Goal: Task Accomplishment & Management: Complete application form

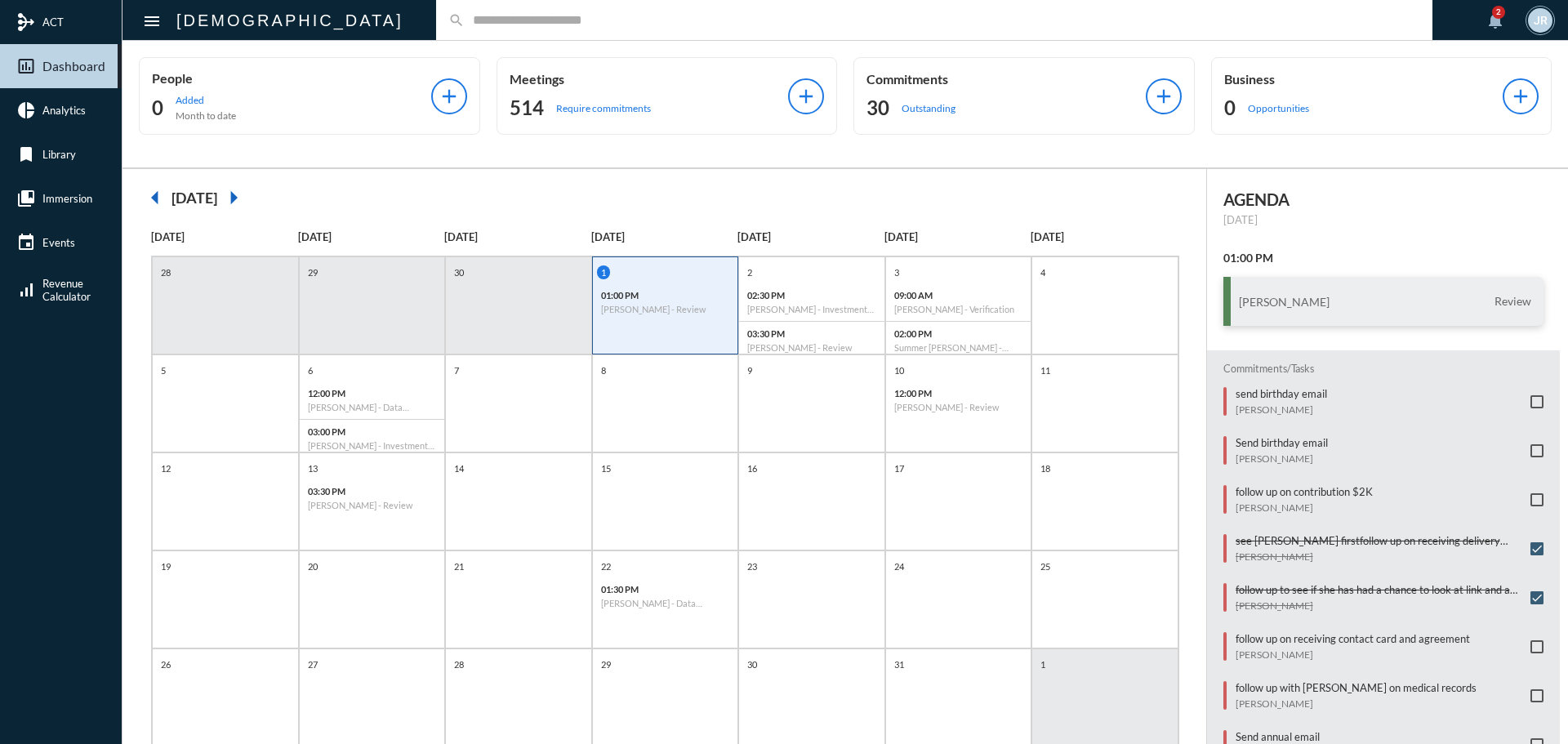
click at [464, 24] on input "text" at bounding box center [942, 20] width 955 height 14
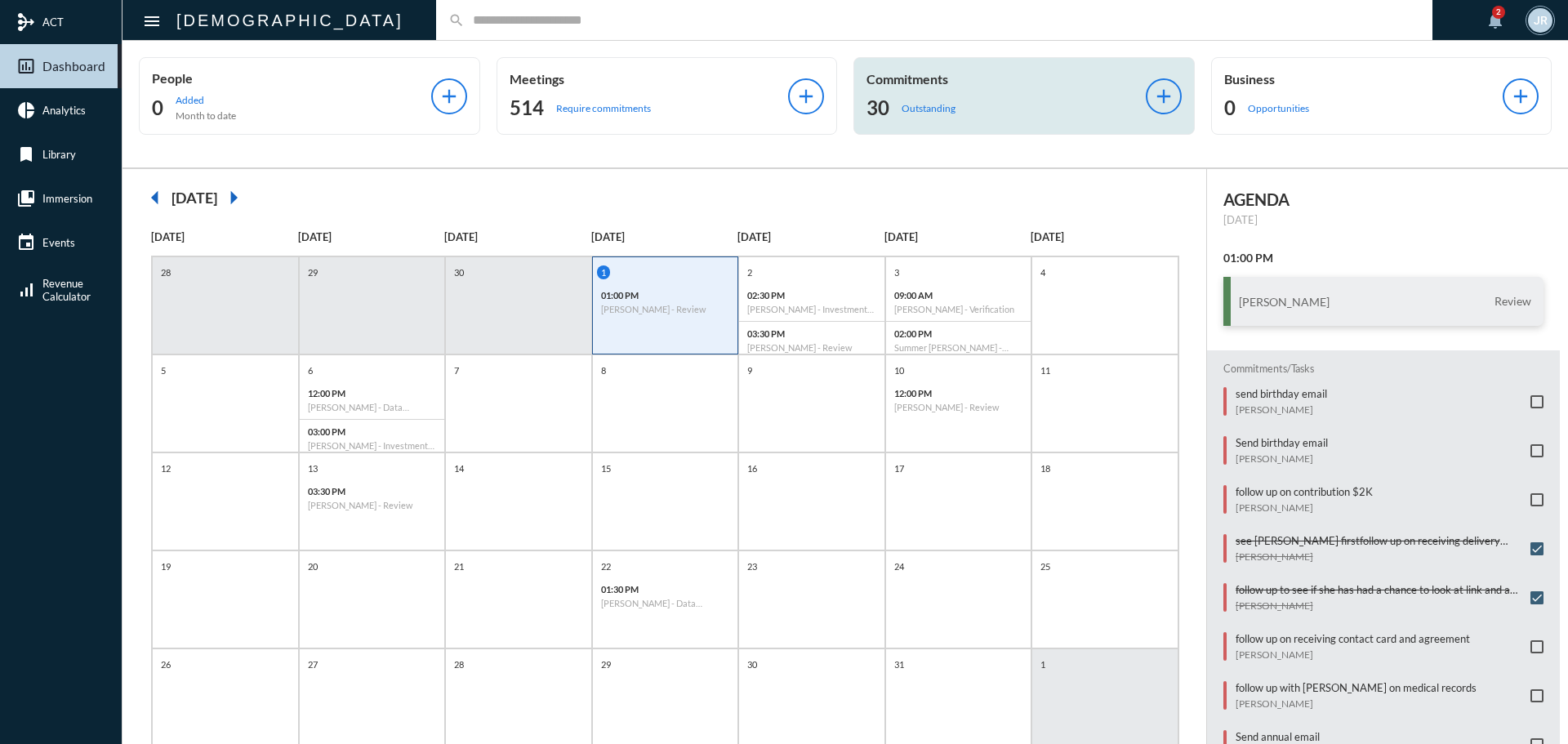
click at [938, 91] on div "Commitments 30 Outstanding" at bounding box center [1006, 96] width 280 height 50
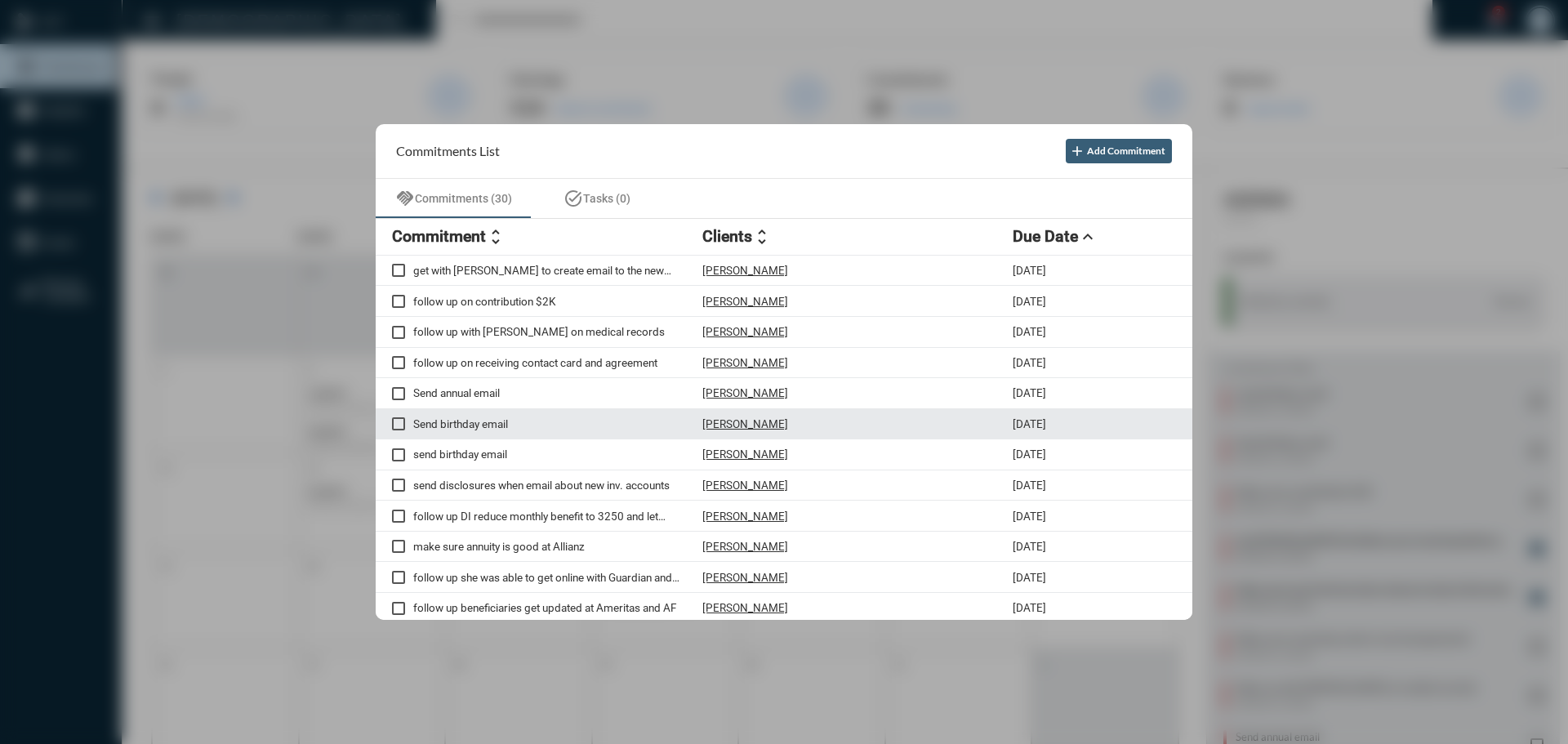
click at [761, 421] on p "Michael McDaniel" at bounding box center [745, 423] width 86 height 13
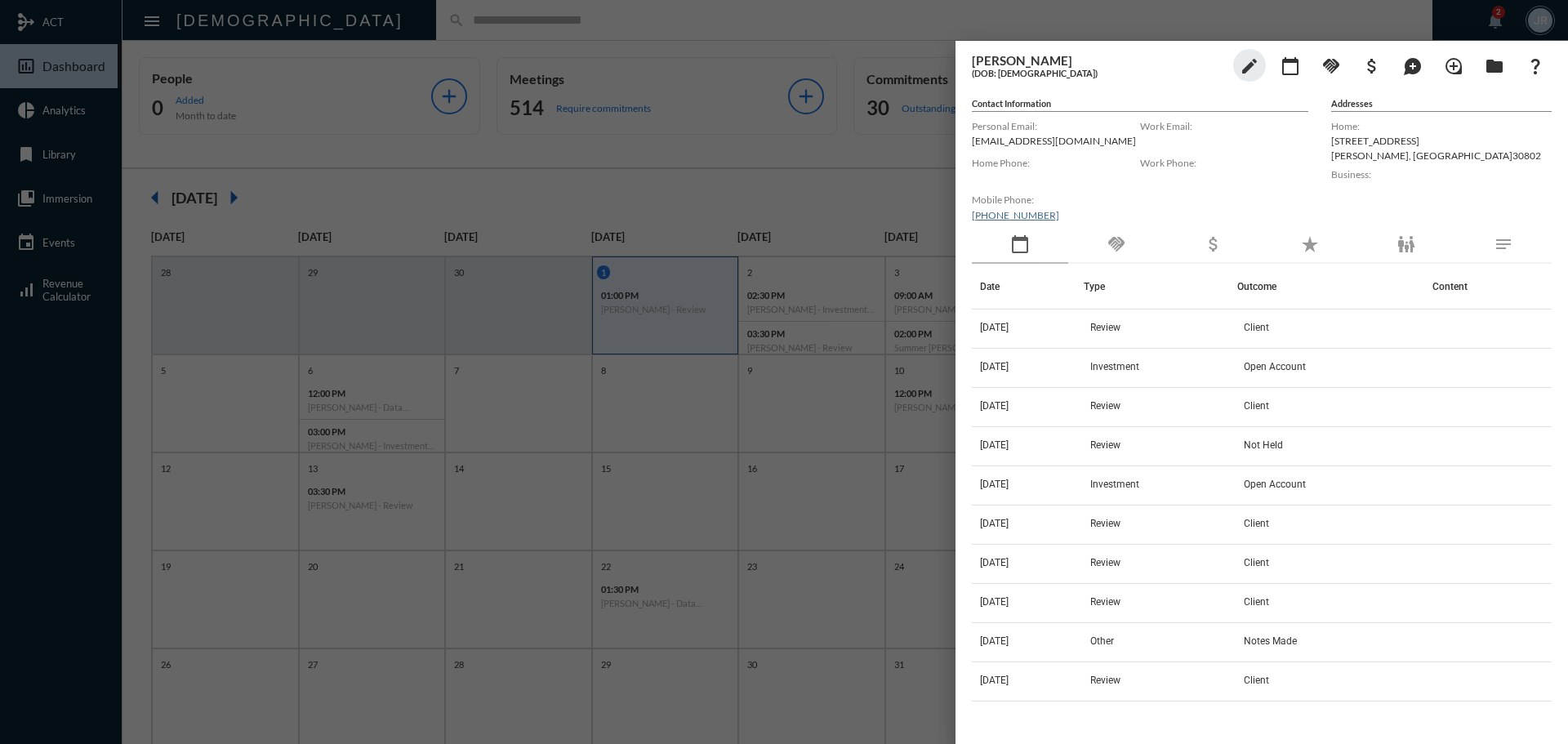
click at [1097, 239] on div "handshake" at bounding box center [1116, 245] width 97 height 37
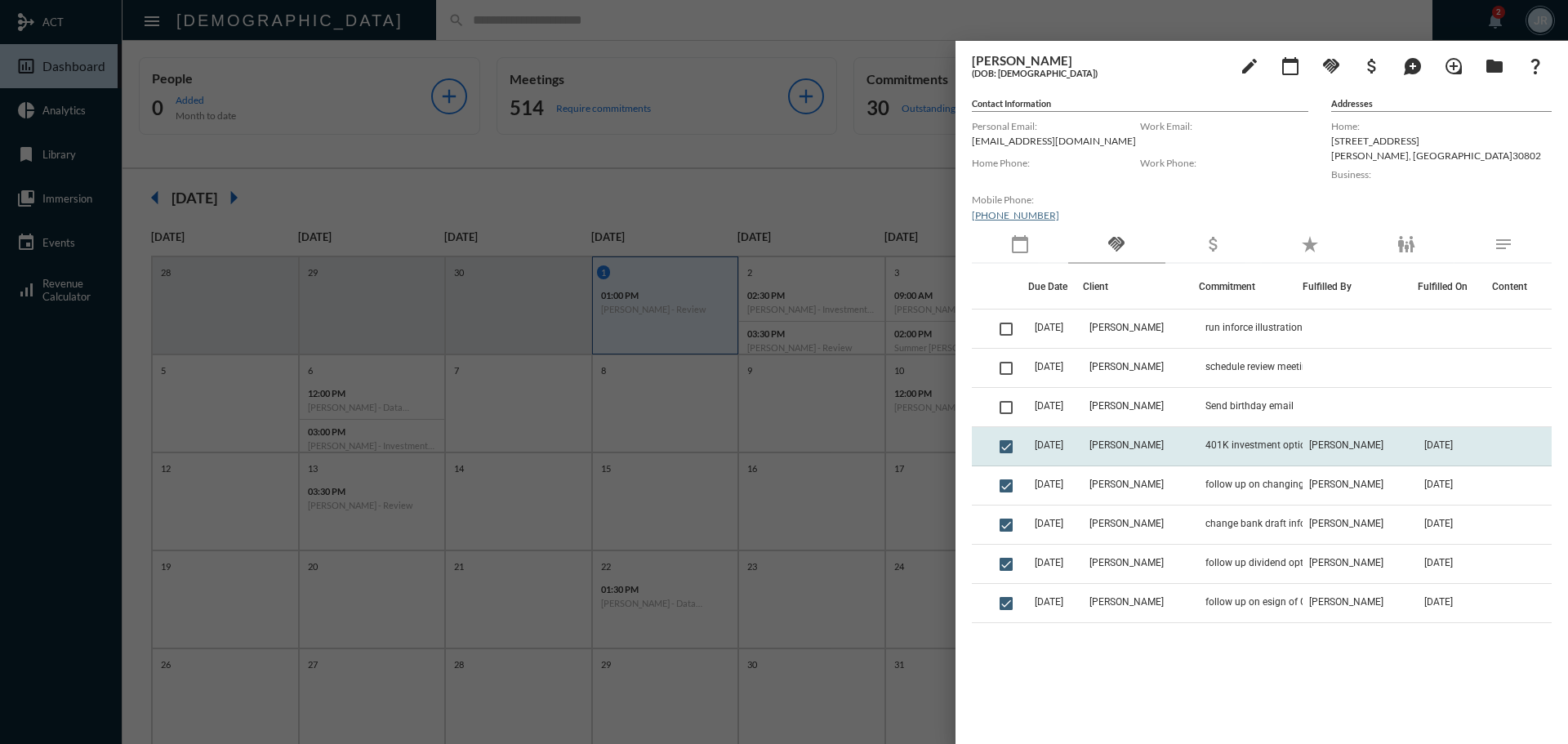
click at [1282, 437] on td "401K investment options" at bounding box center [1250, 447] width 104 height 39
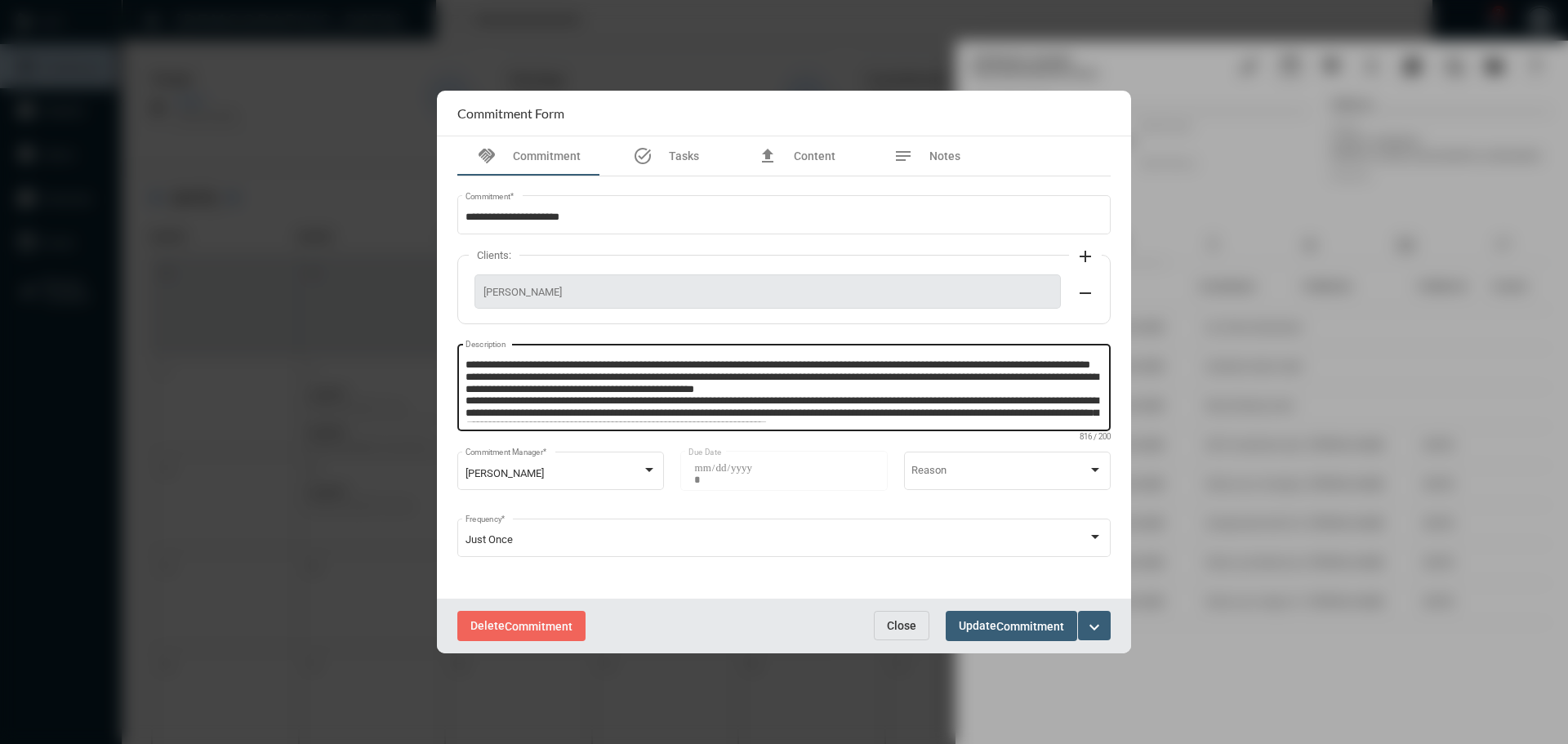
scroll to position [46, 0]
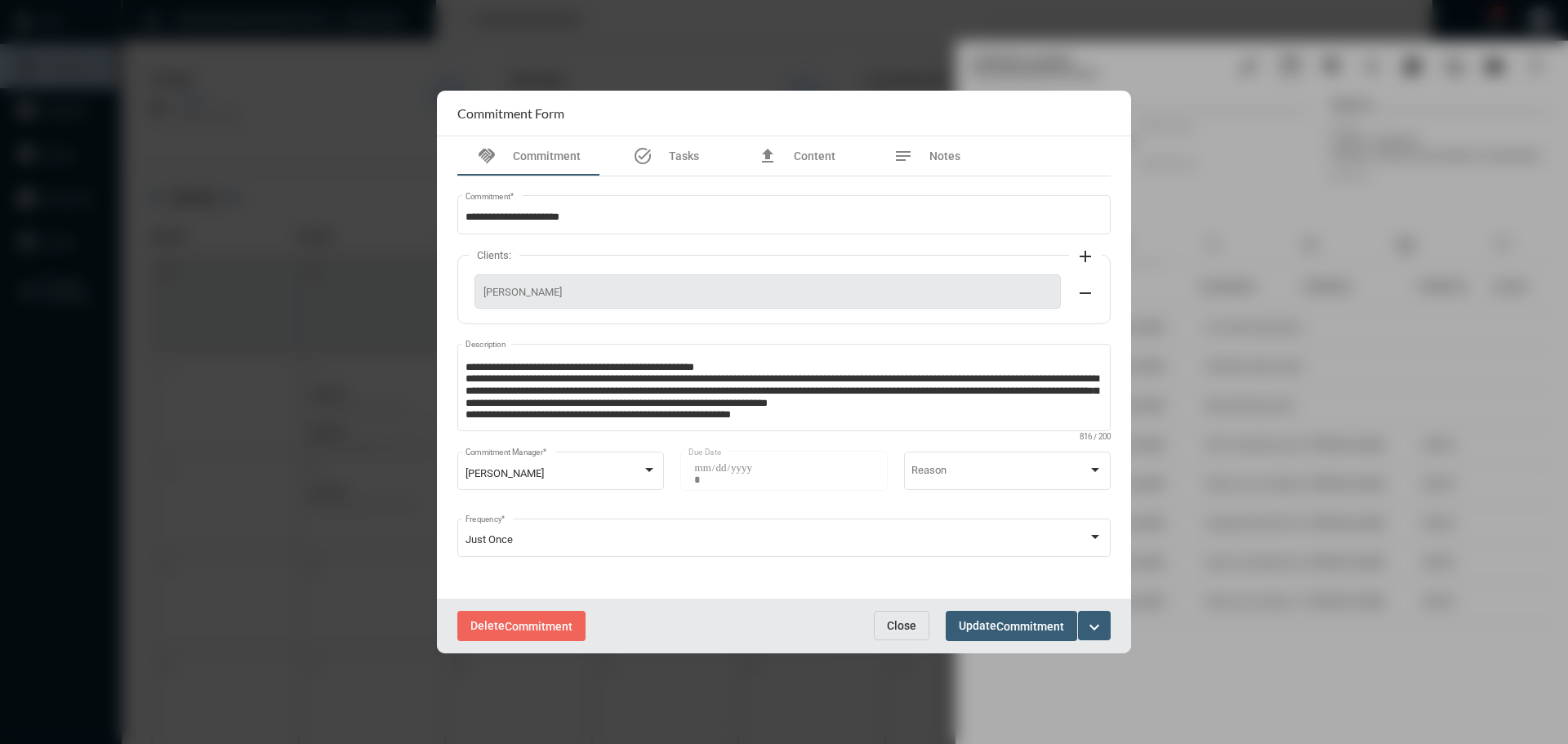
click at [907, 620] on span "Close" at bounding box center [901, 625] width 29 height 13
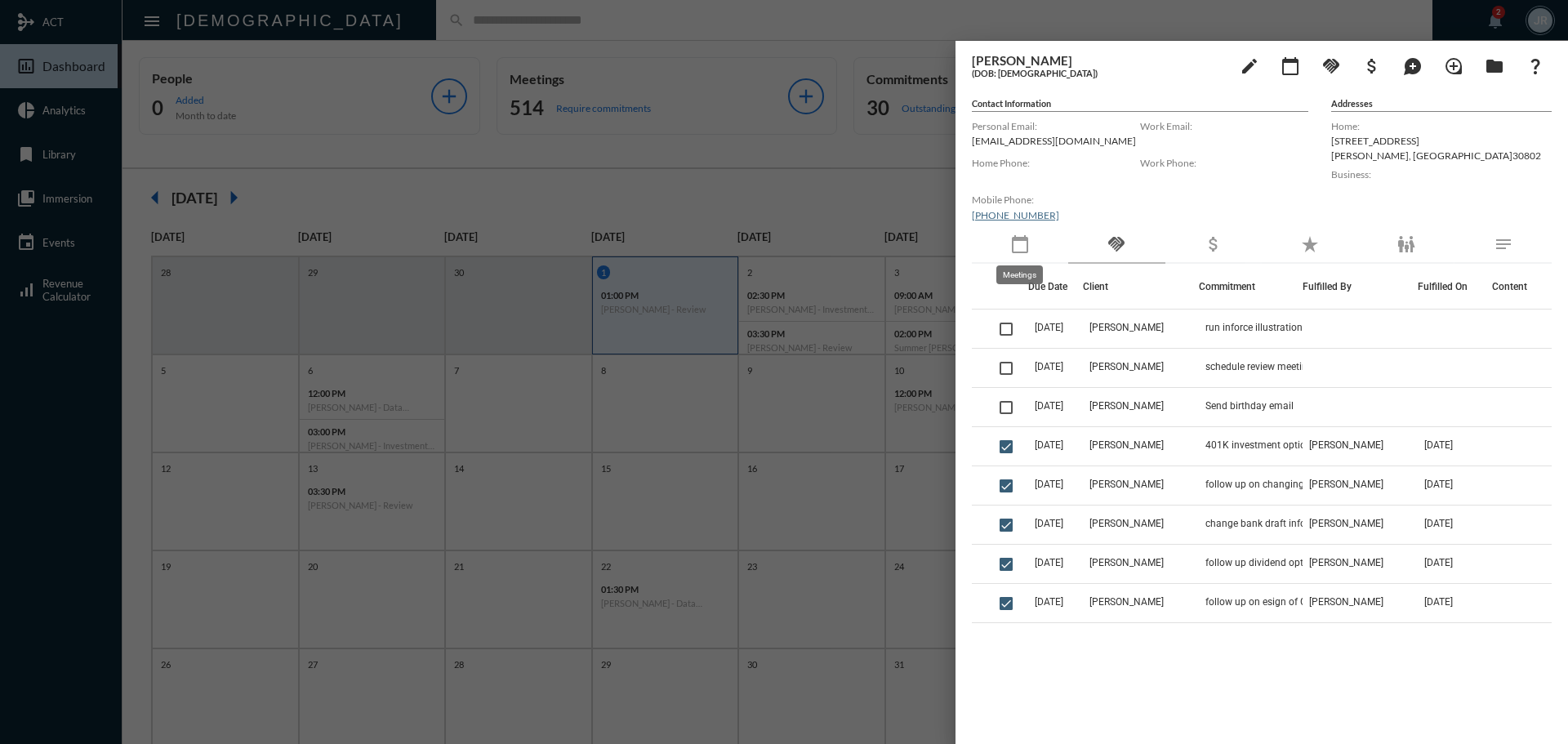
click at [1022, 249] on mat-icon "calendar_today" at bounding box center [1020, 244] width 20 height 20
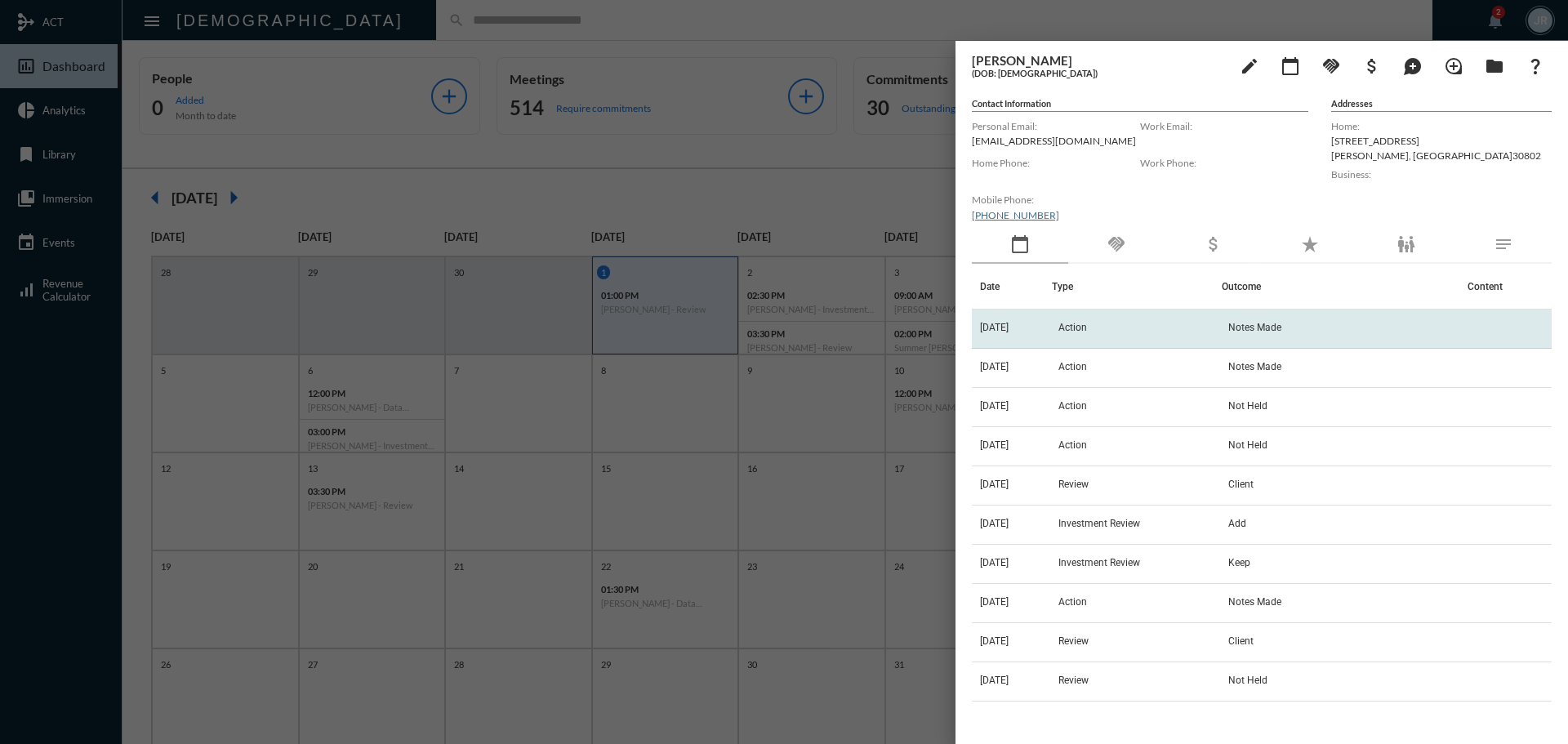
click at [1081, 327] on span "Action" at bounding box center [1073, 327] width 28 height 12
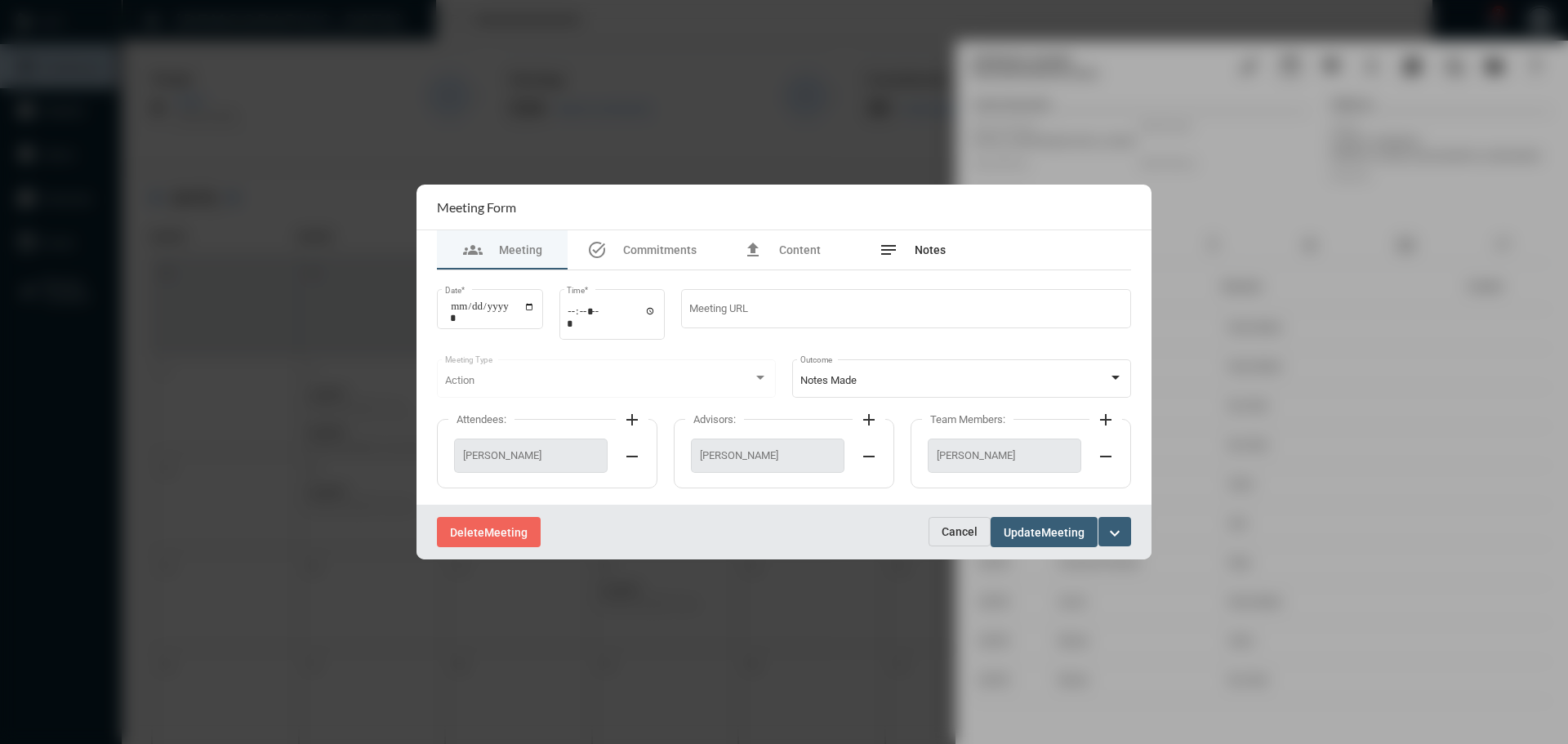
click at [910, 252] on div "notes Notes" at bounding box center [912, 249] width 67 height 20
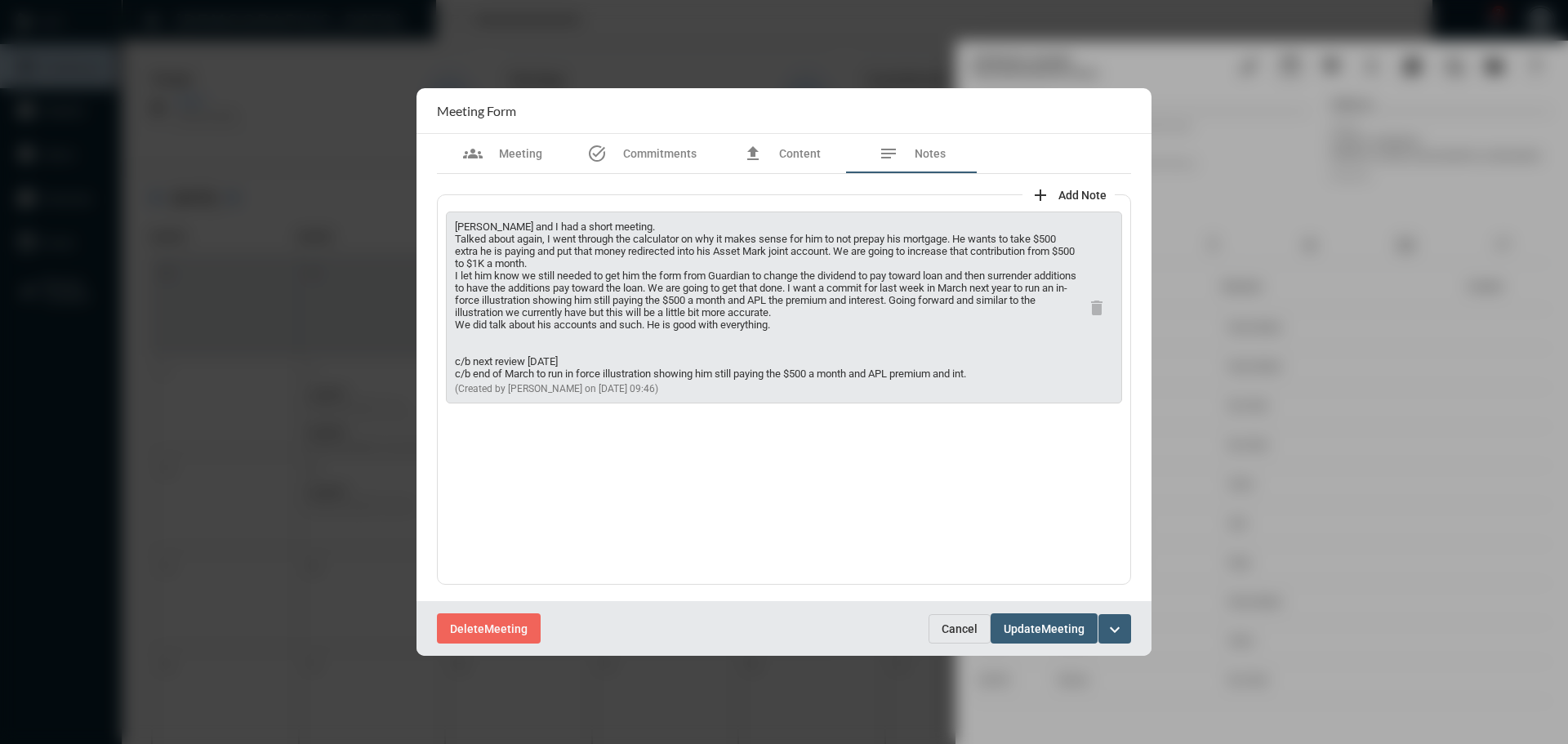
click at [960, 618] on button "Cancel" at bounding box center [960, 629] width 62 height 29
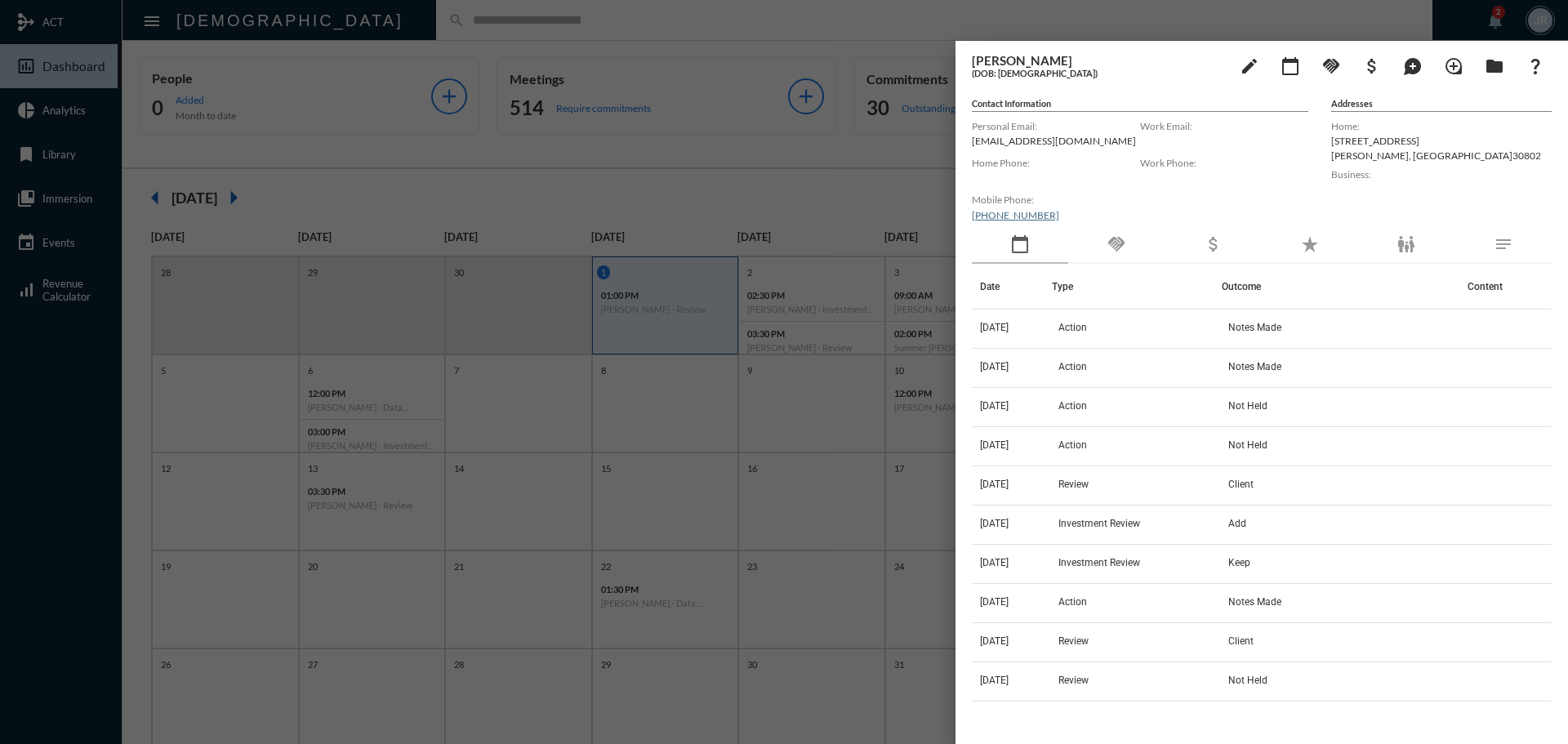
click at [1093, 247] on div "handshake" at bounding box center [1116, 245] width 97 height 37
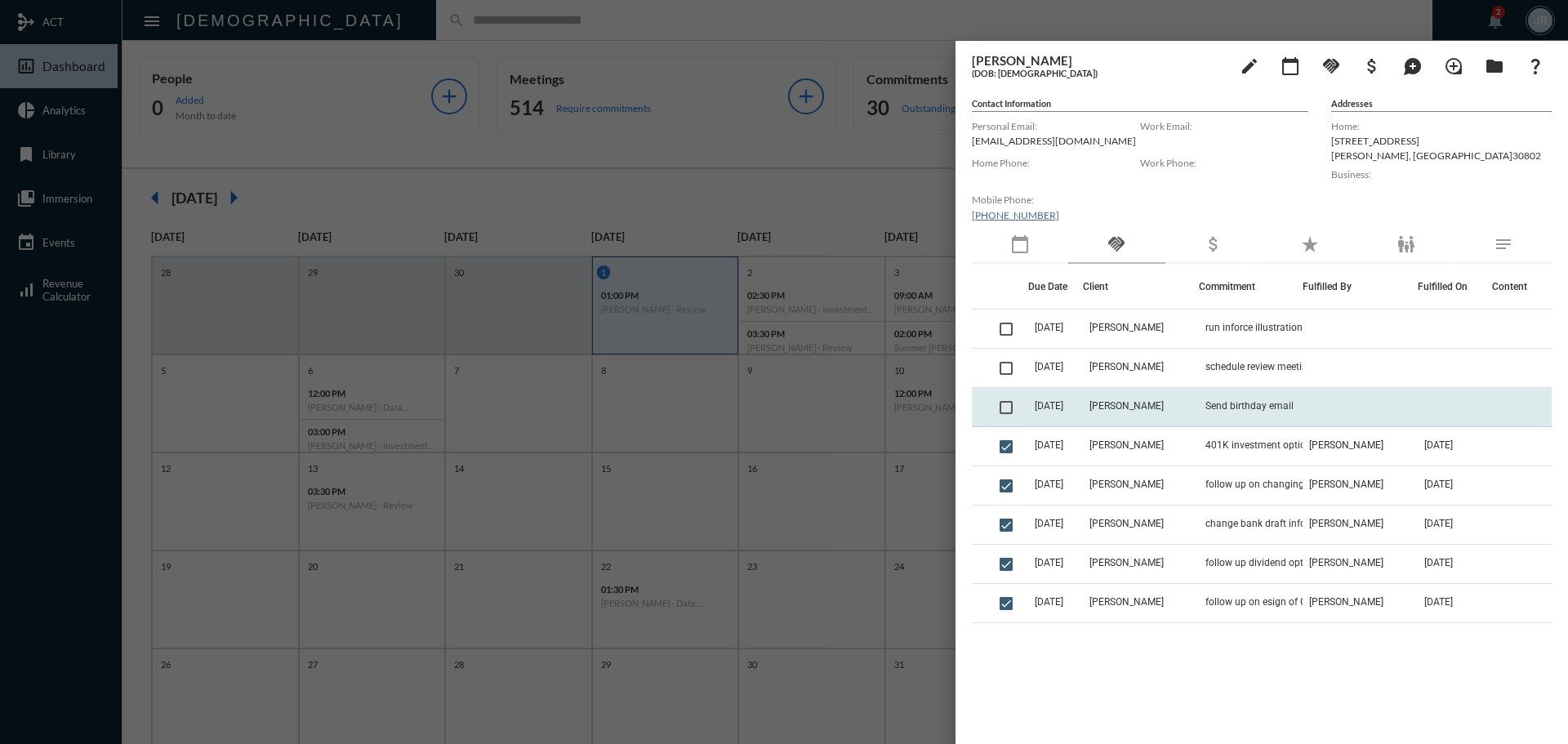
click at [1009, 408] on span at bounding box center [1006, 408] width 13 height 13
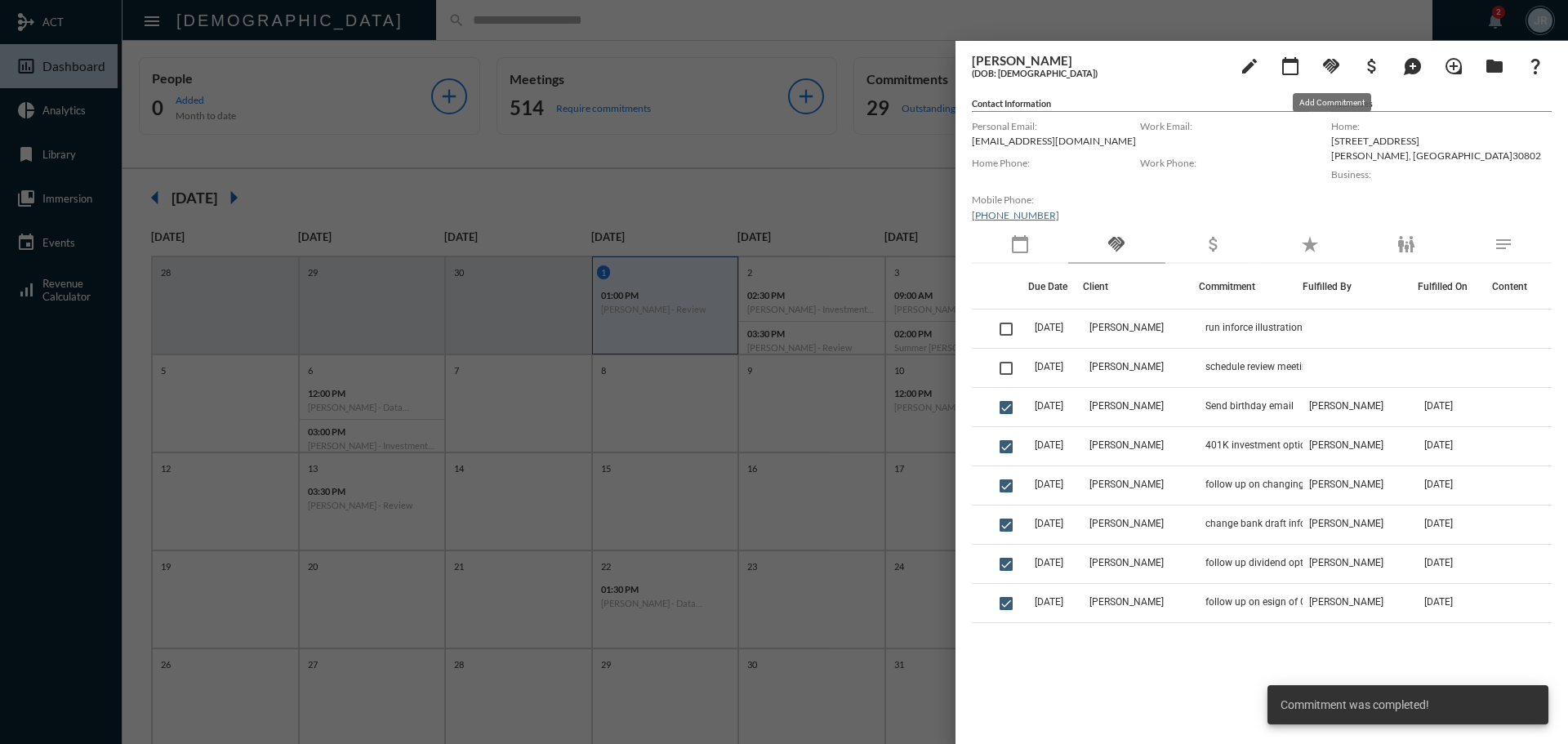
click at [1330, 59] on mat-icon "handshake" at bounding box center [1331, 66] width 20 height 20
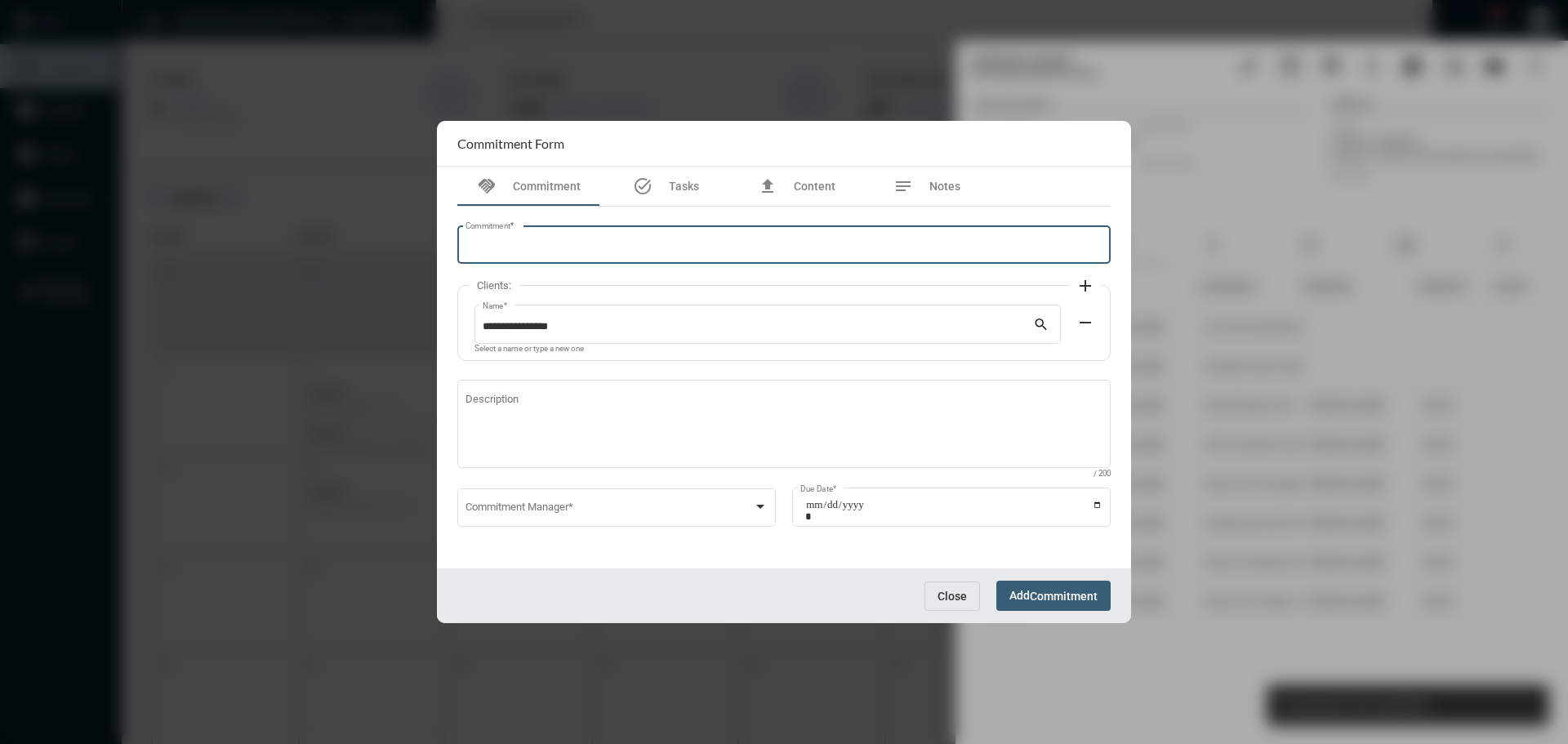
click at [540, 247] on input "Commitment *" at bounding box center [784, 248] width 637 height 12
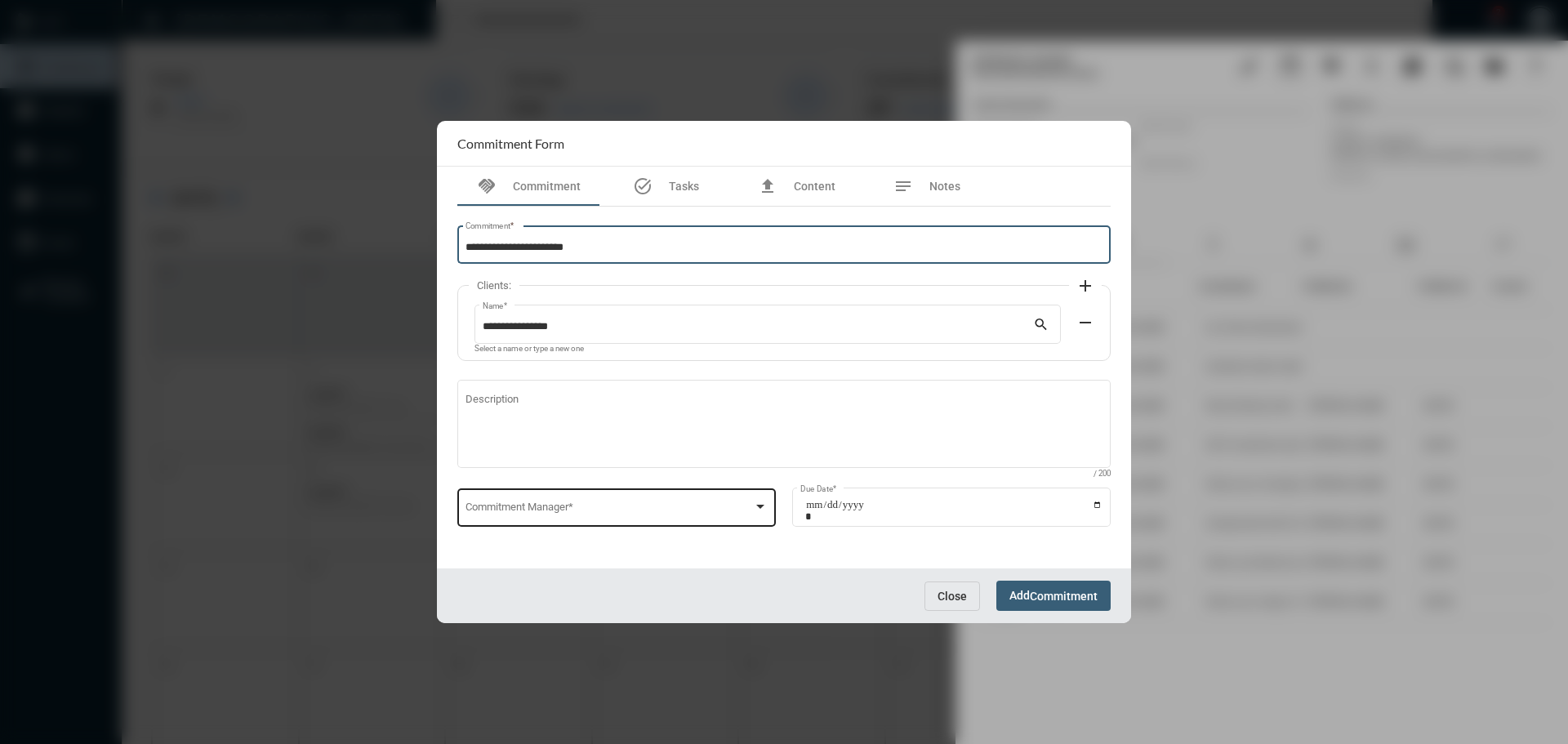
type input "**********"
click at [552, 512] on span at bounding box center [609, 510] width 289 height 12
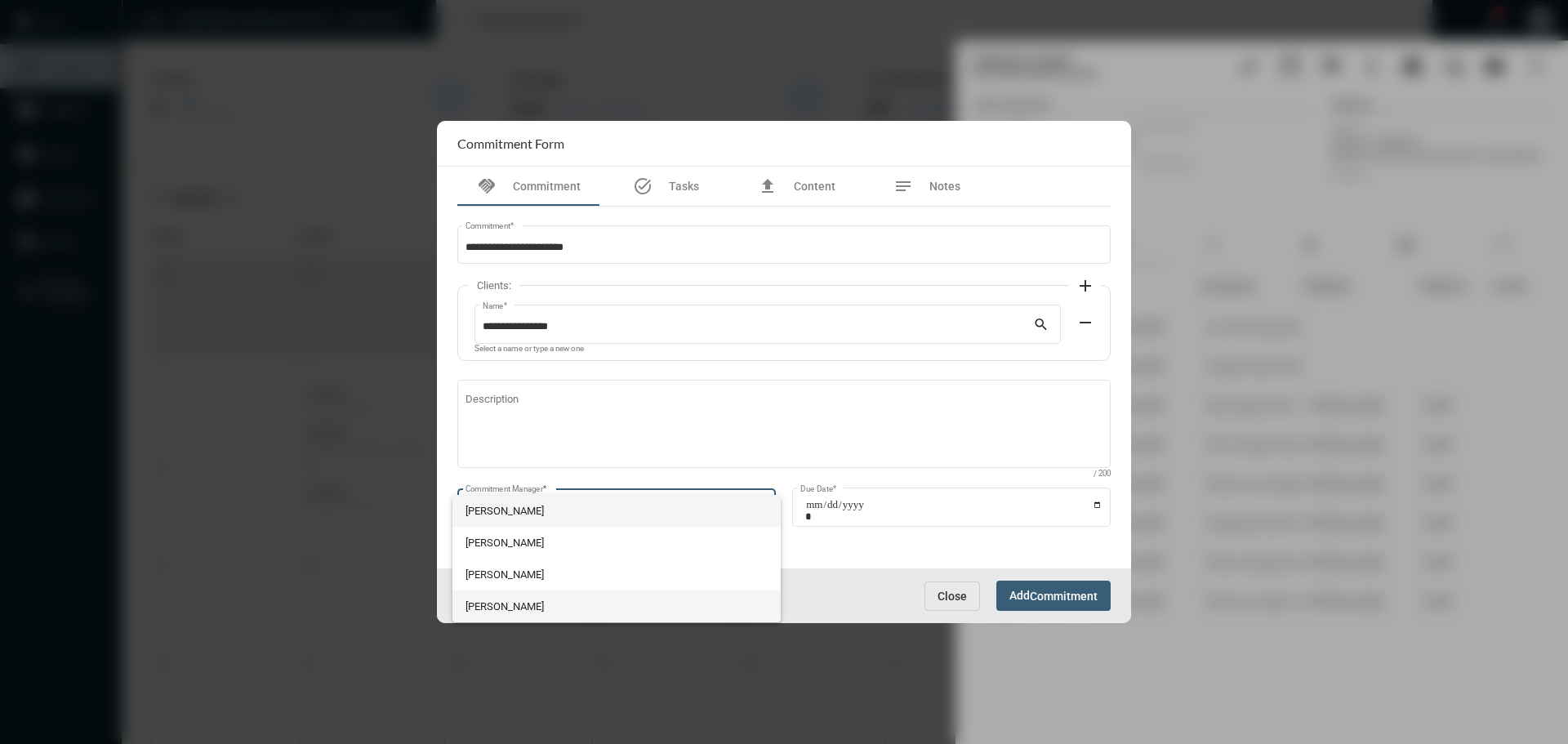
click at [495, 610] on span "Julie Redd" at bounding box center [616, 606] width 303 height 32
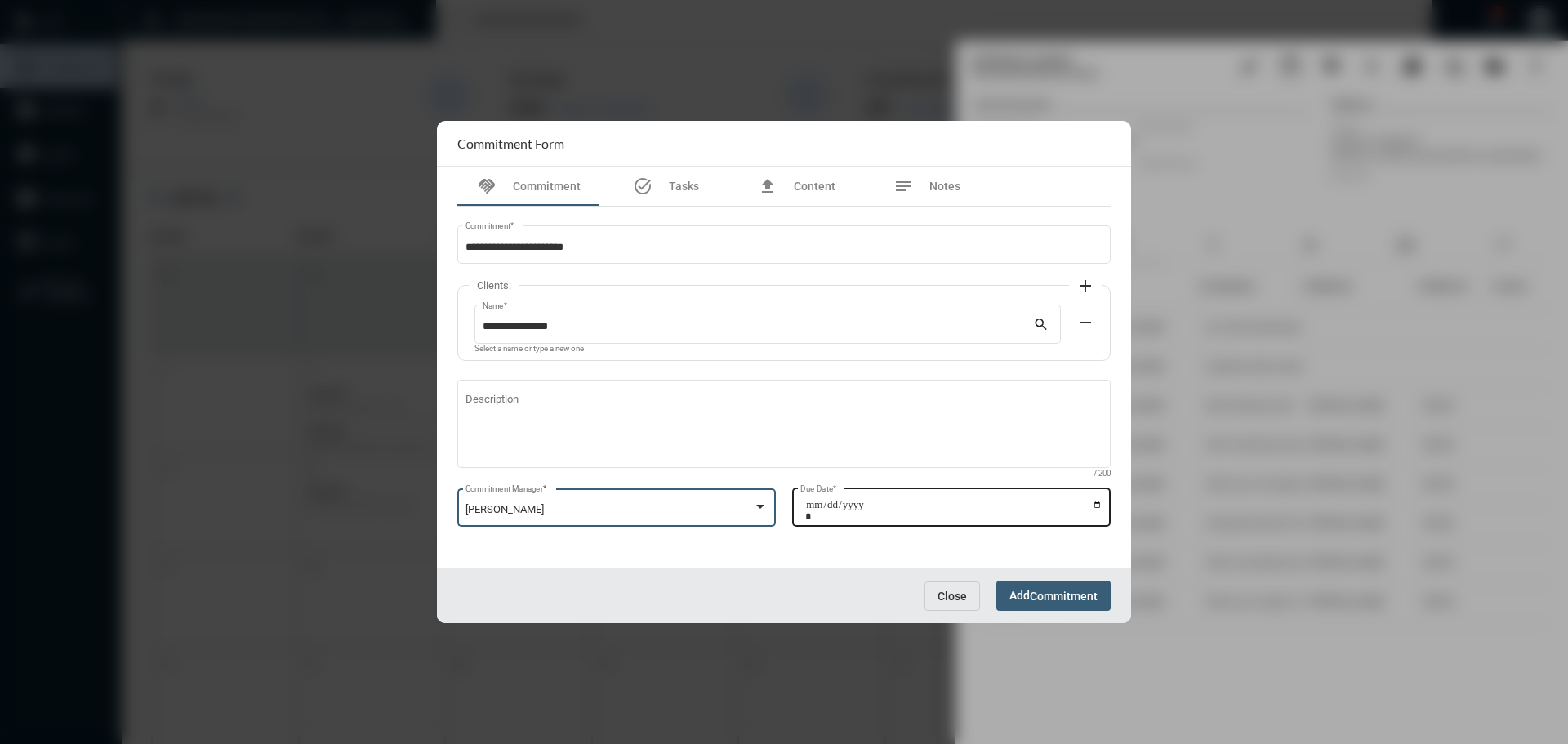
click at [1099, 503] on input "Due Date *" at bounding box center [954, 511] width 297 height 23
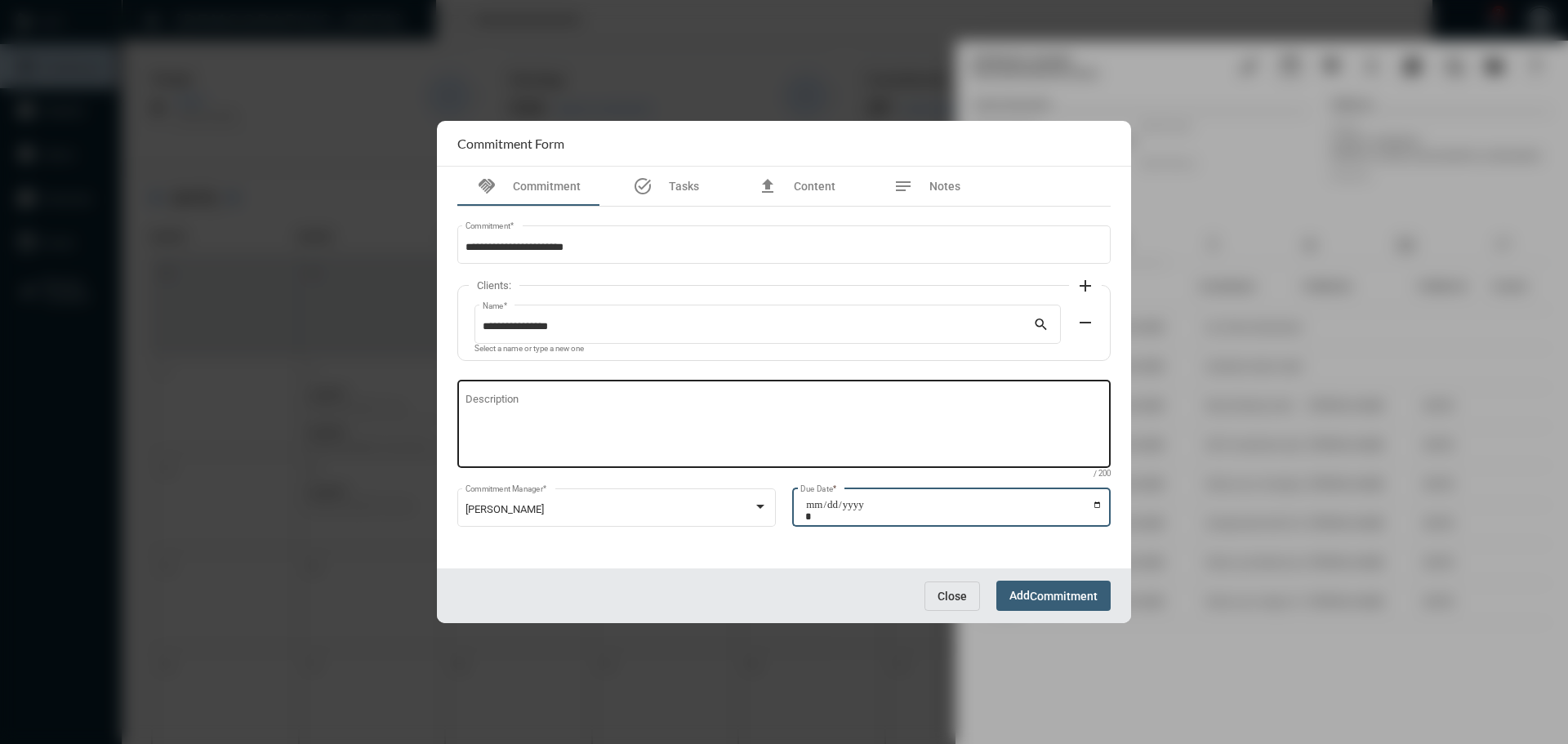
type input "**********"
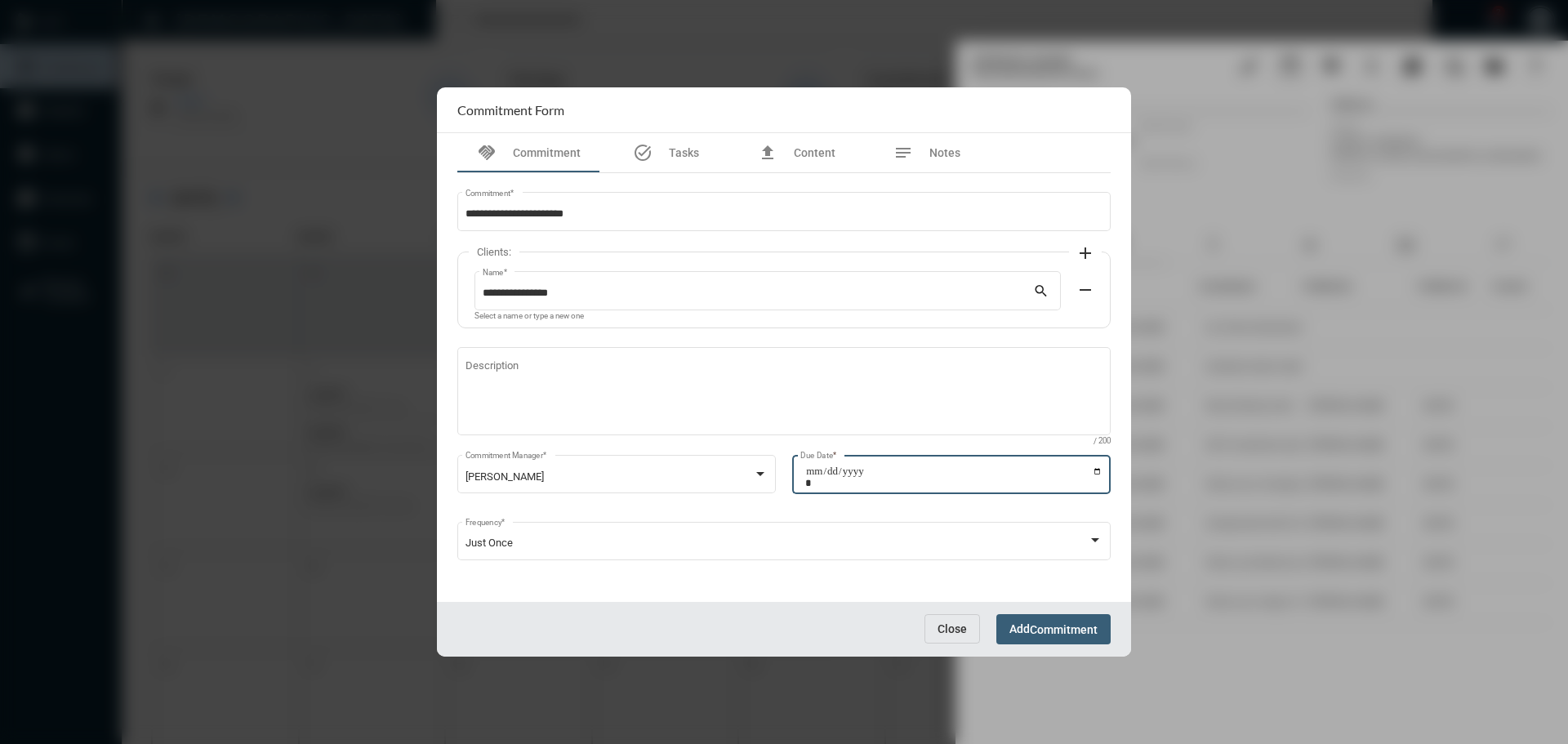
click at [1035, 620] on button "Add Commitment" at bounding box center [1053, 629] width 115 height 30
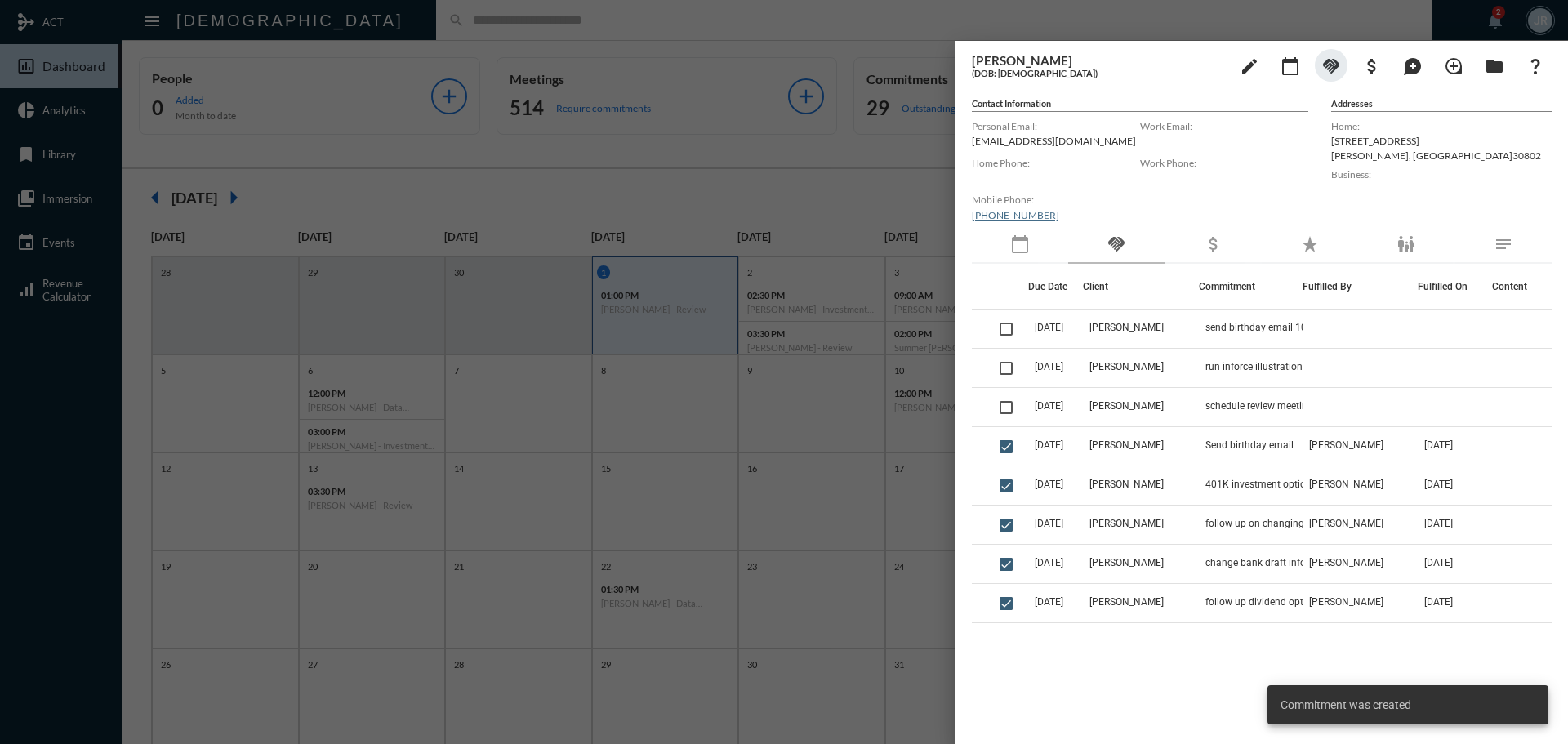
click at [772, 24] on div at bounding box center [784, 372] width 1568 height 744
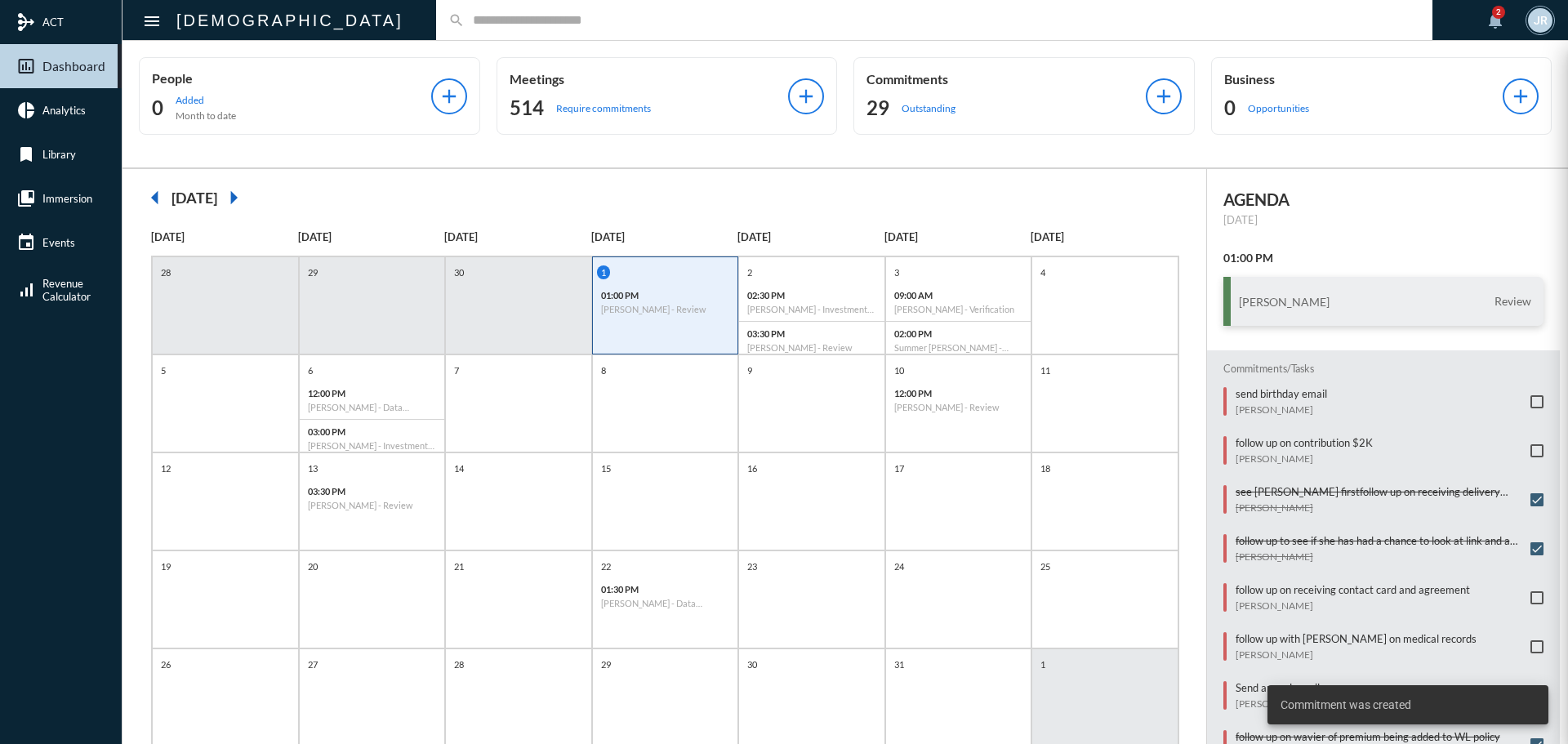
click at [925, 104] on p "Outstanding" at bounding box center [928, 108] width 54 height 12
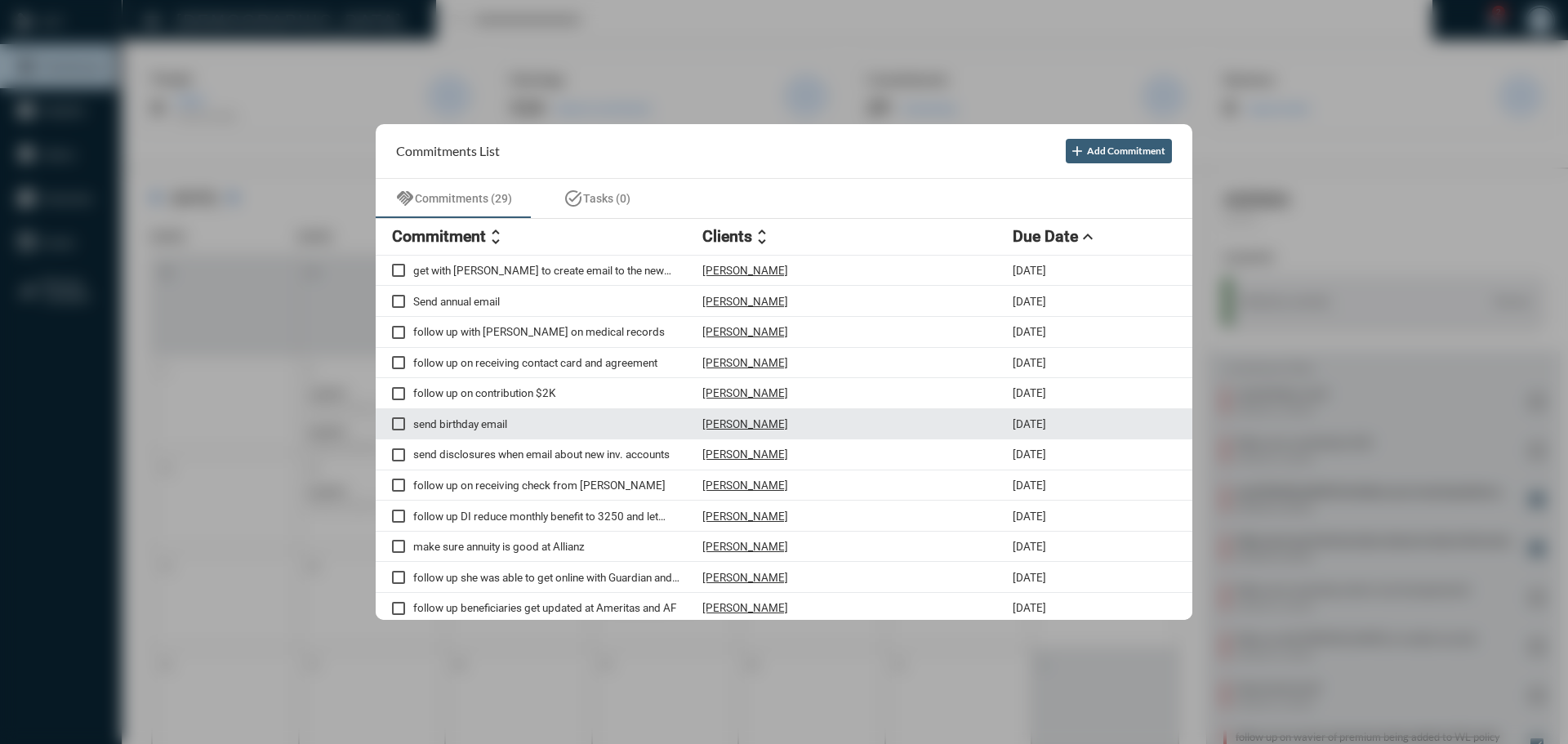
click at [732, 422] on p "Ryan Gethers" at bounding box center [745, 423] width 86 height 13
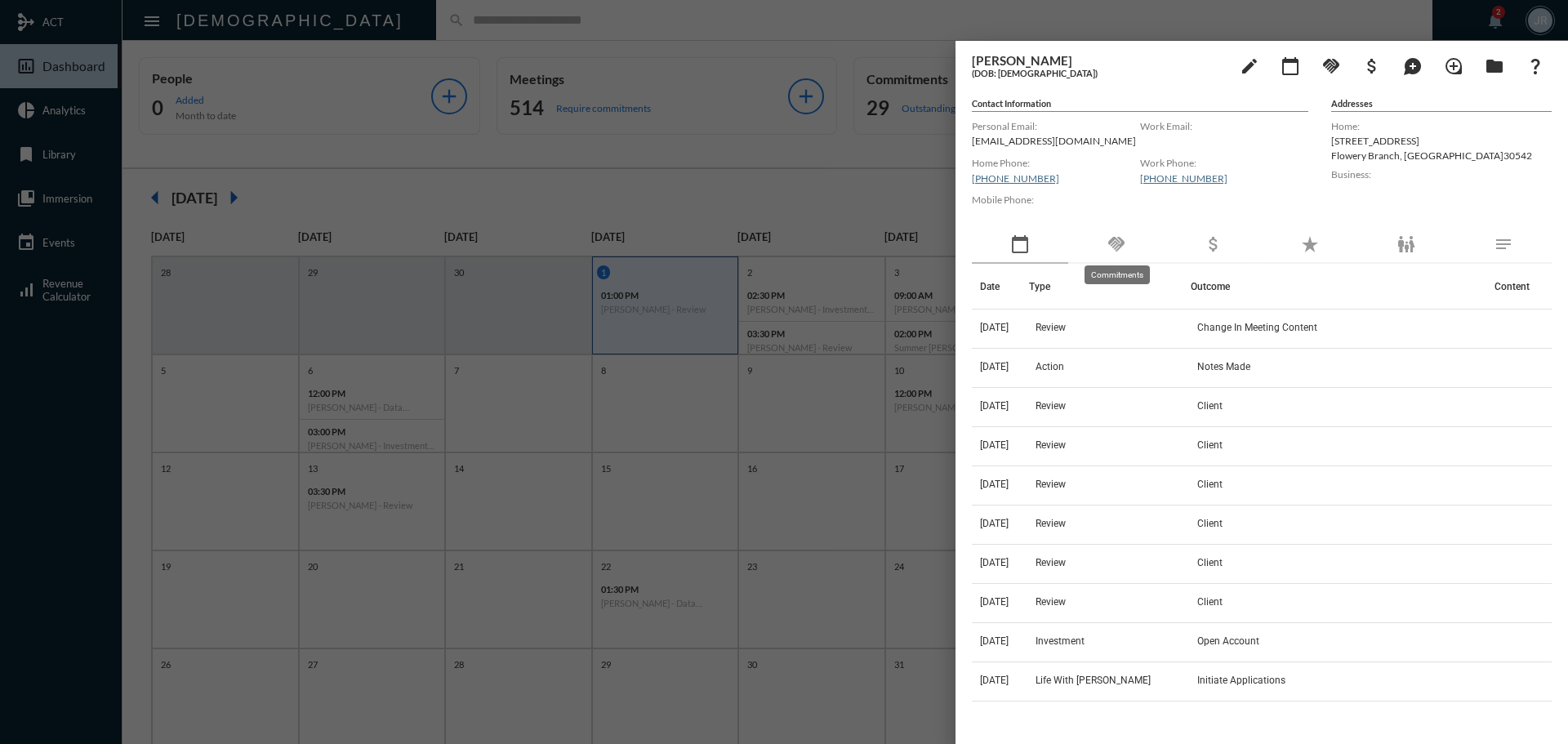
click at [1111, 243] on mat-icon "handshake" at bounding box center [1116, 244] width 20 height 20
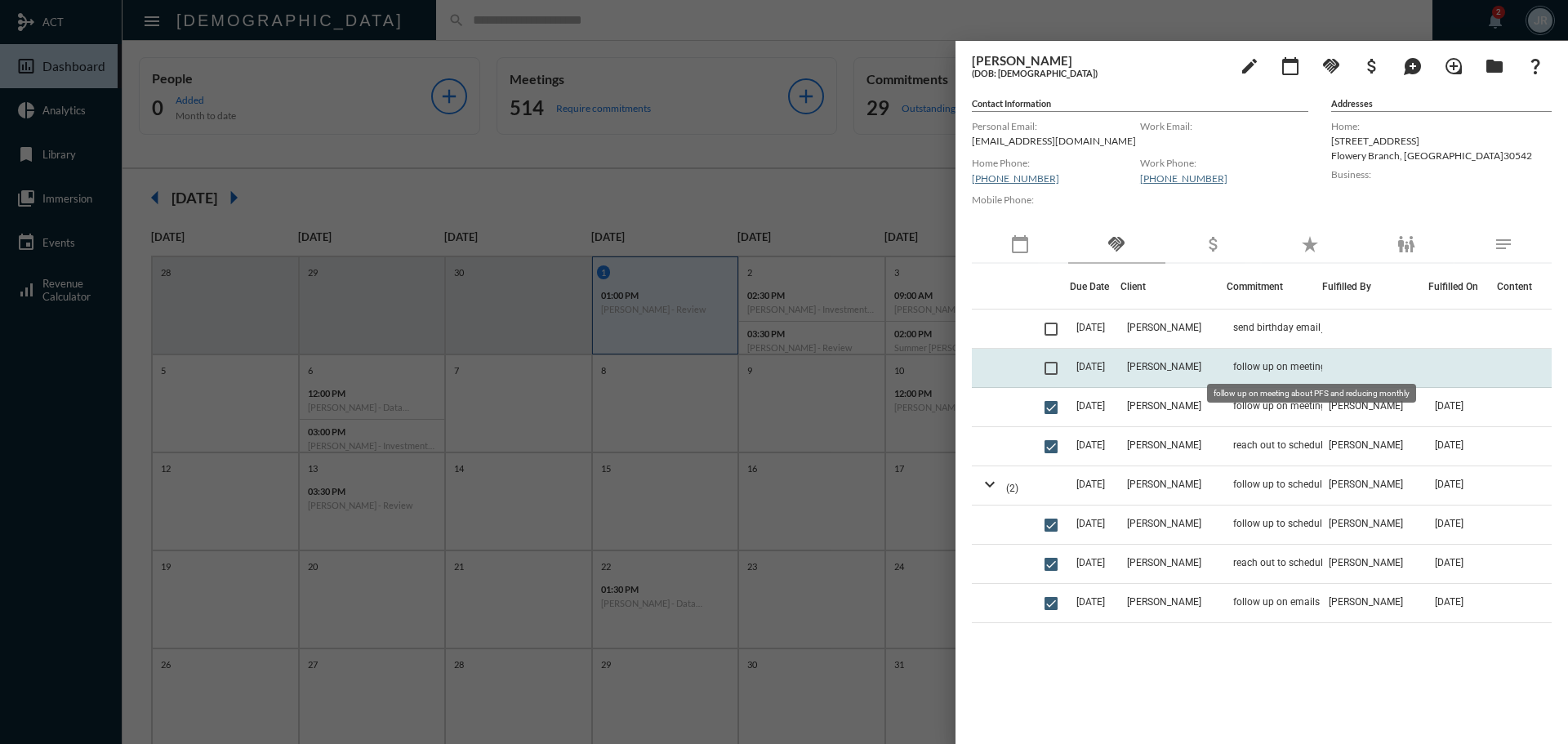
click at [1248, 361] on span "follow up on meeting about PFS and reducing monthly" at bounding box center [1315, 367] width 163 height 12
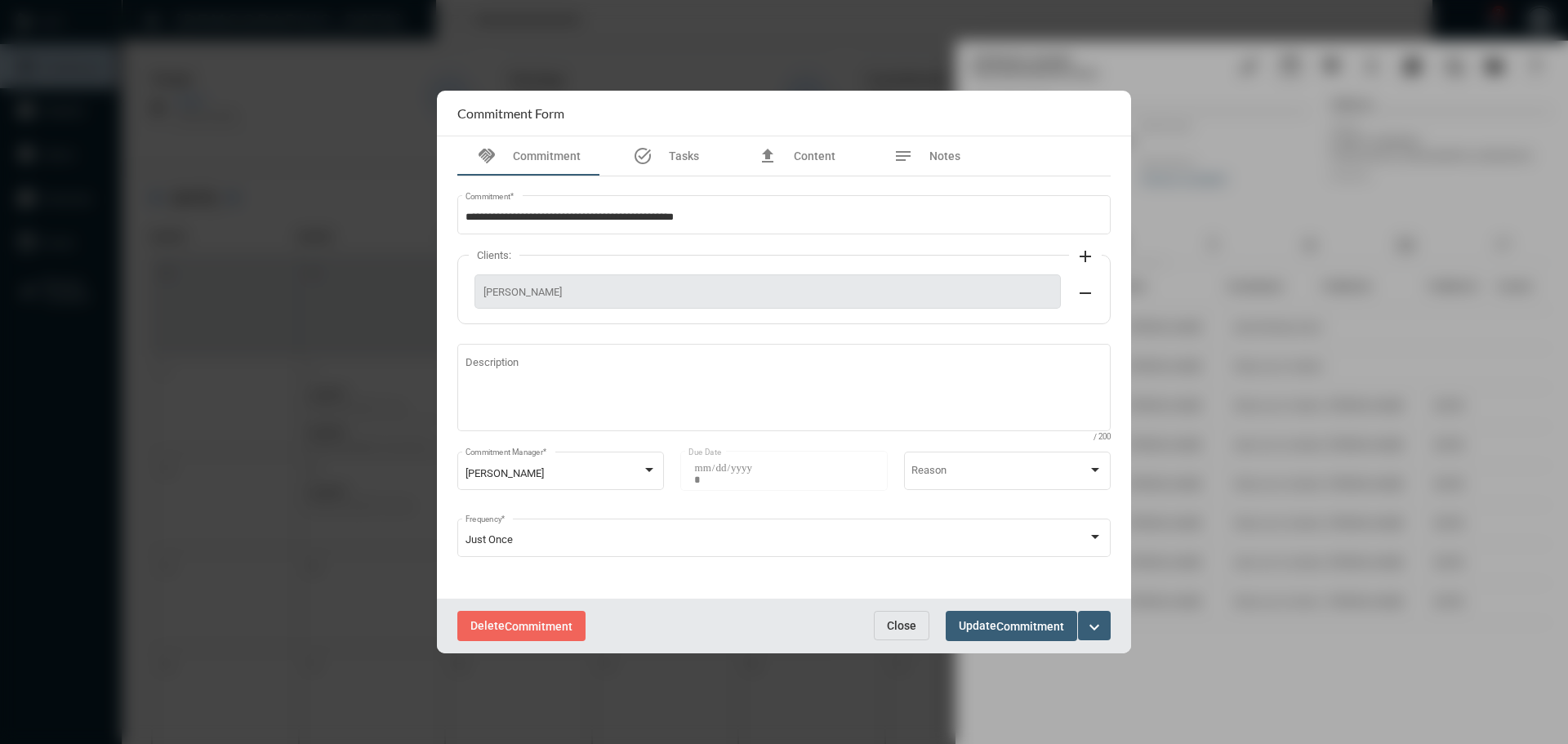
click at [901, 623] on span "Close" at bounding box center [901, 625] width 29 height 13
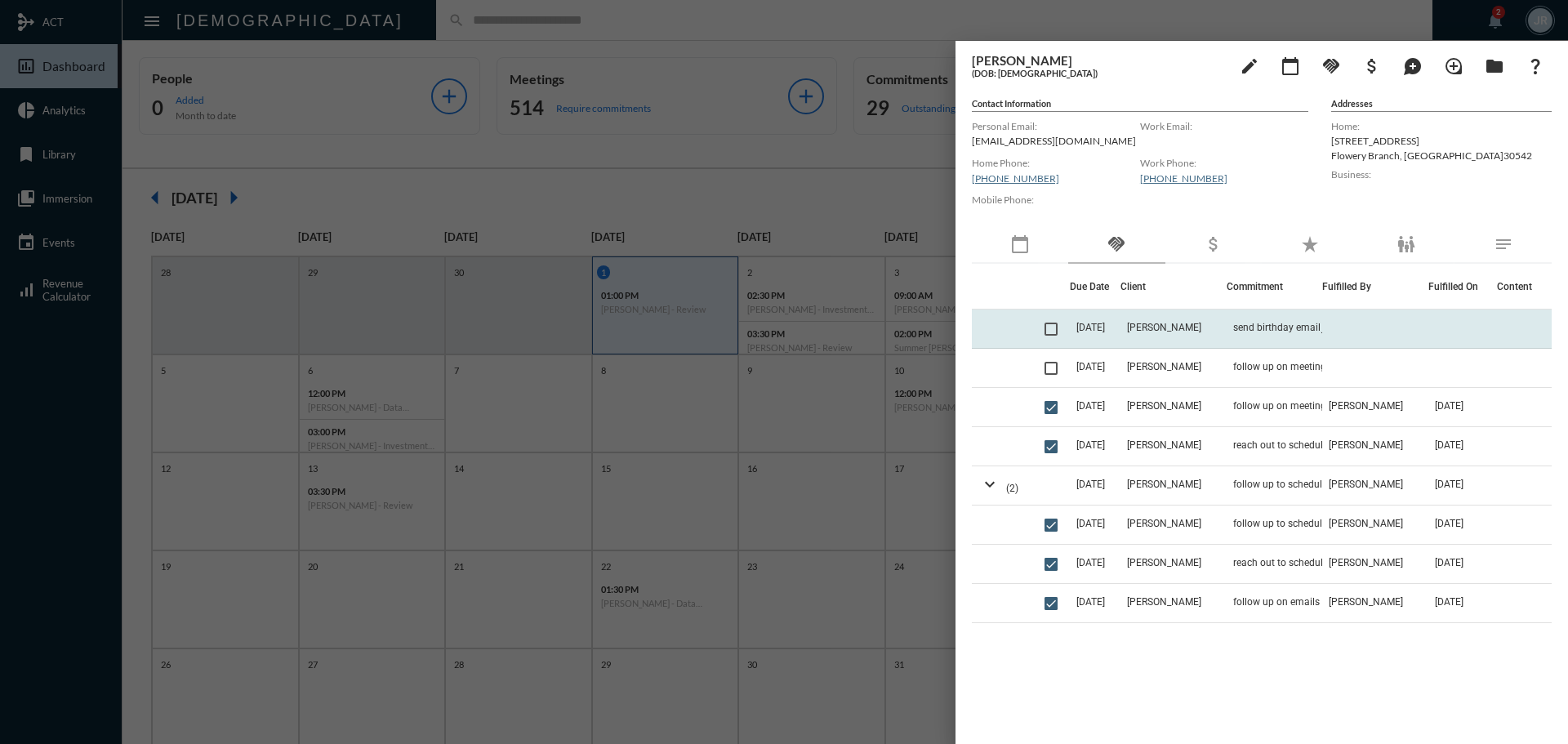
click at [1057, 331] on span at bounding box center [1050, 328] width 13 height 13
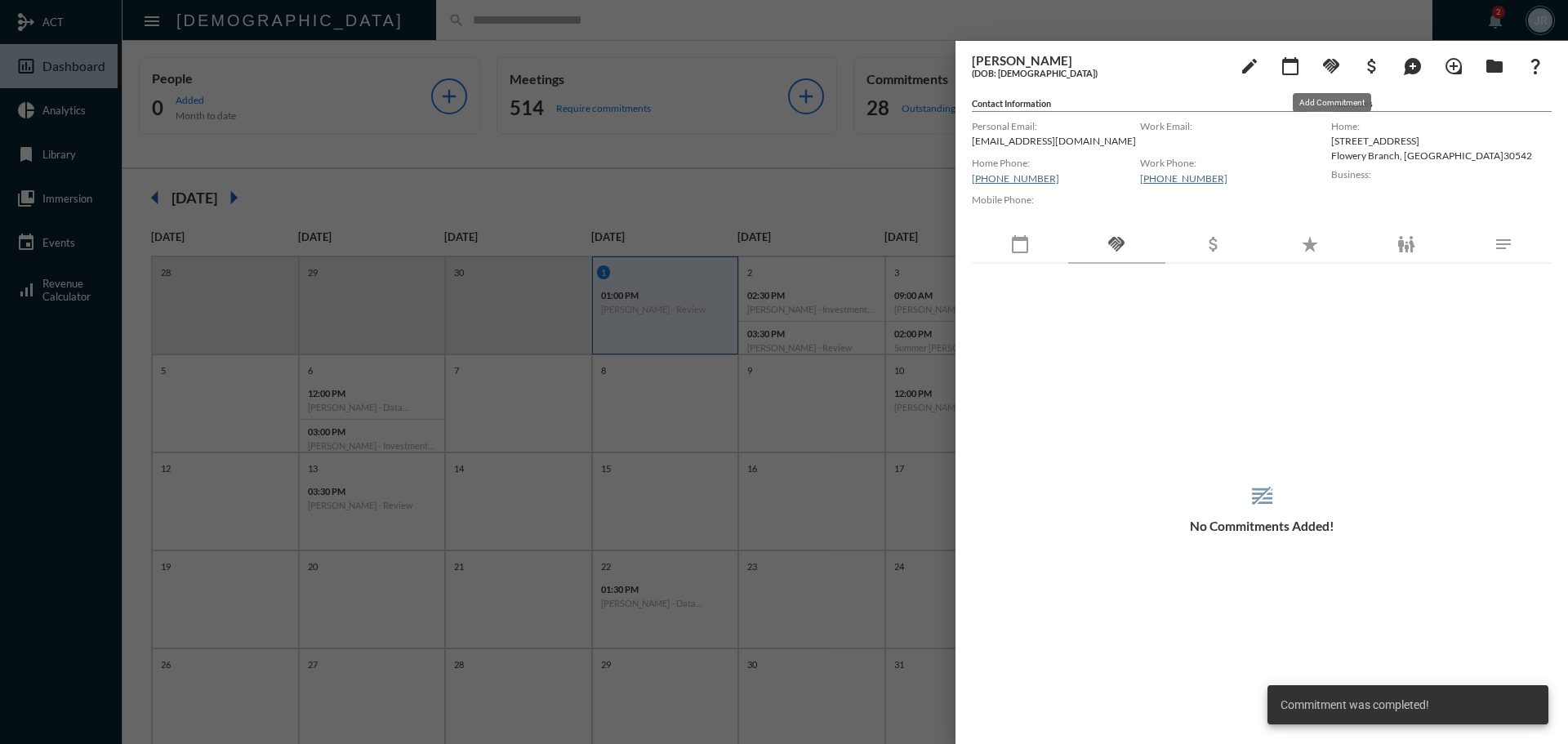
click at [1337, 66] on mat-icon "handshake" at bounding box center [1331, 66] width 20 height 20
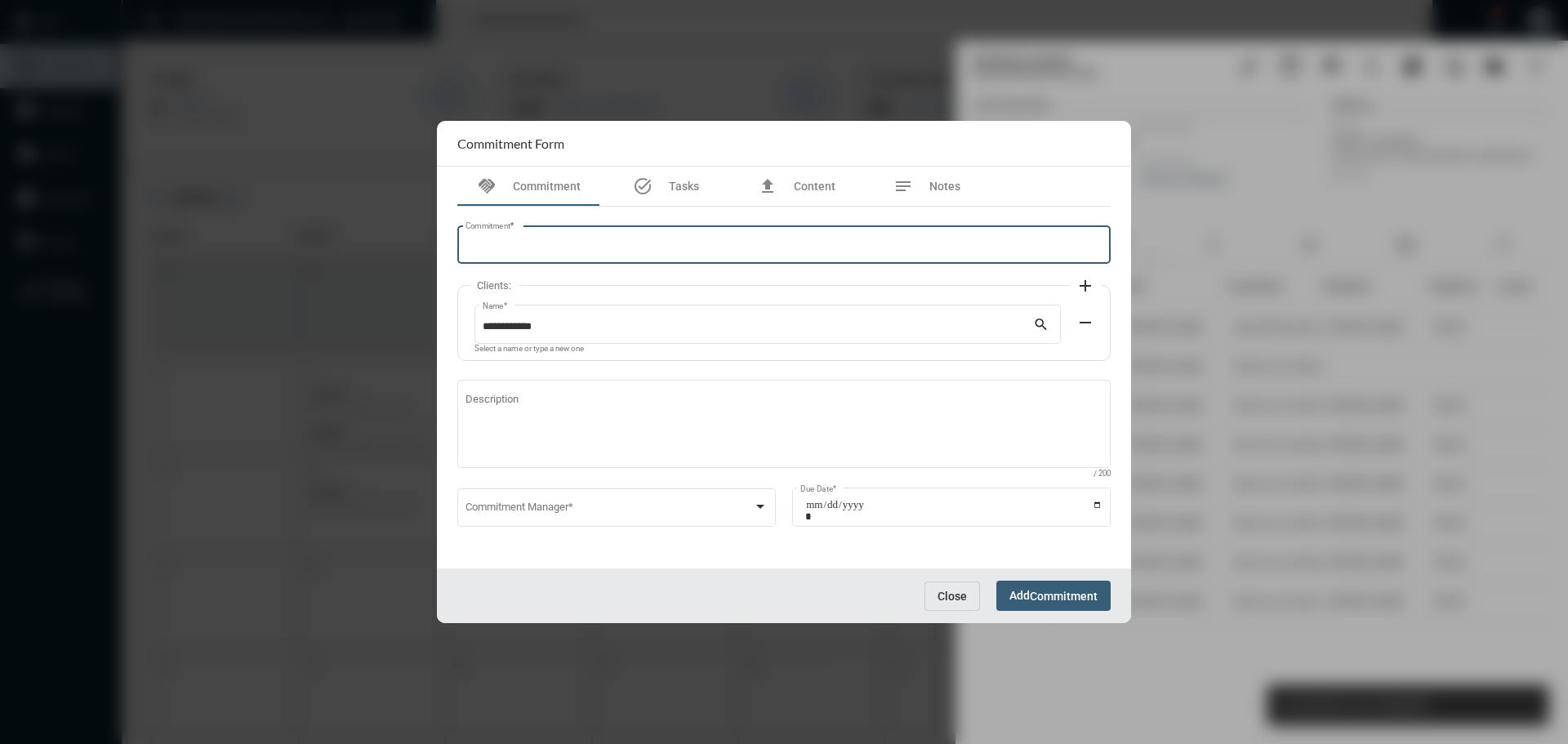
click at [620, 252] on input "Commitment *" at bounding box center [784, 248] width 637 height 12
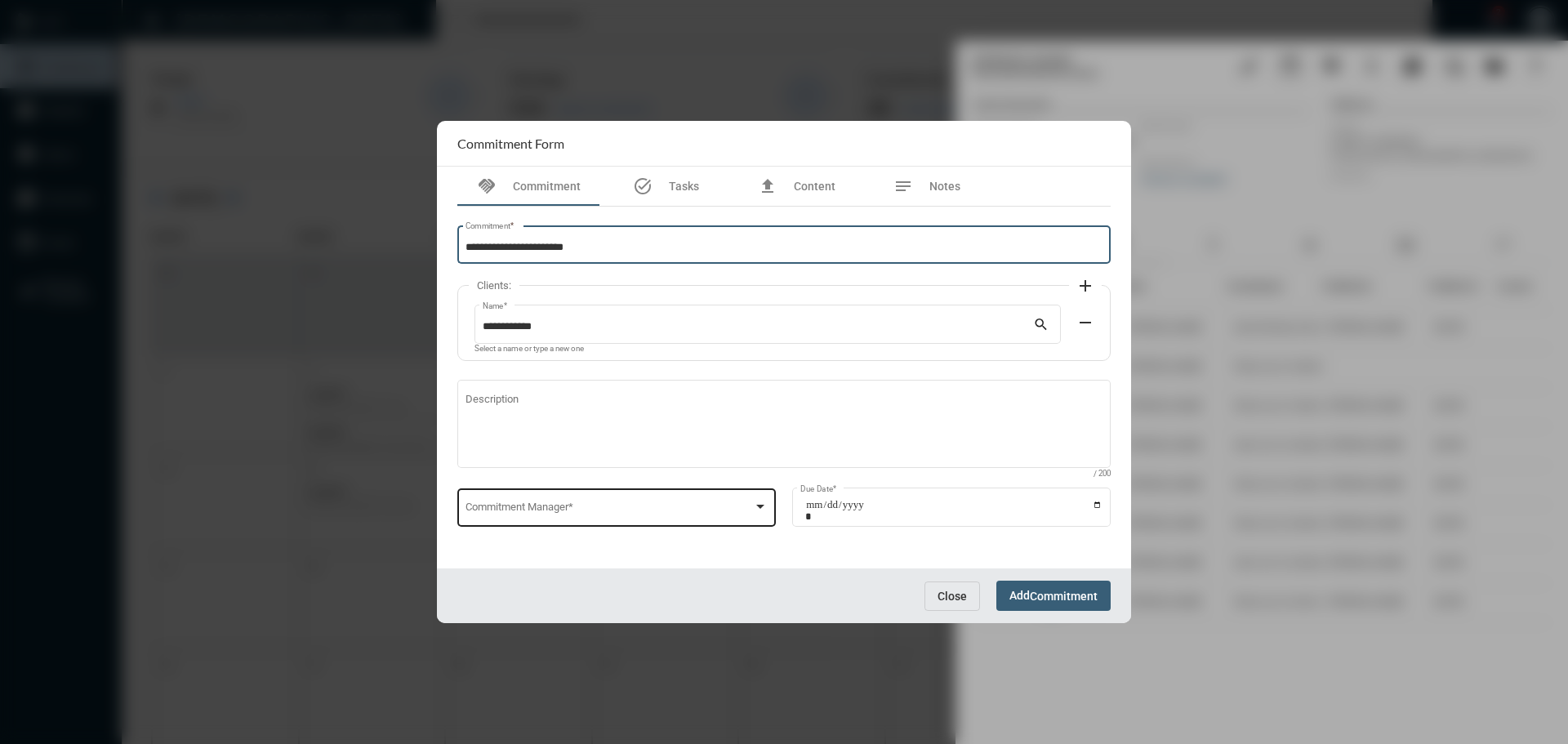
type input "**********"
click at [548, 503] on div "Commitment Manager *" at bounding box center [616, 505] width 303 height 42
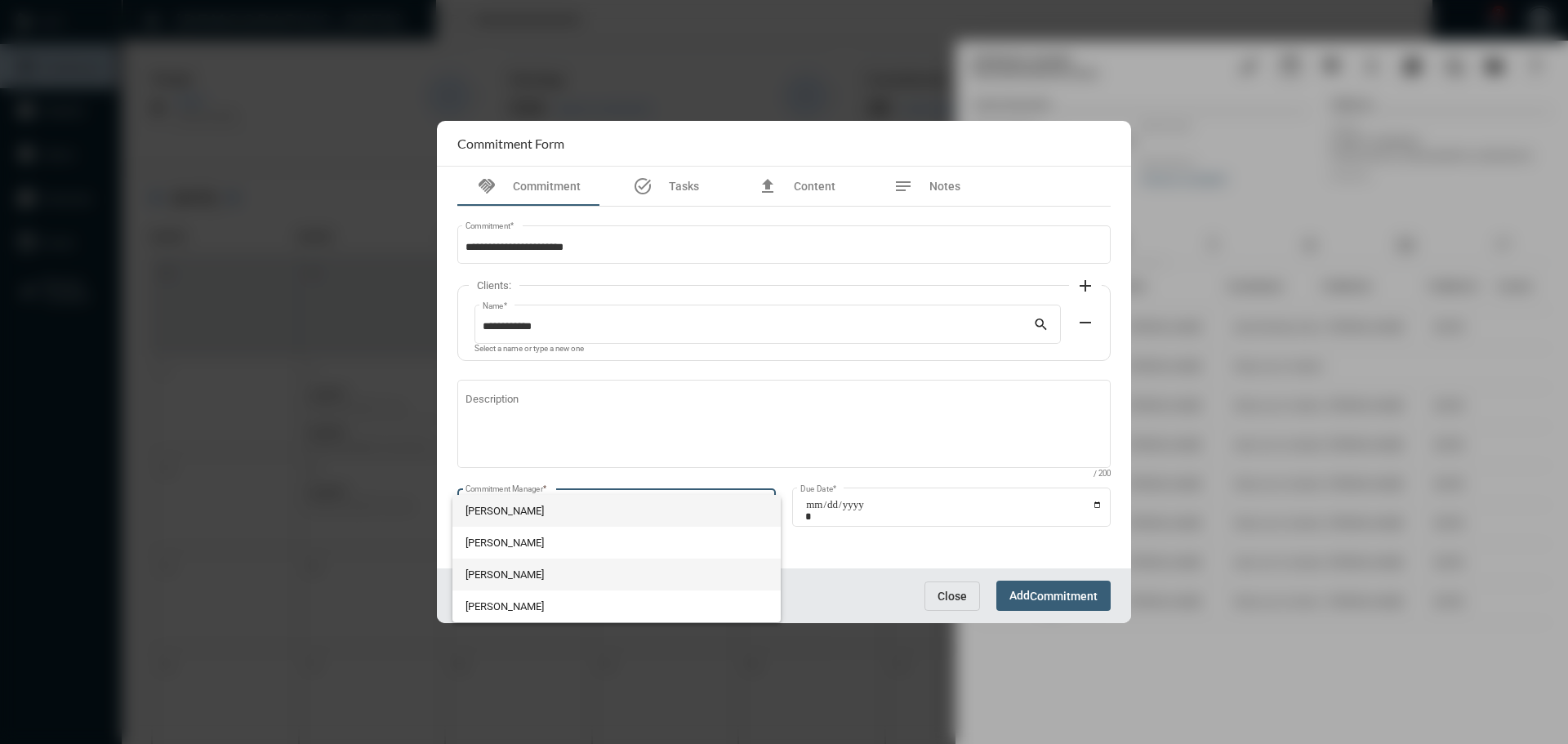
click at [533, 589] on span "Victoria Johnson" at bounding box center [616, 574] width 303 height 32
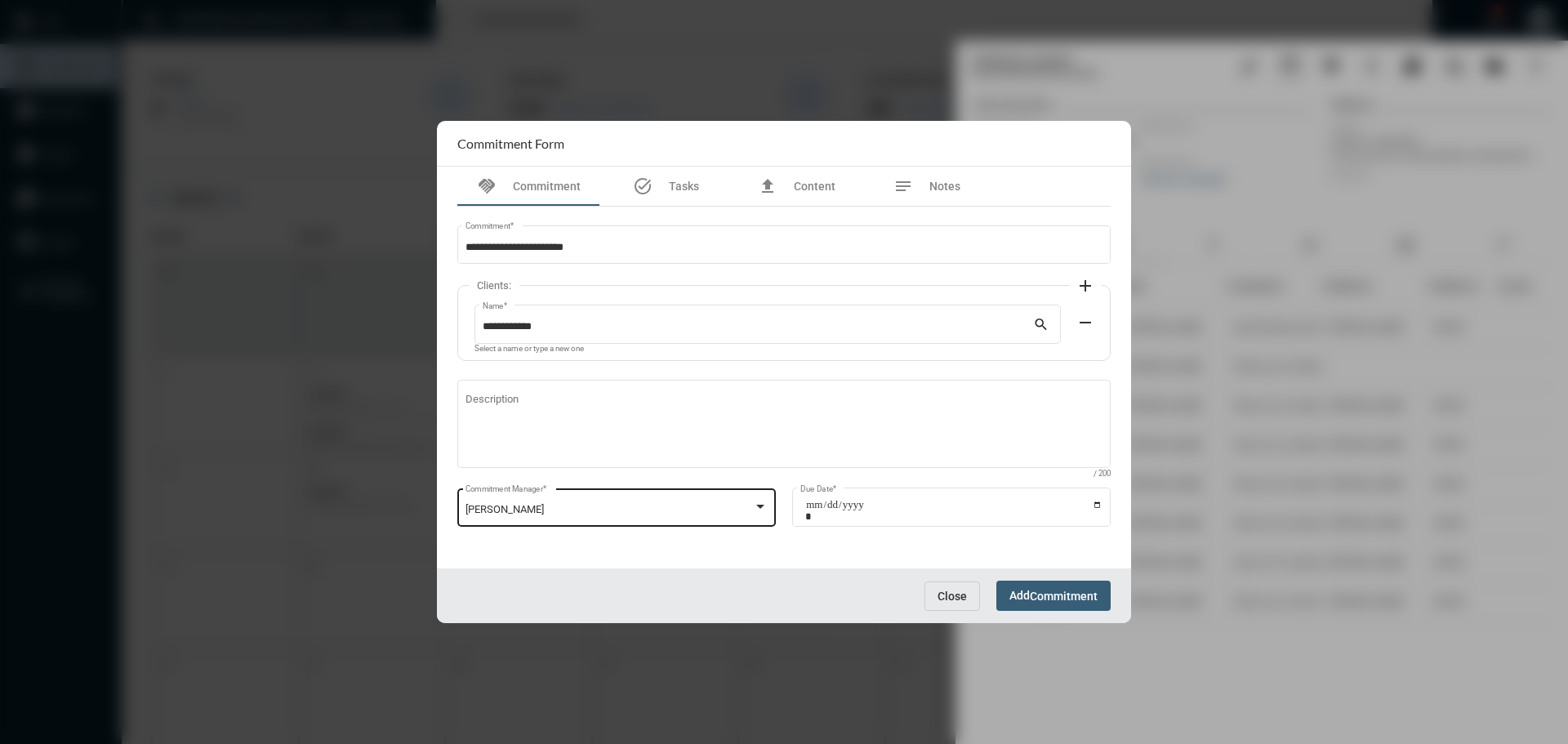
click at [538, 523] on div "Victoria Johnson Commitment Manager *" at bounding box center [616, 505] width 303 height 42
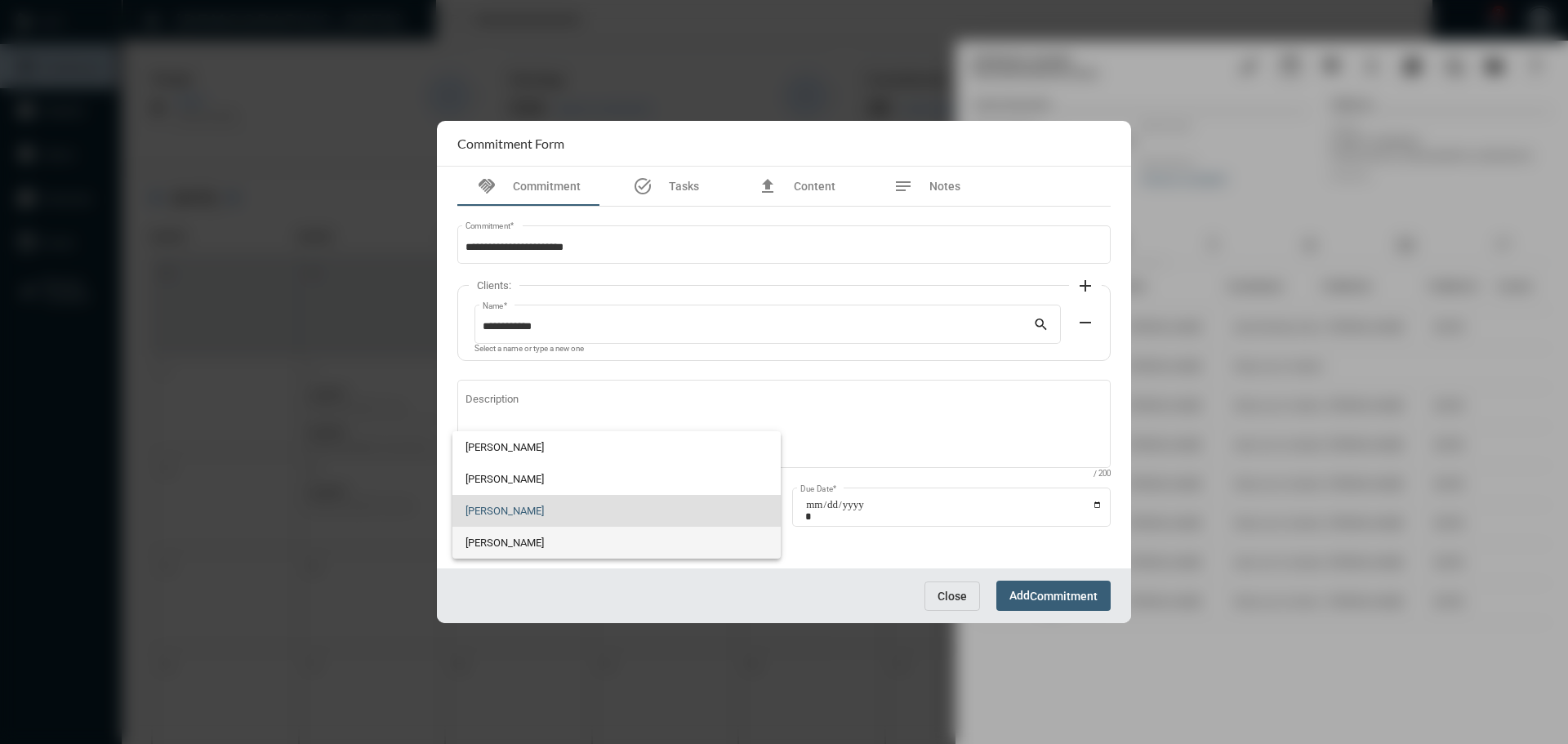
click at [515, 550] on span "Julie Redd" at bounding box center [616, 542] width 303 height 32
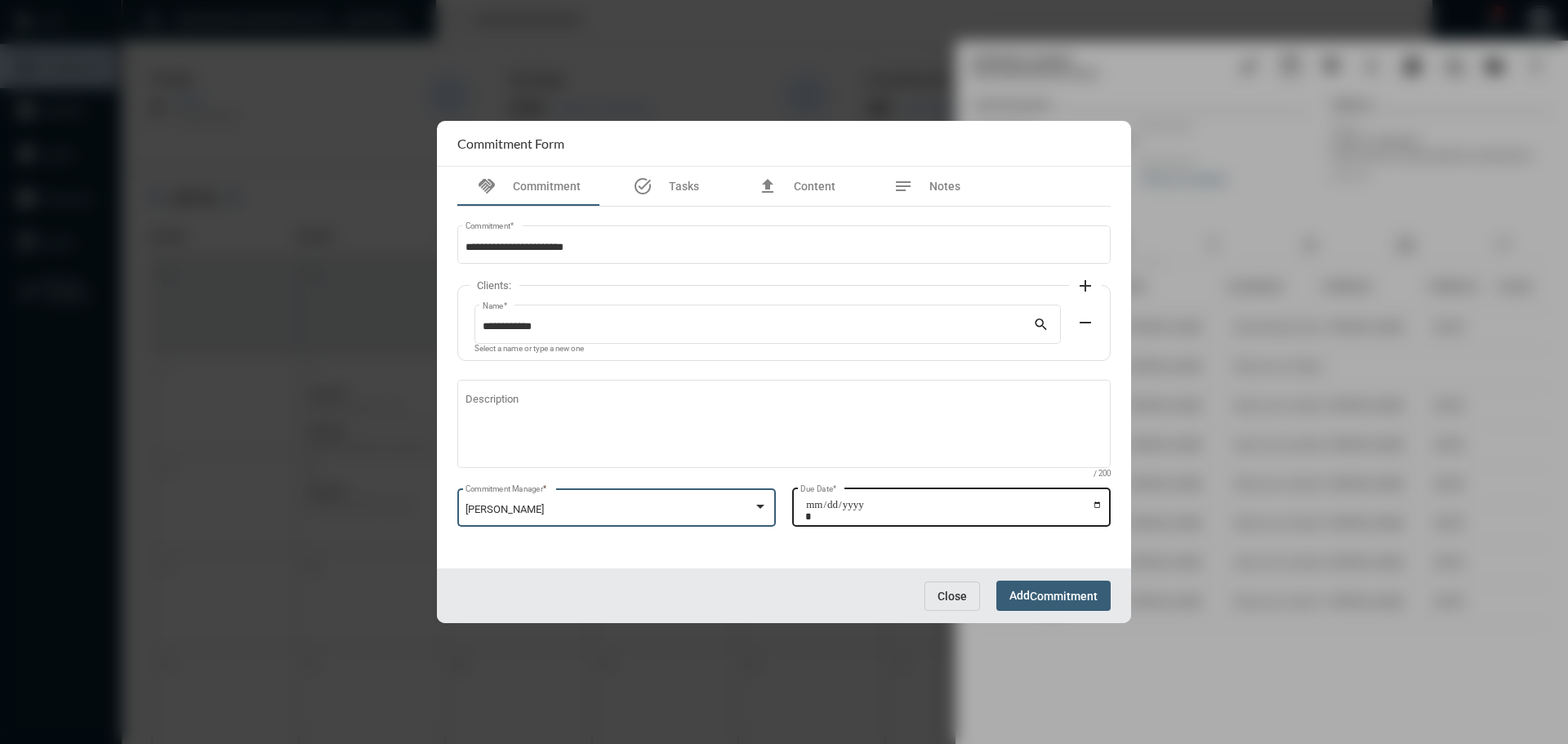
click at [1096, 505] on input "Due Date *" at bounding box center [954, 511] width 297 height 23
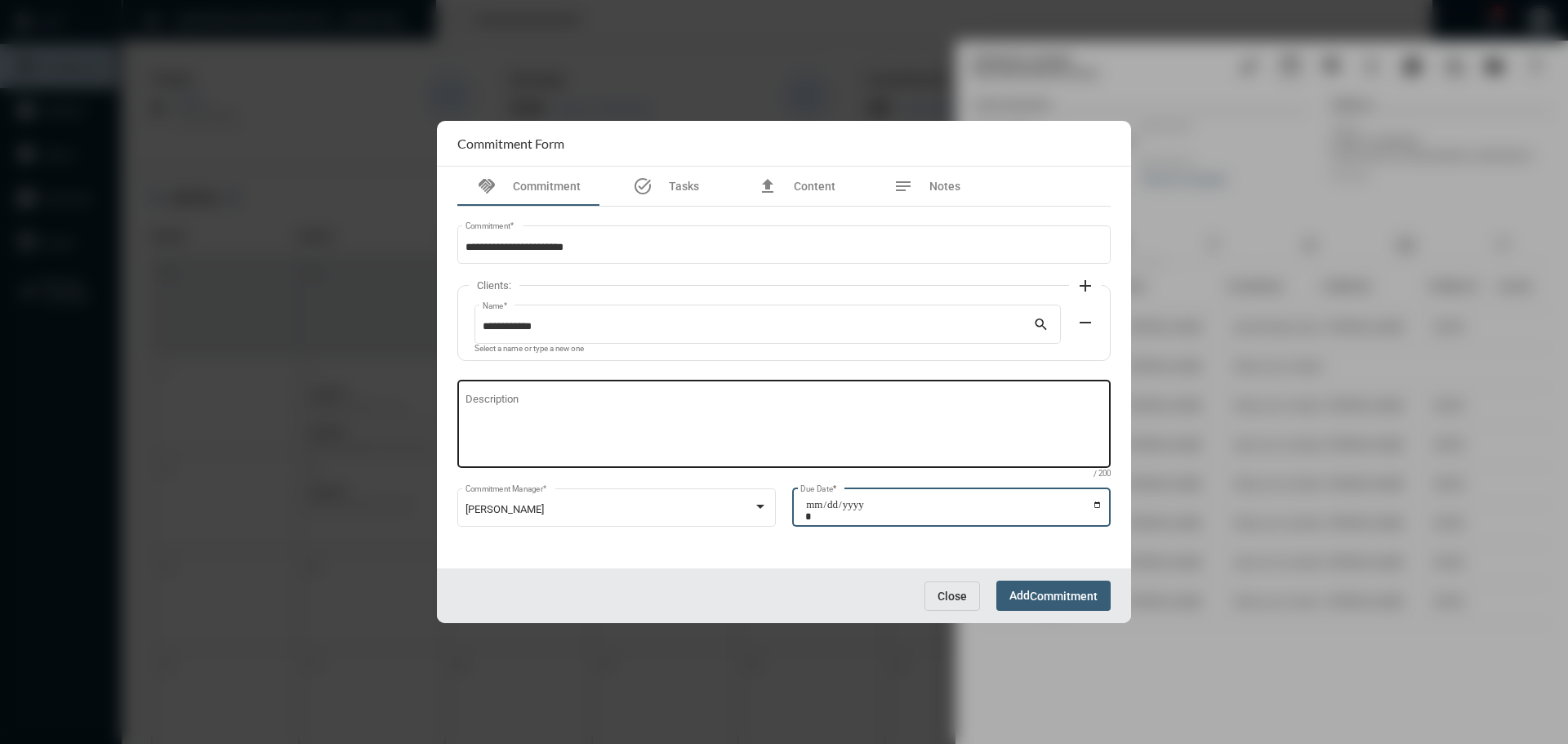
type input "**********"
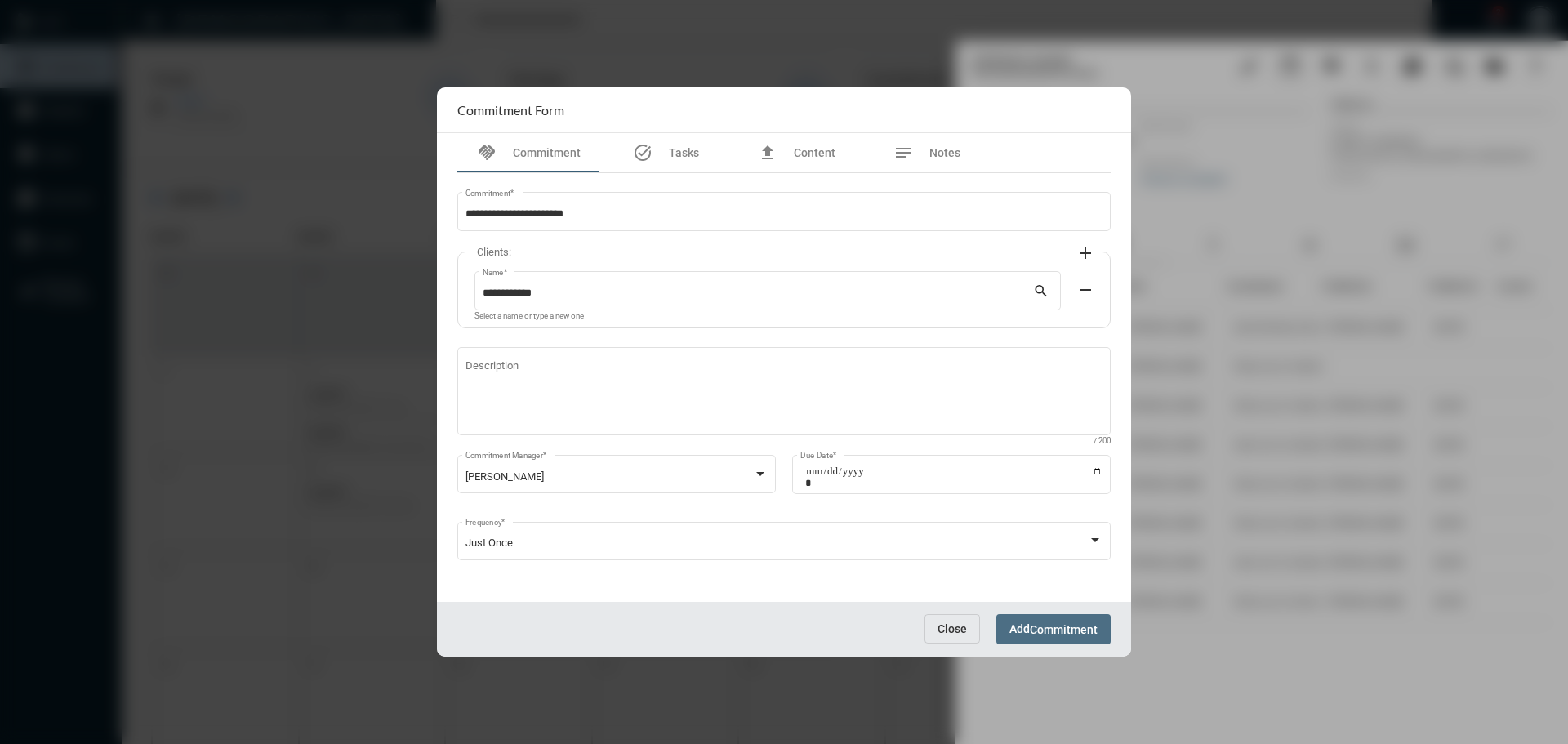
click at [1067, 618] on button "Add Commitment" at bounding box center [1053, 629] width 115 height 30
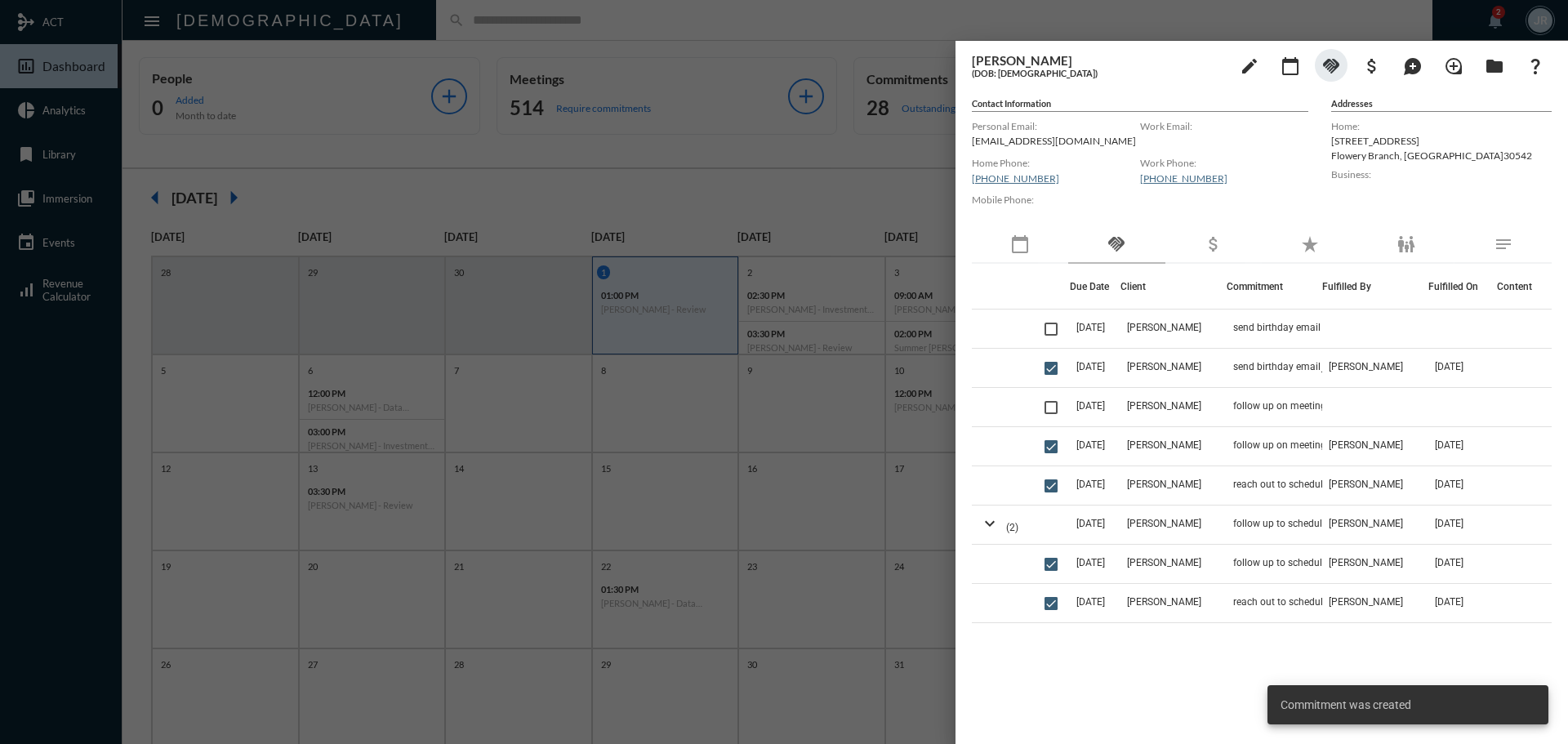
click at [556, 19] on div at bounding box center [784, 372] width 1568 height 744
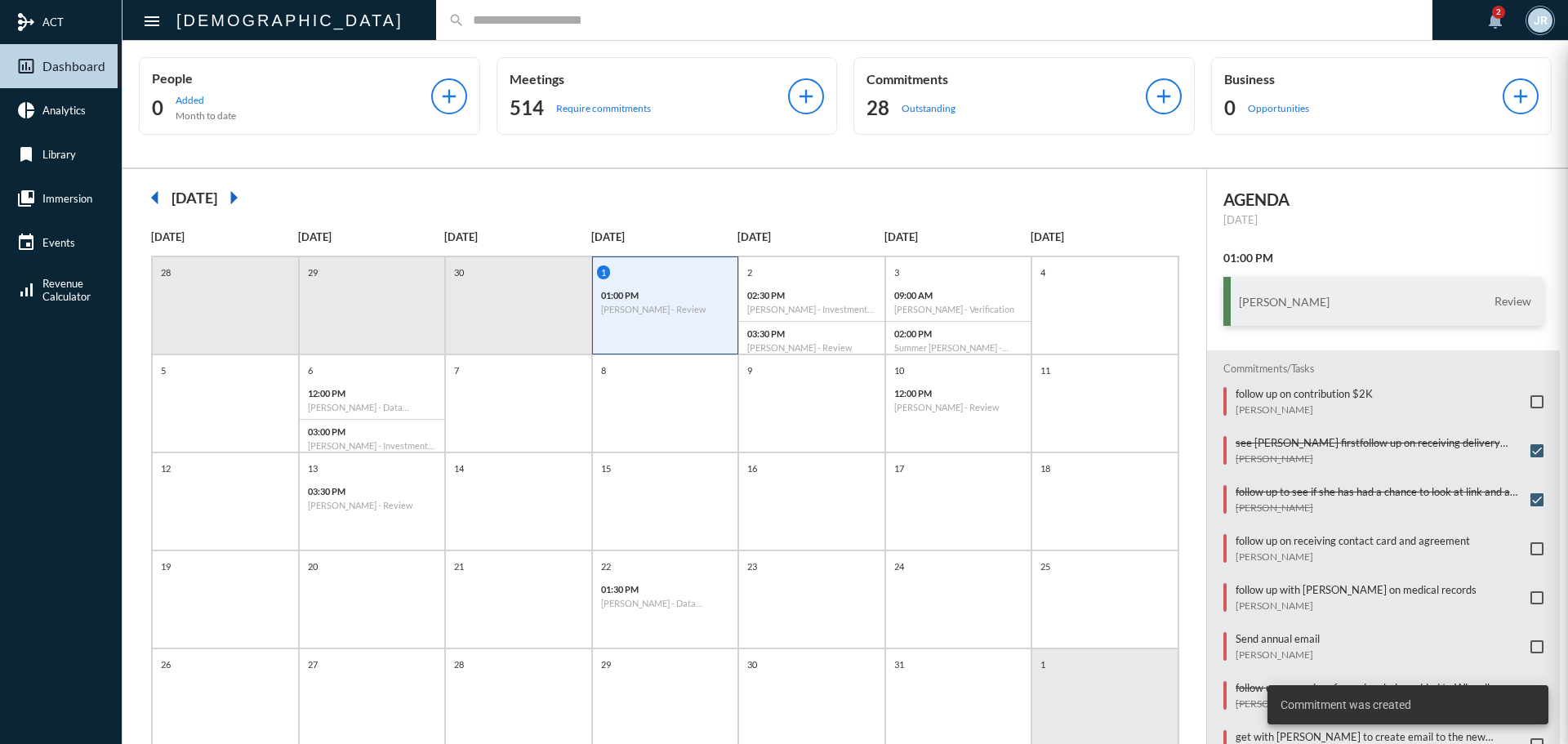
click at [946, 106] on mat-sidenav-container "mediation ACT insert_chart_outlined Dashboard pie_chart Analytics bookmark Libr…" at bounding box center [784, 372] width 1568 height 744
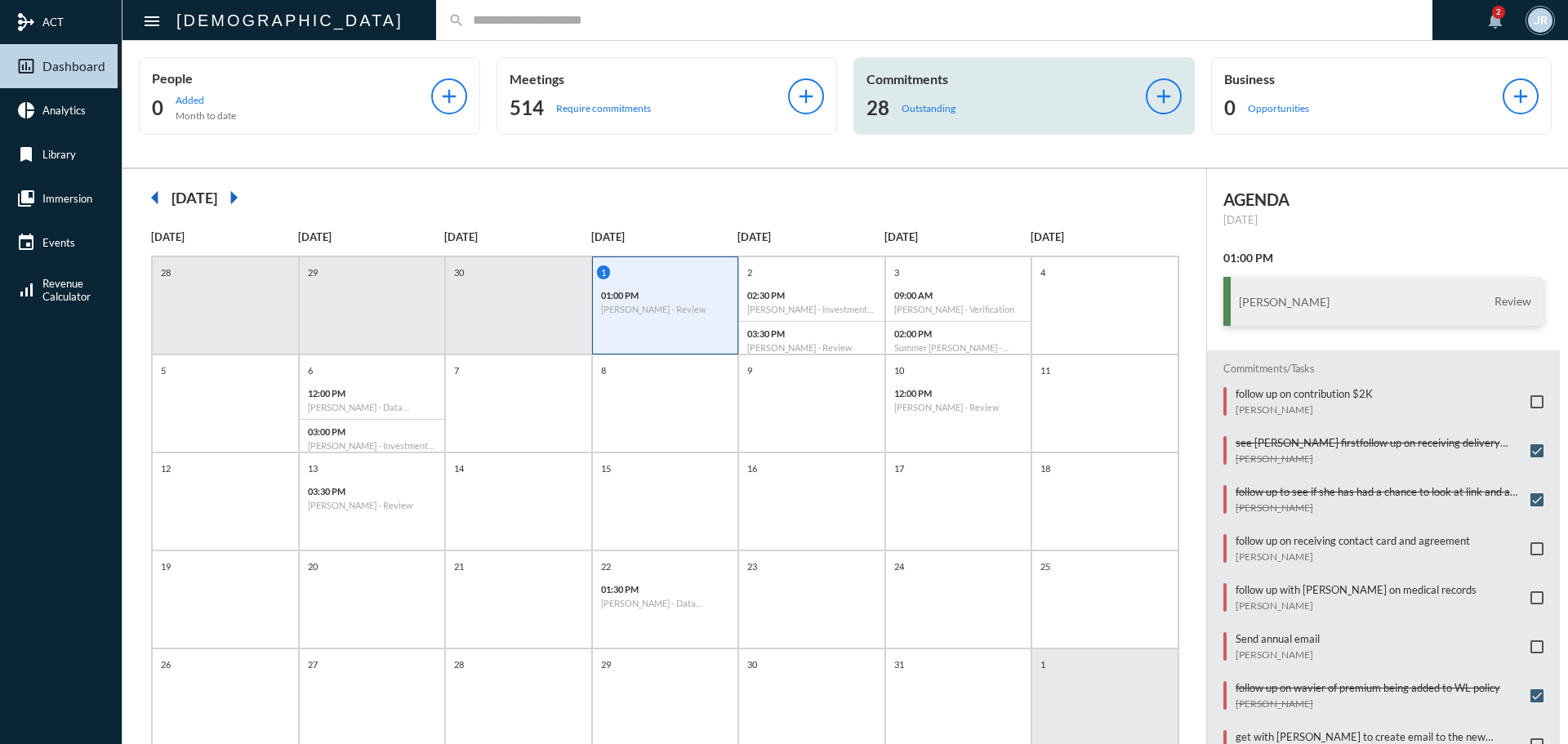
click at [946, 107] on p "Outstanding" at bounding box center [928, 108] width 54 height 12
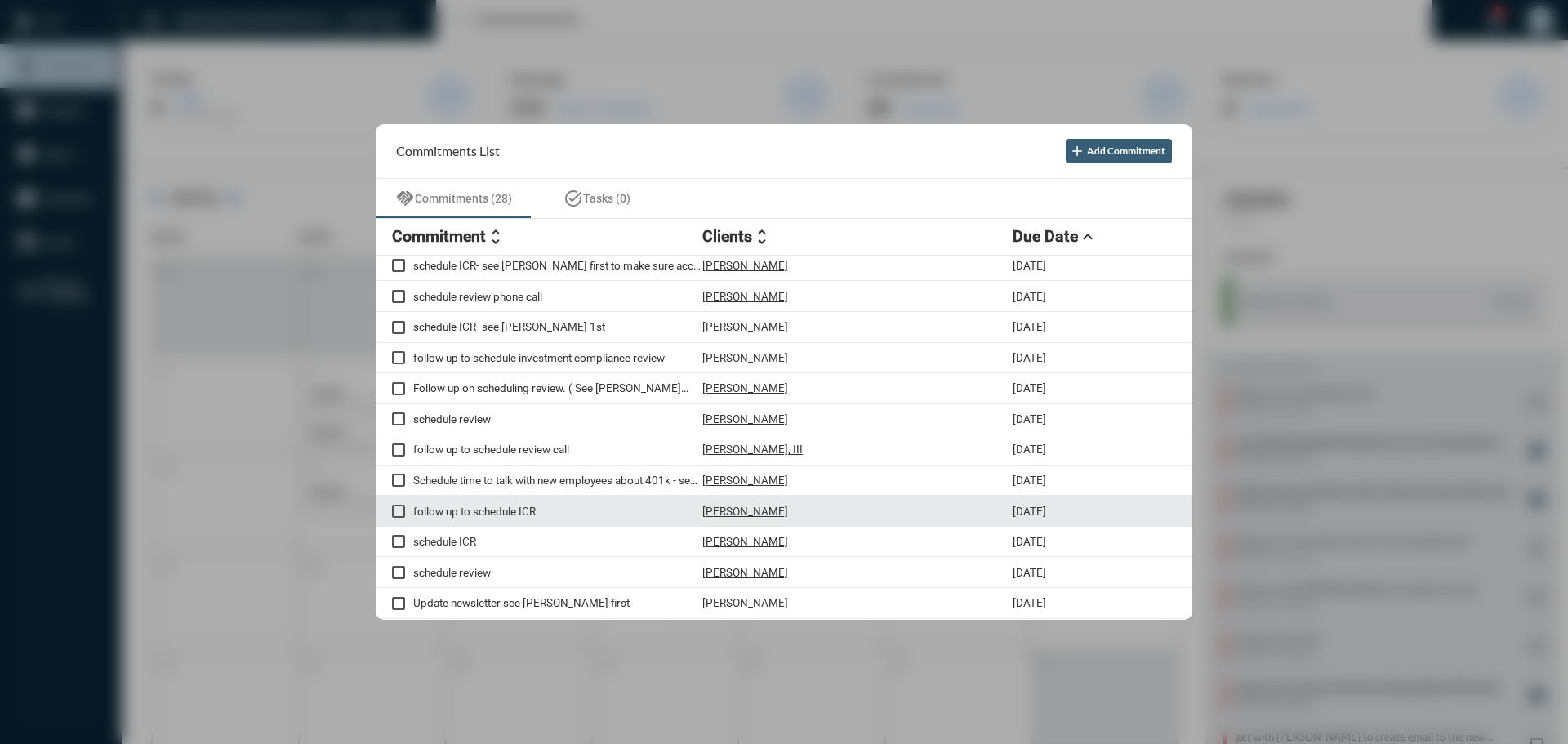
scroll to position [0, 0]
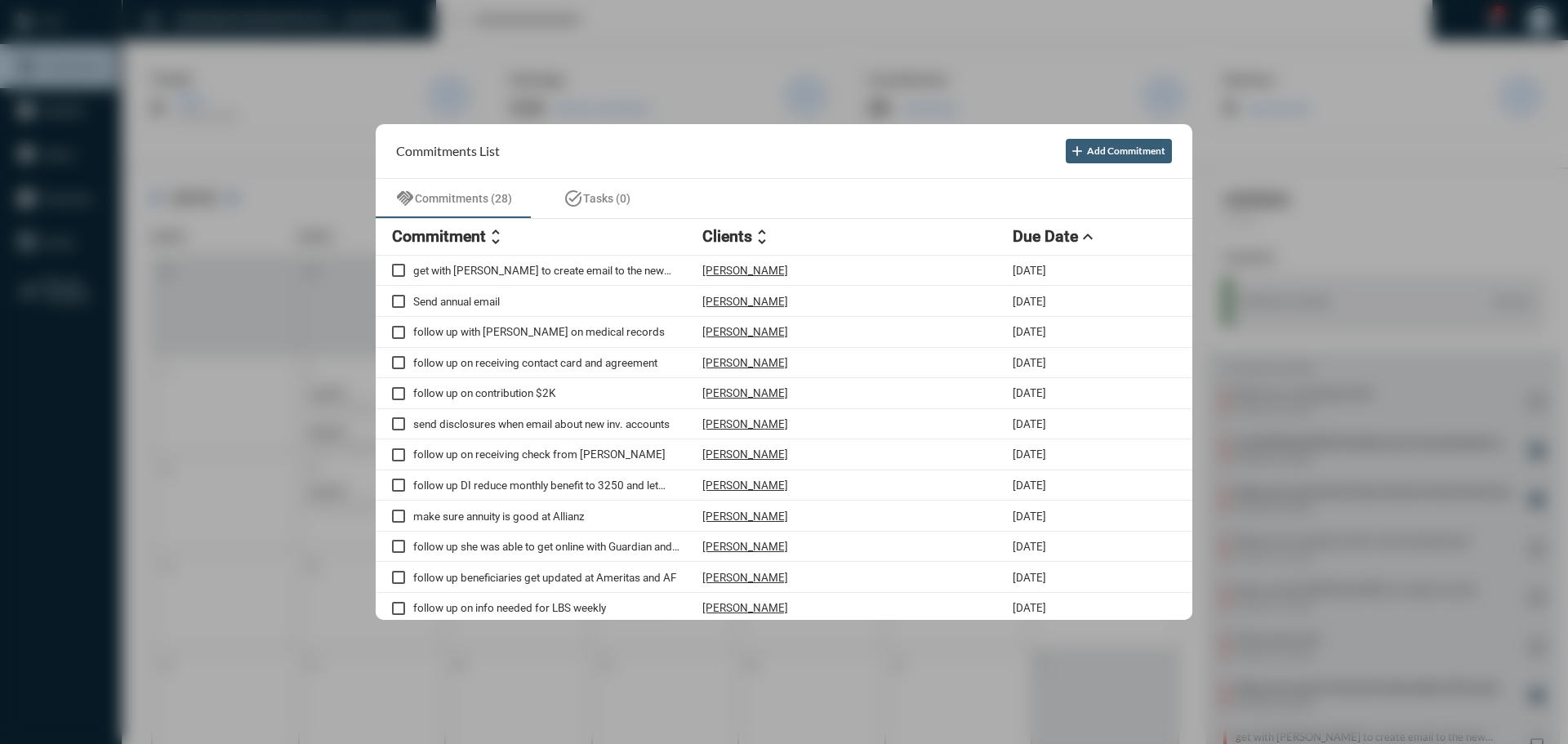
click at [653, 26] on div at bounding box center [784, 372] width 1568 height 744
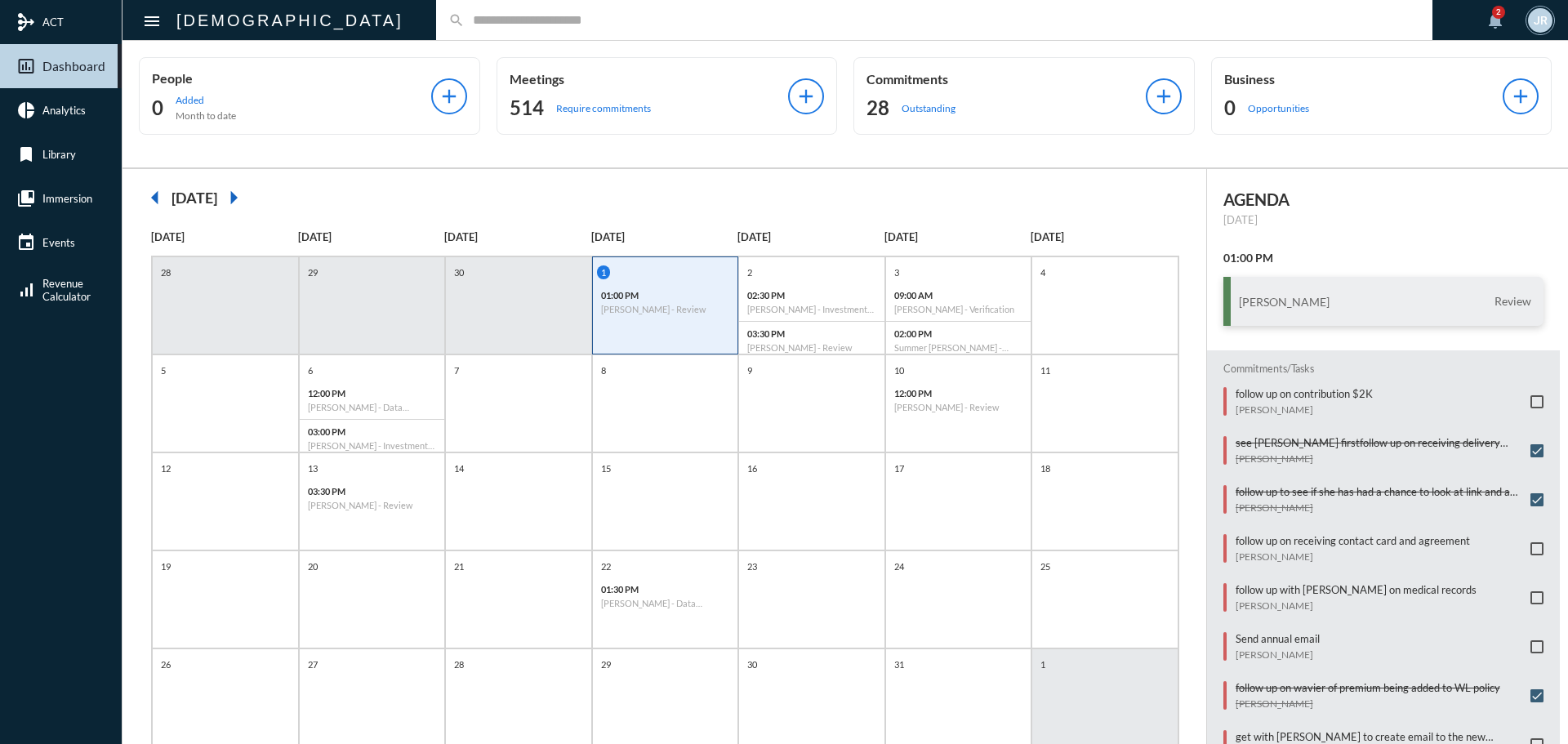
click at [436, 12] on div "search" at bounding box center [934, 20] width 996 height 40
click at [464, 25] on input "text" at bounding box center [942, 20] width 955 height 14
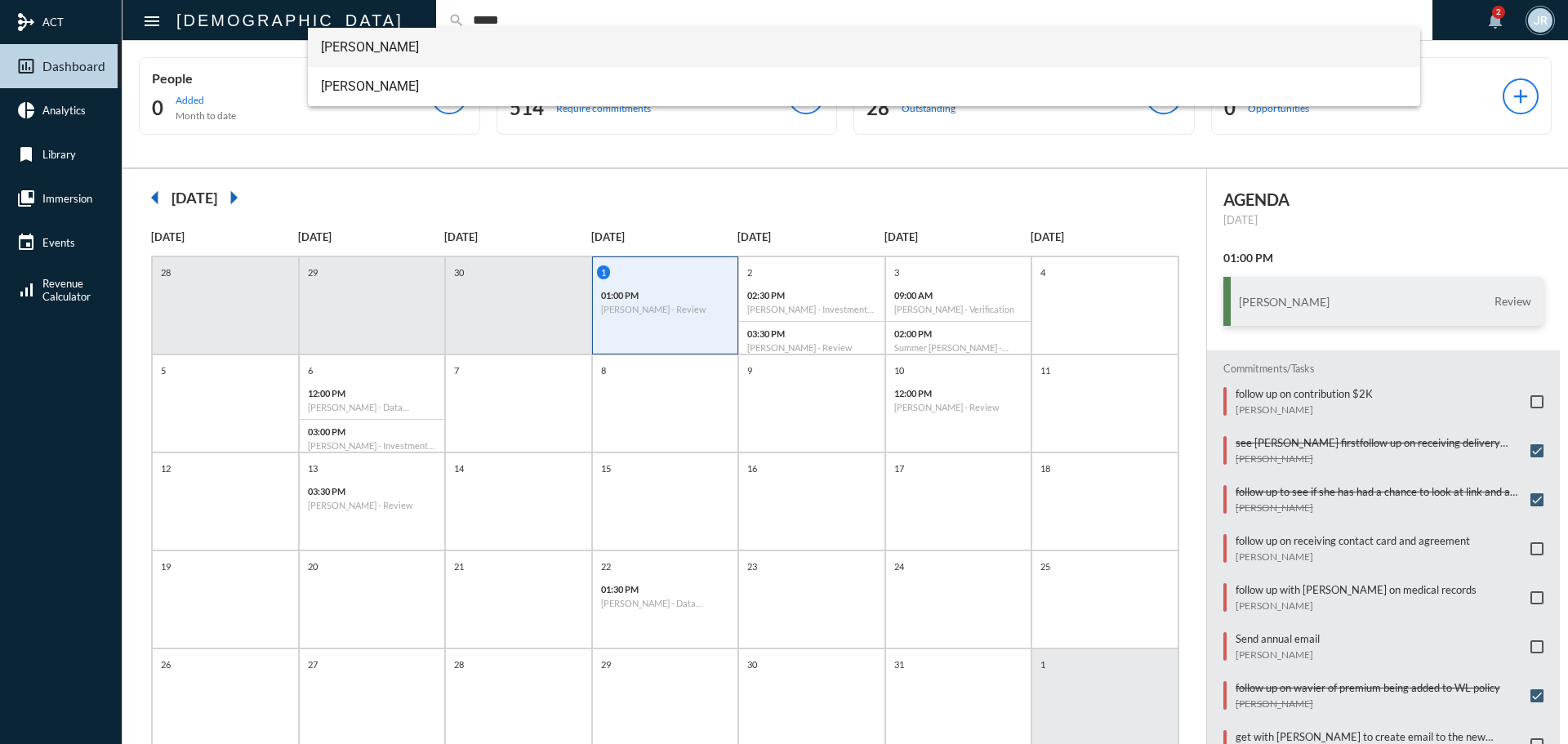
type input "*****"
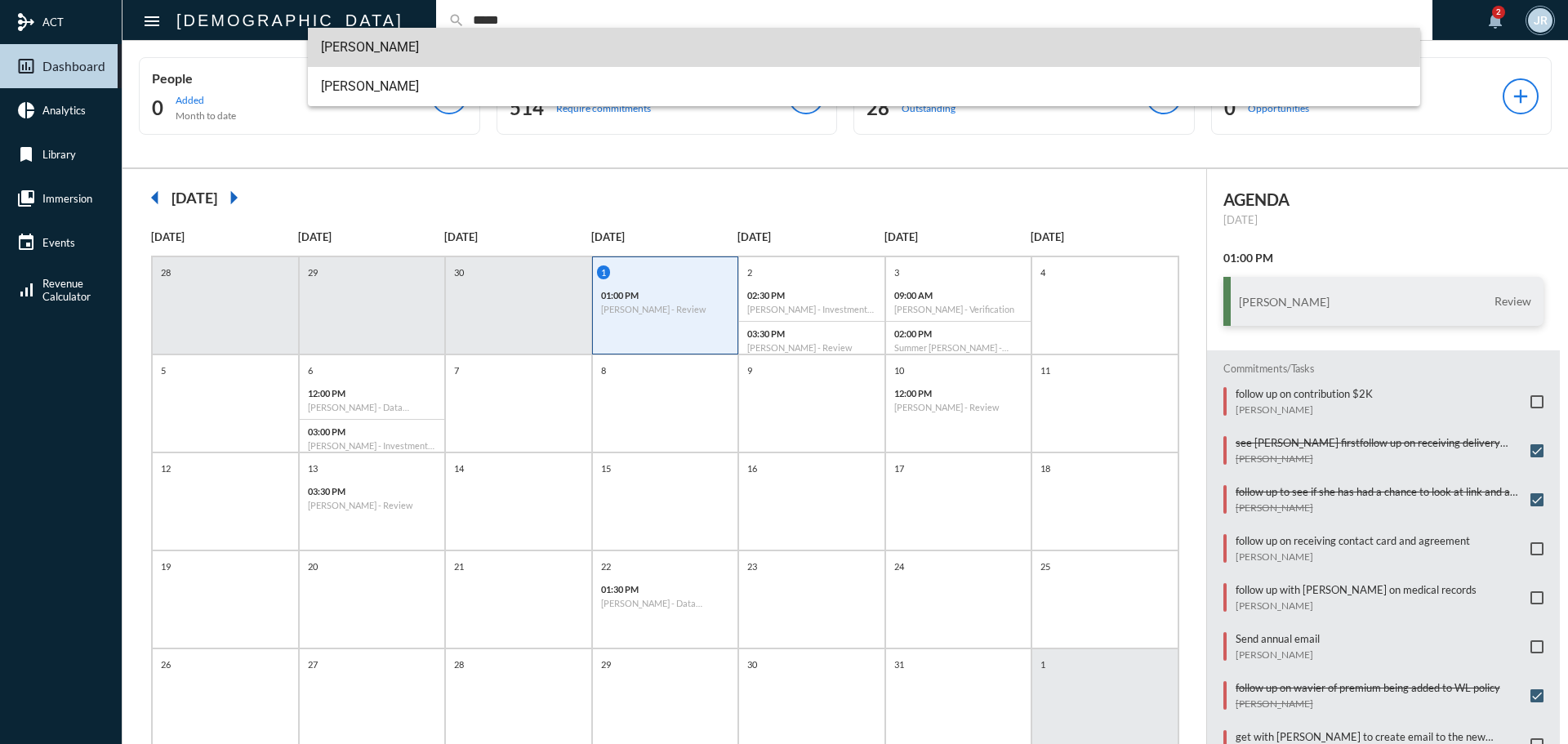
click at [368, 45] on span "Luke Wiggs" at bounding box center [864, 47] width 1087 height 39
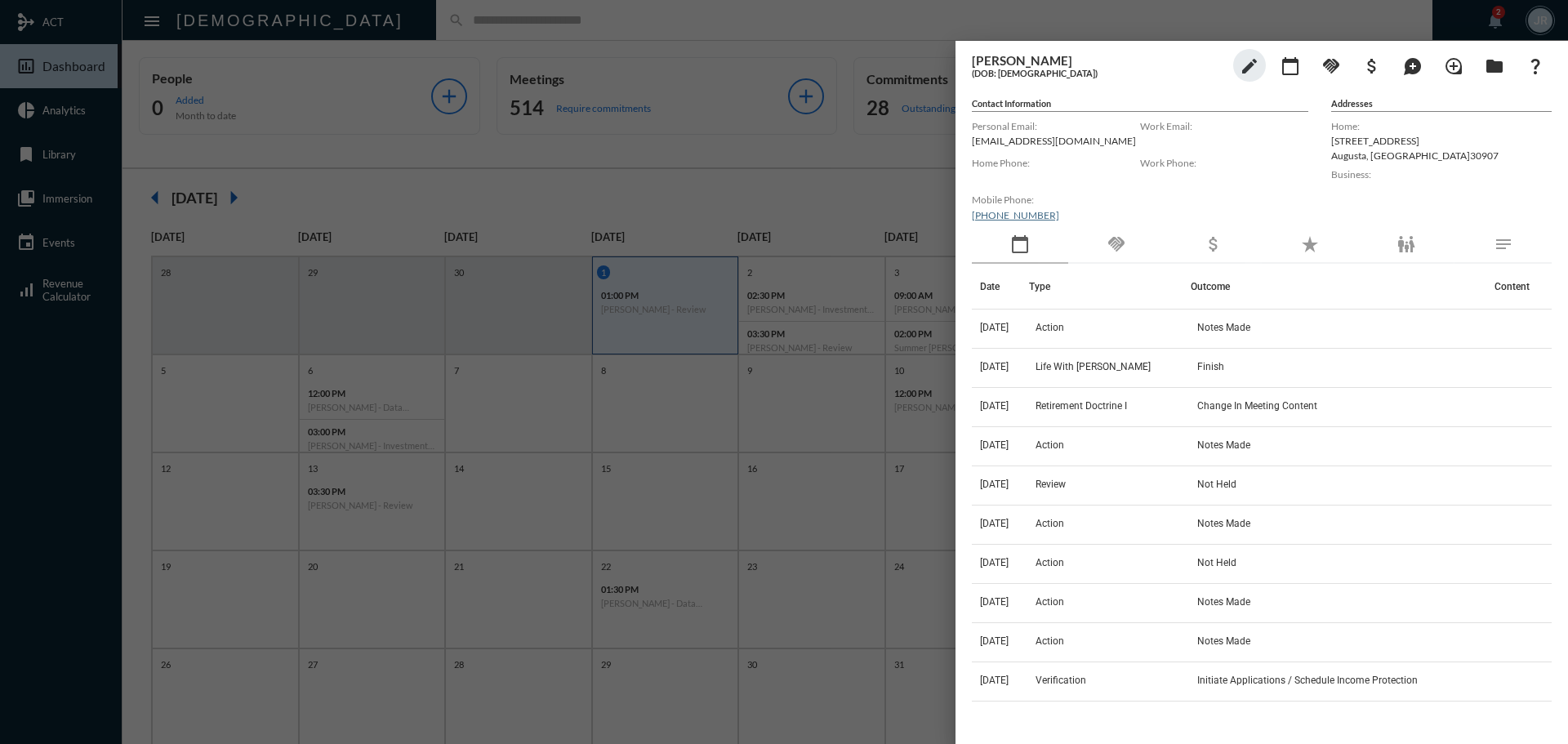
click at [1133, 239] on div "handshake" at bounding box center [1116, 245] width 97 height 37
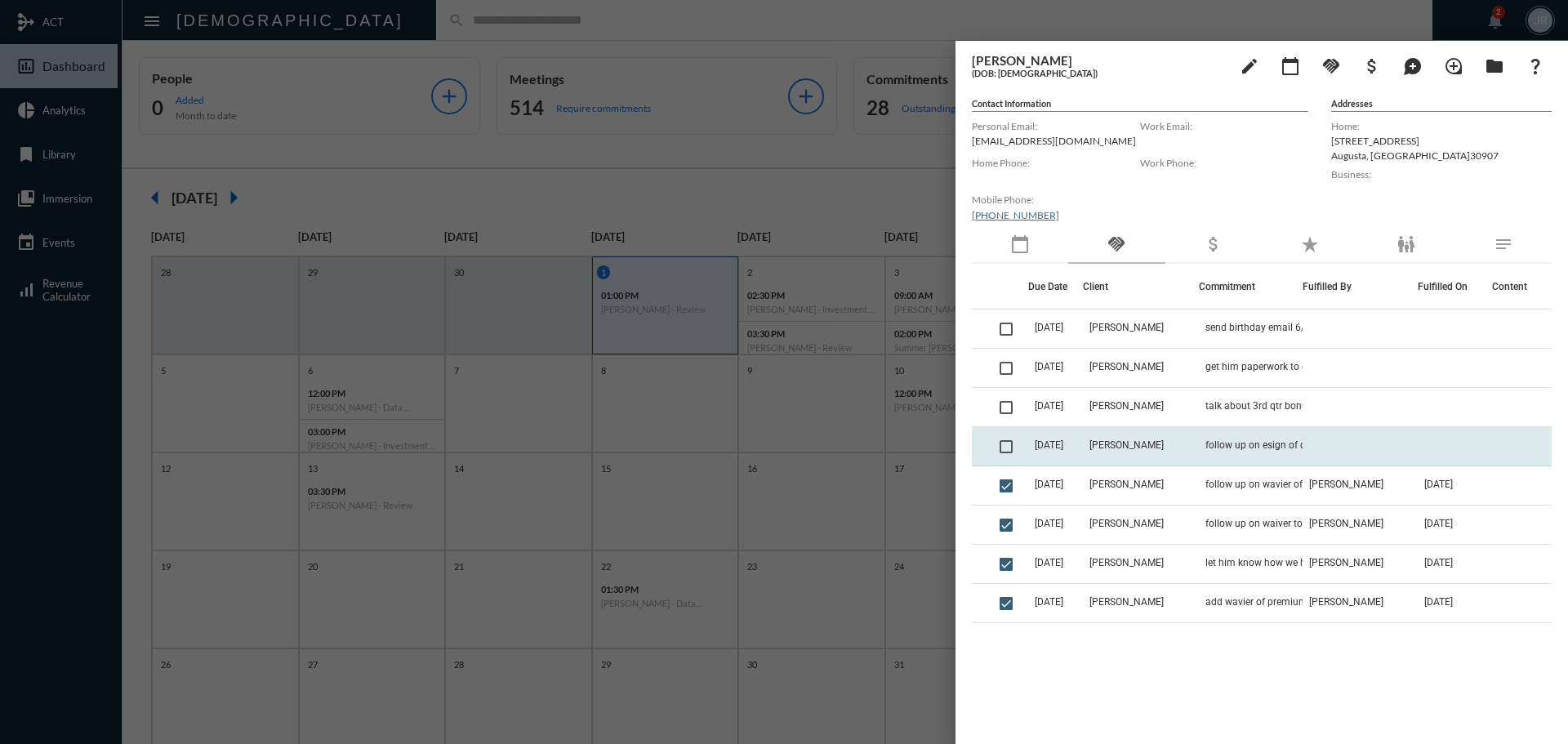
click at [1250, 437] on td "follow up on esign of onetime bank draft" at bounding box center [1250, 447] width 104 height 39
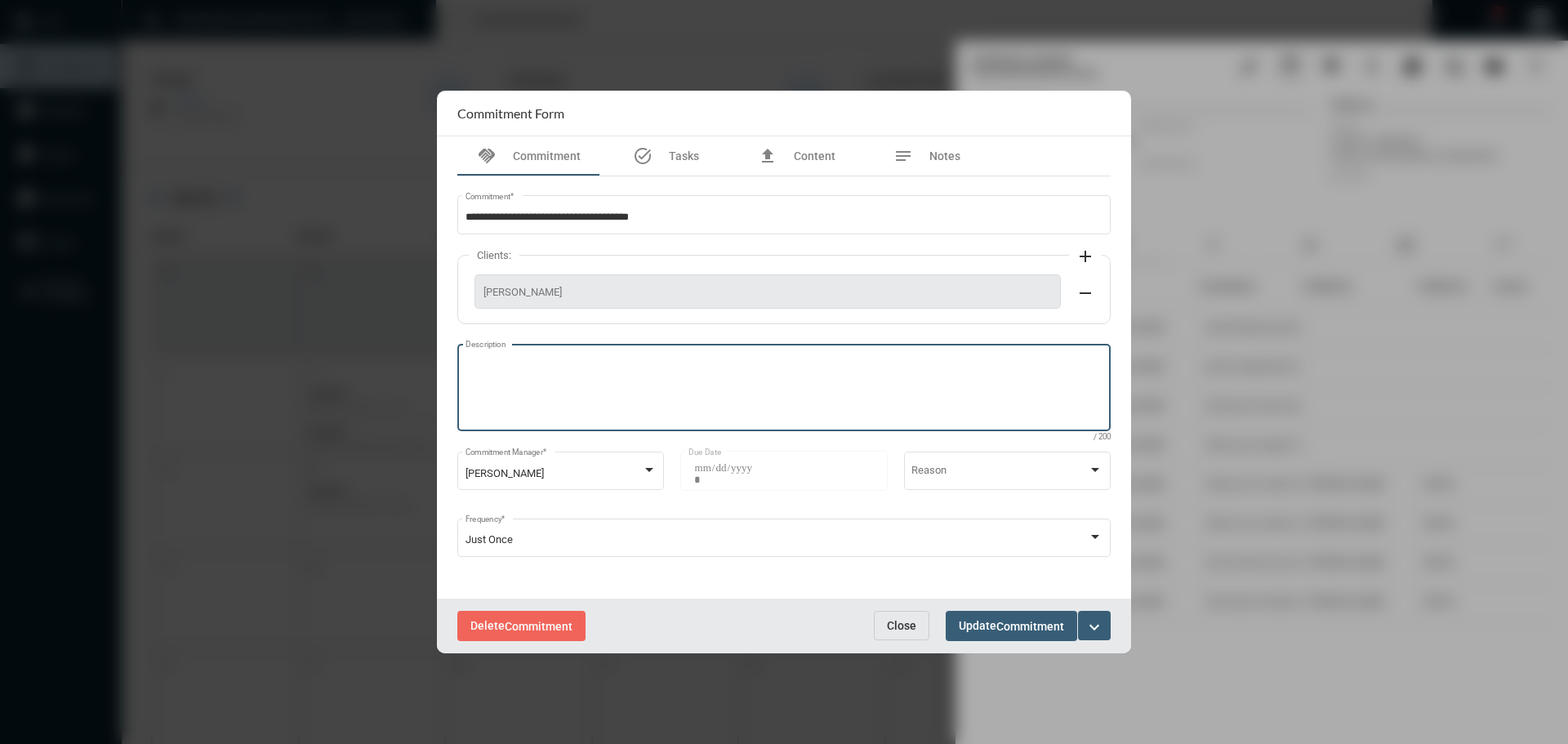
click at [584, 382] on textarea "Description" at bounding box center [784, 390] width 637 height 65
type textarea "**********"
click at [992, 619] on span "Update Commitment" at bounding box center [1011, 625] width 106 height 13
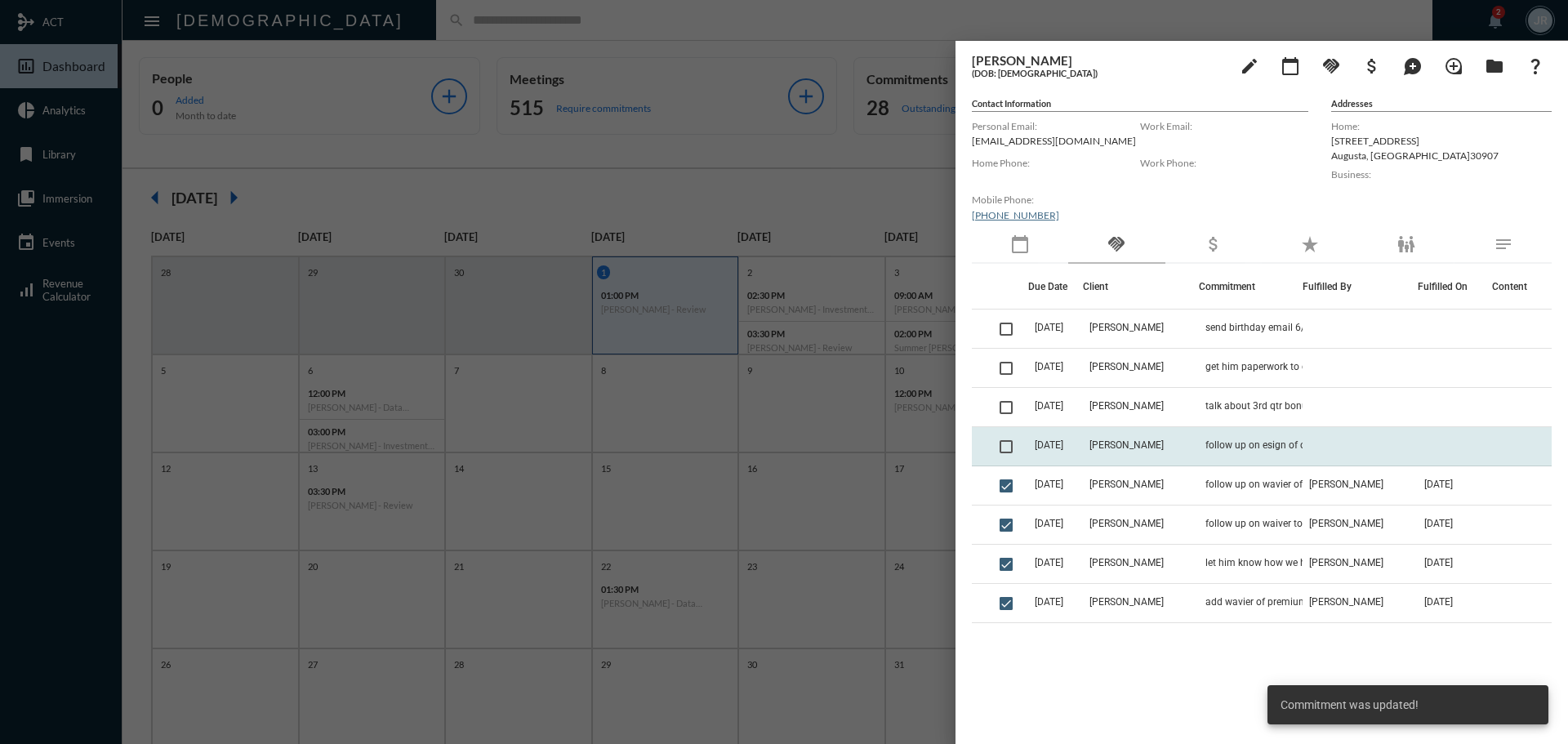
click at [1009, 447] on span at bounding box center [1006, 447] width 13 height 13
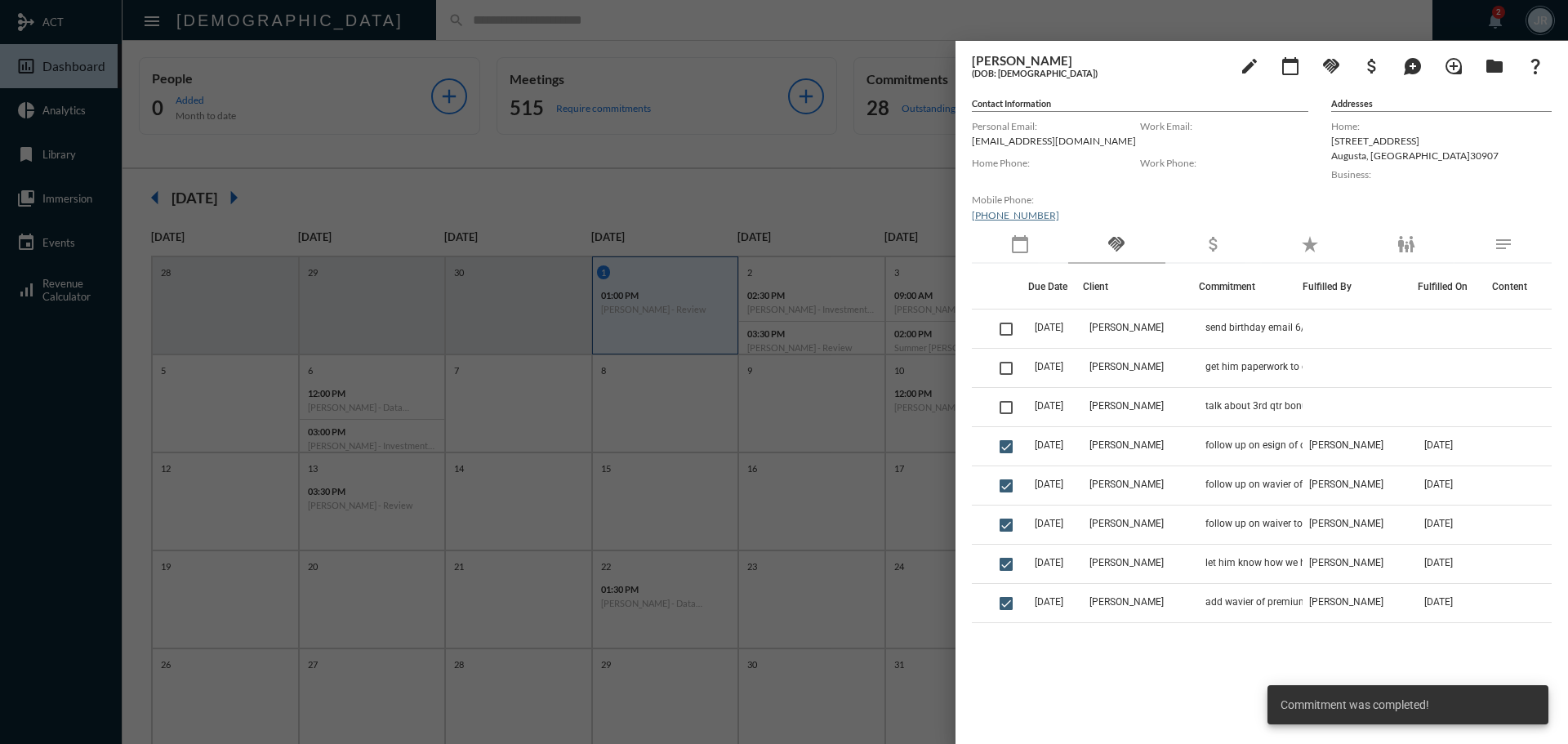
click at [527, 23] on div at bounding box center [784, 372] width 1568 height 744
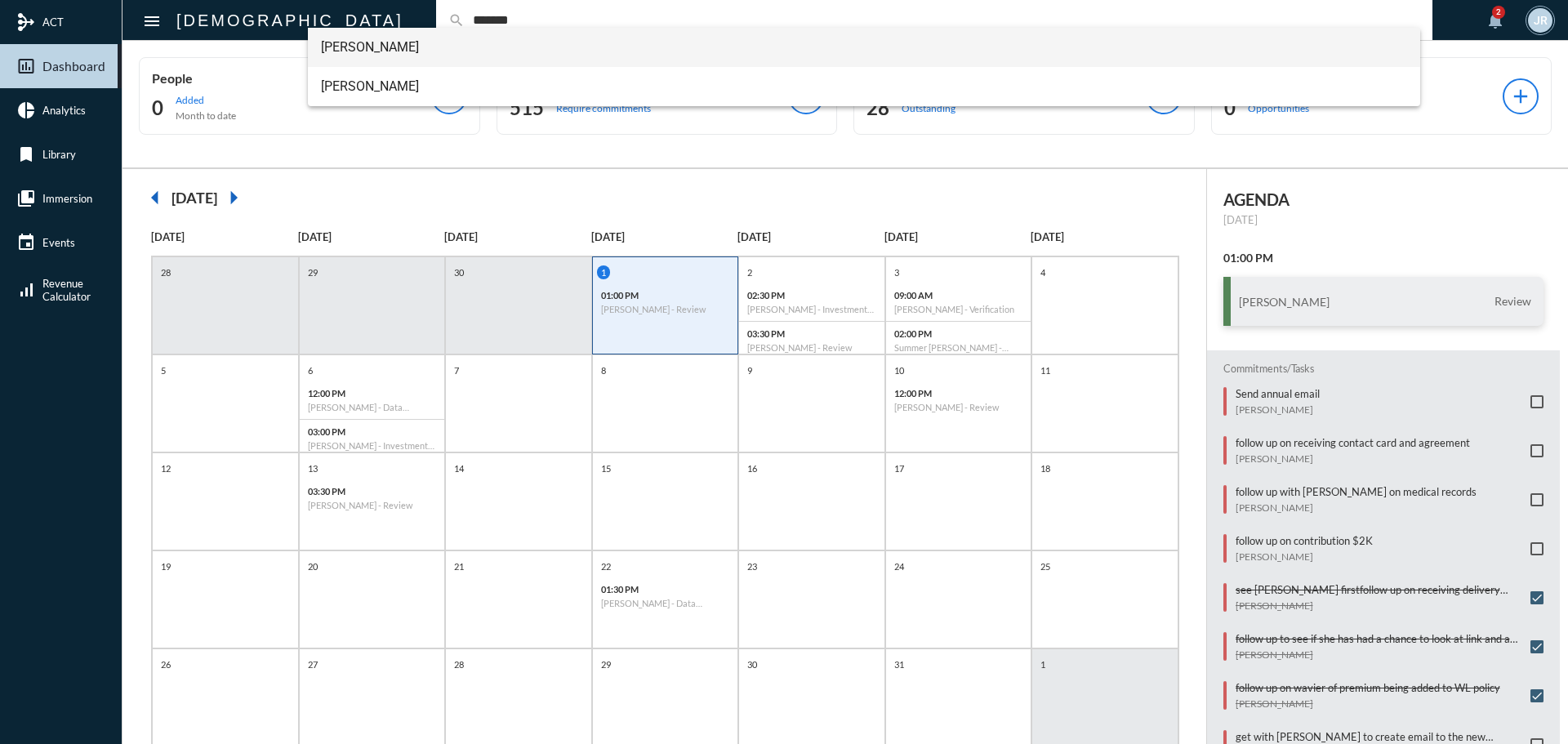
type input "*******"
click at [403, 34] on span "Clay Brunson" at bounding box center [864, 47] width 1087 height 39
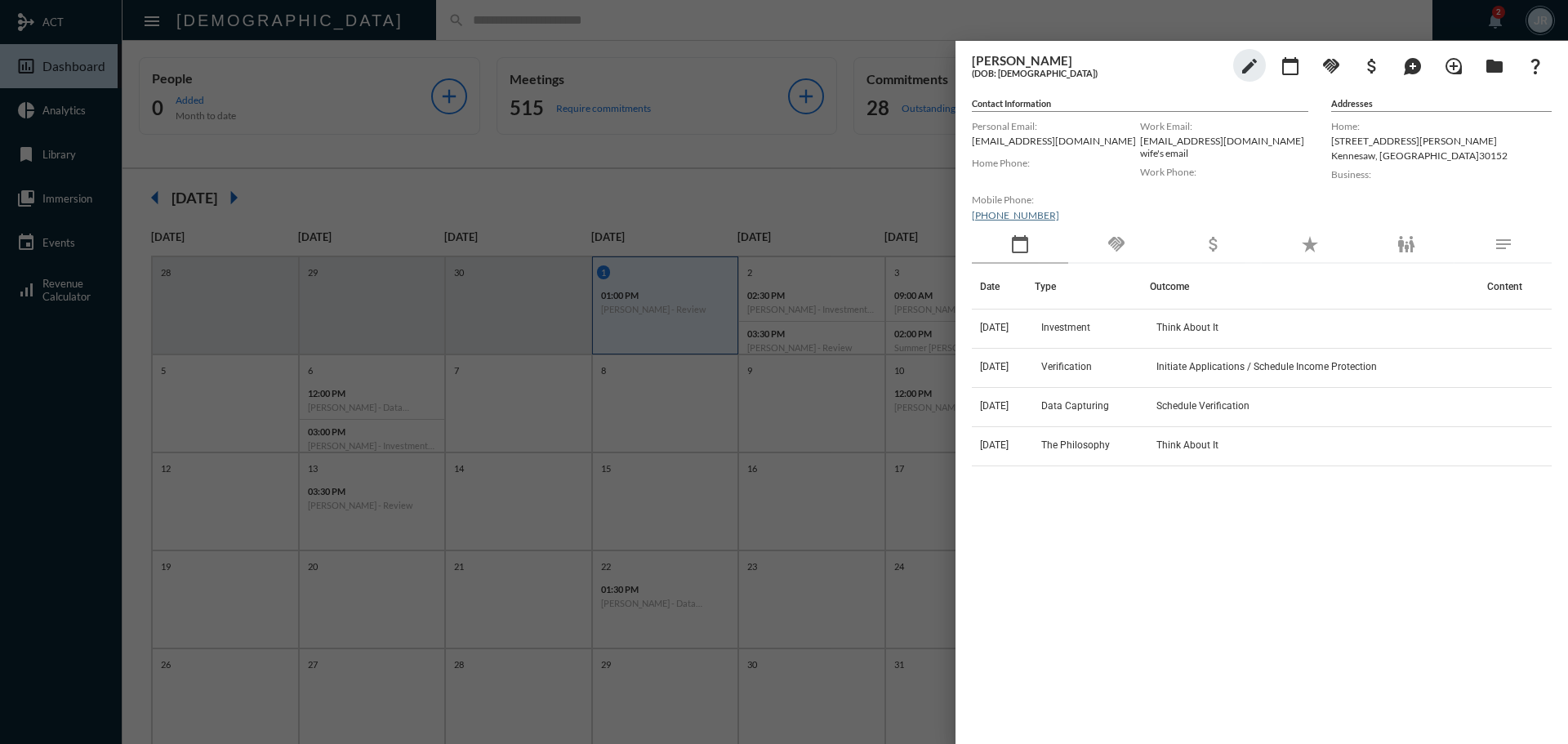
drag, startPoint x: 1115, startPoint y: 231, endPoint x: 1123, endPoint y: 235, distance: 8.9
click at [1116, 233] on div "handshake" at bounding box center [1116, 245] width 97 height 37
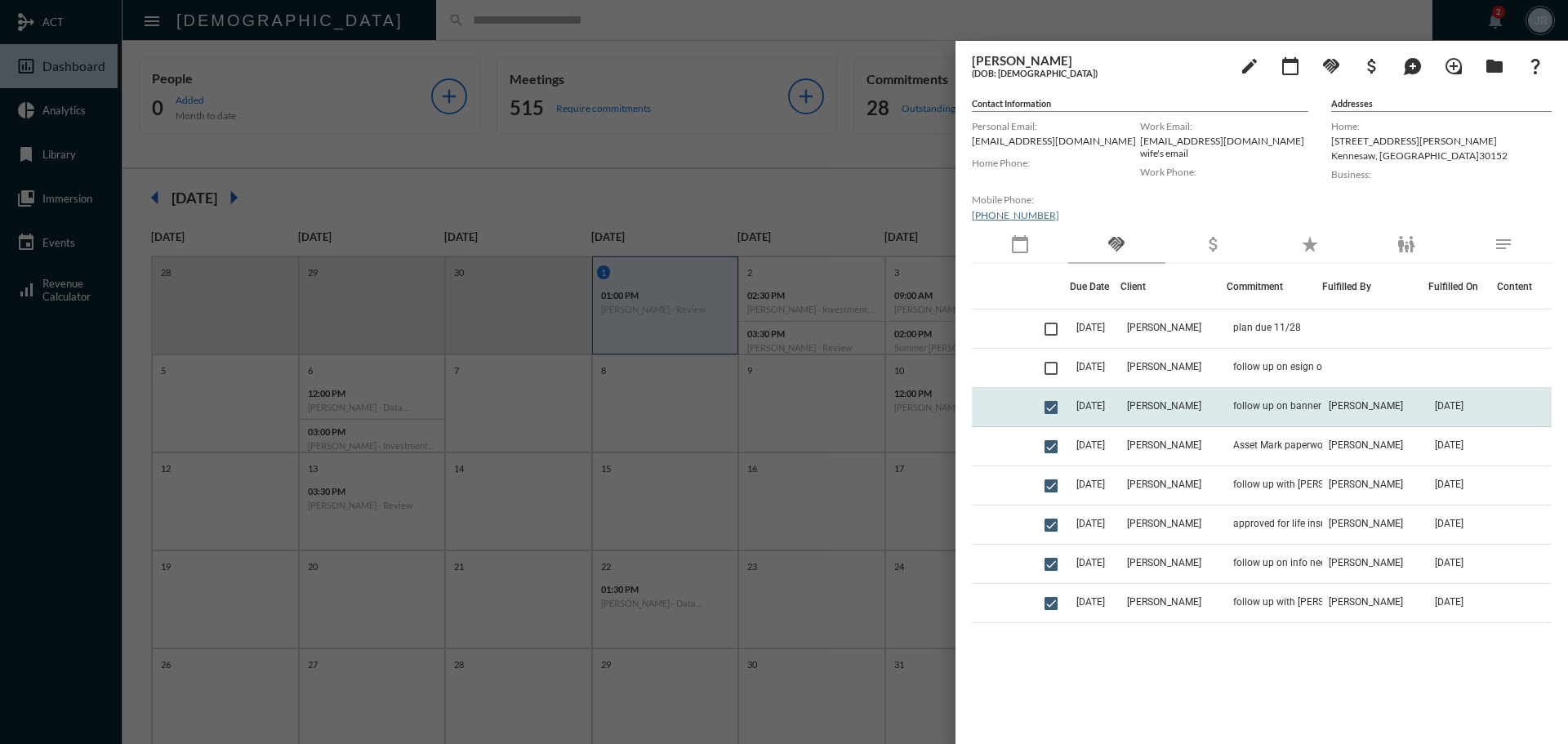
click at [1220, 404] on td "Clay Brunson" at bounding box center [1174, 408] width 107 height 39
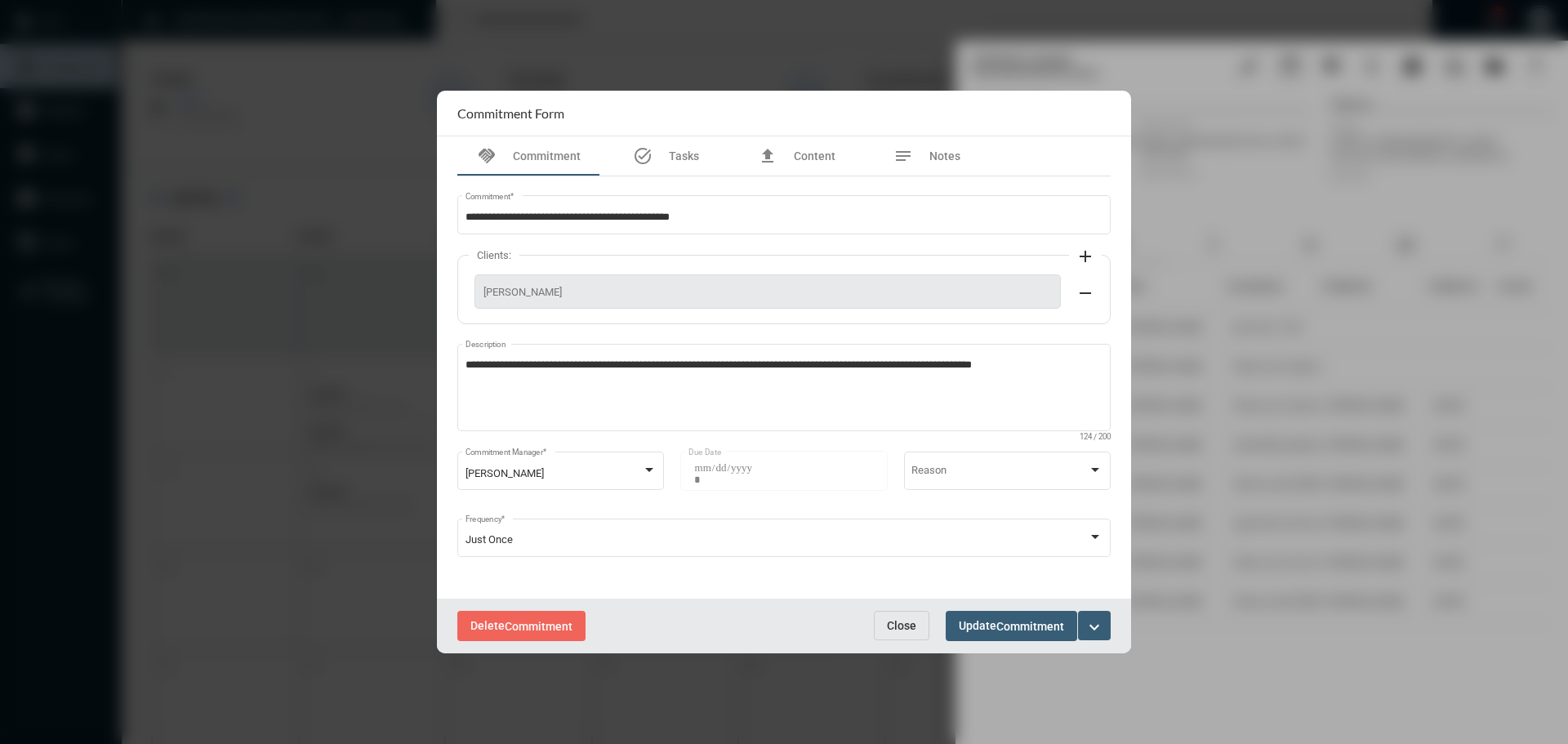
click at [902, 625] on span "Close" at bounding box center [901, 625] width 29 height 13
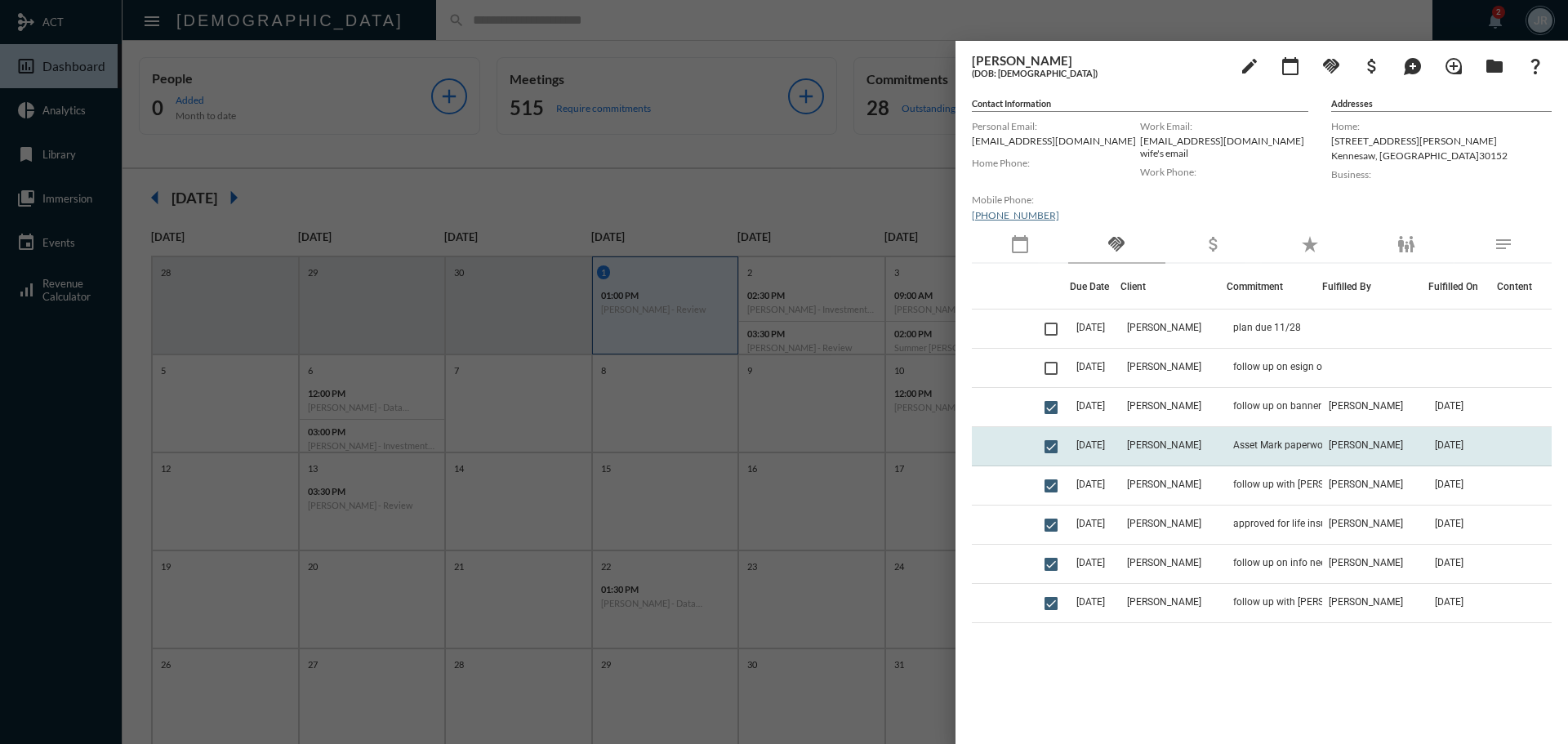
click at [1256, 432] on td "Asset Mark paperwork" at bounding box center [1274, 447] width 96 height 39
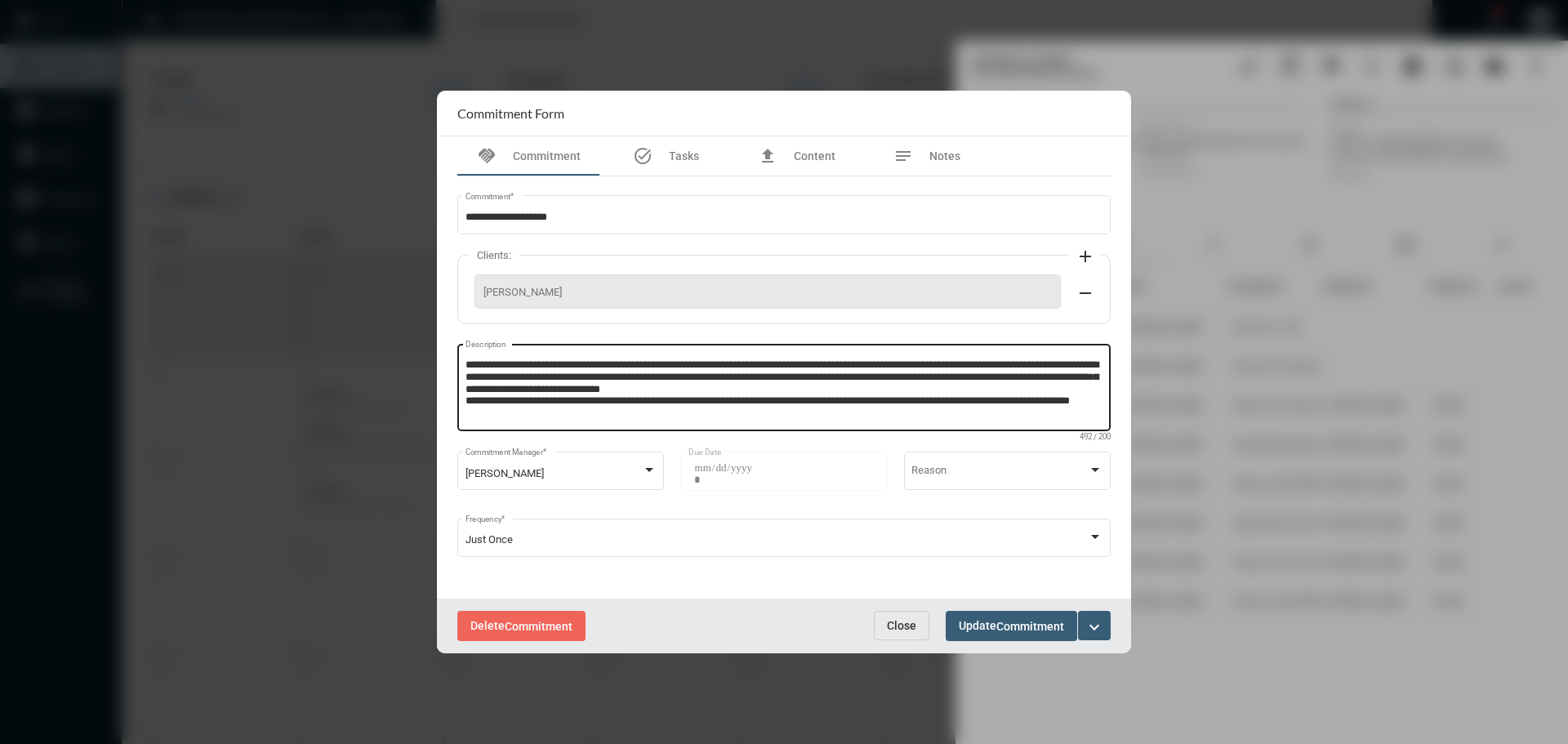
click at [555, 414] on textarea "**********" at bounding box center [784, 390] width 637 height 65
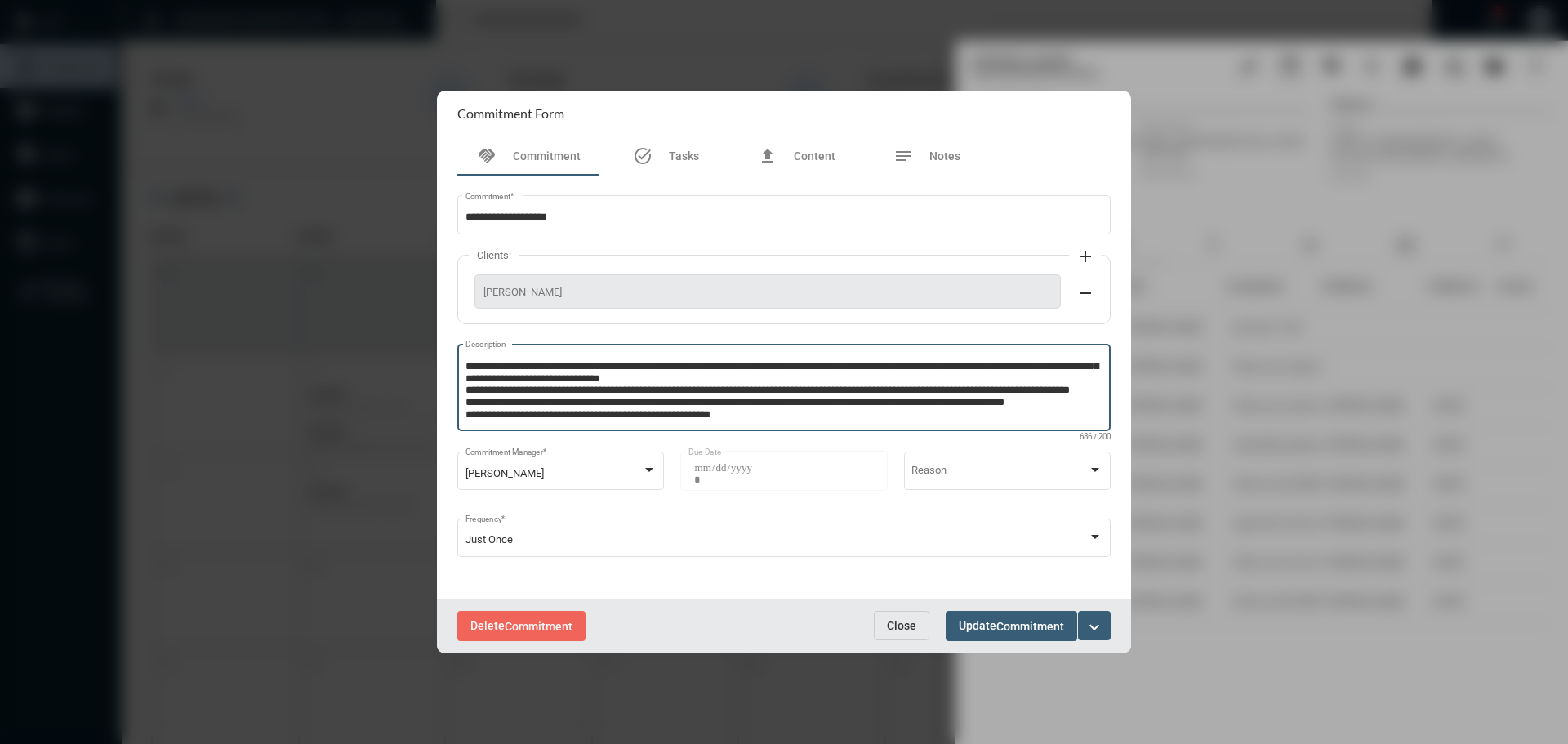
type textarea "**********"
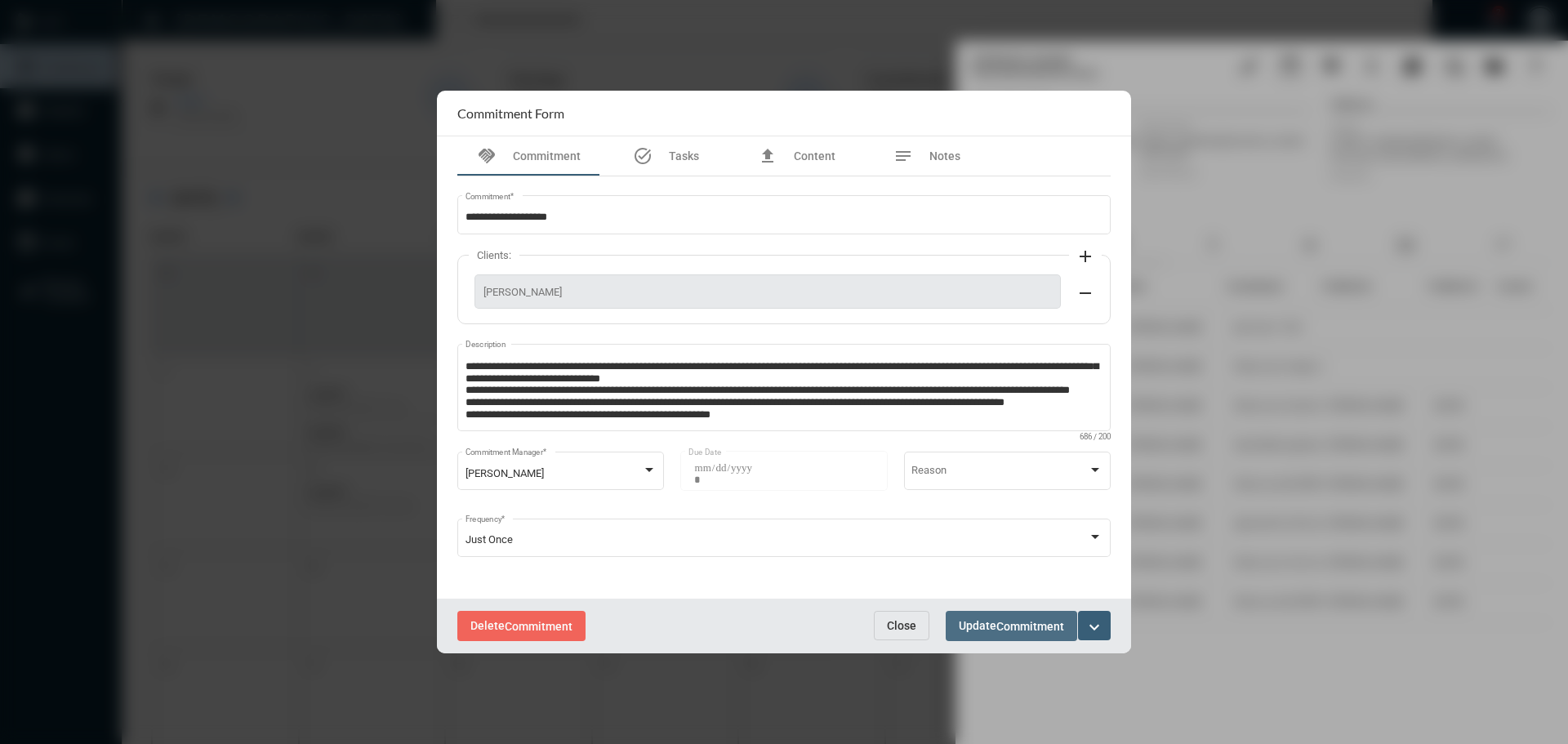
click at [990, 635] on button "Update Commitment" at bounding box center [1011, 626] width 131 height 30
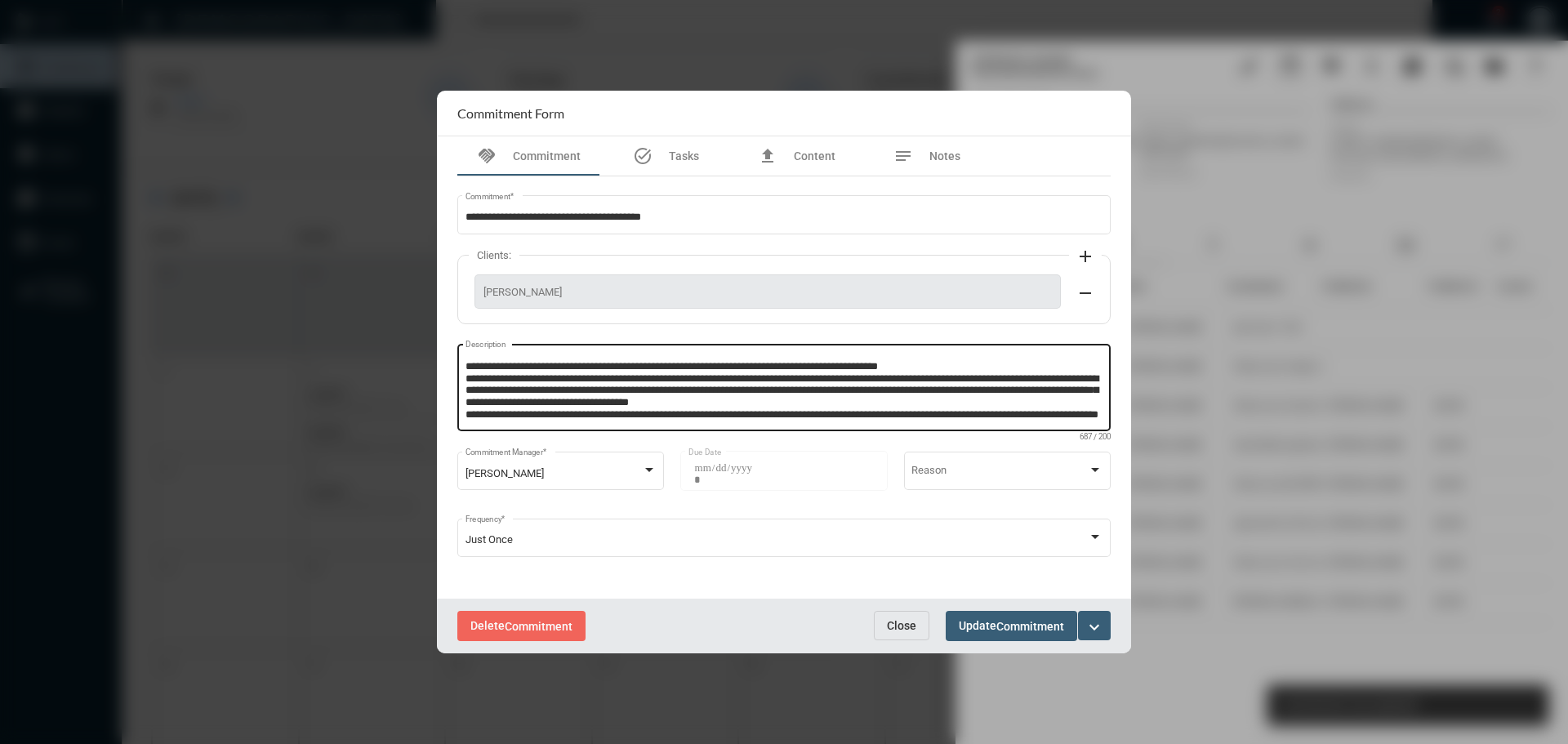
scroll to position [22, 0]
click at [576, 416] on textarea "**********" at bounding box center [784, 390] width 637 height 65
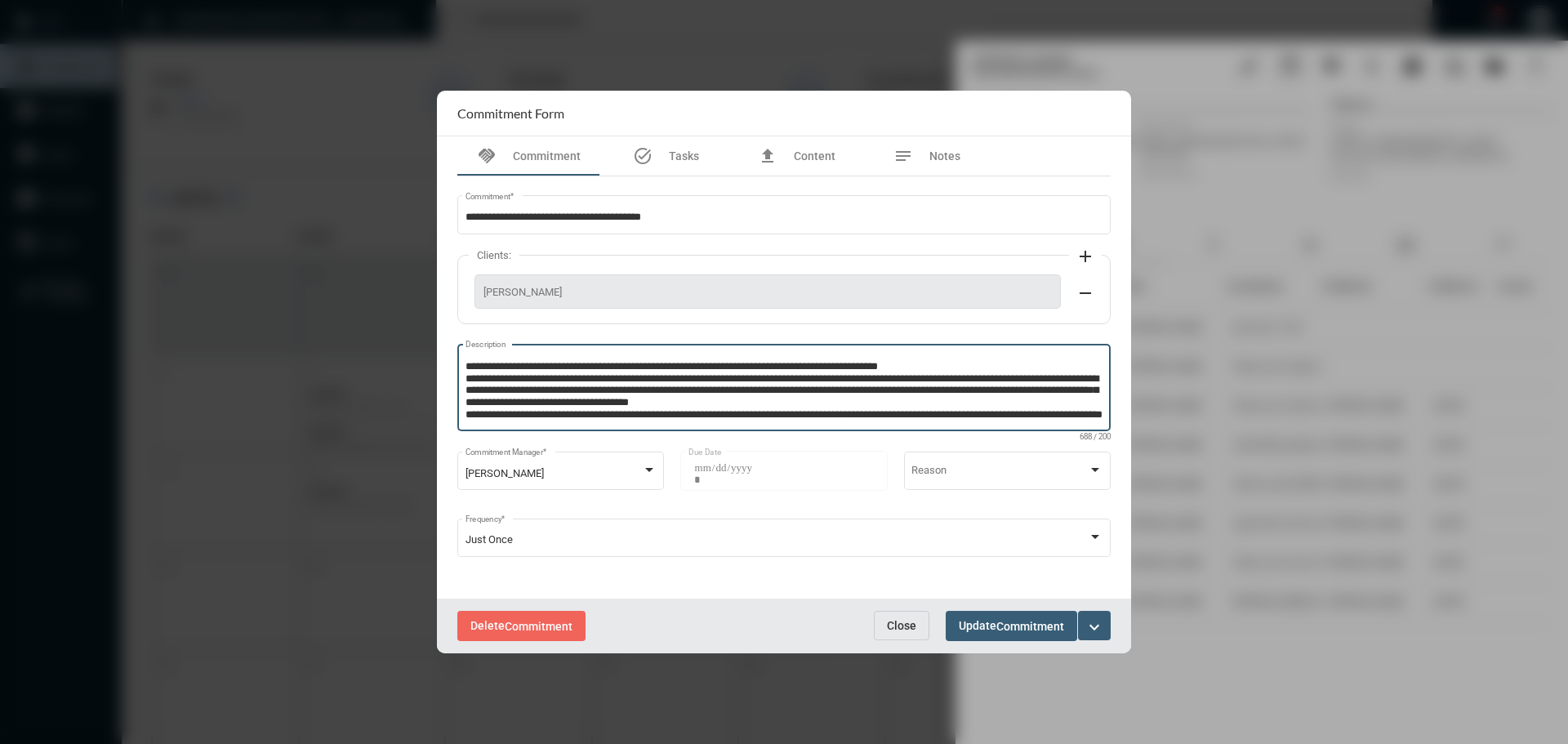
scroll to position [33, 0]
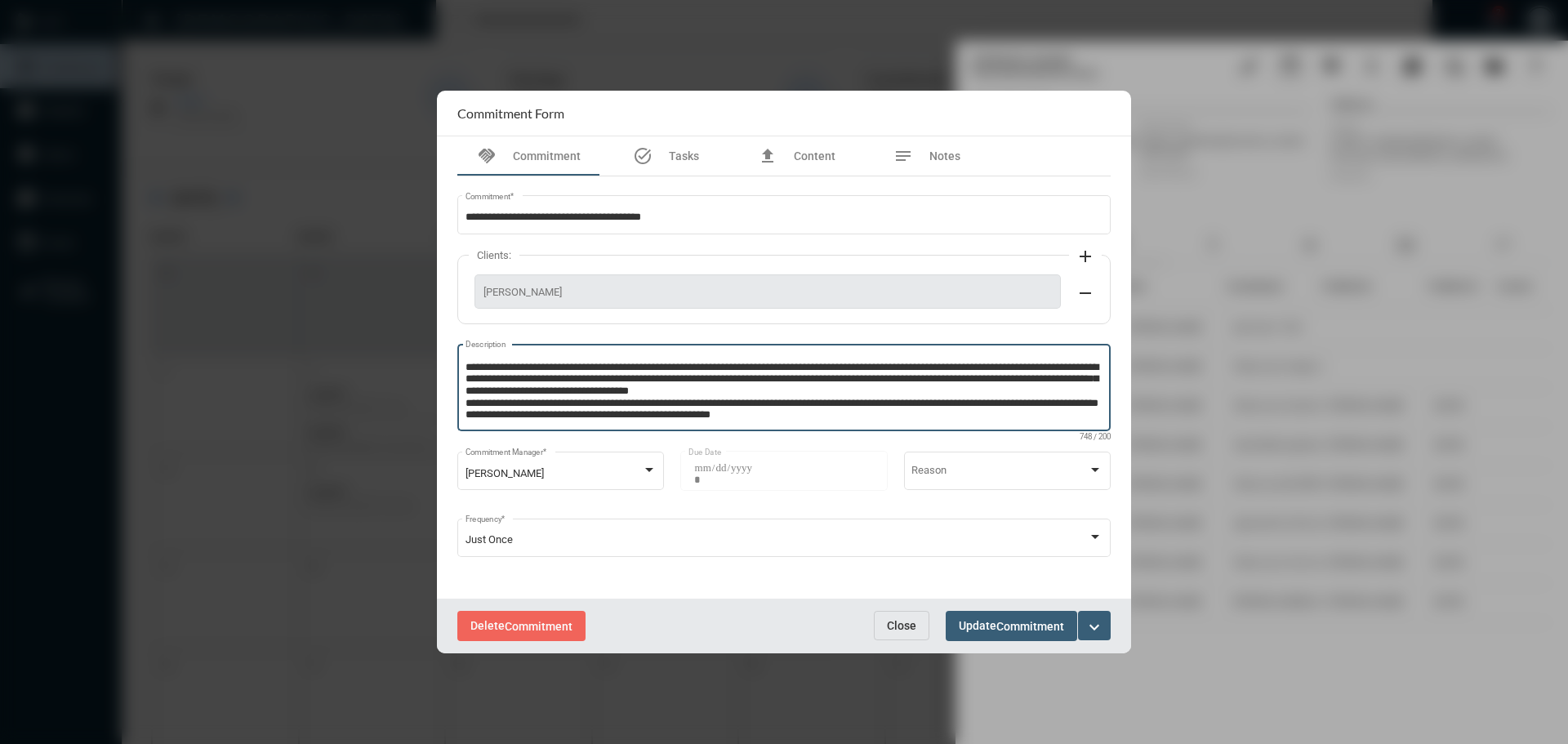
type textarea "**********"
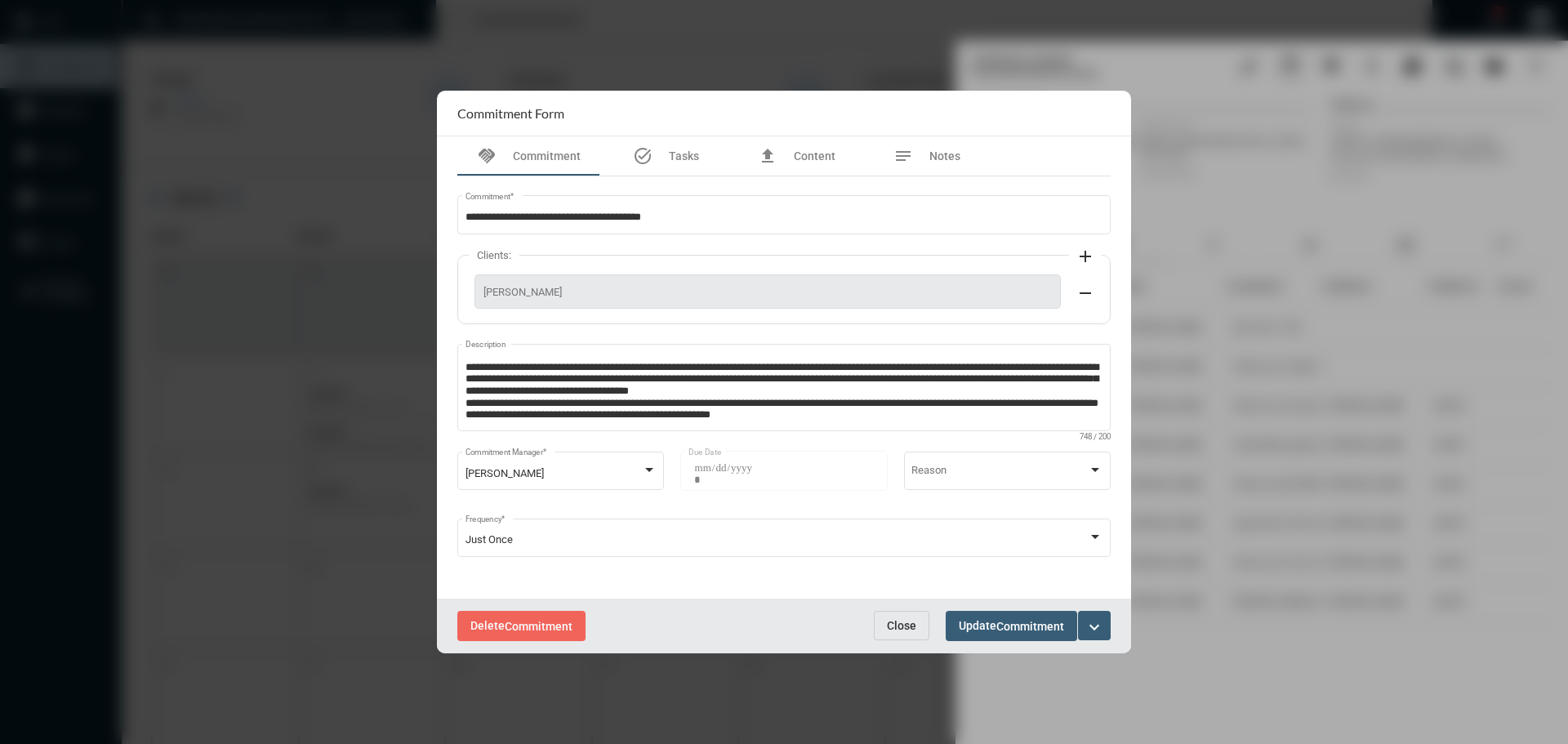
click at [992, 624] on span "Update Commitment" at bounding box center [1011, 625] width 106 height 13
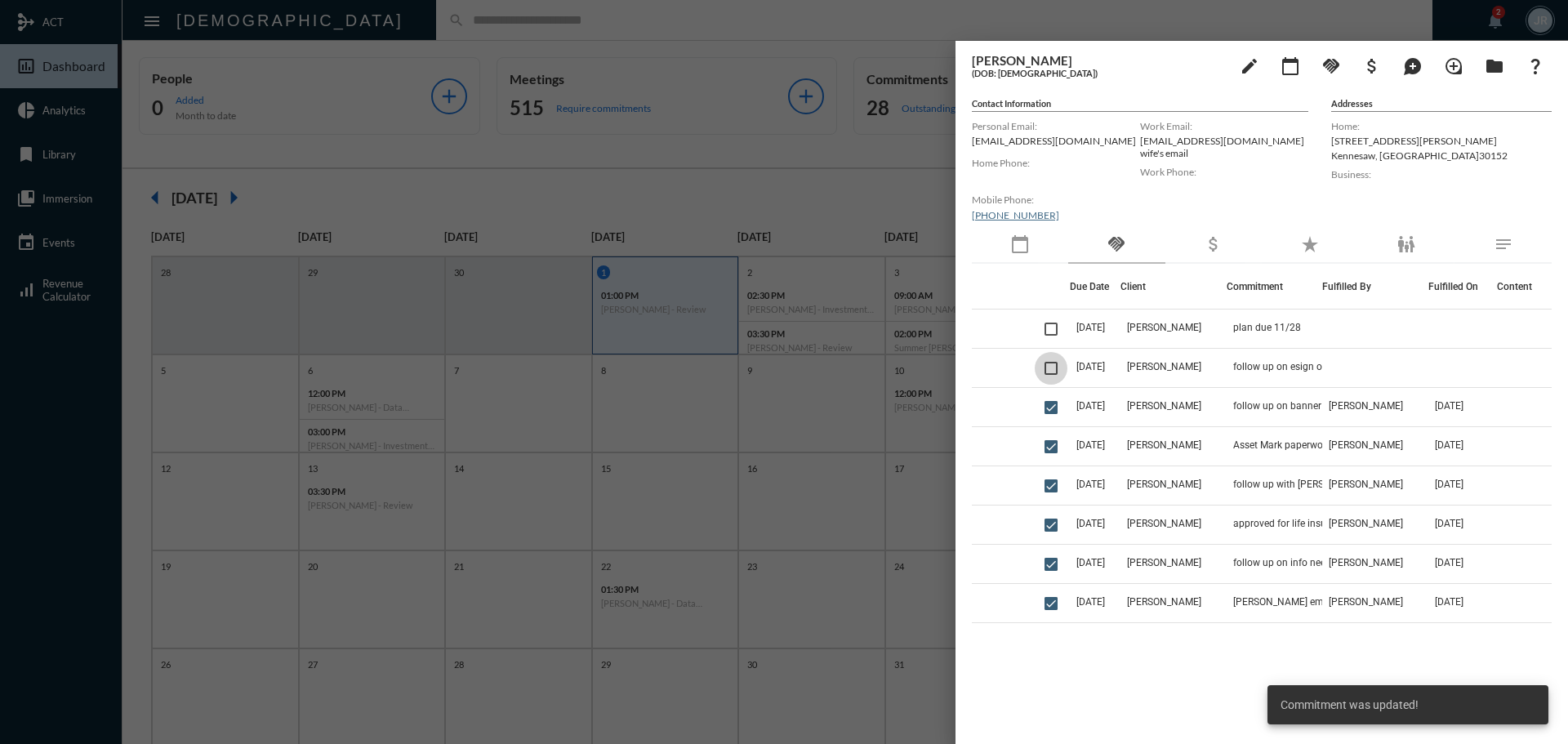
click at [1054, 368] on span at bounding box center [1050, 368] width 13 height 13
click at [1321, 63] on mat-icon "handshake" at bounding box center [1331, 66] width 20 height 20
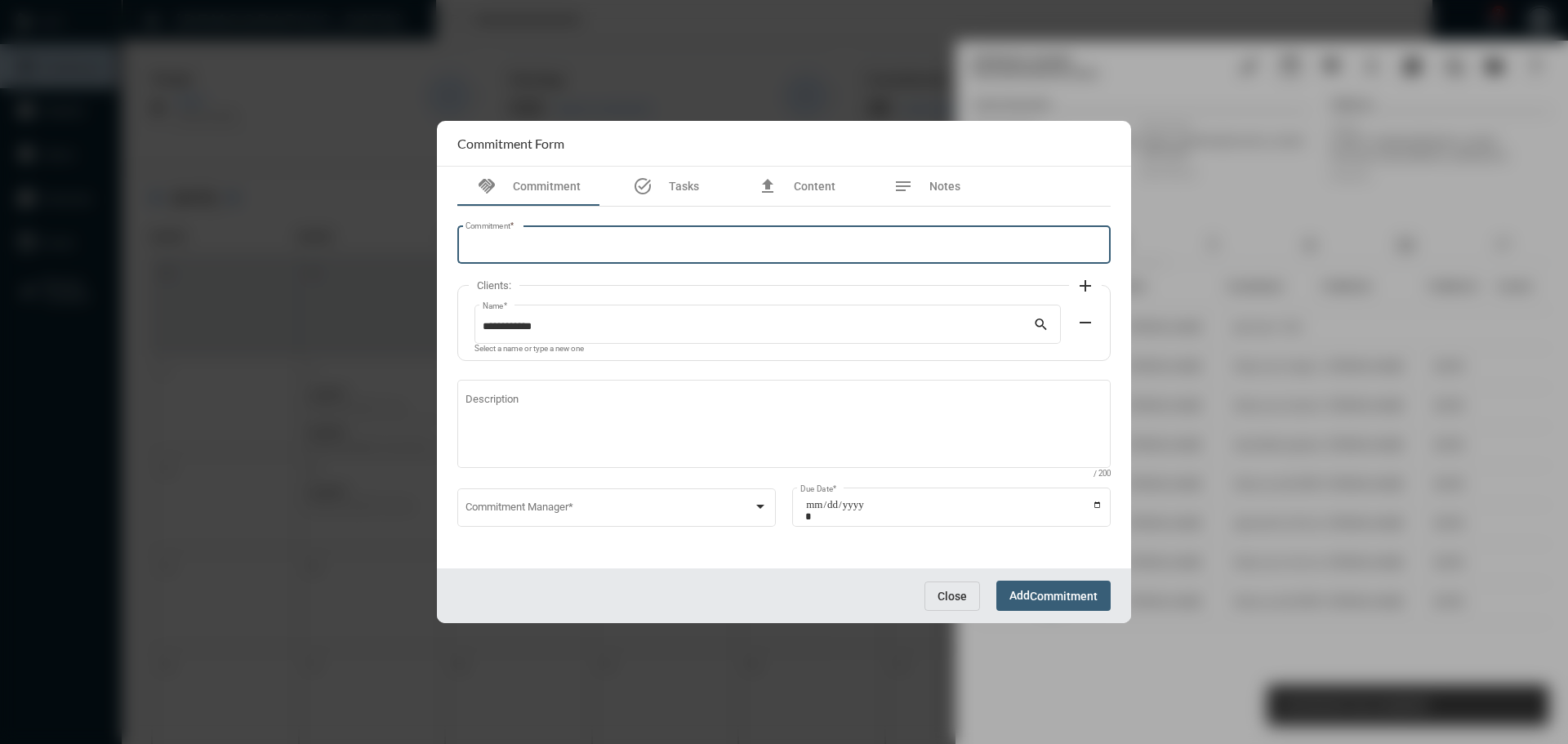
click at [602, 247] on input "Commitment *" at bounding box center [784, 248] width 637 height 12
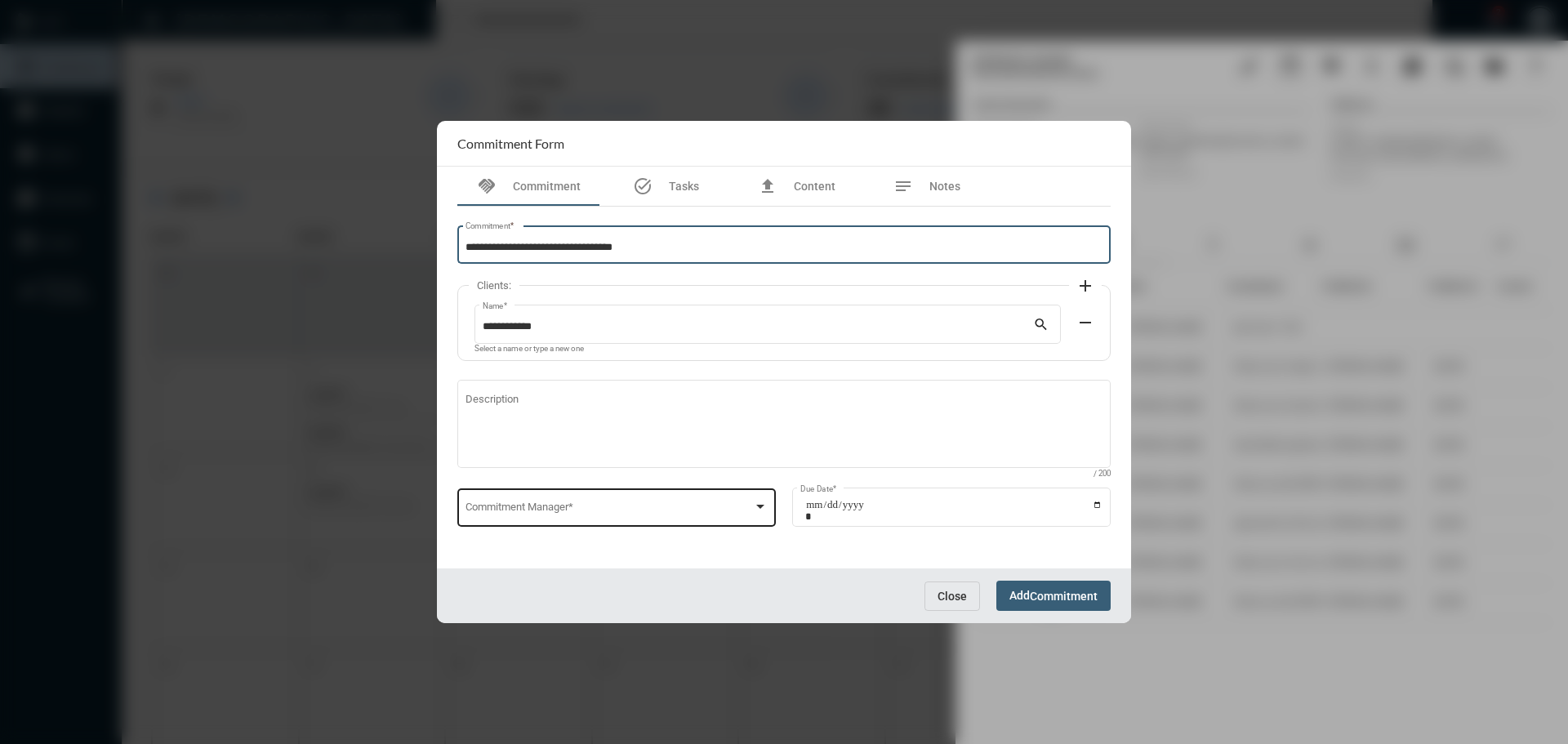
type input "**********"
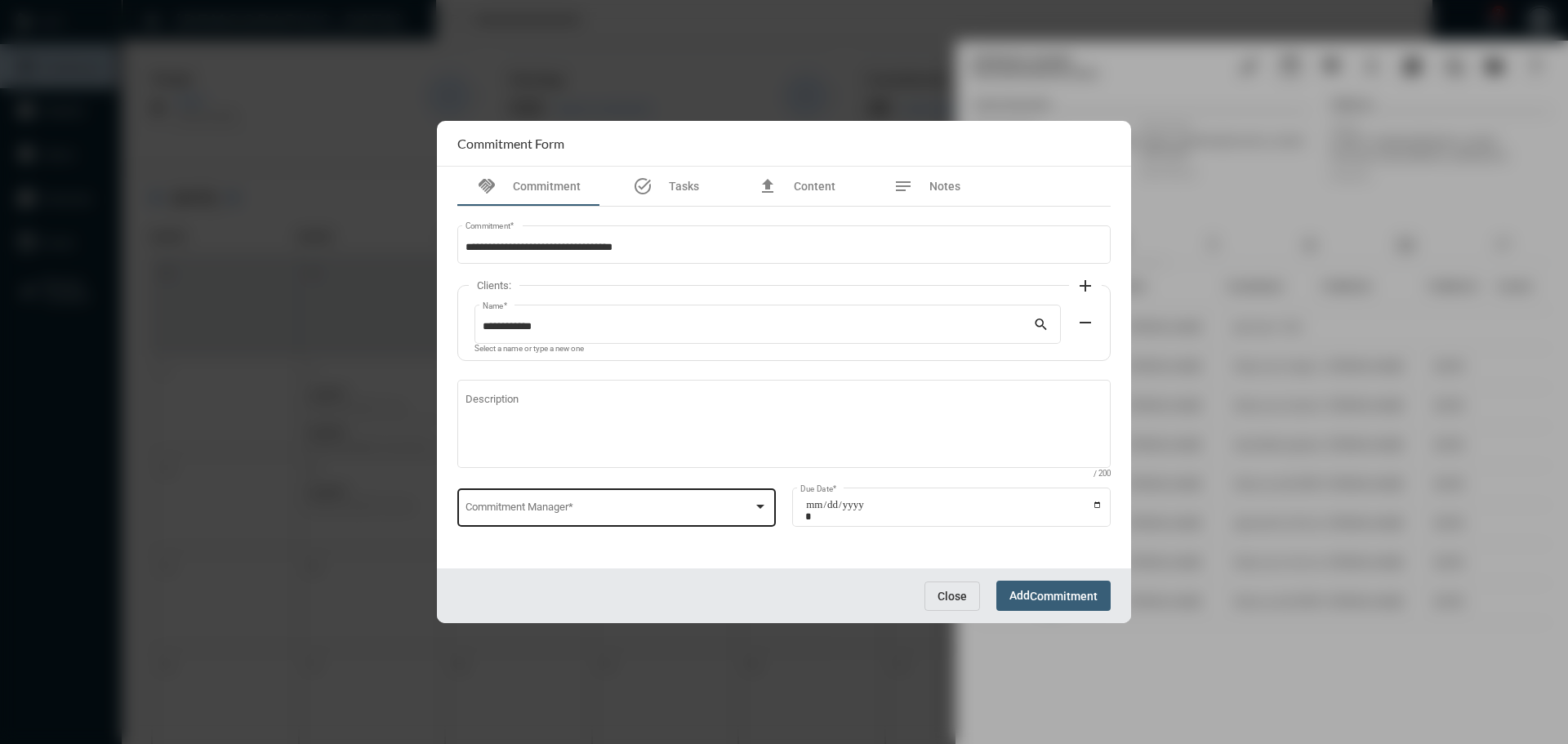
click at [518, 501] on div "Commitment Manager *" at bounding box center [616, 505] width 303 height 42
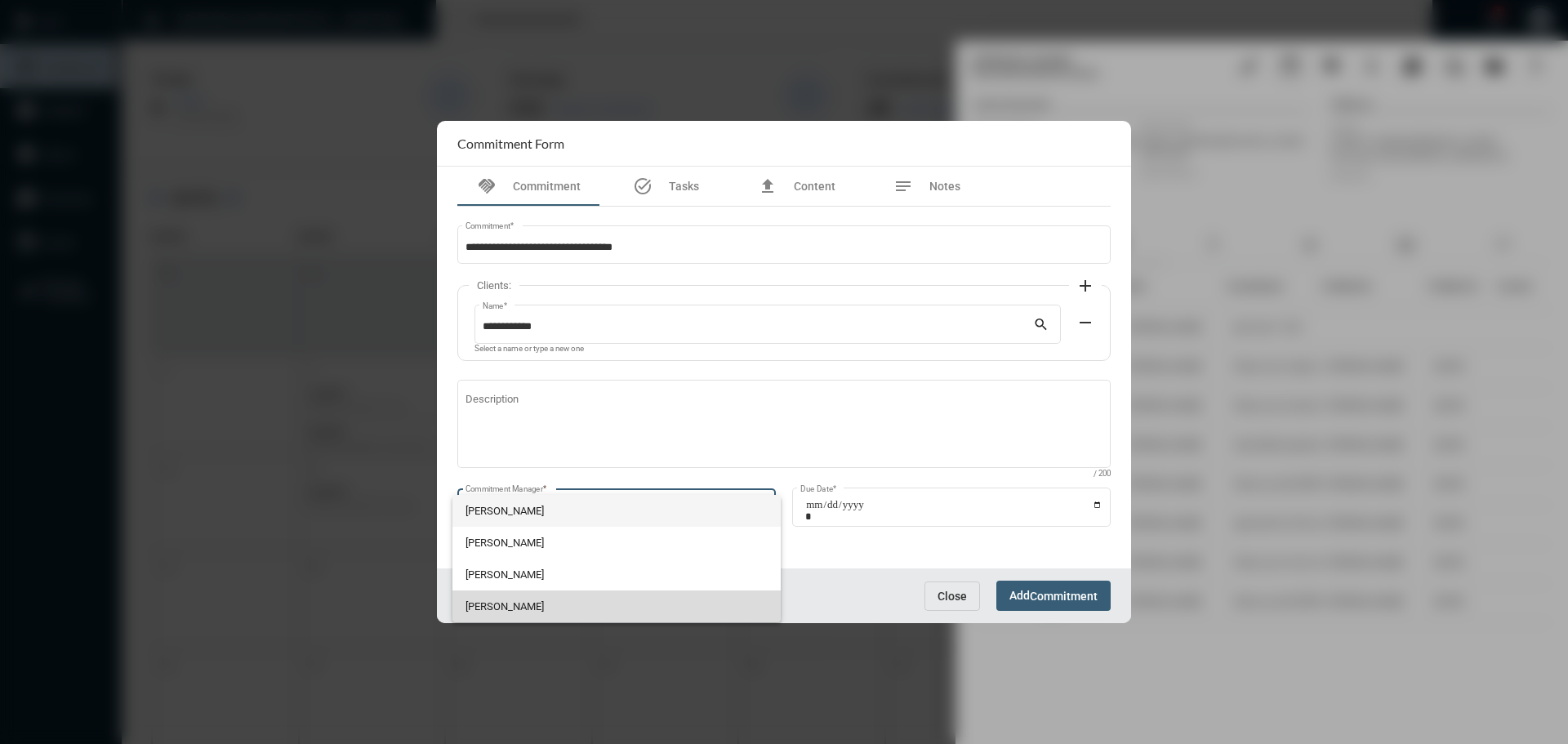
click at [498, 594] on span "Julie Redd" at bounding box center [616, 606] width 303 height 32
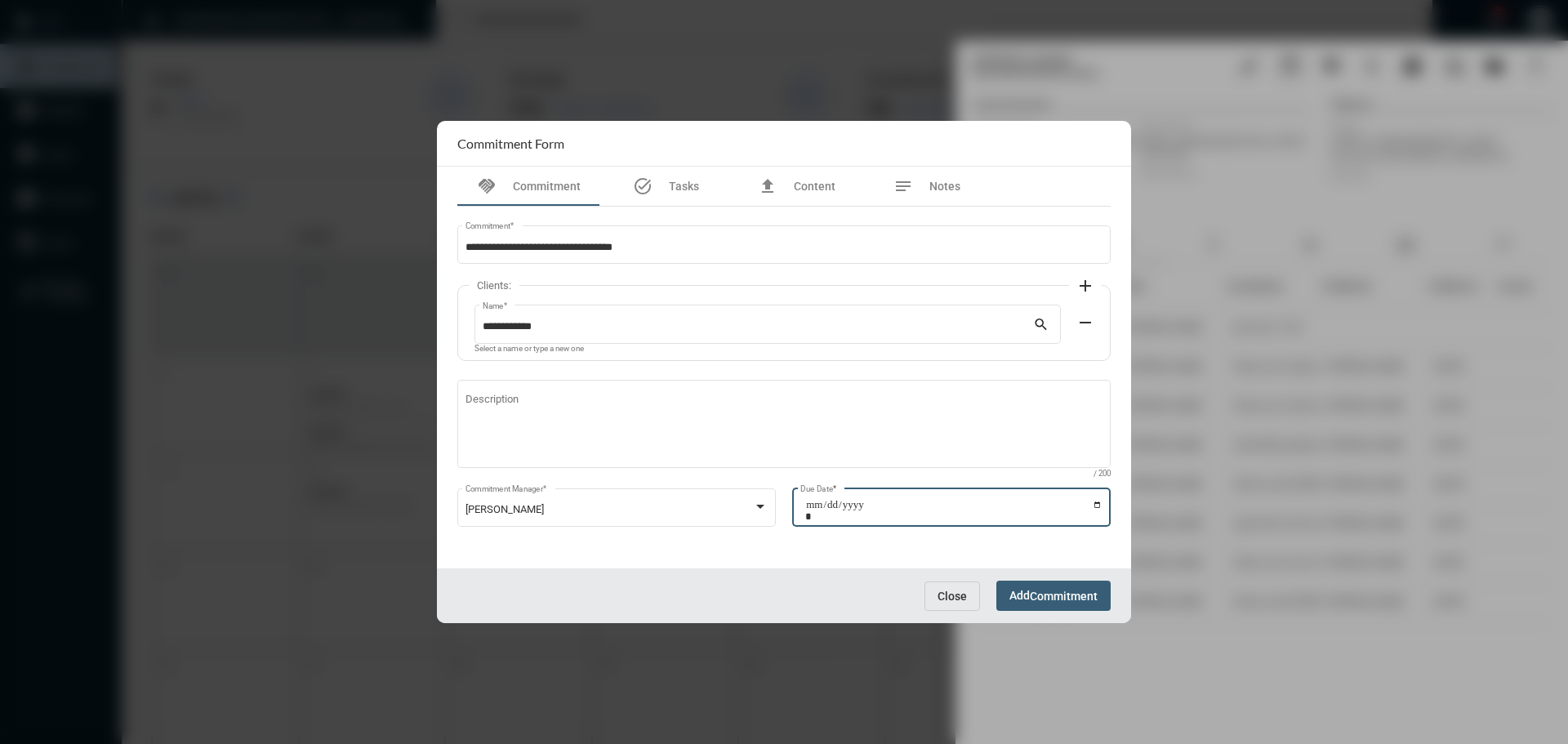
click at [1100, 501] on input "Due Date *" at bounding box center [954, 511] width 297 height 23
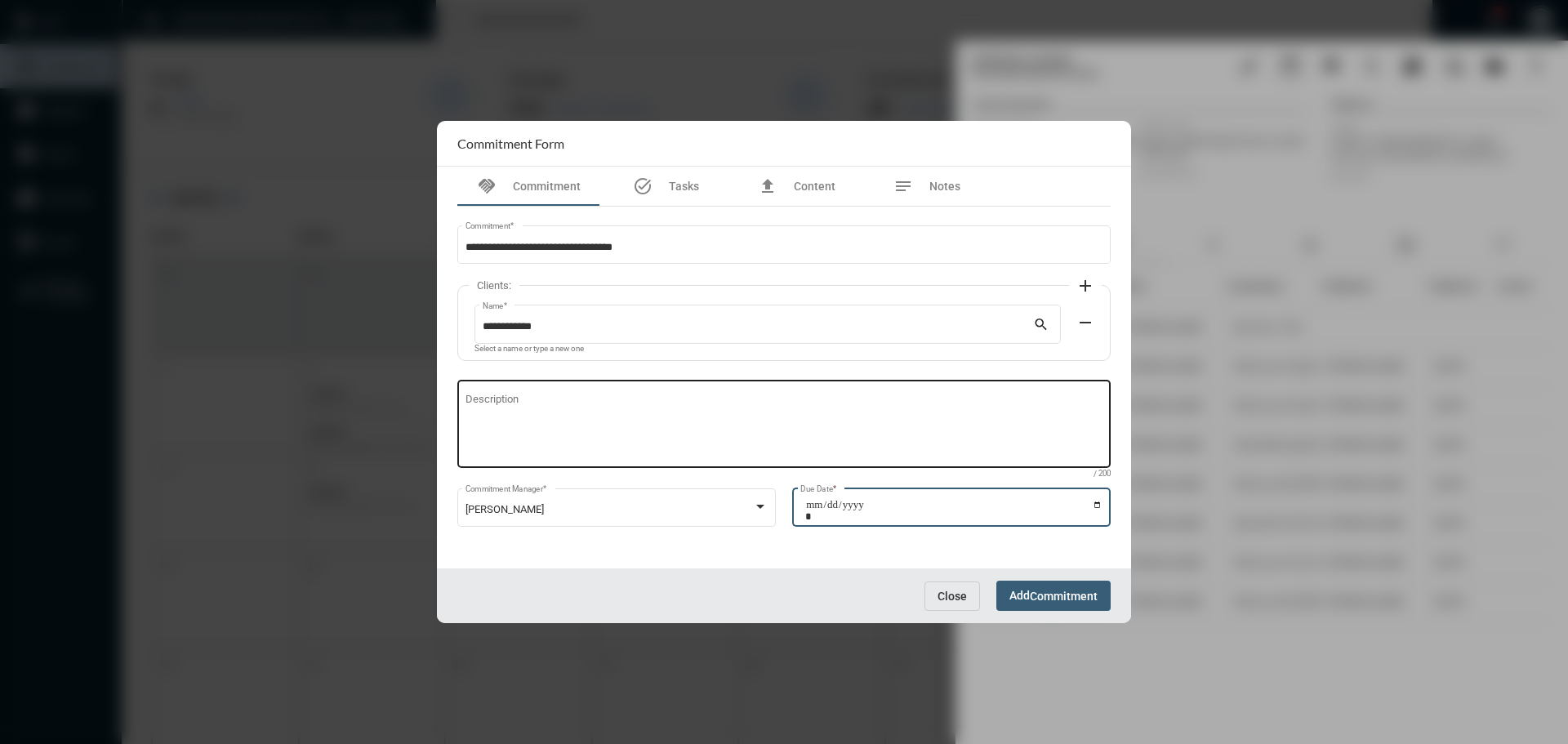
type input "**********"
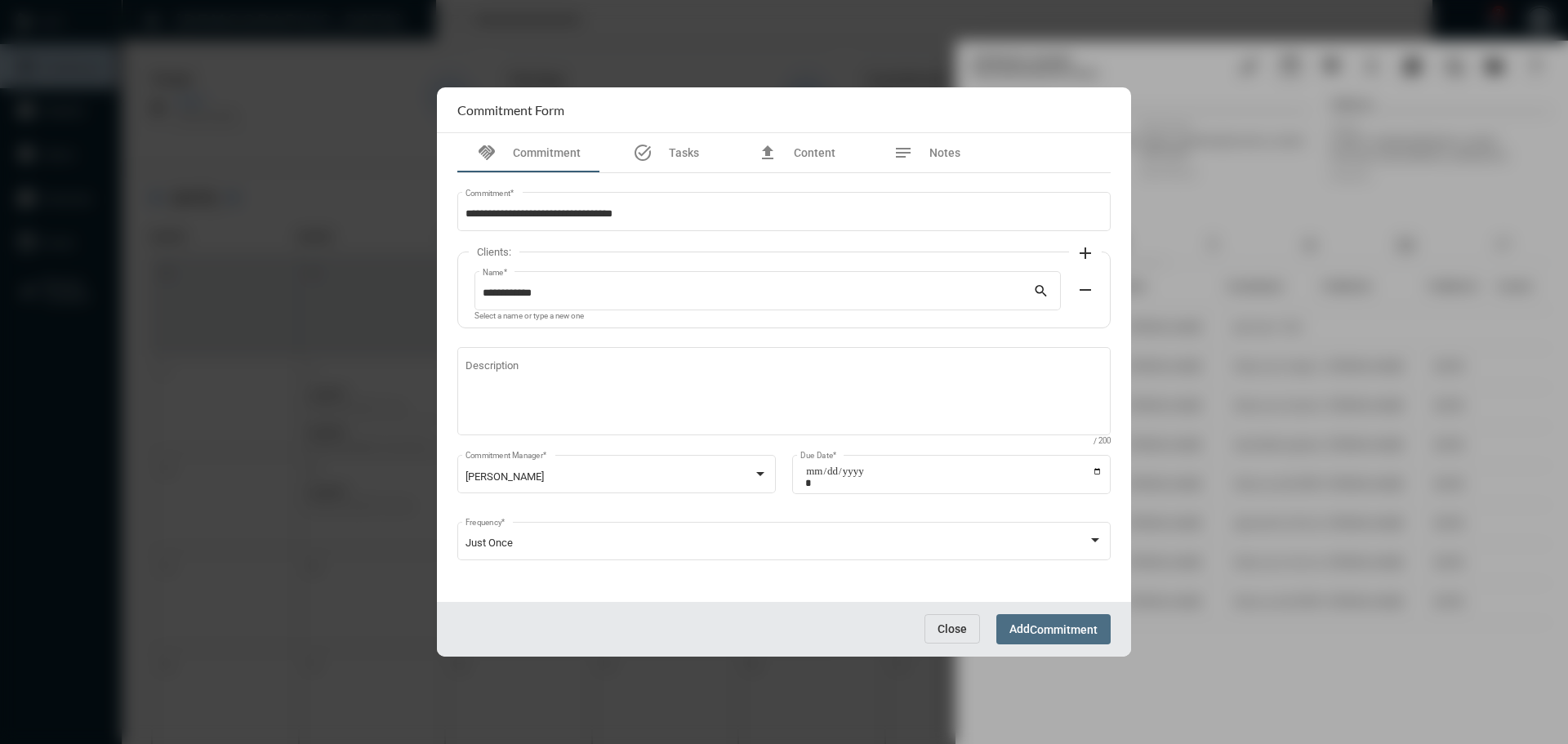
click at [1073, 623] on span "Commitment" at bounding box center [1064, 629] width 67 height 13
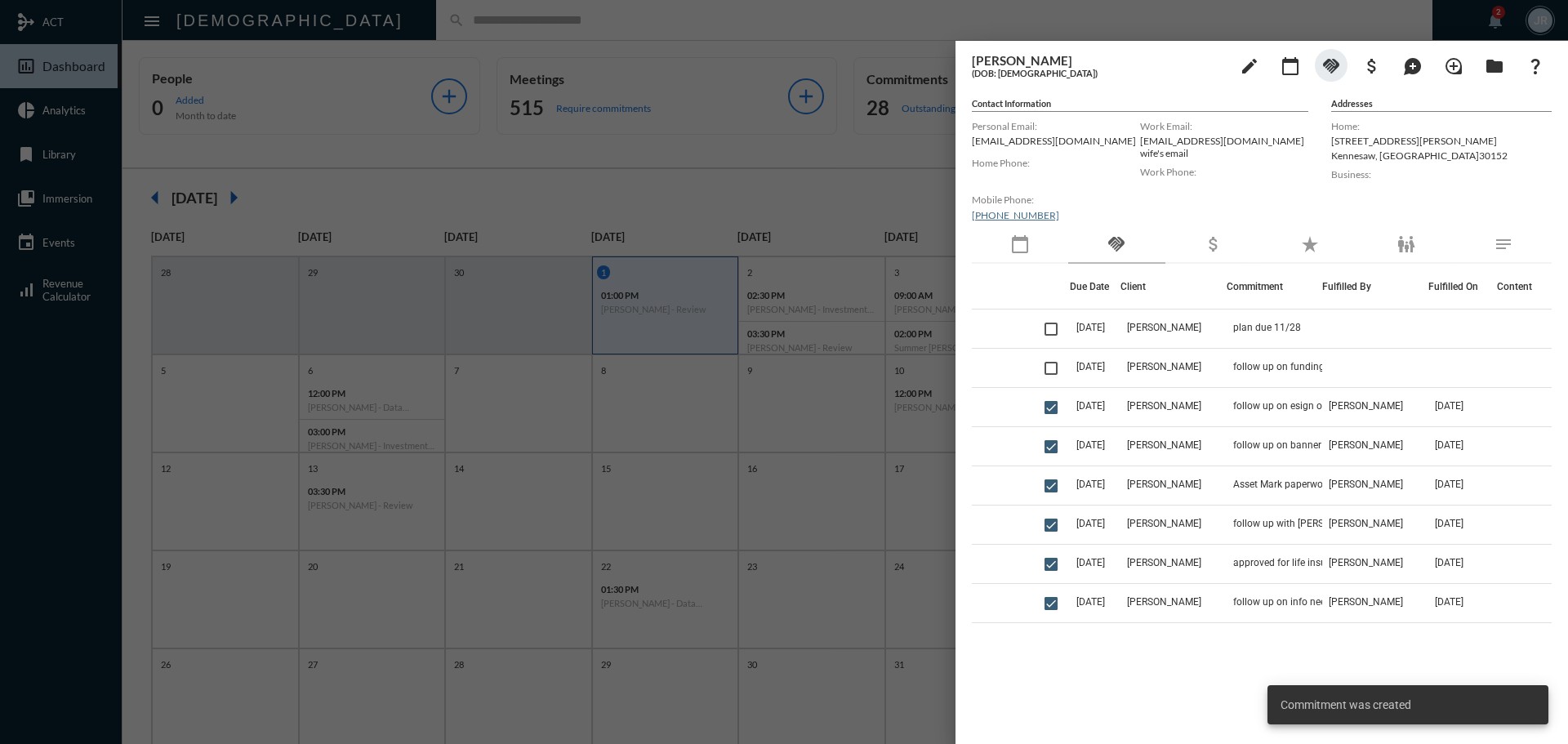
click at [351, 28] on div at bounding box center [784, 372] width 1568 height 744
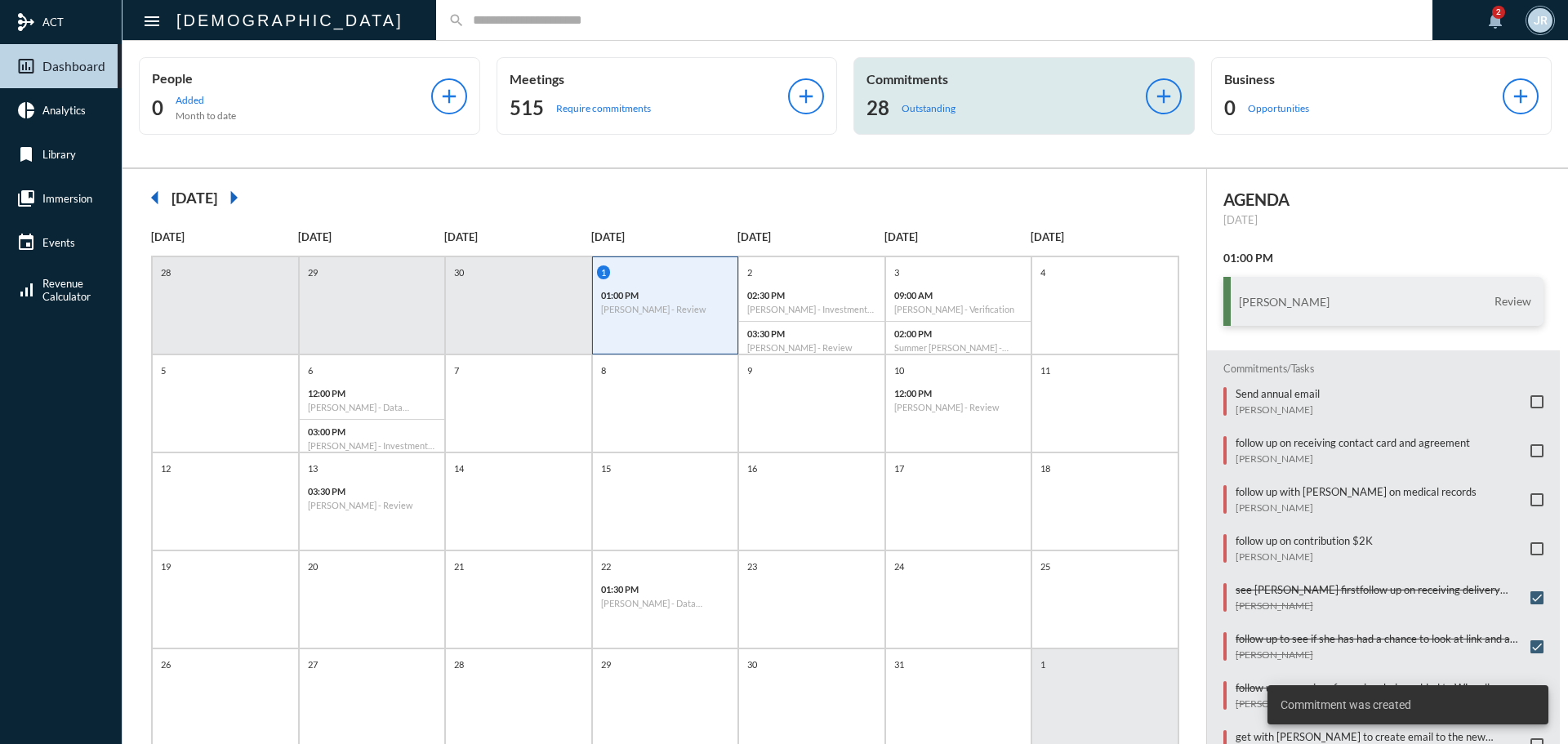
click at [904, 104] on p "Outstanding" at bounding box center [928, 108] width 54 height 12
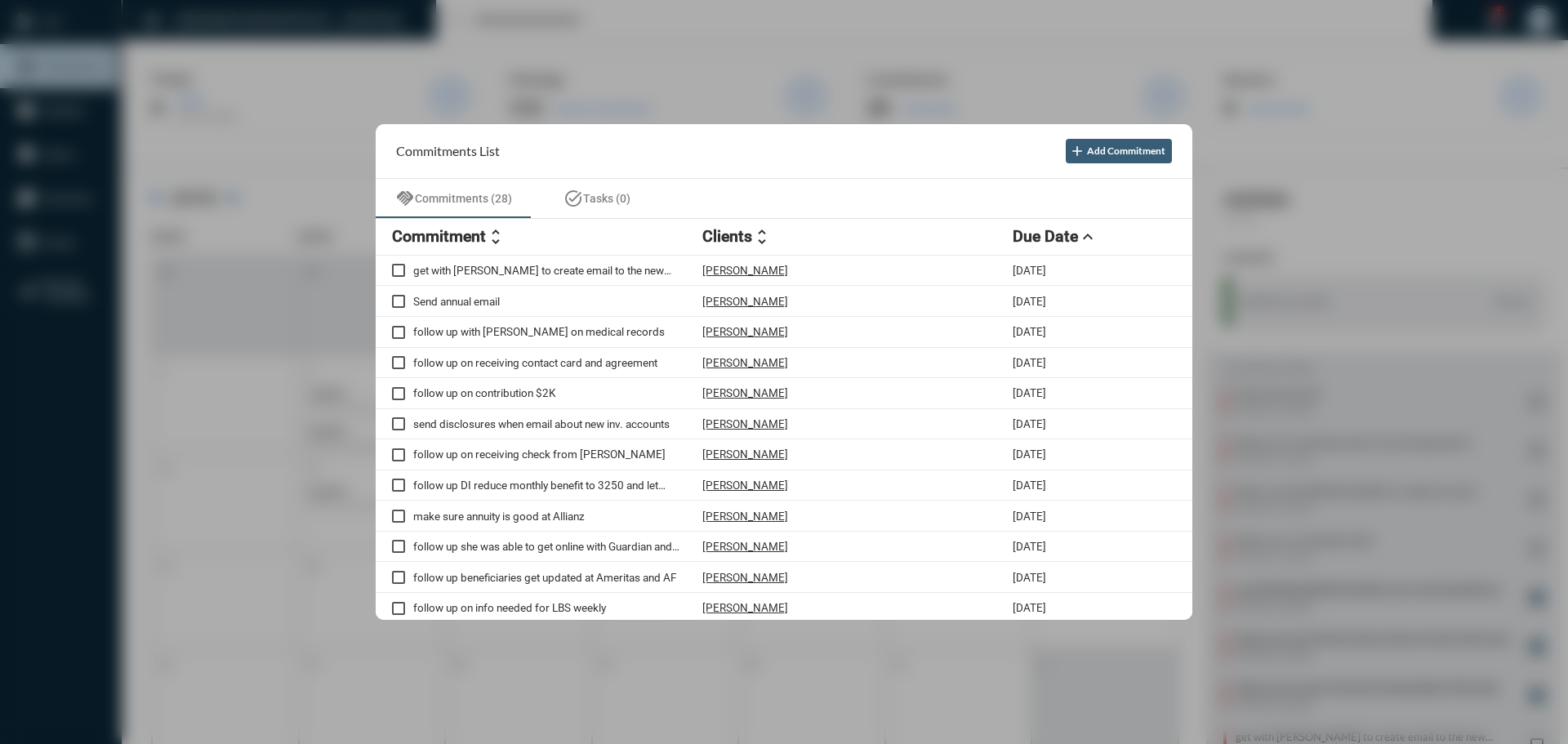
click at [542, 33] on div at bounding box center [784, 372] width 1568 height 744
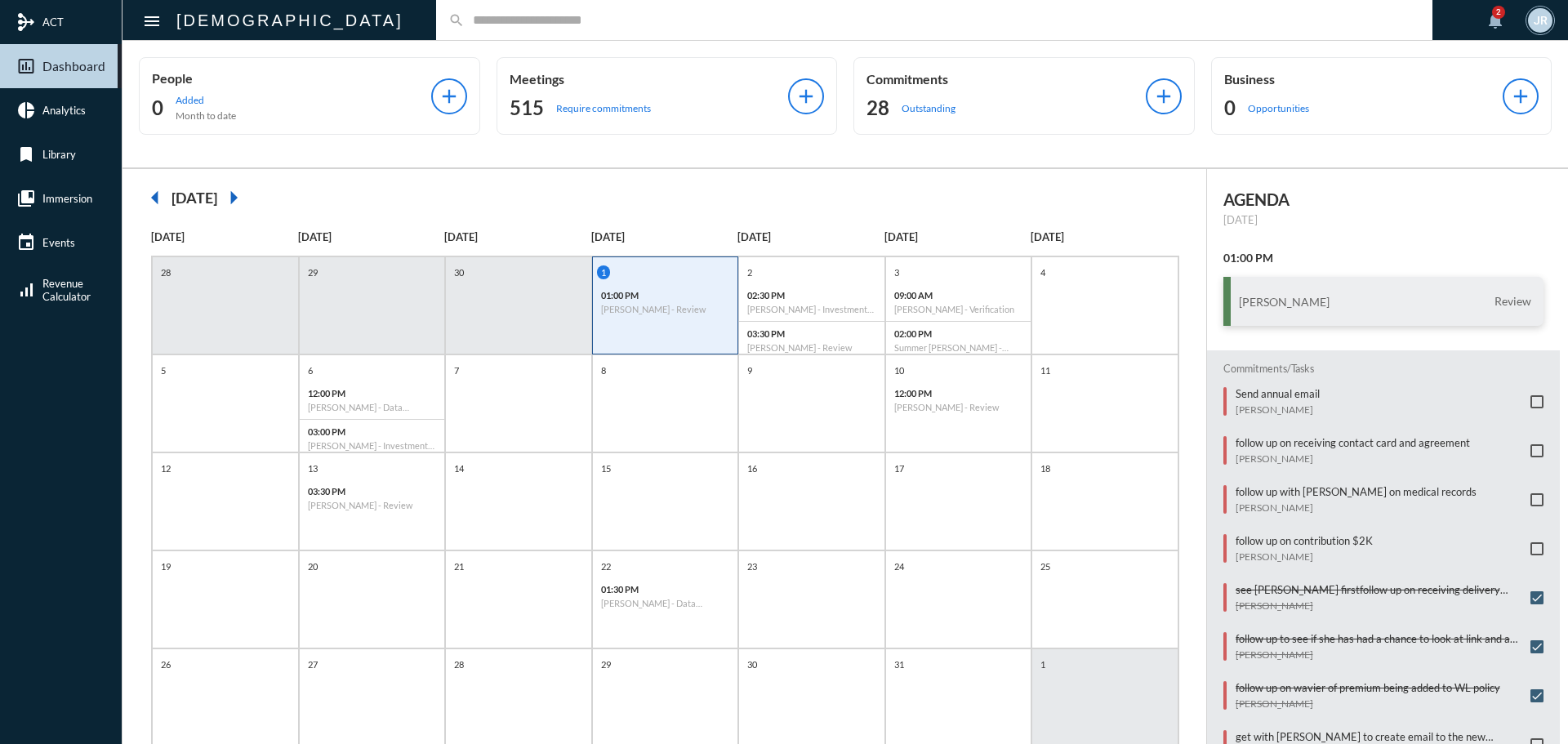
click at [464, 24] on input "text" at bounding box center [942, 20] width 955 height 14
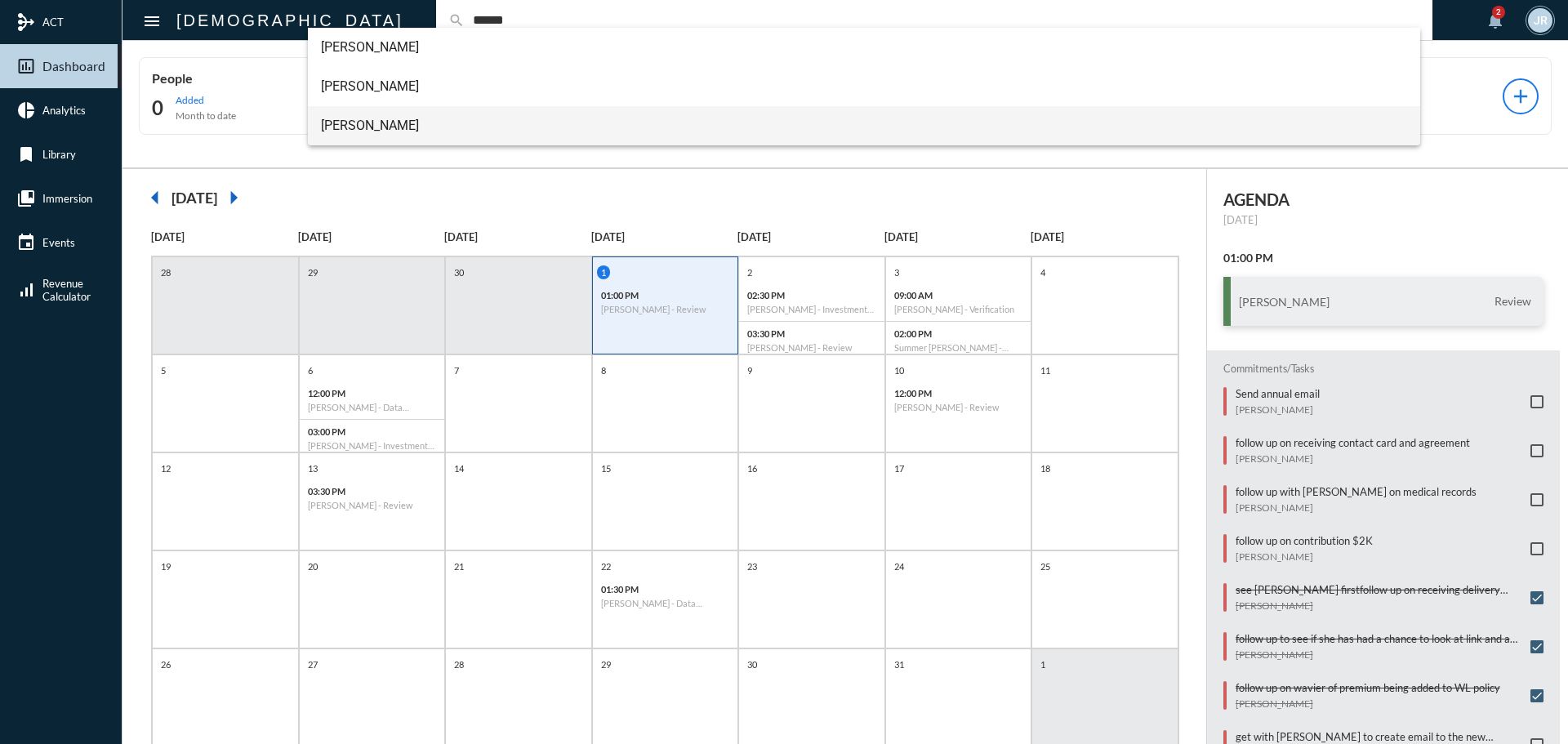
type input "******"
click at [400, 122] on span "Joseph Bishop" at bounding box center [864, 126] width 1087 height 39
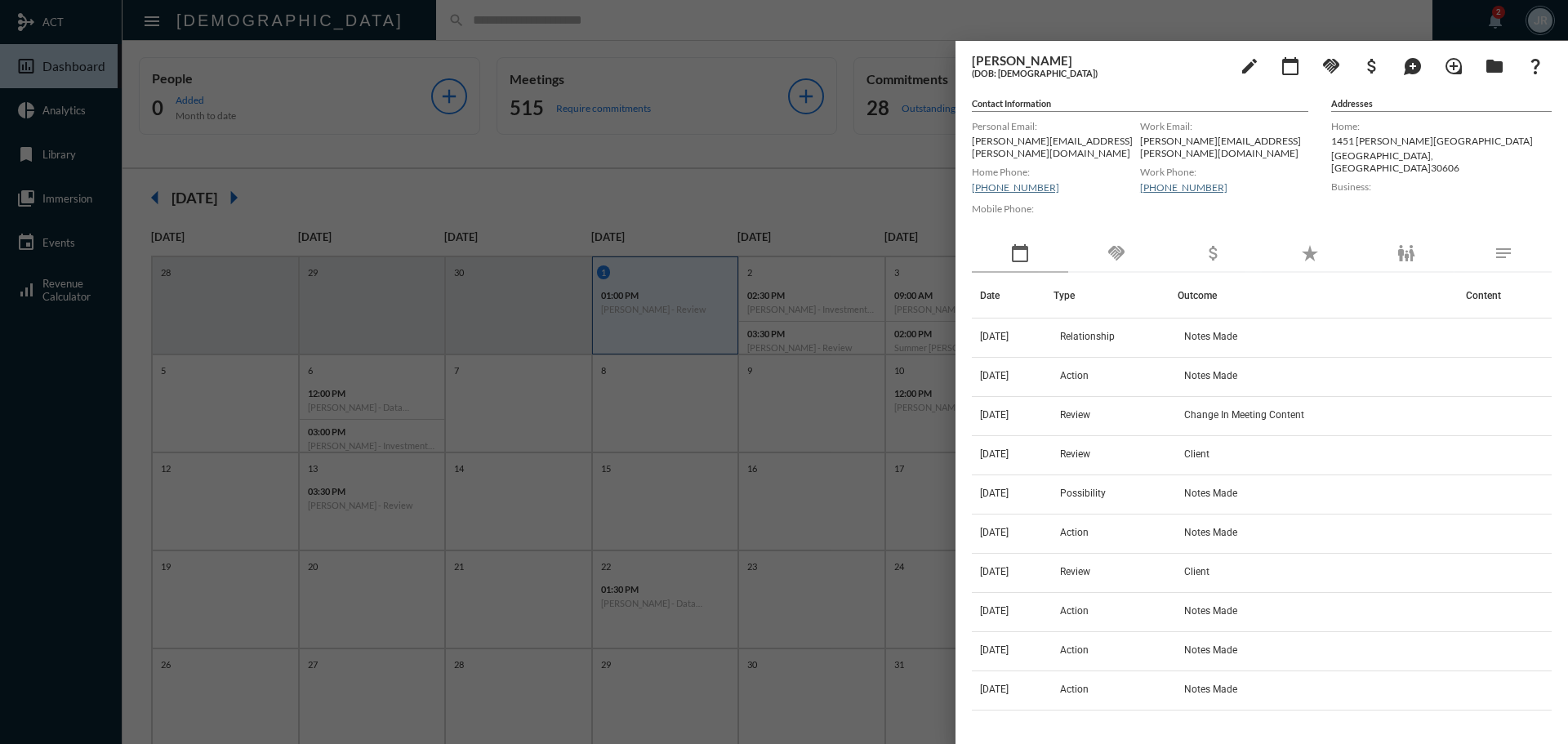
click at [1105, 243] on div "handshake" at bounding box center [1116, 254] width 97 height 37
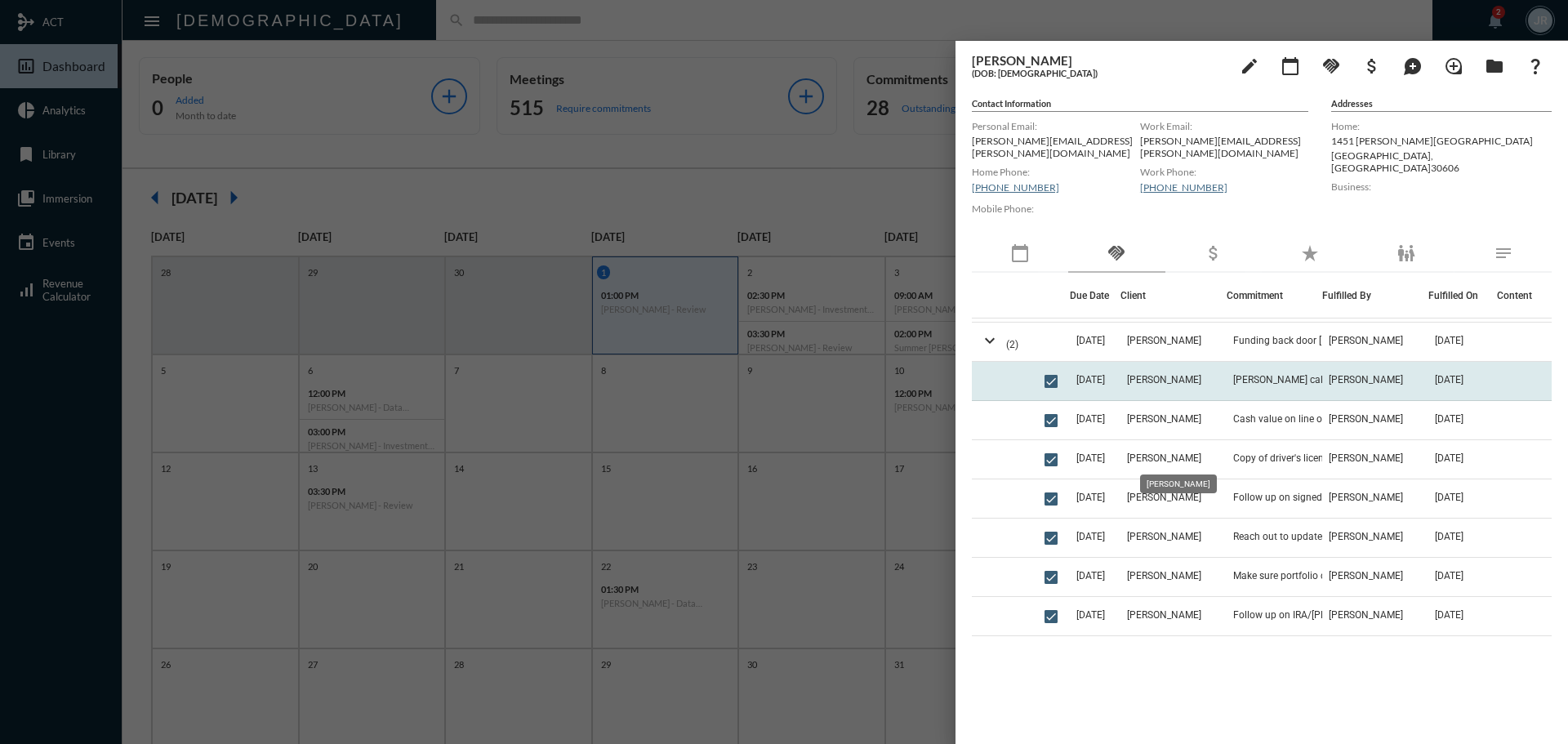
scroll to position [408, 0]
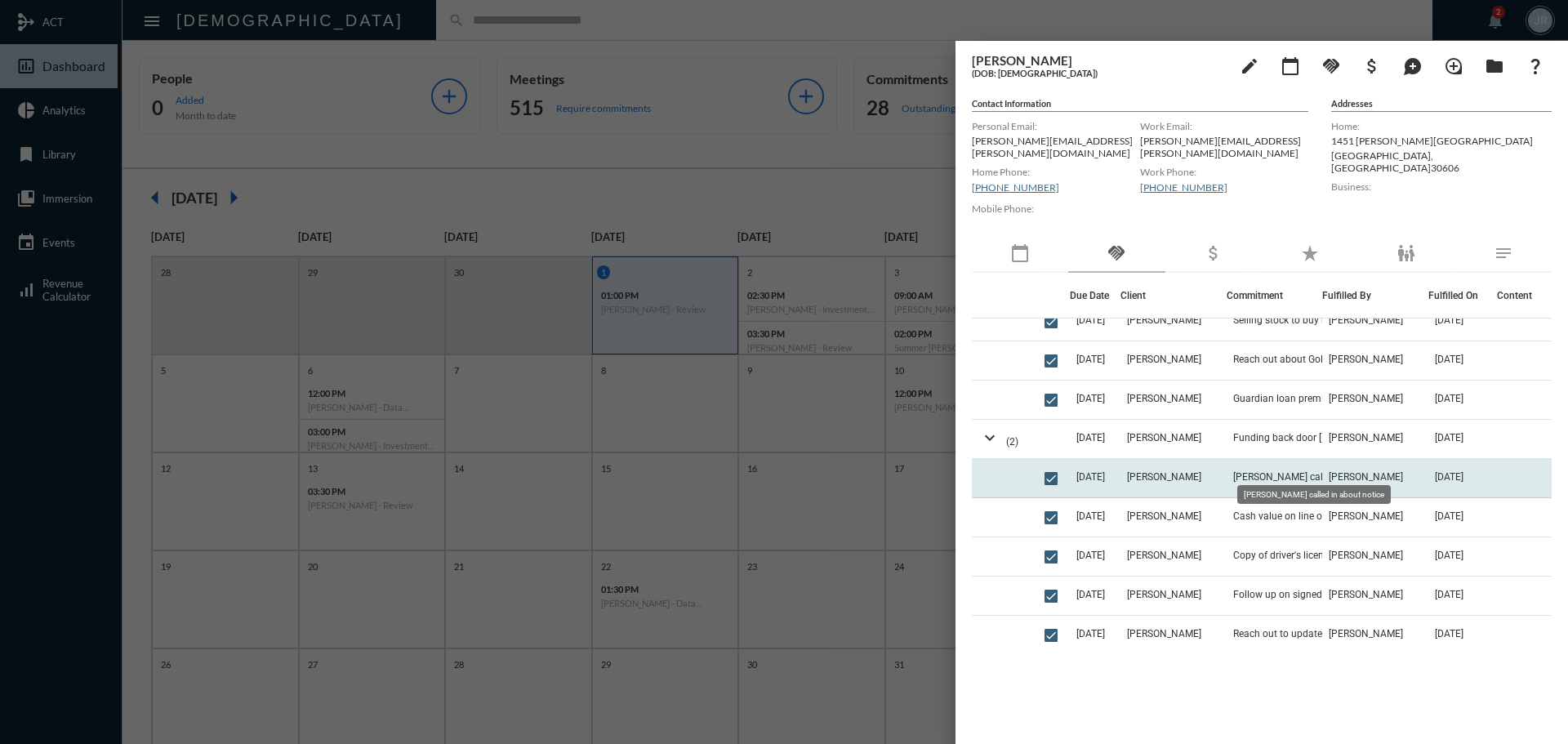
click at [1285, 471] on span "Joe called in about notice" at bounding box center [1315, 477] width 163 height 12
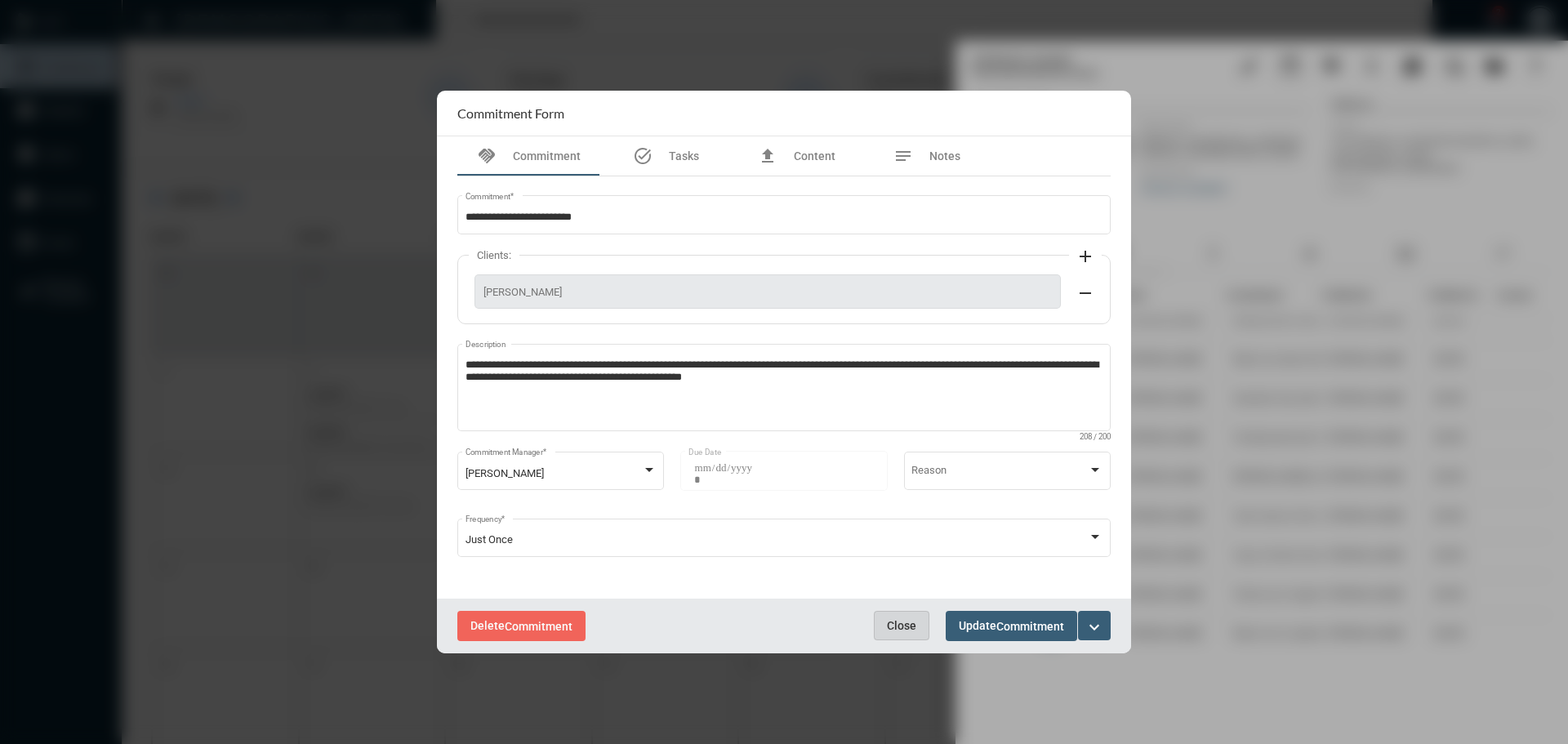
click at [905, 621] on span "Close" at bounding box center [901, 625] width 29 height 13
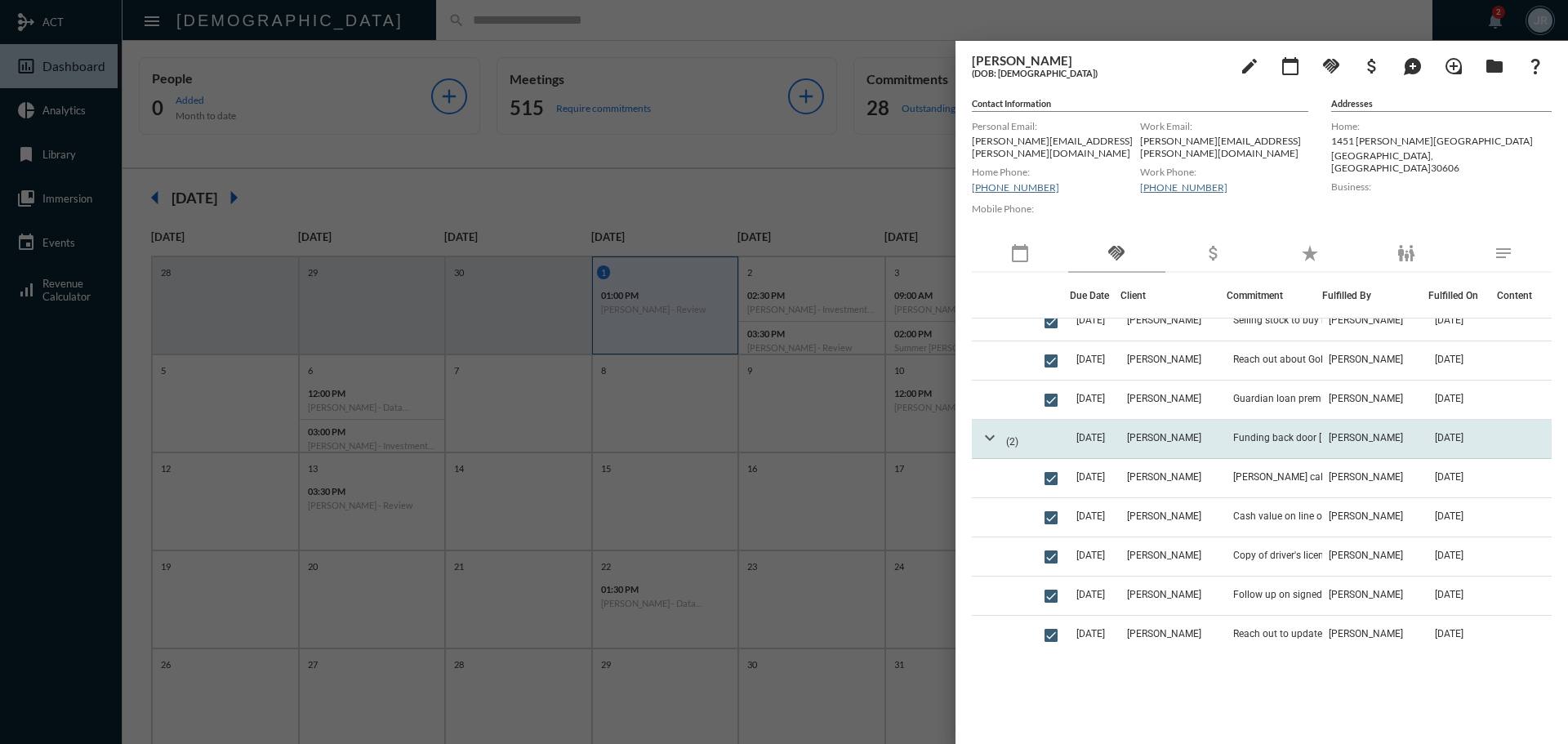
click at [991, 429] on mat-icon "expand_more" at bounding box center [990, 438] width 20 height 20
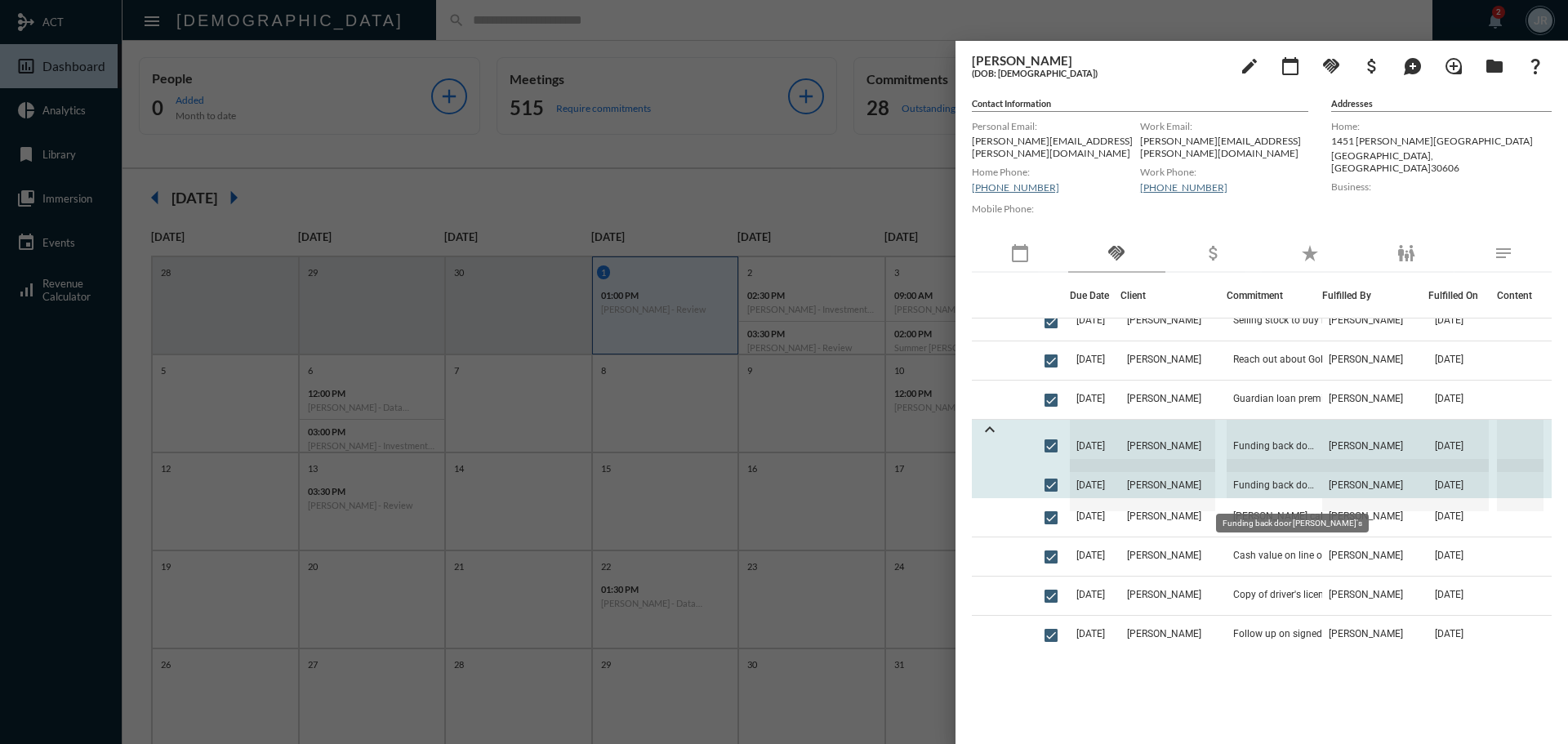
click at [1243, 471] on span "Funding back door Roth IRA's" at bounding box center [1274, 485] width 96 height 52
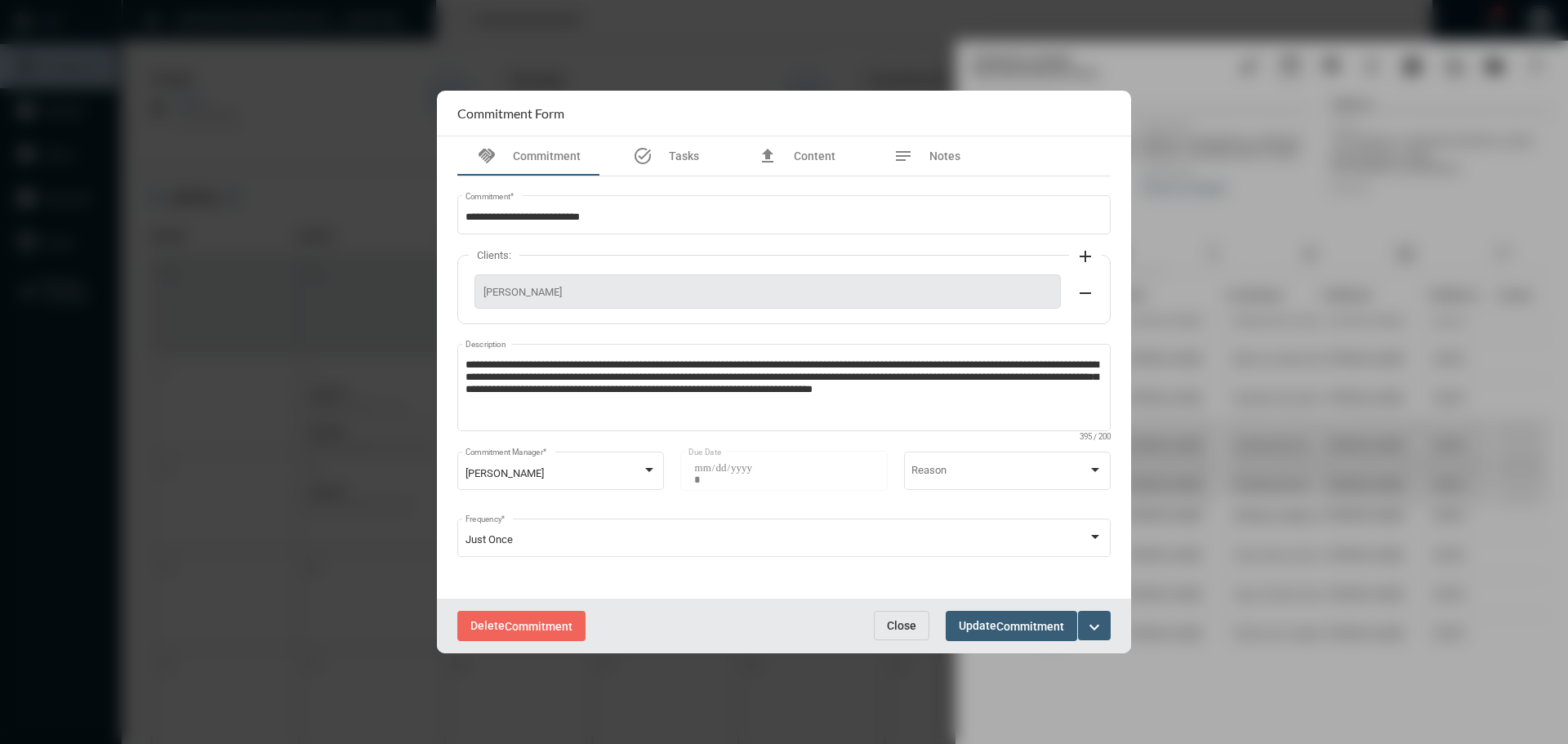
click at [909, 628] on span "Close" at bounding box center [901, 625] width 29 height 13
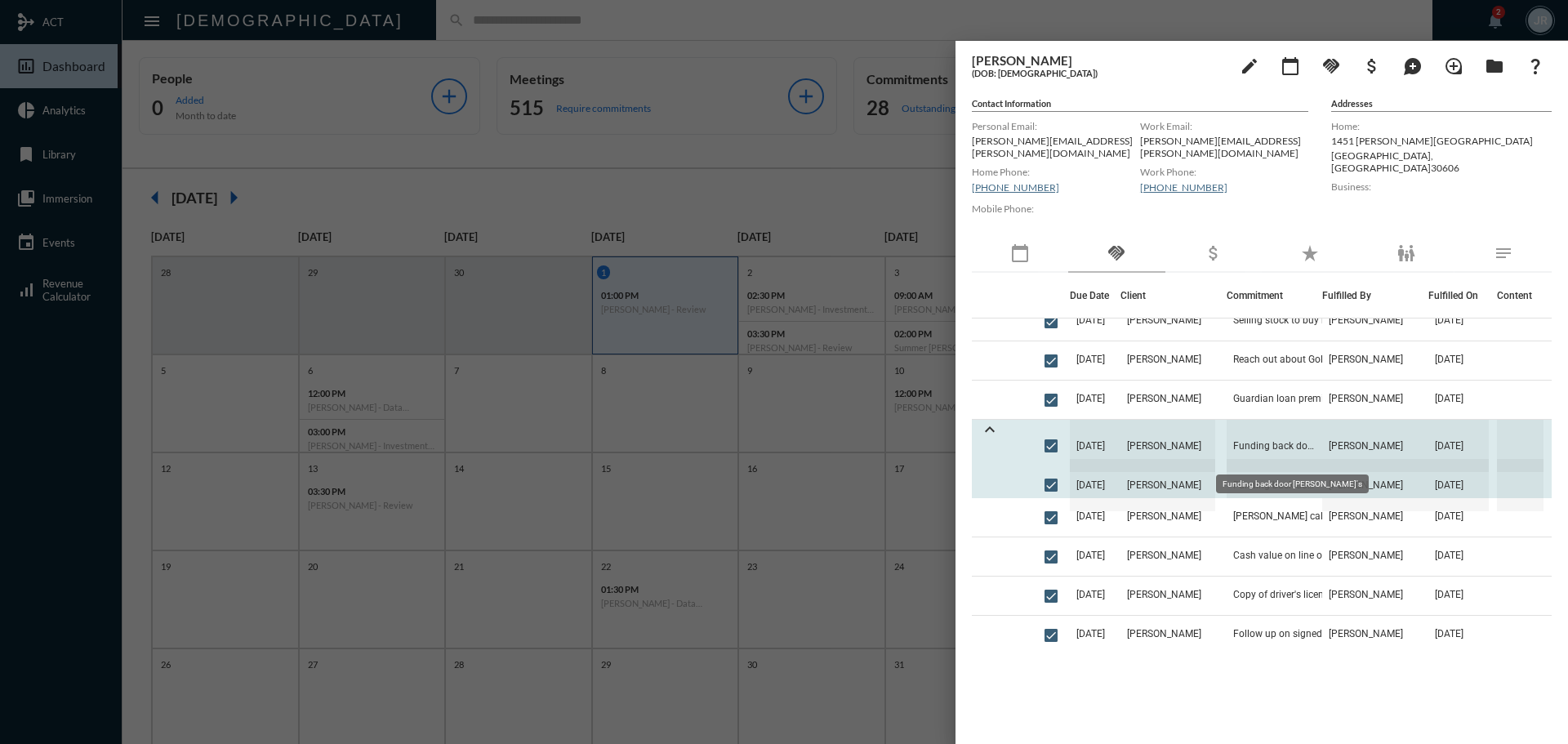
click at [1253, 433] on span "Funding back door Roth IRA's" at bounding box center [1274, 446] width 96 height 52
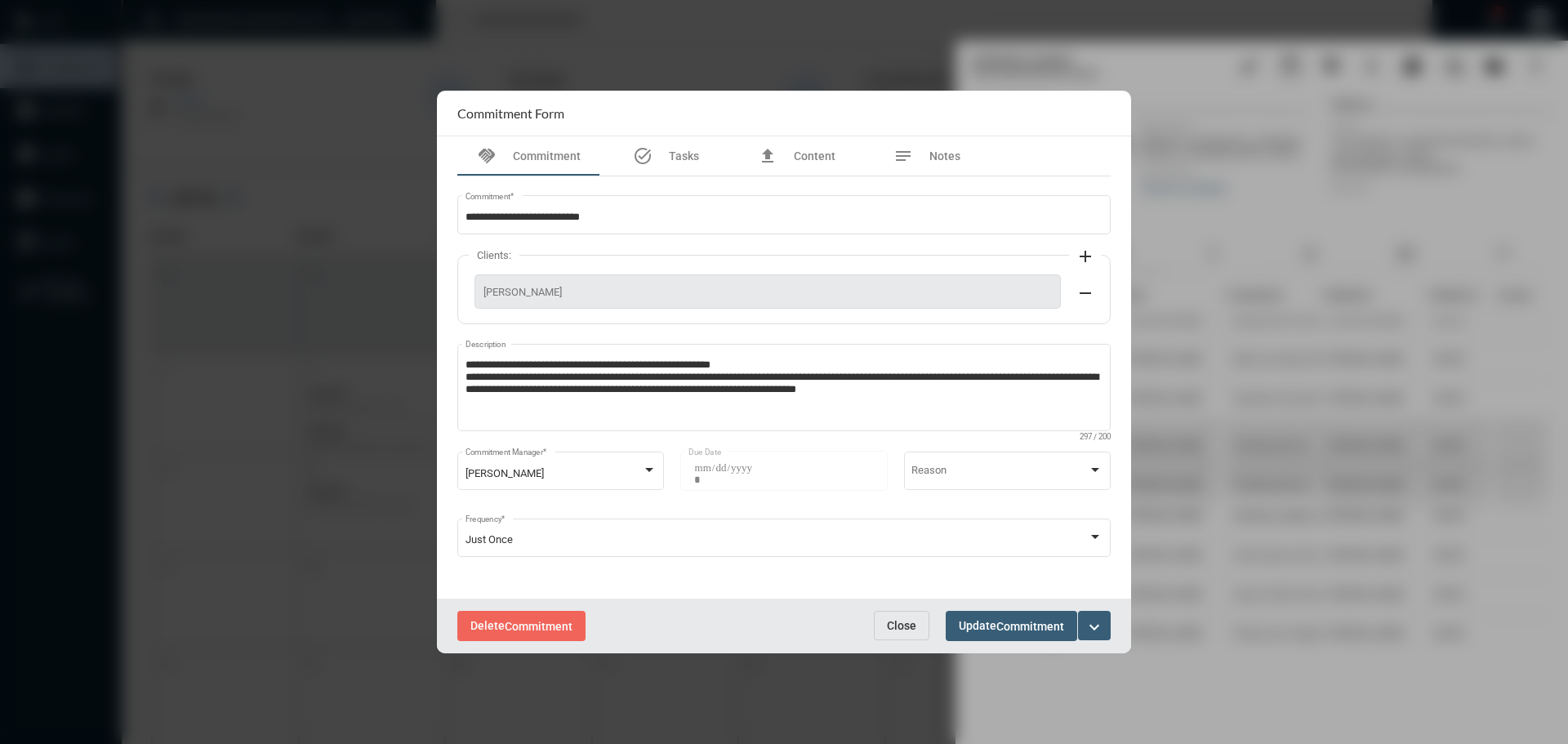
click at [906, 613] on button "Close" at bounding box center [901, 625] width 56 height 29
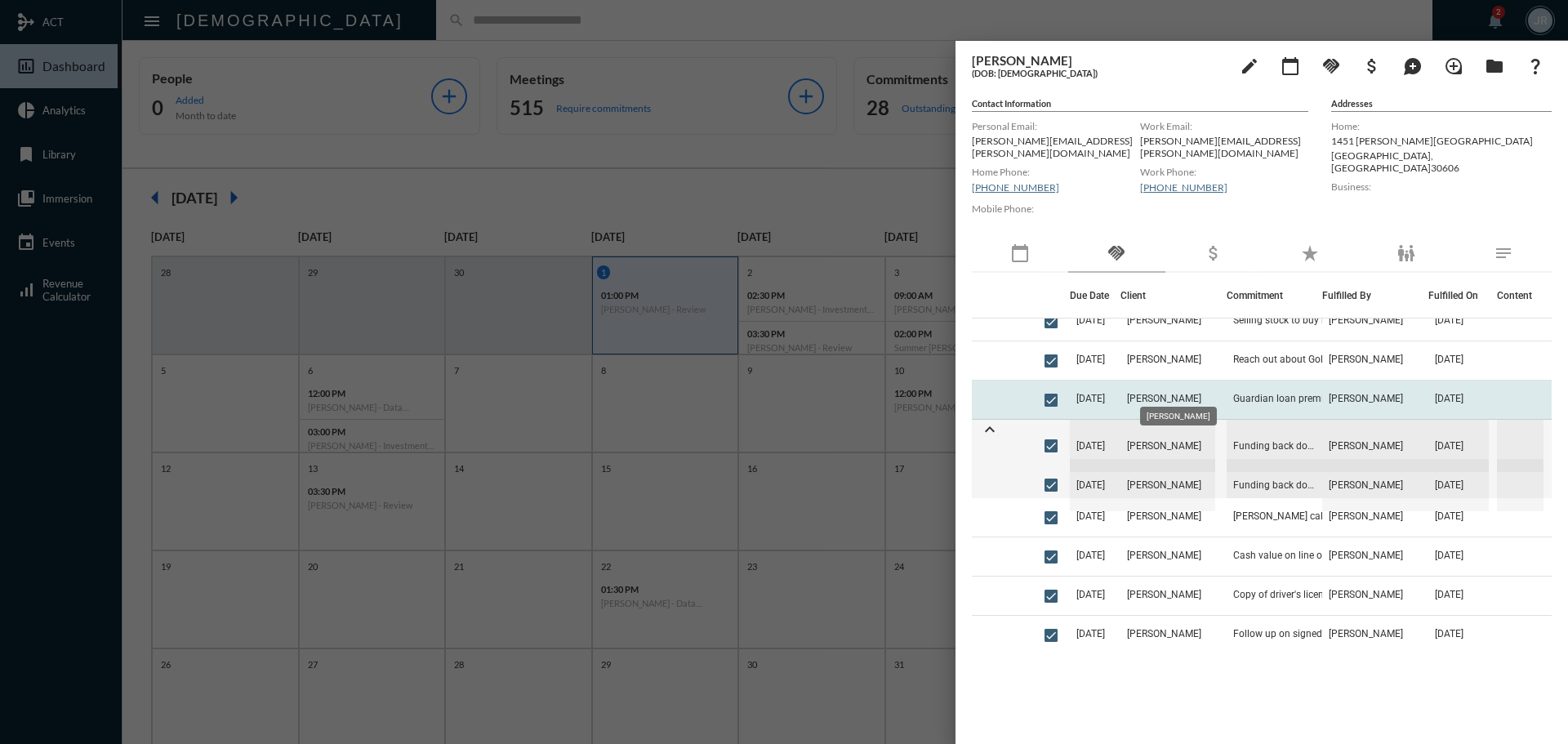
click at [1157, 392] on span "Joseph Bishop" at bounding box center [1164, 398] width 75 height 12
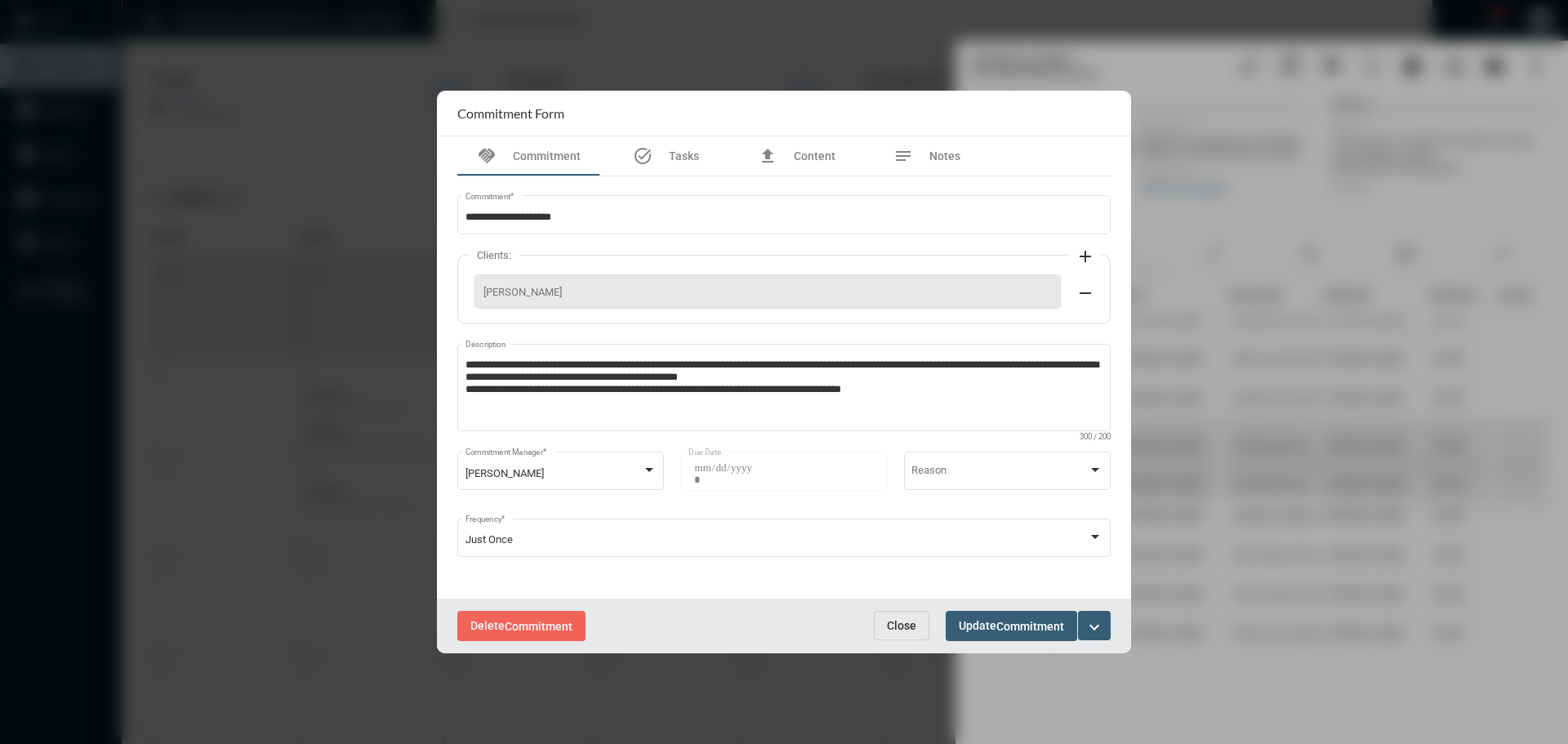
click at [891, 623] on span "Close" at bounding box center [901, 625] width 29 height 13
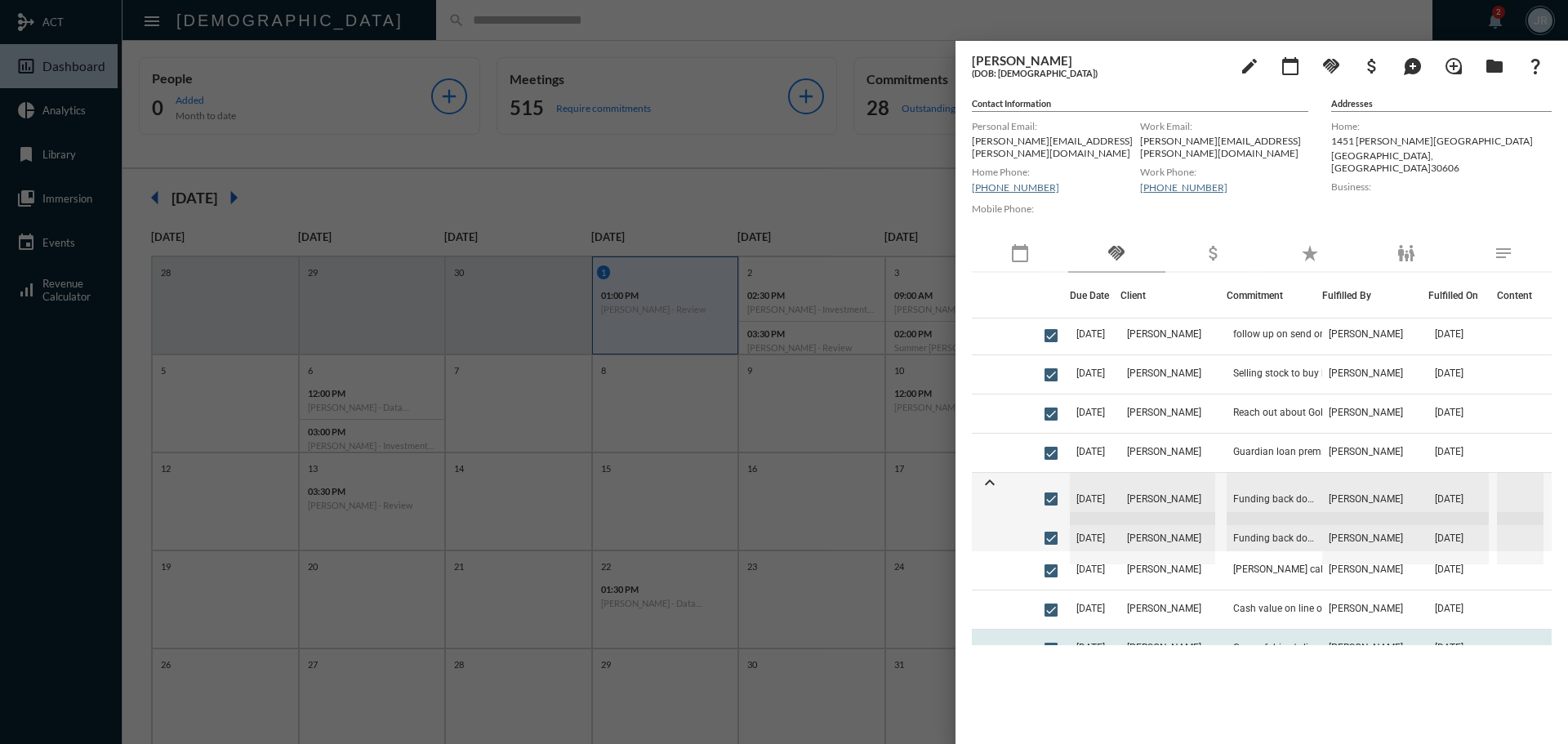
scroll to position [327, 0]
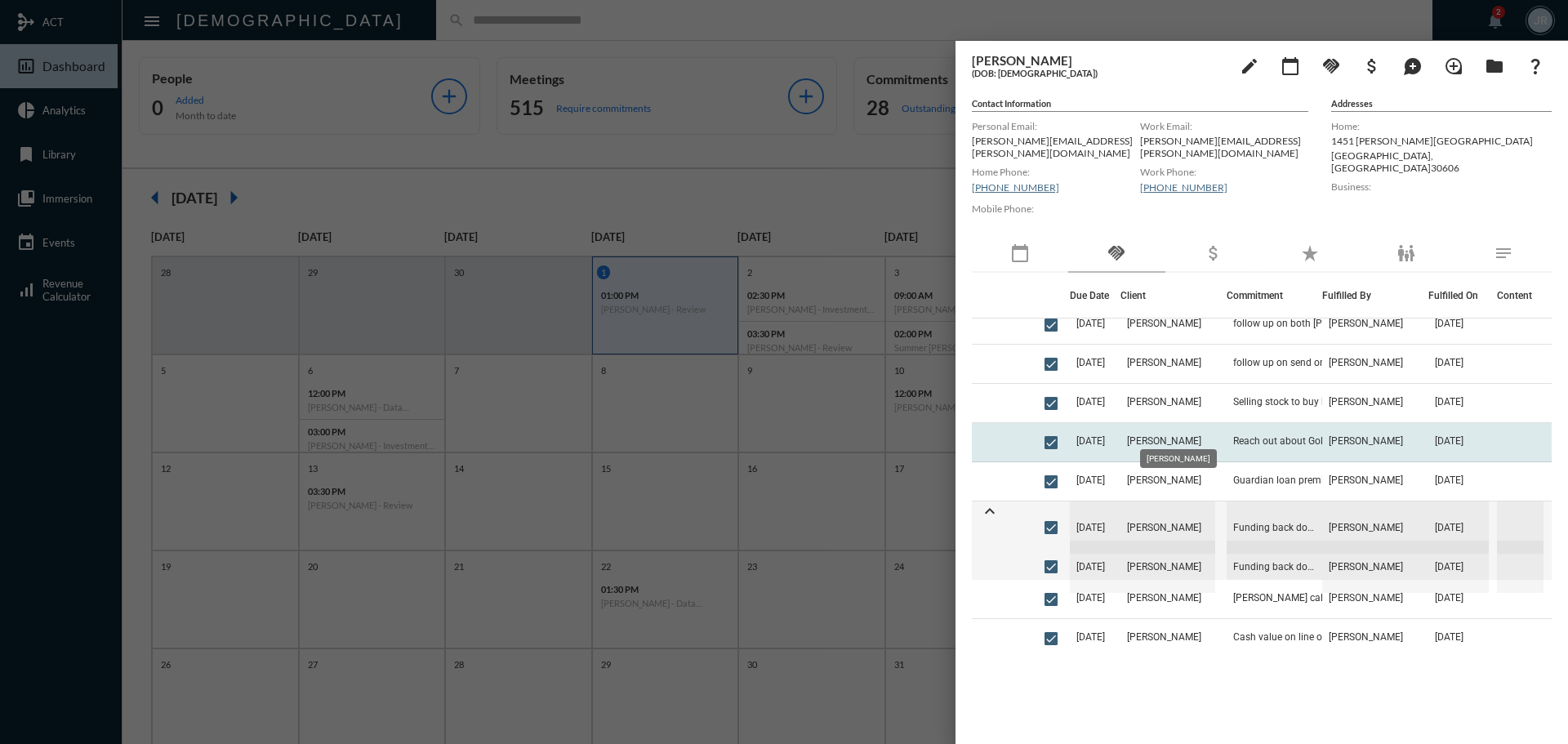
click at [1190, 435] on span "Joseph Bishop" at bounding box center [1164, 440] width 75 height 12
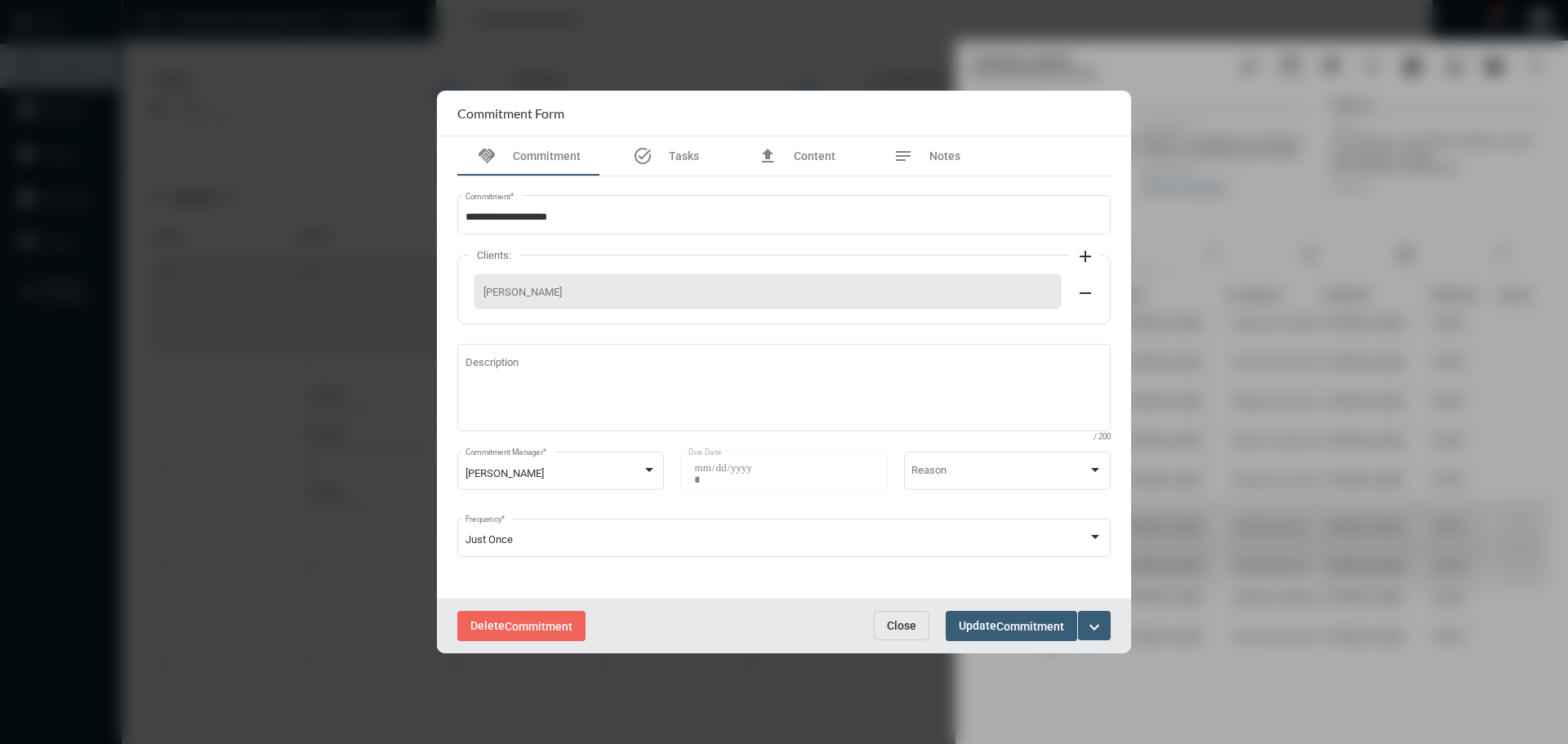
click at [907, 630] on span "Close" at bounding box center [901, 625] width 29 height 13
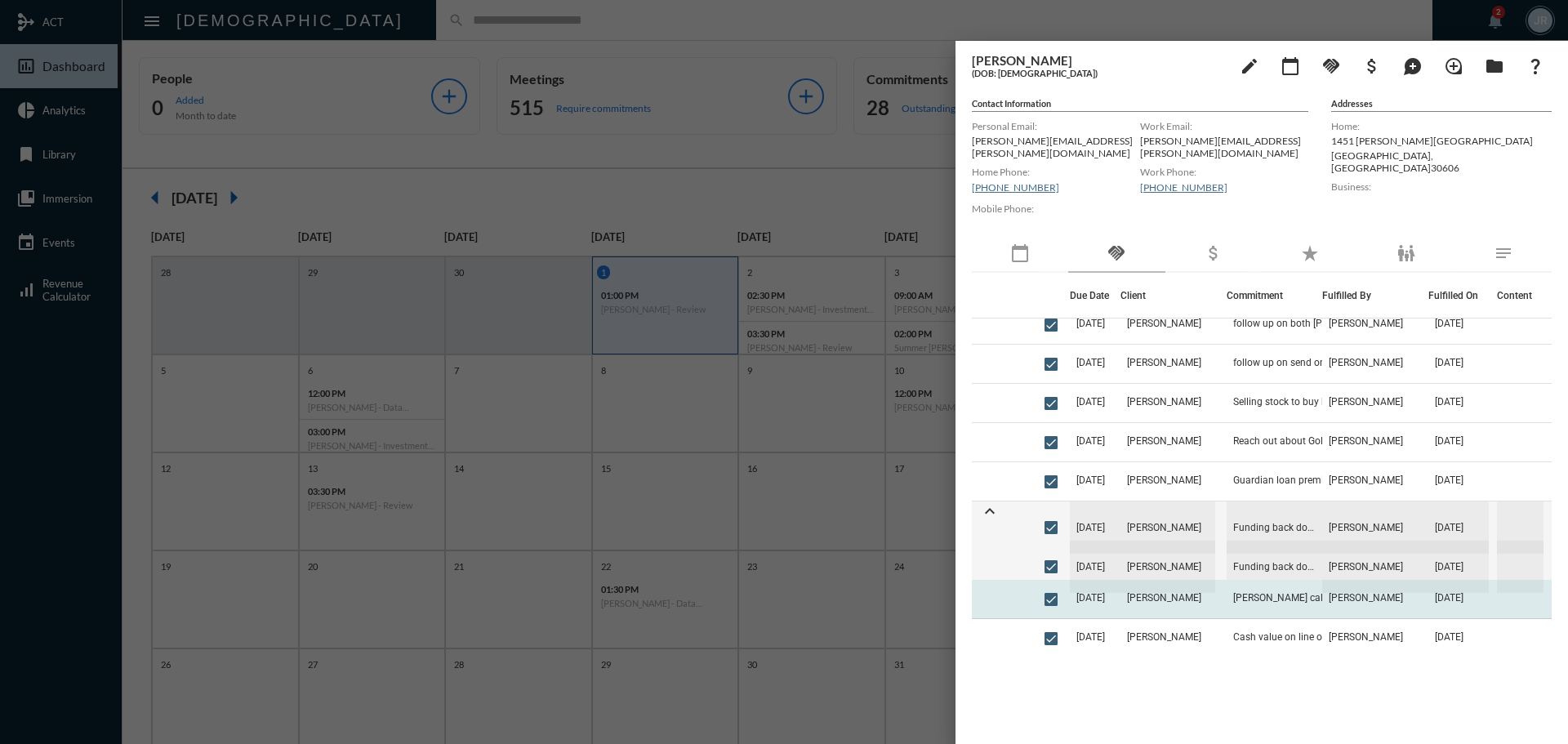
scroll to position [245, 0]
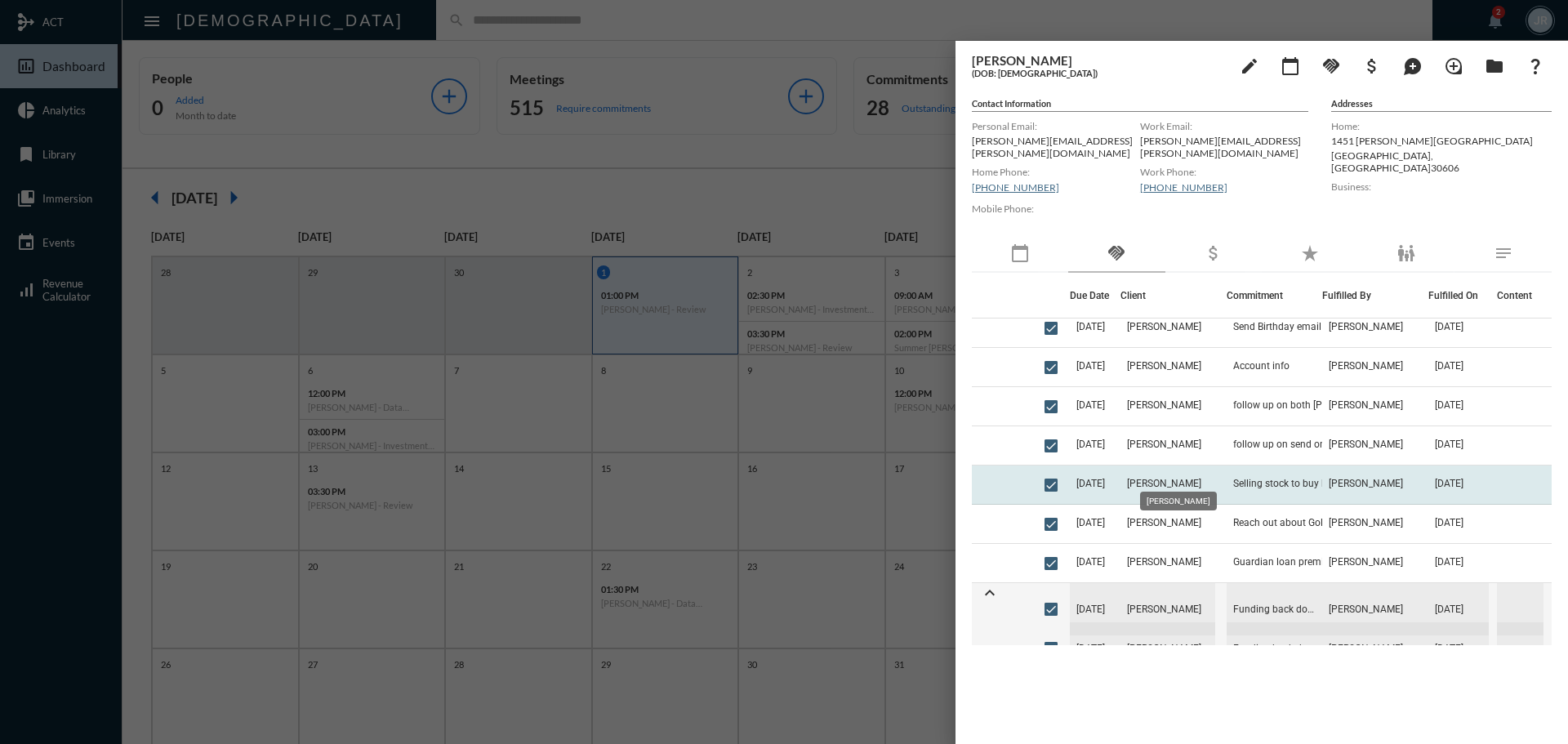
click at [1164, 478] on span "Joseph Bishop" at bounding box center [1164, 483] width 75 height 12
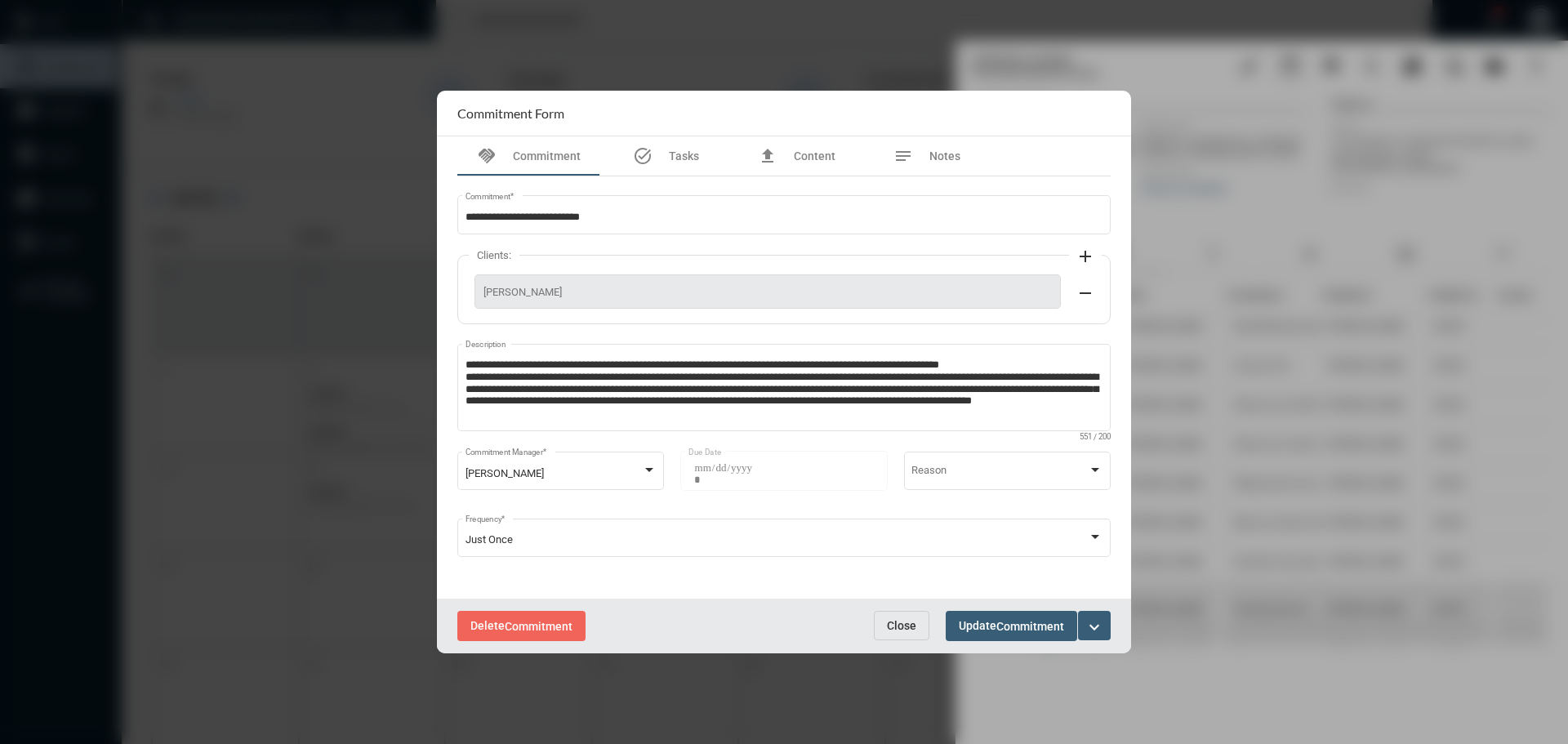
click at [890, 623] on span "Close" at bounding box center [901, 625] width 29 height 13
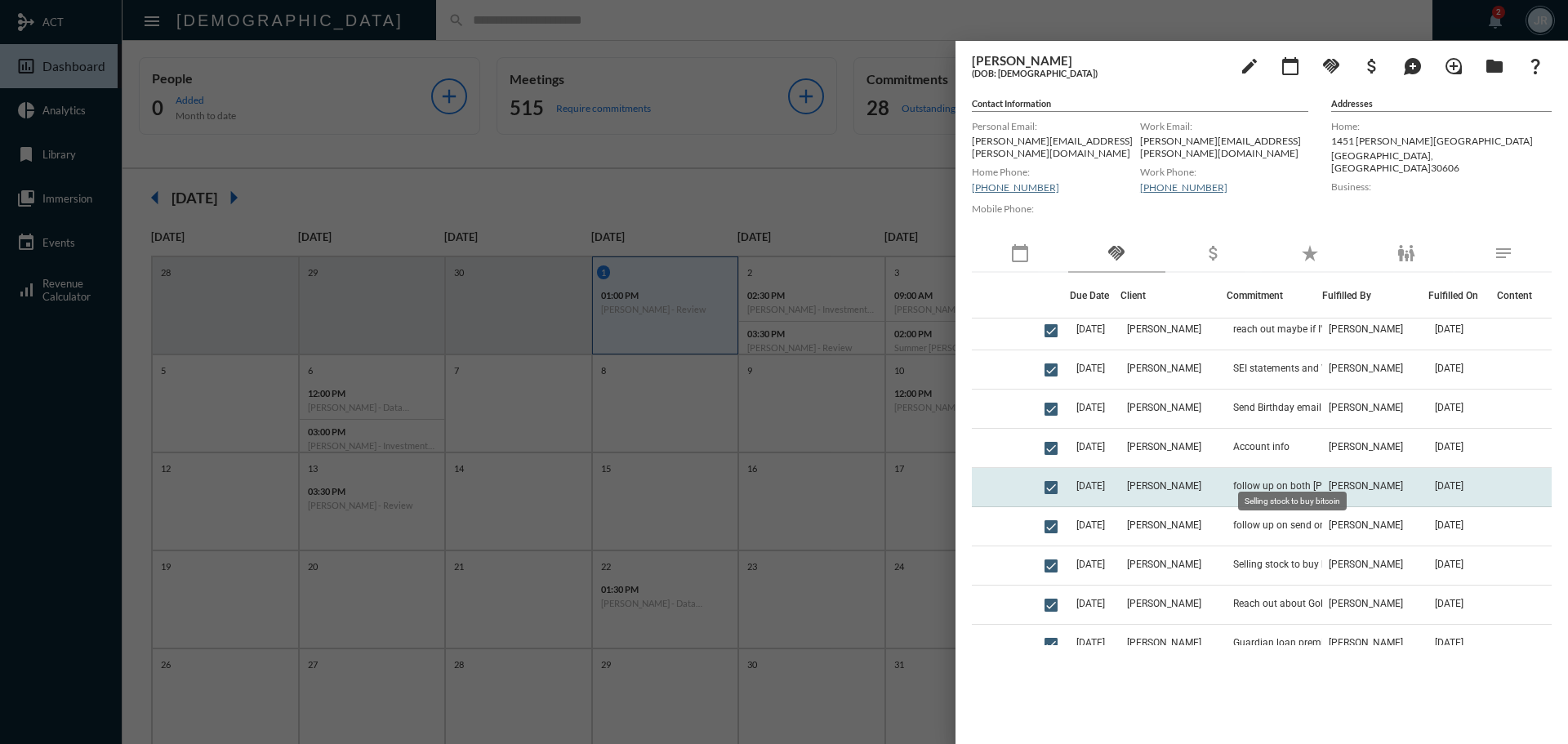
scroll to position [163, 0]
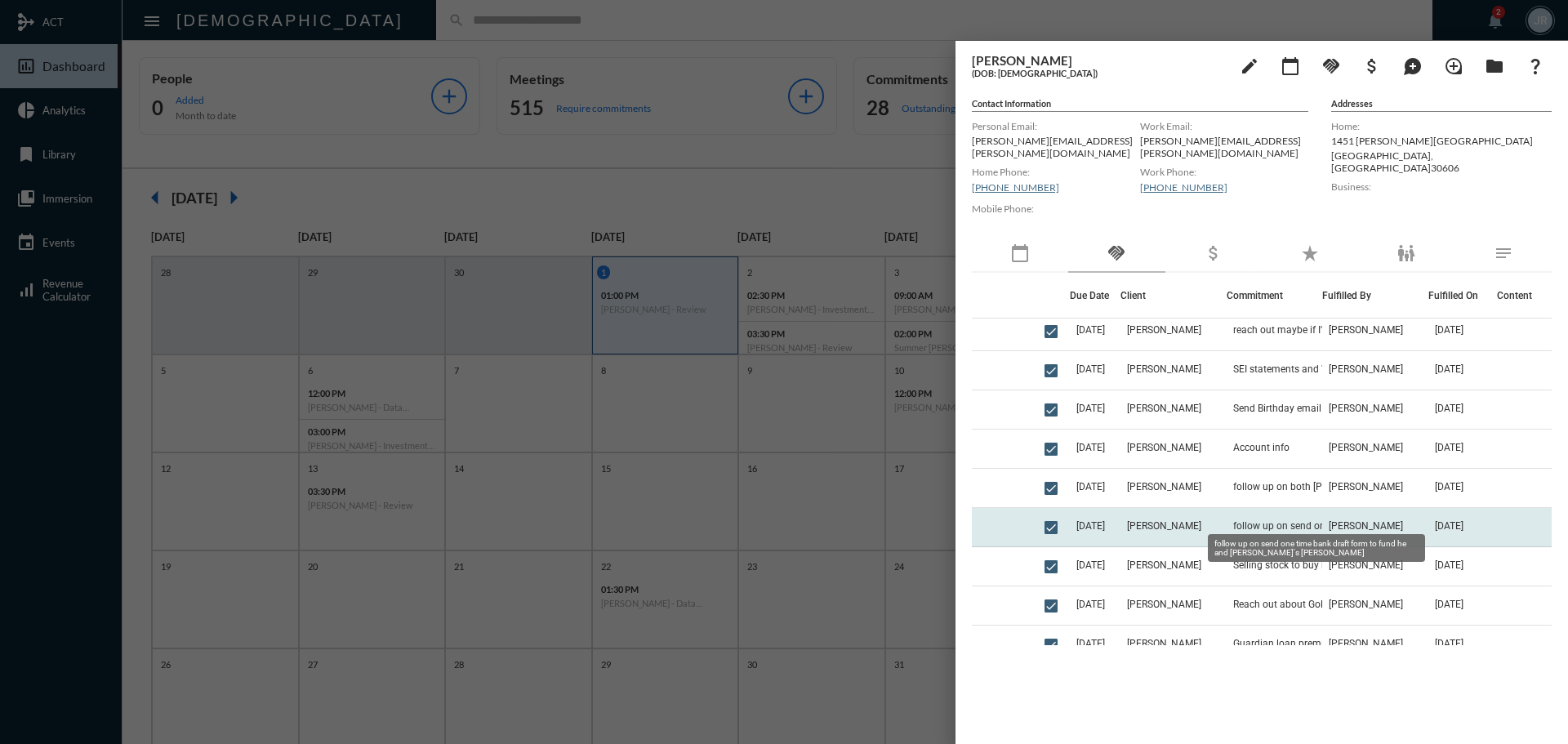
click at [1279, 520] on span "follow up on send one time bank draft form to fund he and leigh anne's roth's" at bounding box center [1315, 526] width 163 height 12
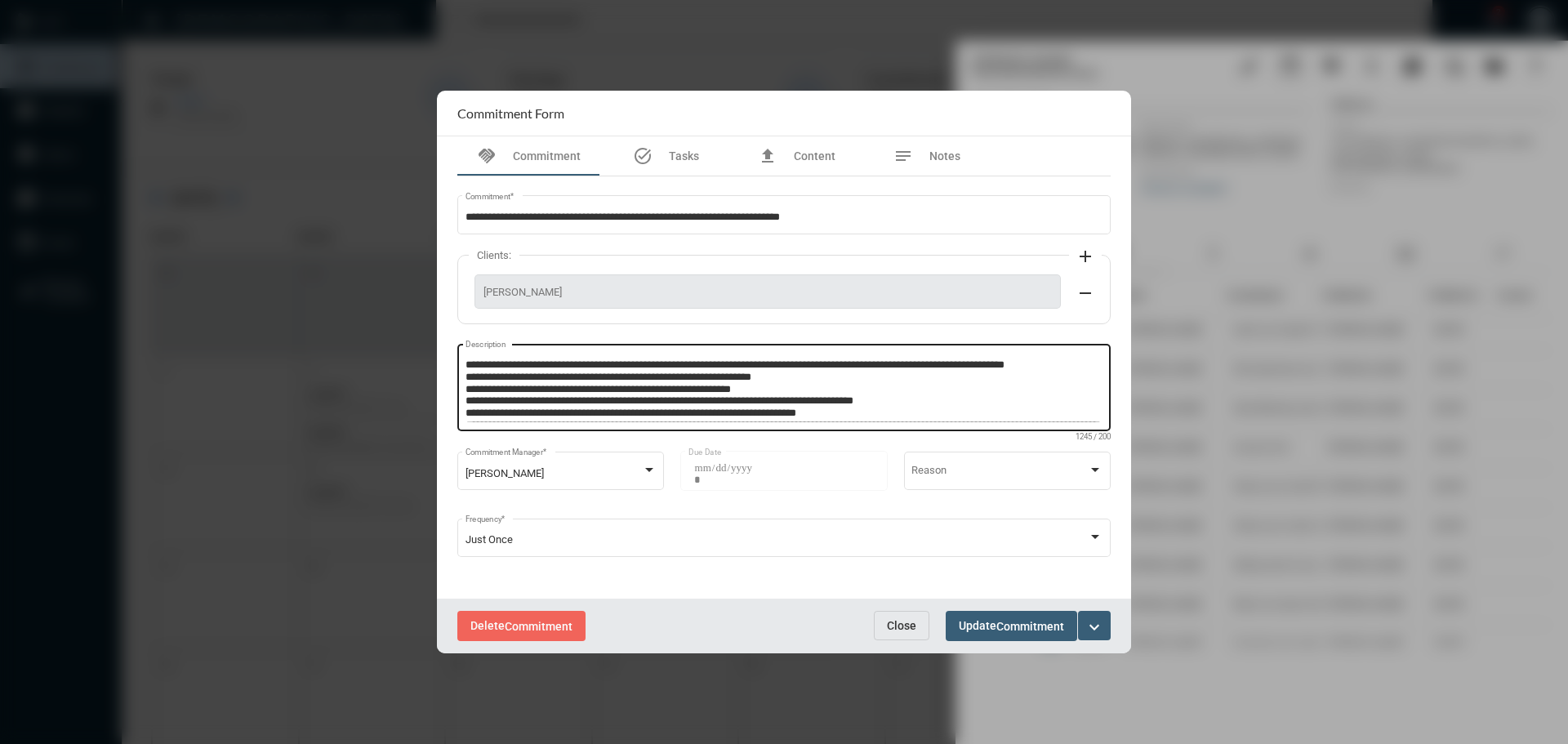
scroll to position [82, 0]
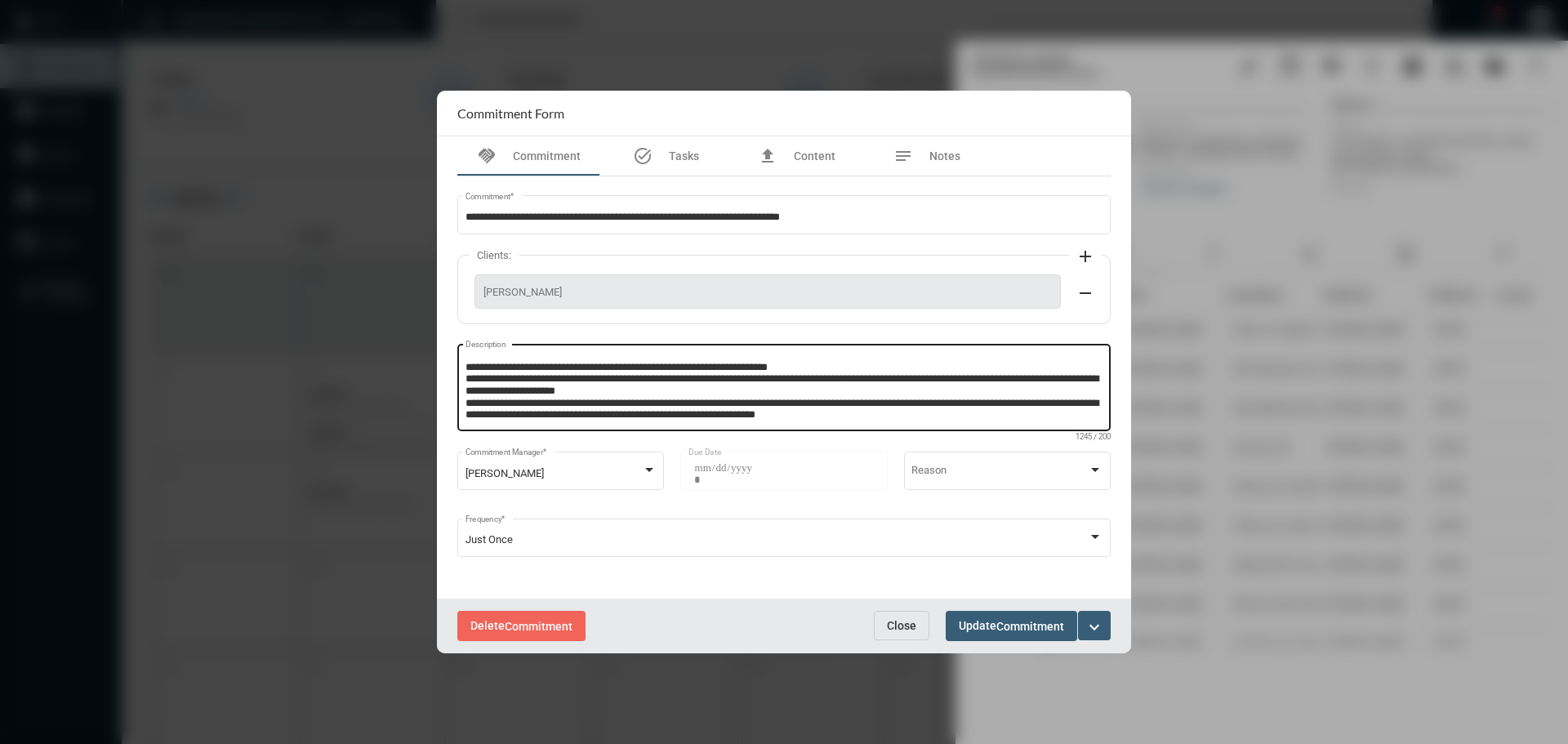
click at [968, 422] on textarea "Description" at bounding box center [784, 390] width 637 height 65
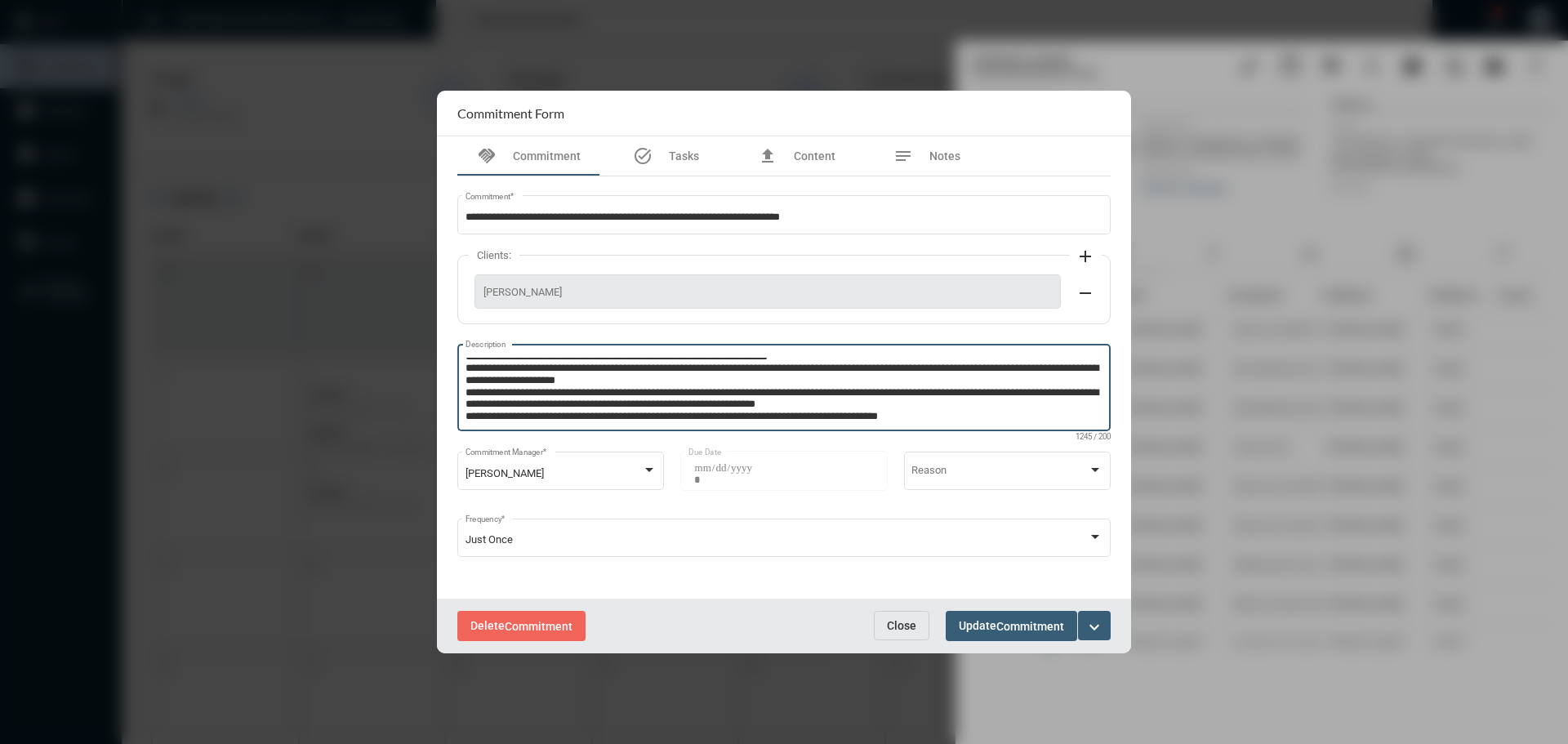
click at [899, 615] on button "Close" at bounding box center [901, 625] width 56 height 29
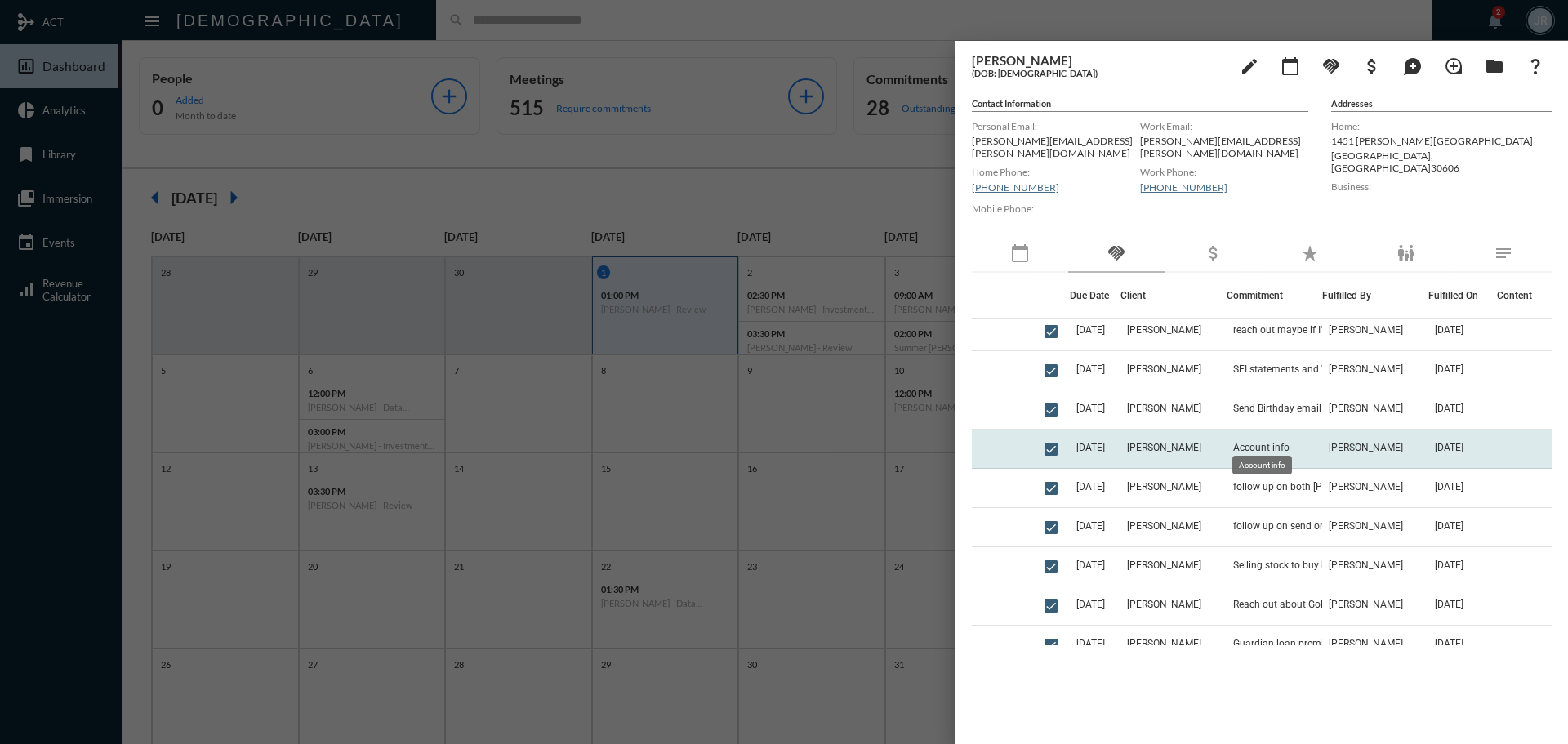
click at [1253, 442] on span "Account info" at bounding box center [1261, 447] width 56 height 12
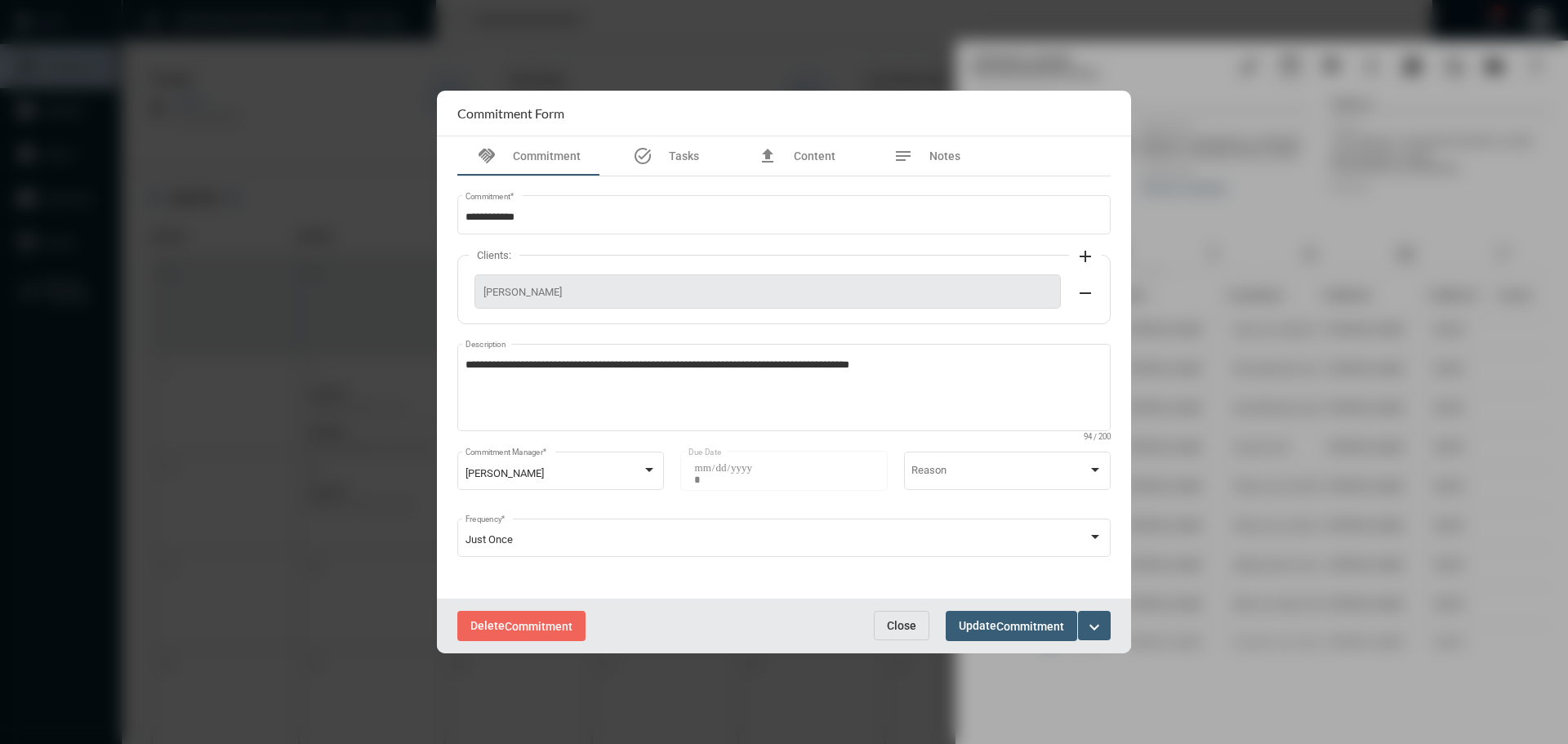
click at [904, 620] on span "Close" at bounding box center [901, 625] width 29 height 13
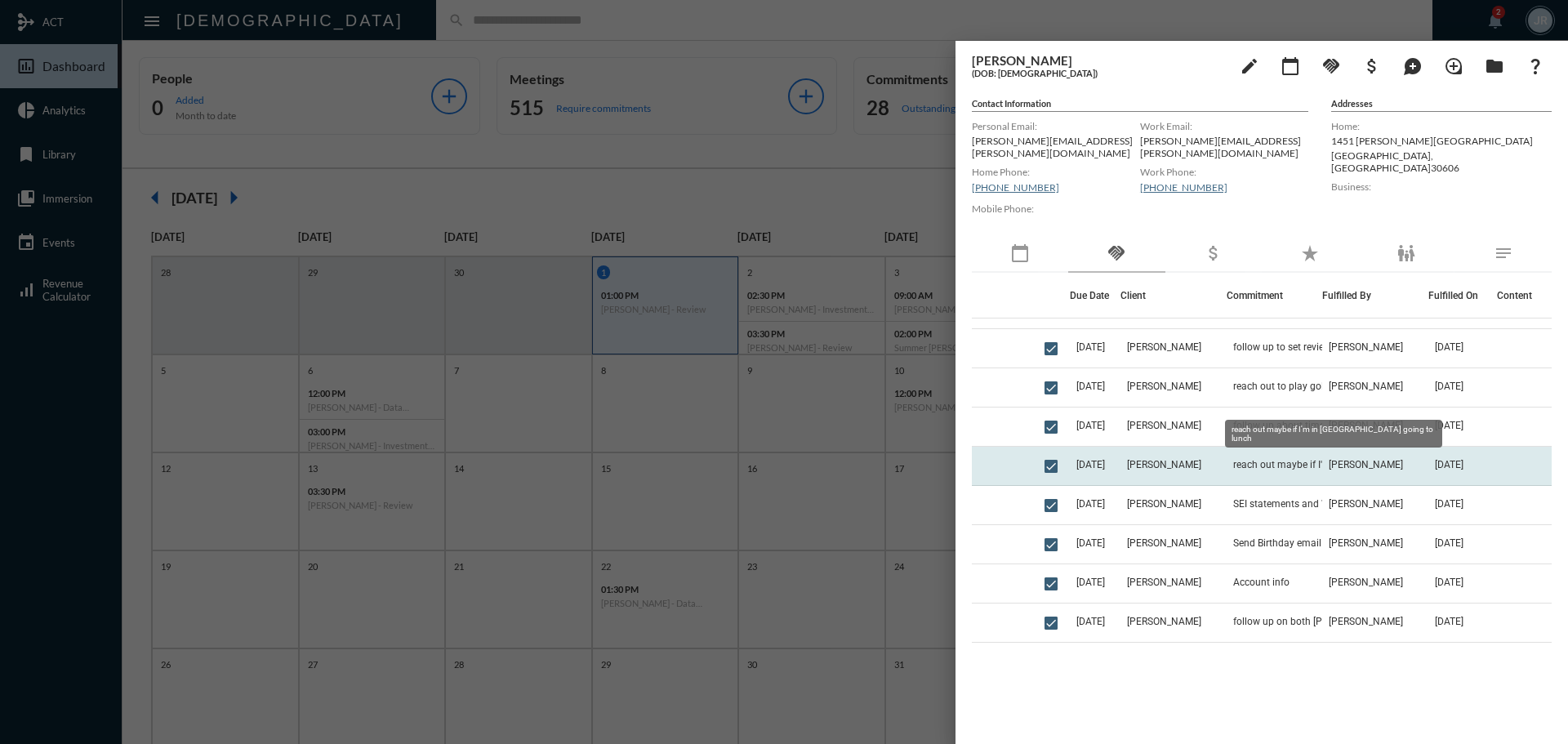
scroll to position [0, 0]
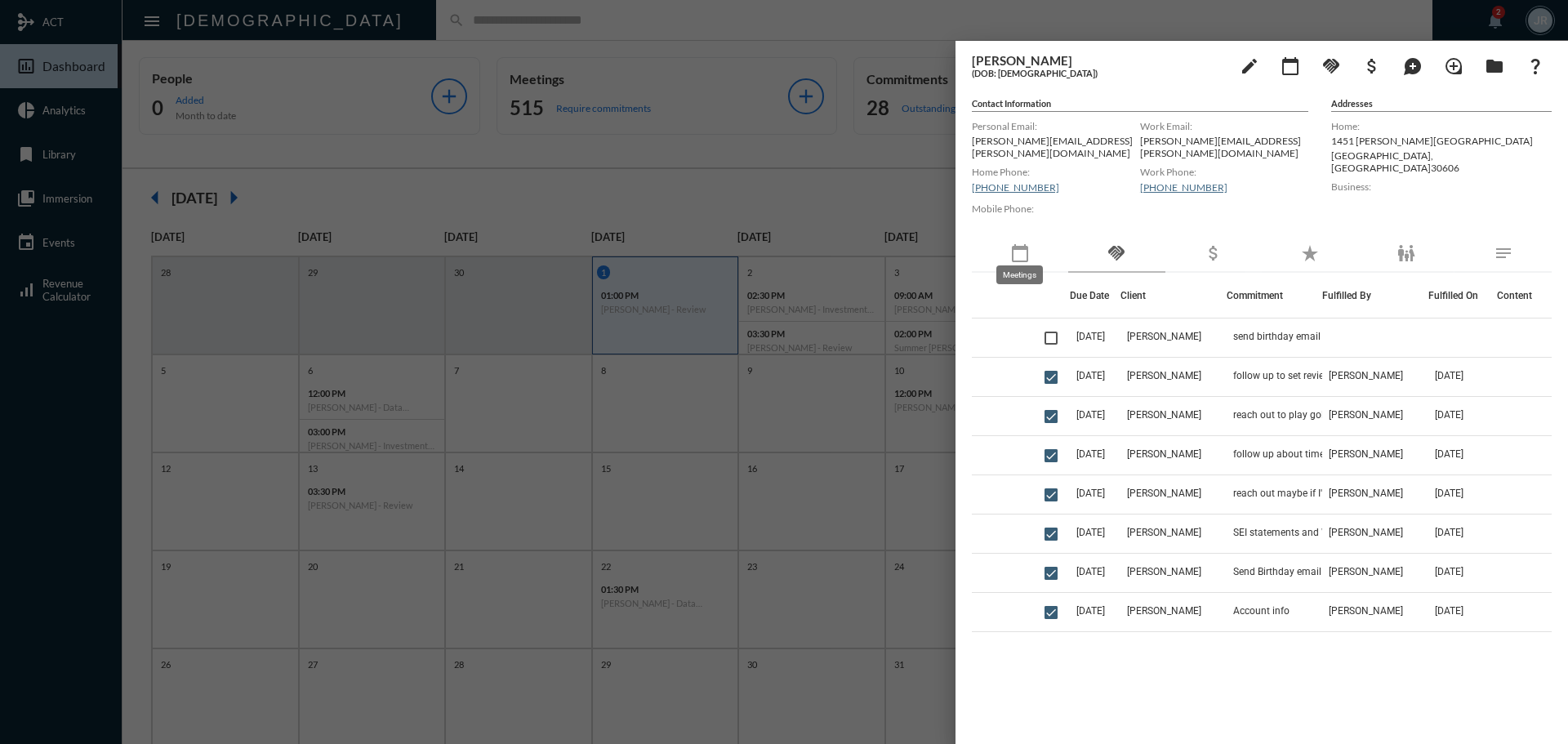
click at [1015, 243] on mat-icon "calendar_today" at bounding box center [1020, 253] width 20 height 20
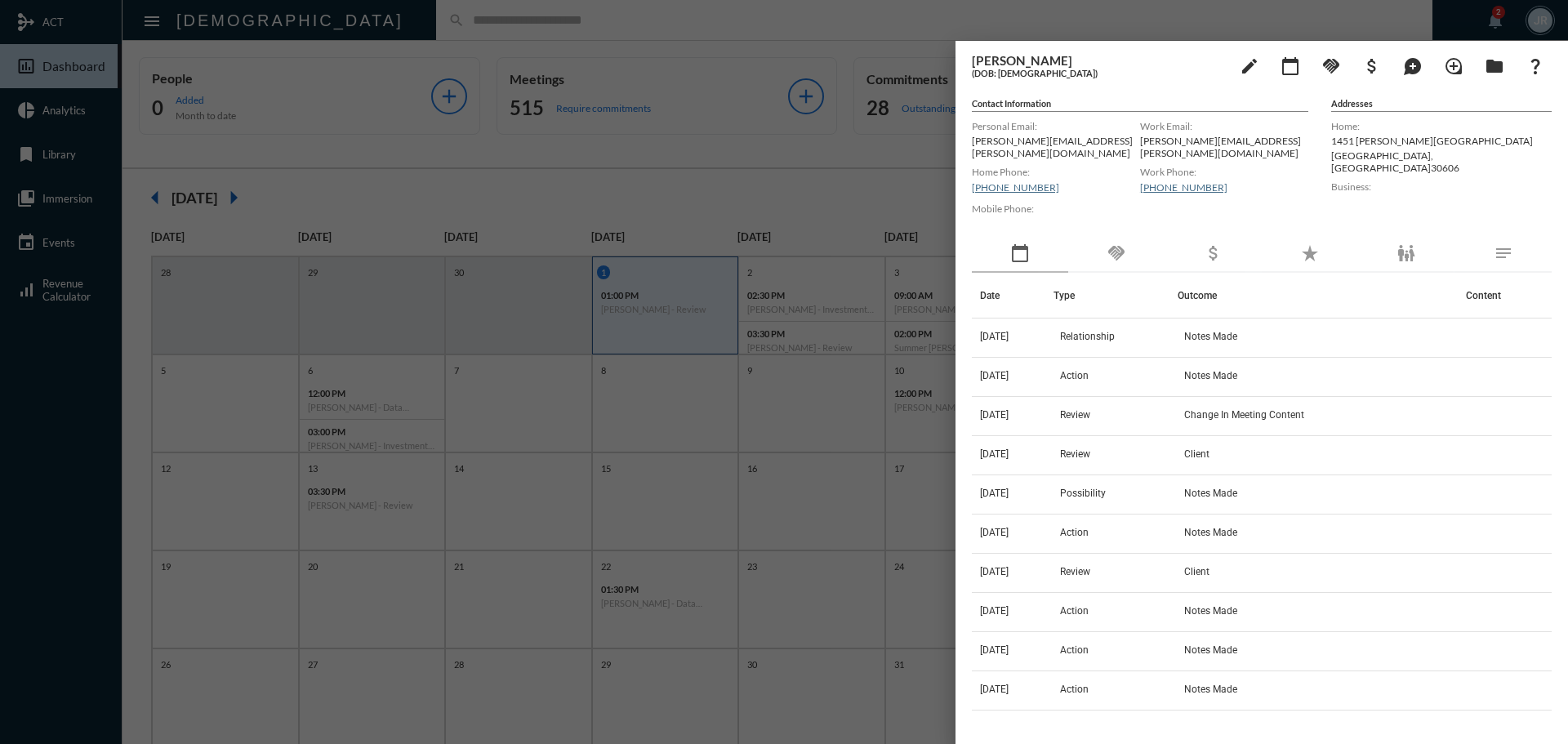
click at [1105, 236] on div "handshake" at bounding box center [1116, 254] width 97 height 37
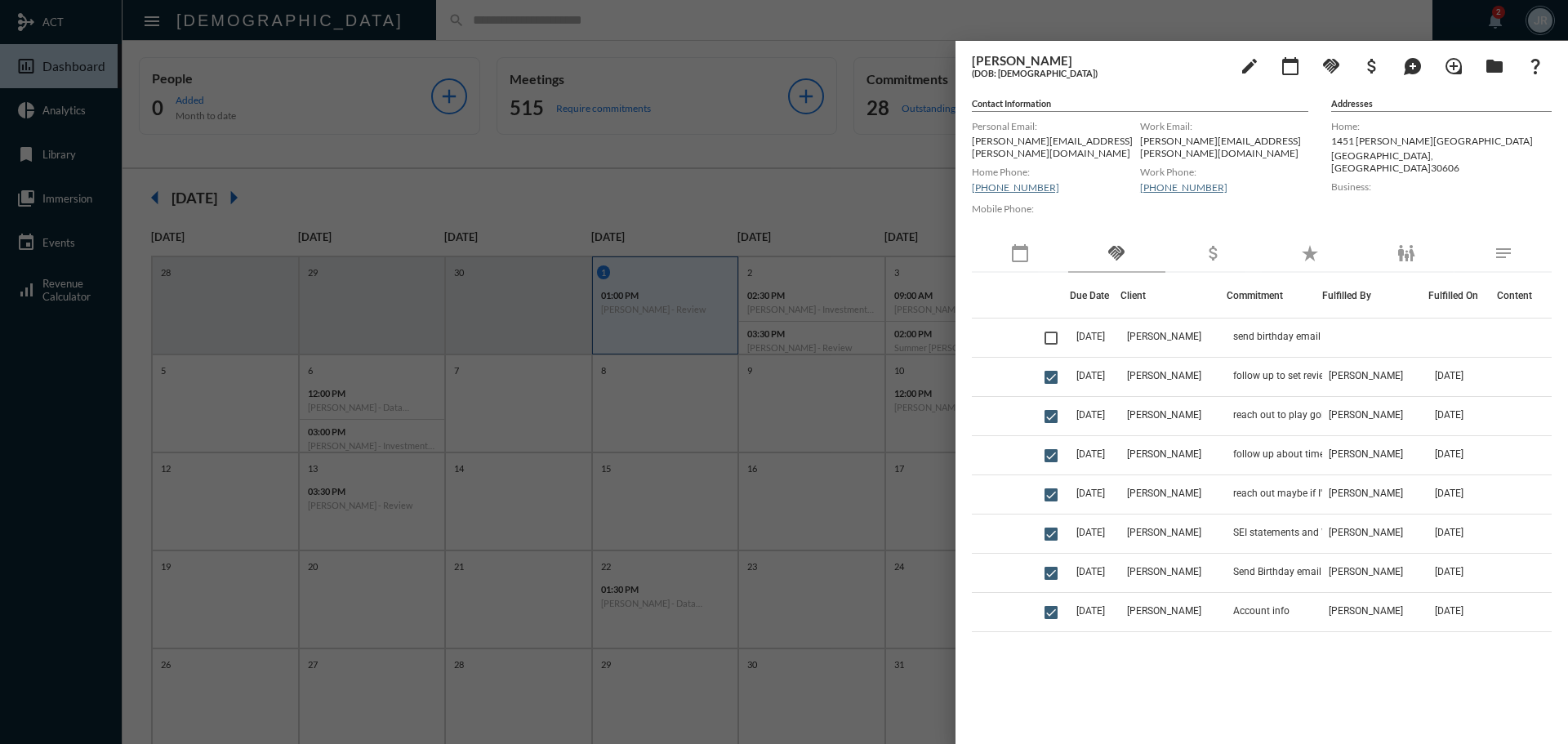
click at [658, 15] on div at bounding box center [784, 372] width 1568 height 744
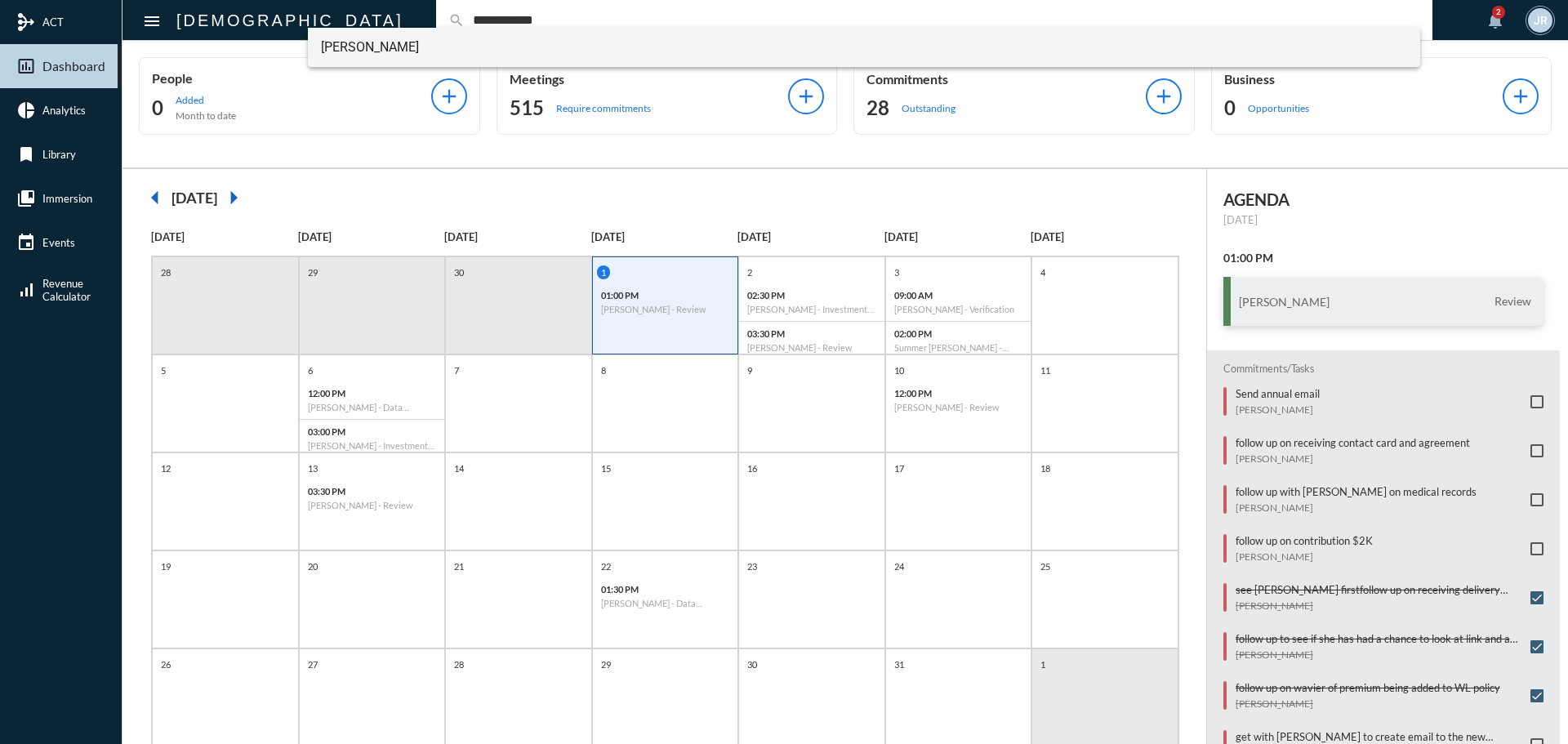
type input "**********"
click at [375, 36] on span "Philip Kelly" at bounding box center [864, 47] width 1087 height 39
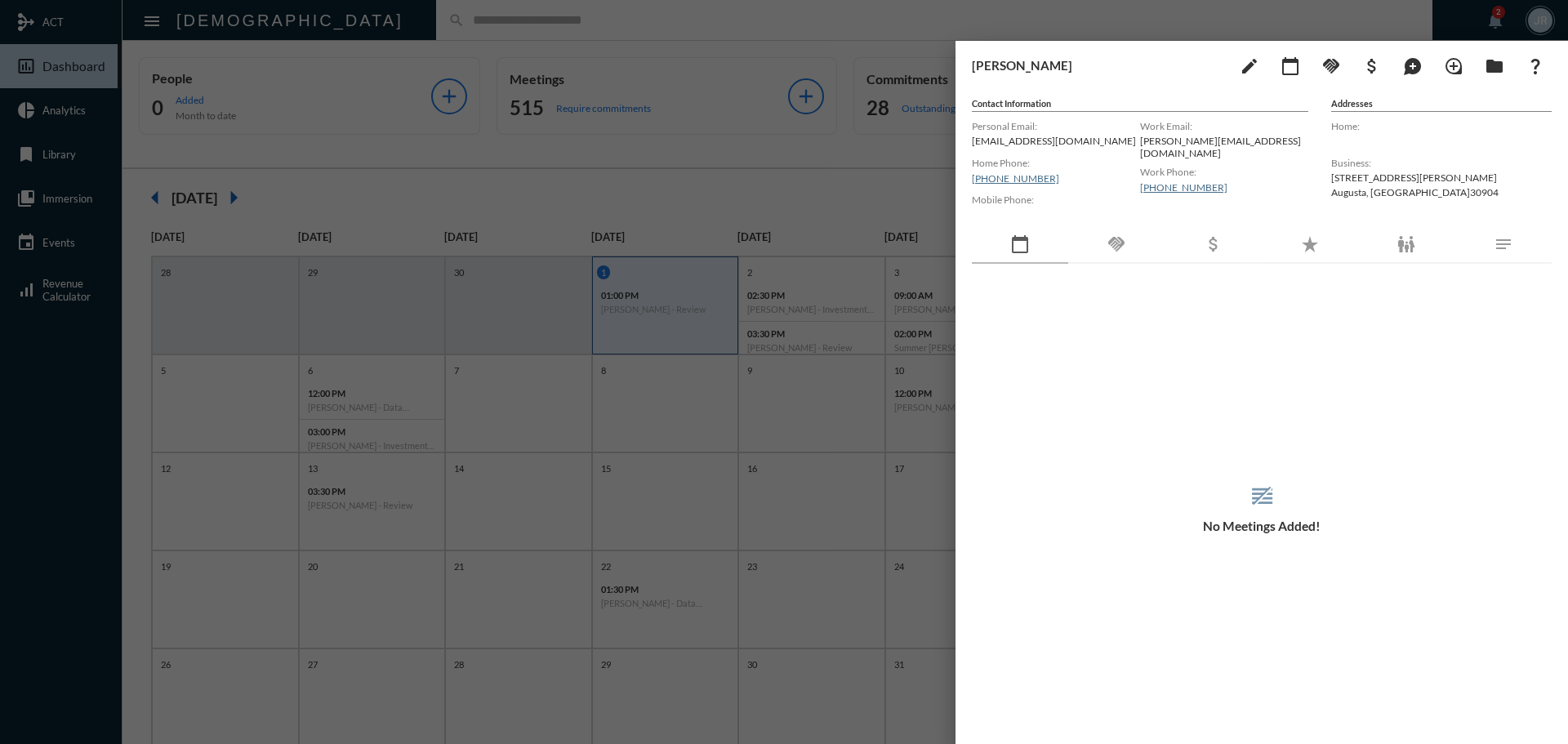
click at [1156, 139] on p "philip@kellypromo.net" at bounding box center [1224, 147] width 168 height 25
click at [1163, 144] on p "philip@kellypromo.net" at bounding box center [1224, 147] width 168 height 25
copy p "philip@kellypromo.net"
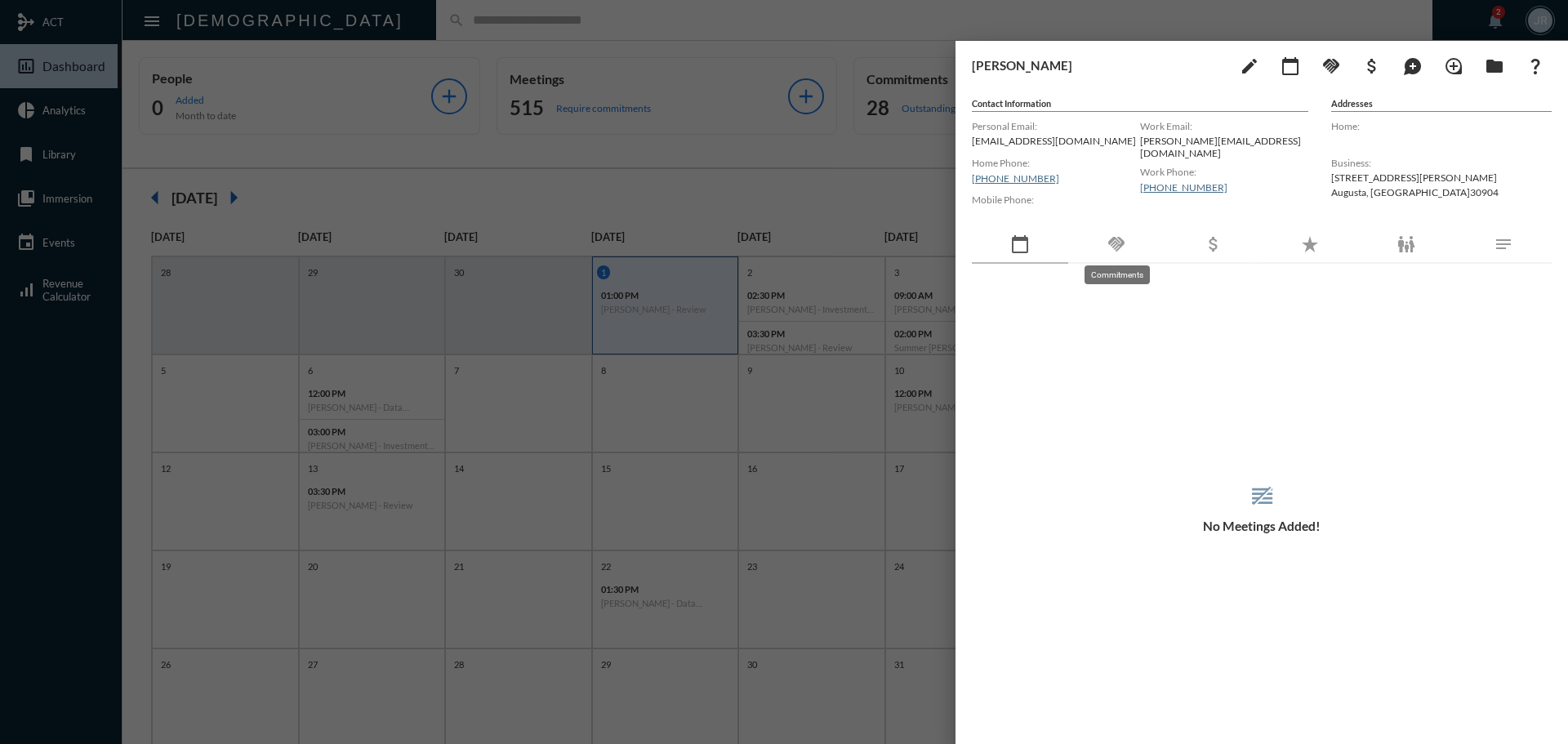
click at [1124, 242] on mat-icon "handshake" at bounding box center [1116, 244] width 20 height 20
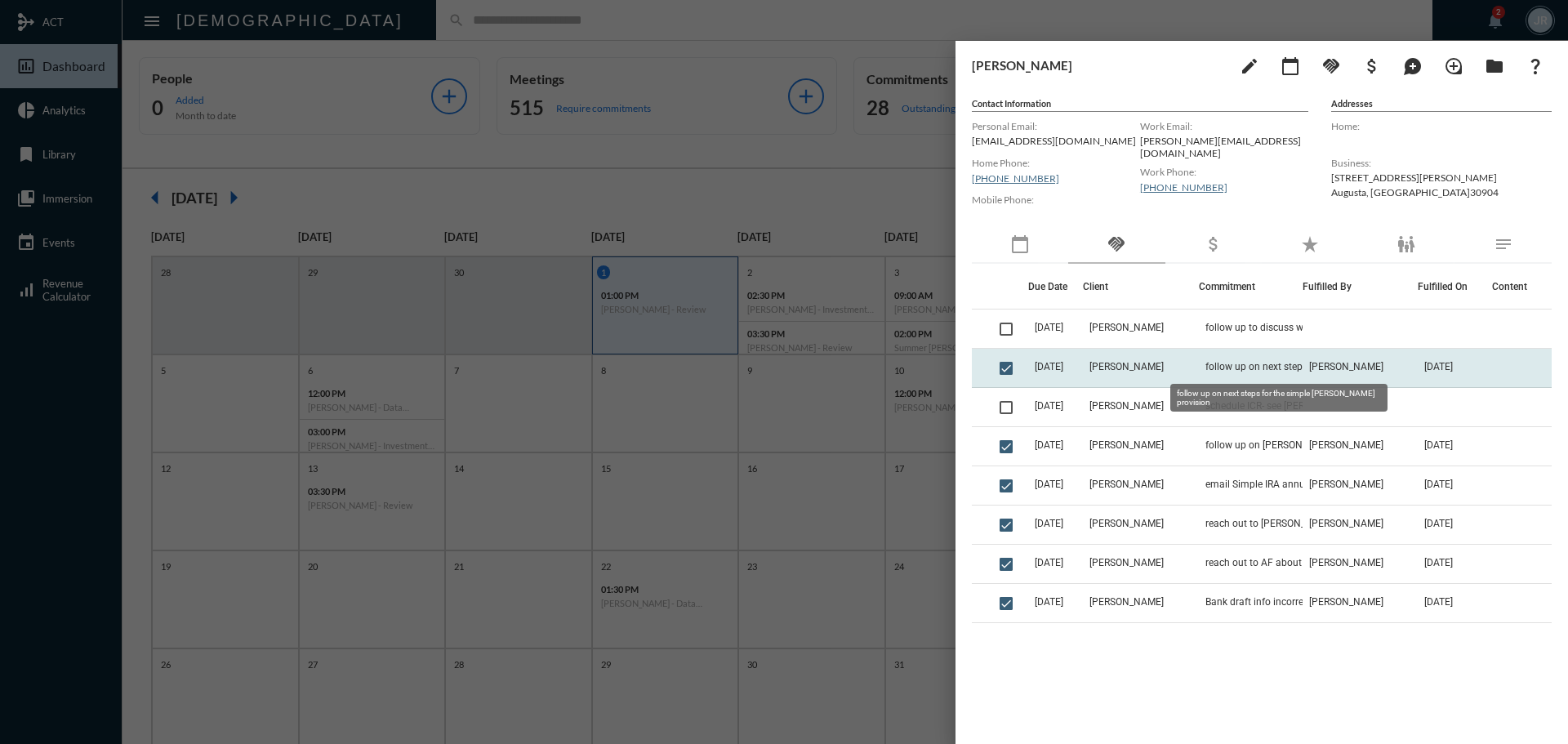
click at [1241, 368] on span "follow up on next steps for the simple Roth provision" at bounding box center [1287, 367] width 163 height 12
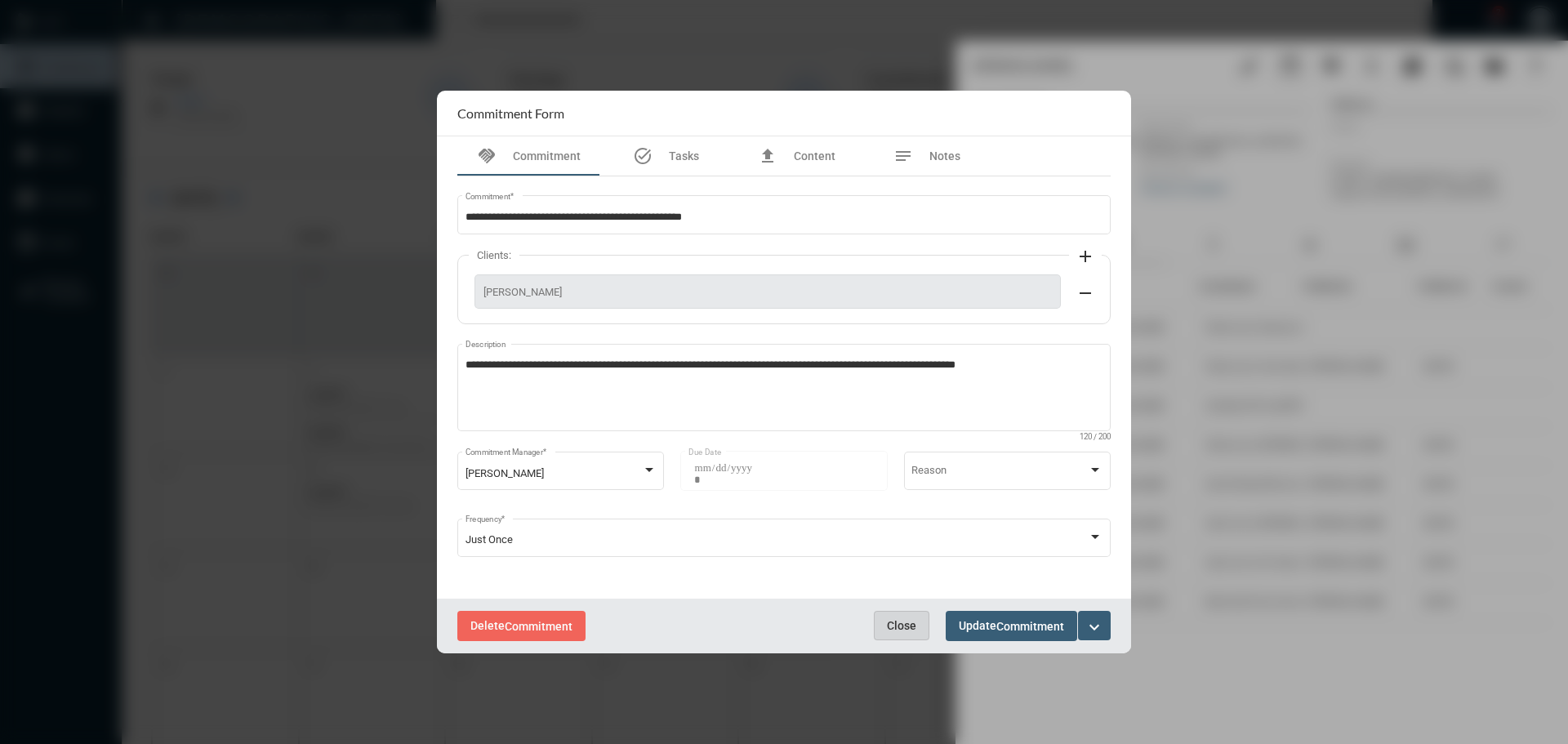
click at [902, 623] on span "Close" at bounding box center [901, 625] width 29 height 13
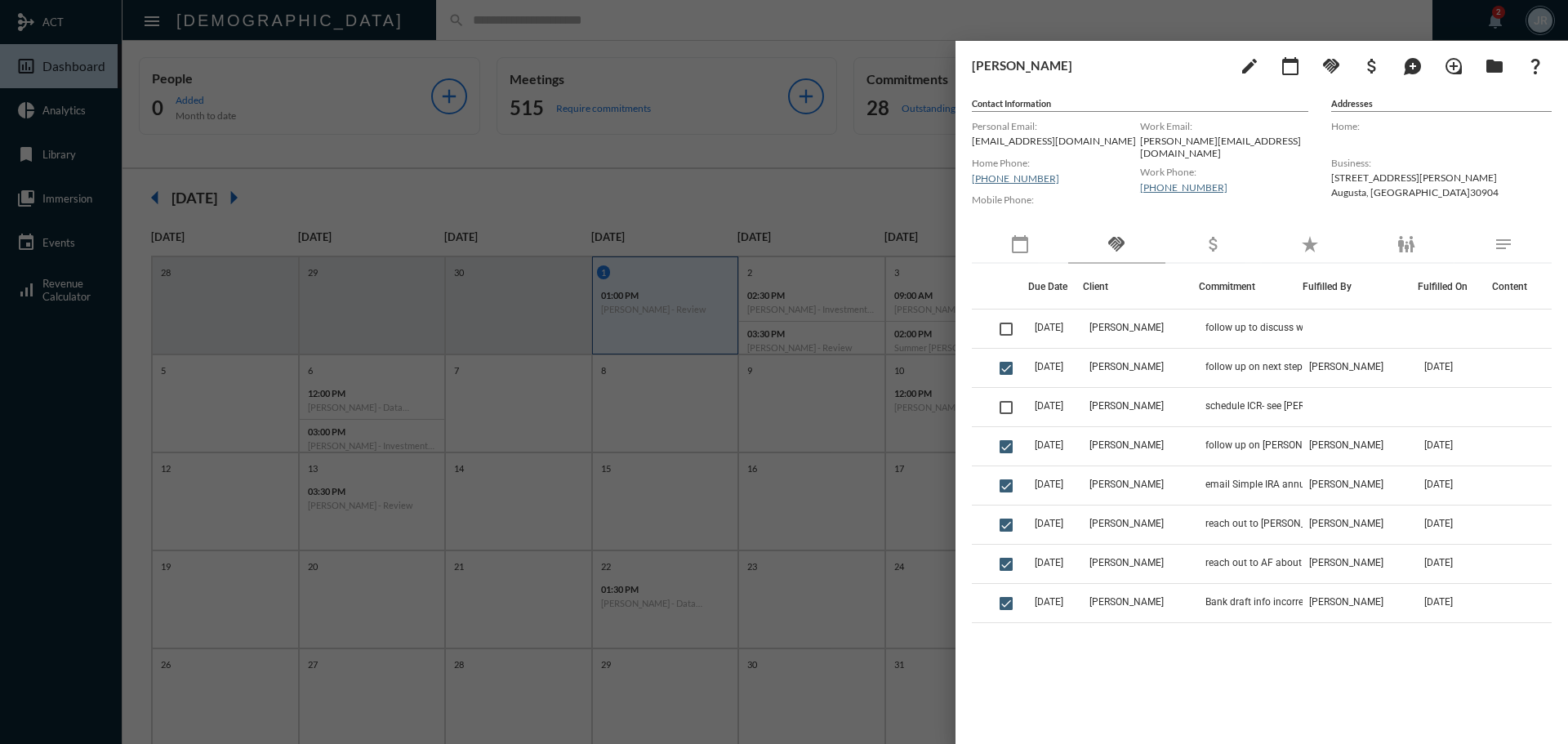
click at [738, 21] on div at bounding box center [784, 372] width 1568 height 744
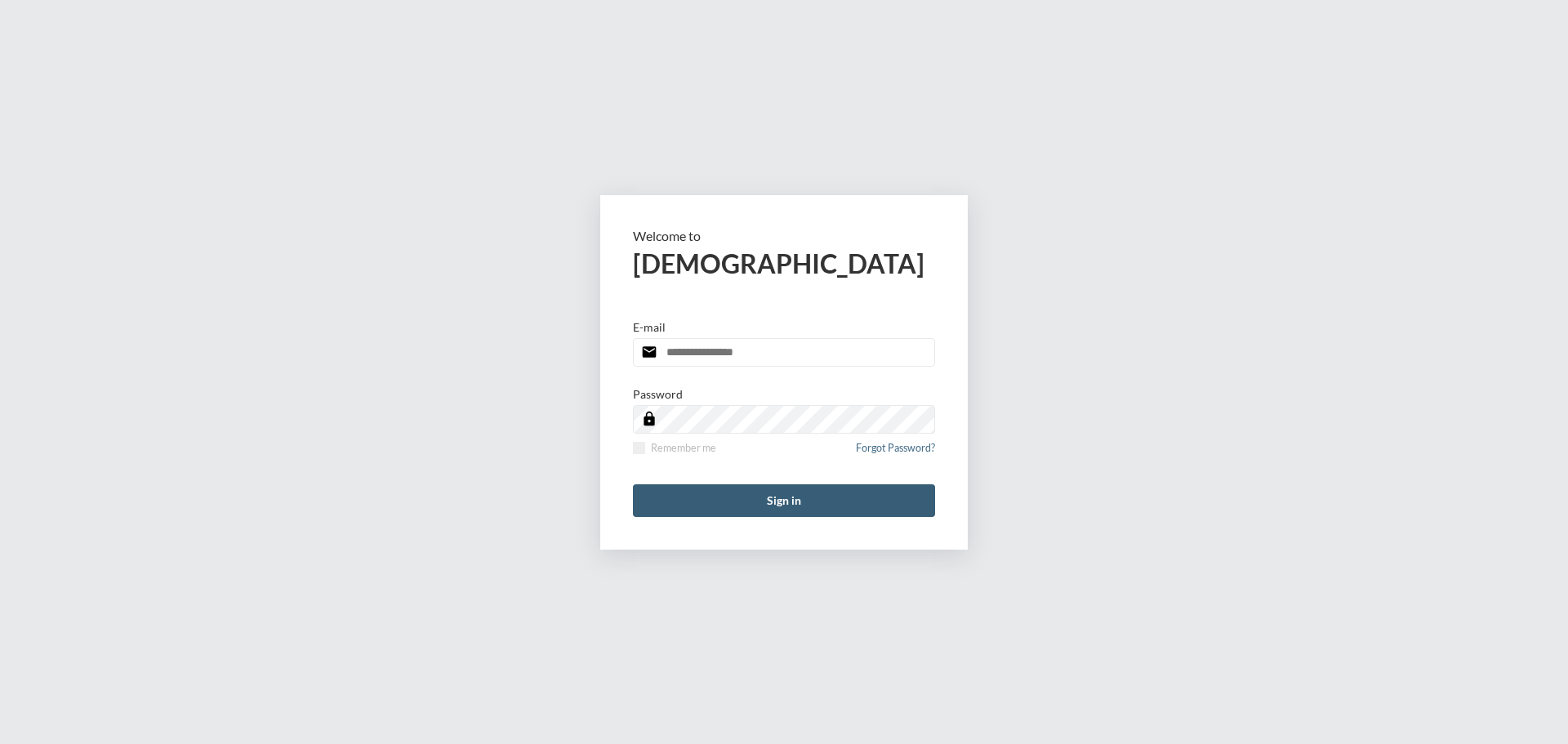
click at [716, 355] on input "email" at bounding box center [784, 352] width 302 height 28
type input "**********"
click at [647, 447] on label "Remember me" at bounding box center [675, 448] width 83 height 12
click at [710, 501] on button "Sign in" at bounding box center [784, 500] width 302 height 33
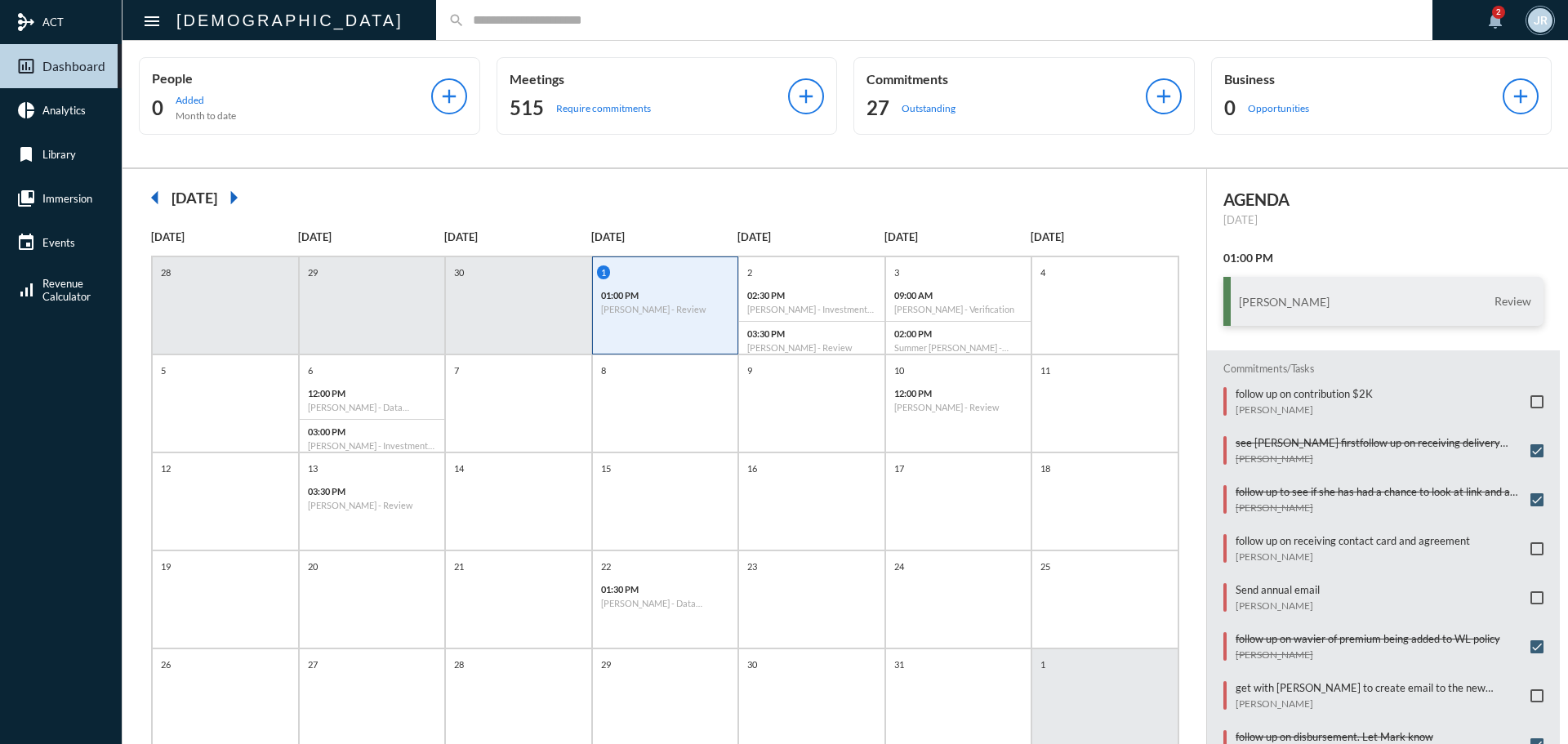
click at [464, 13] on input "text" at bounding box center [942, 20] width 955 height 14
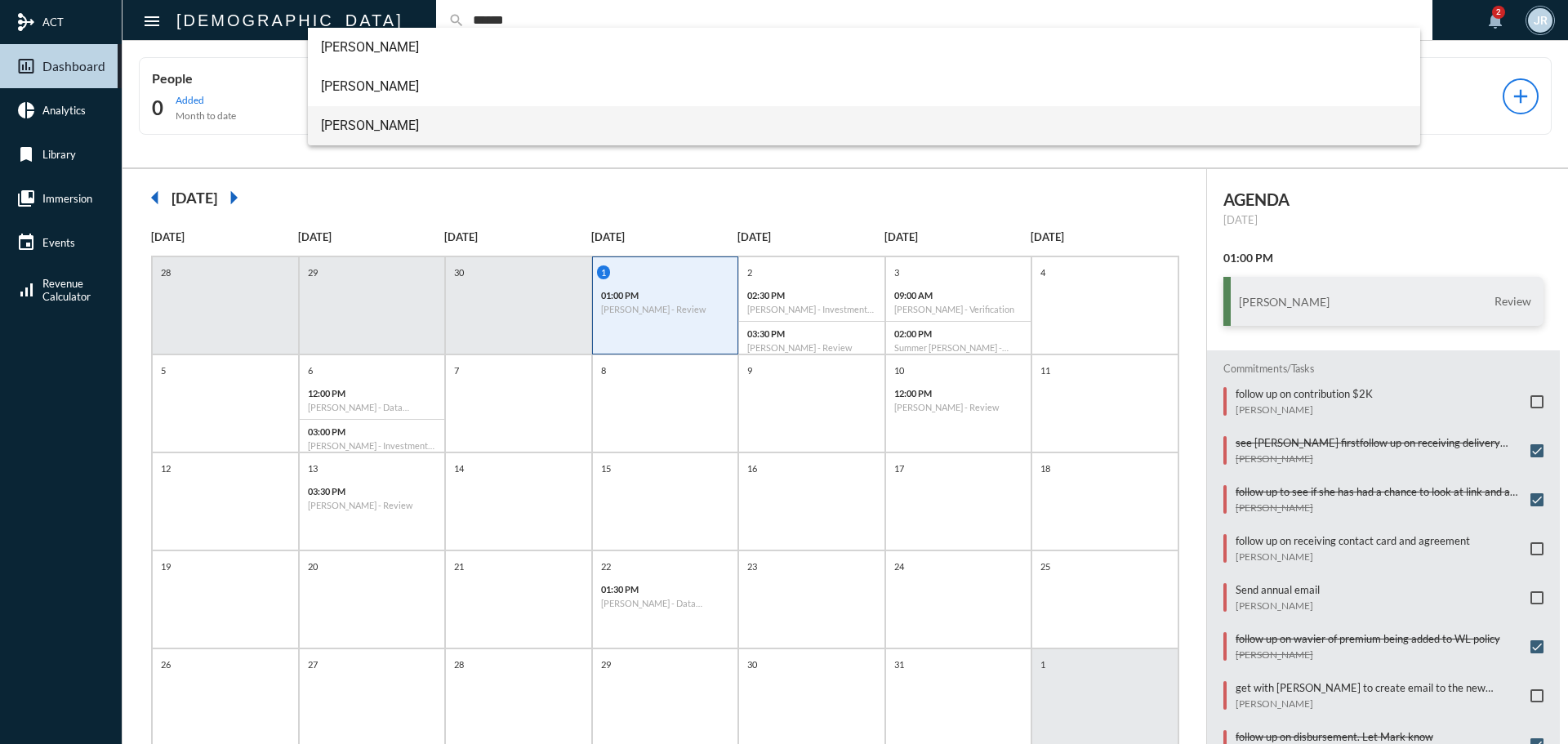
type input "******"
click at [352, 112] on span "Joseph Bishop" at bounding box center [864, 126] width 1087 height 39
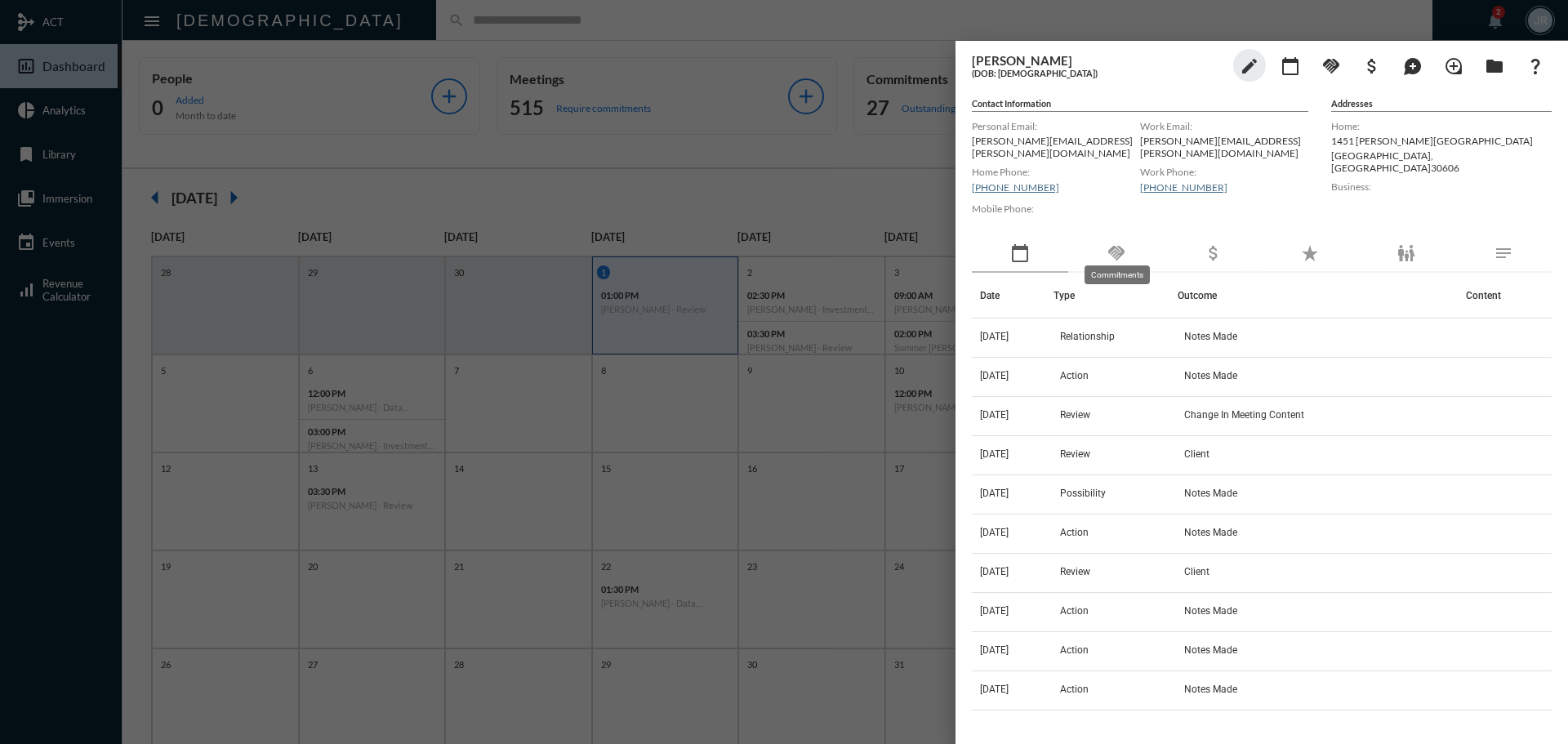
click at [1113, 243] on mat-icon "handshake" at bounding box center [1116, 253] width 20 height 20
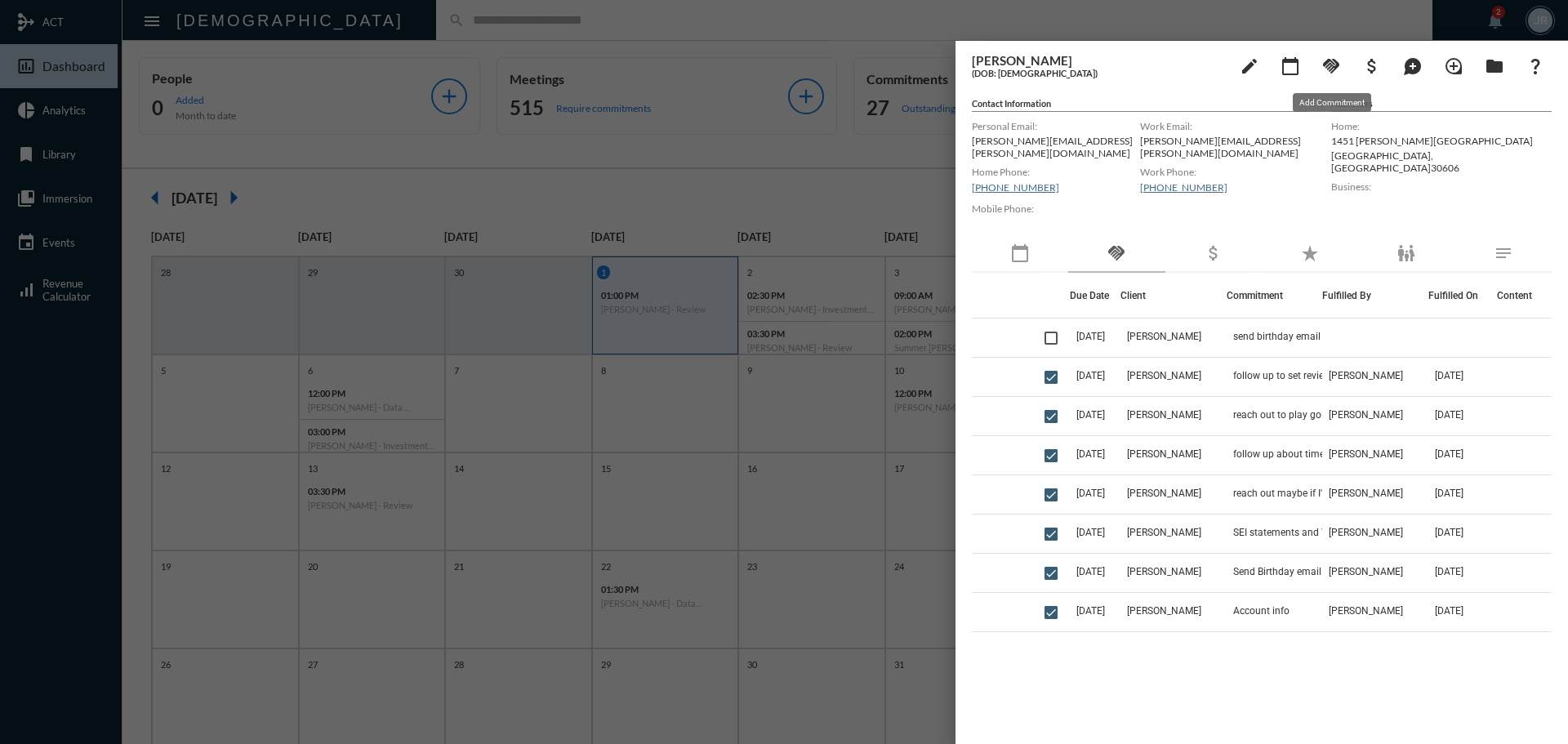
click at [1336, 61] on mat-icon "handshake" at bounding box center [1331, 66] width 20 height 20
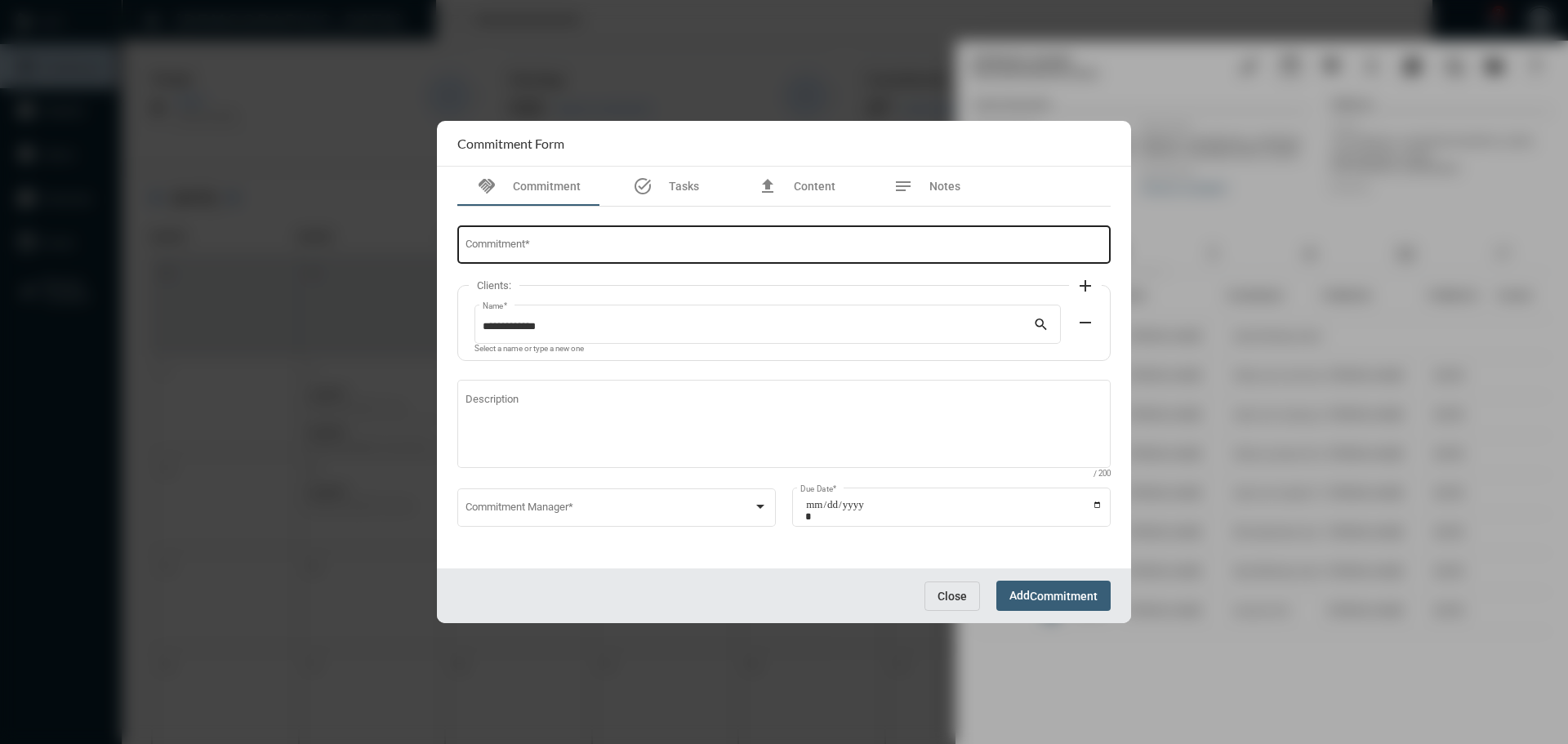
click at [549, 251] on input "Commitment *" at bounding box center [784, 248] width 637 height 12
type input "**********"
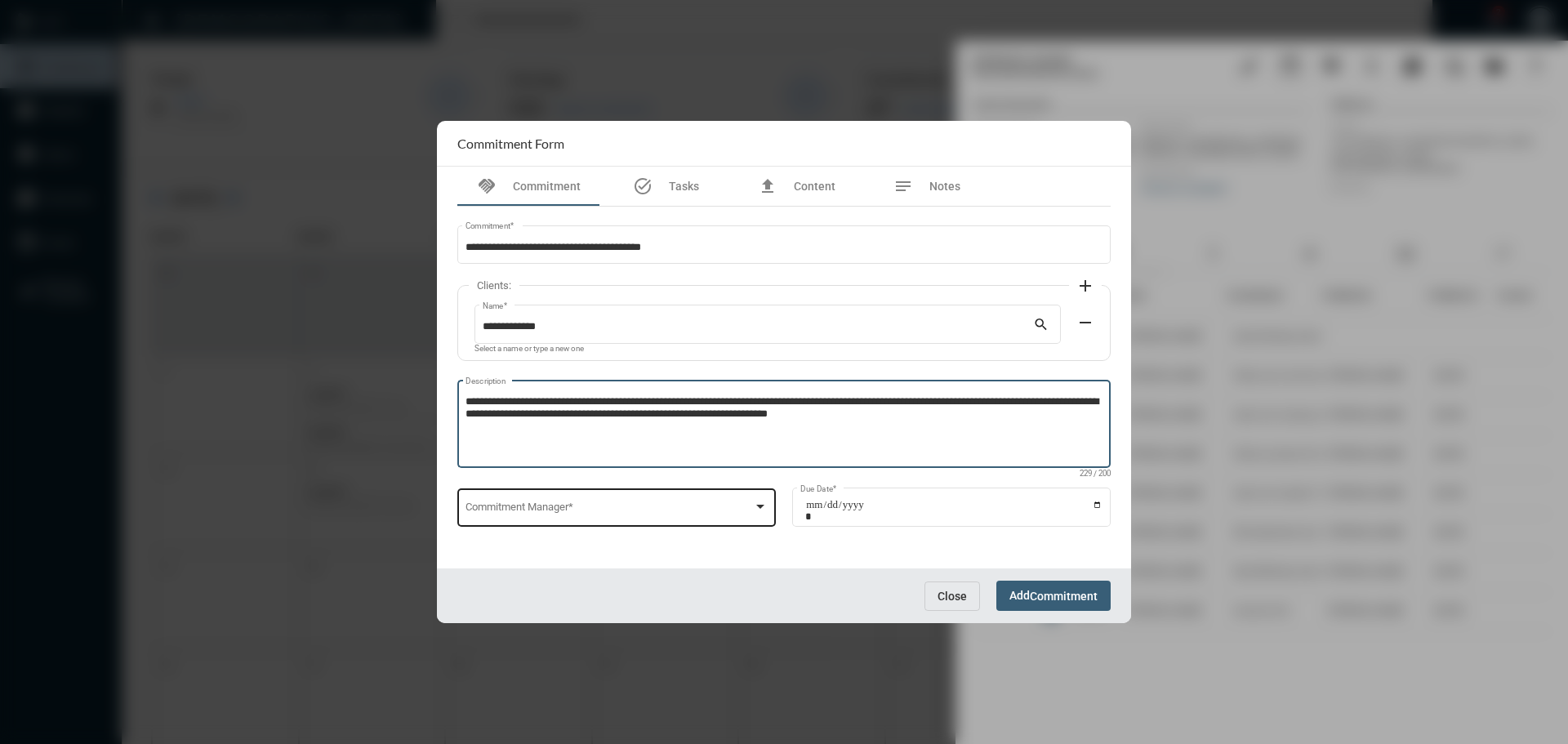
type textarea "**********"
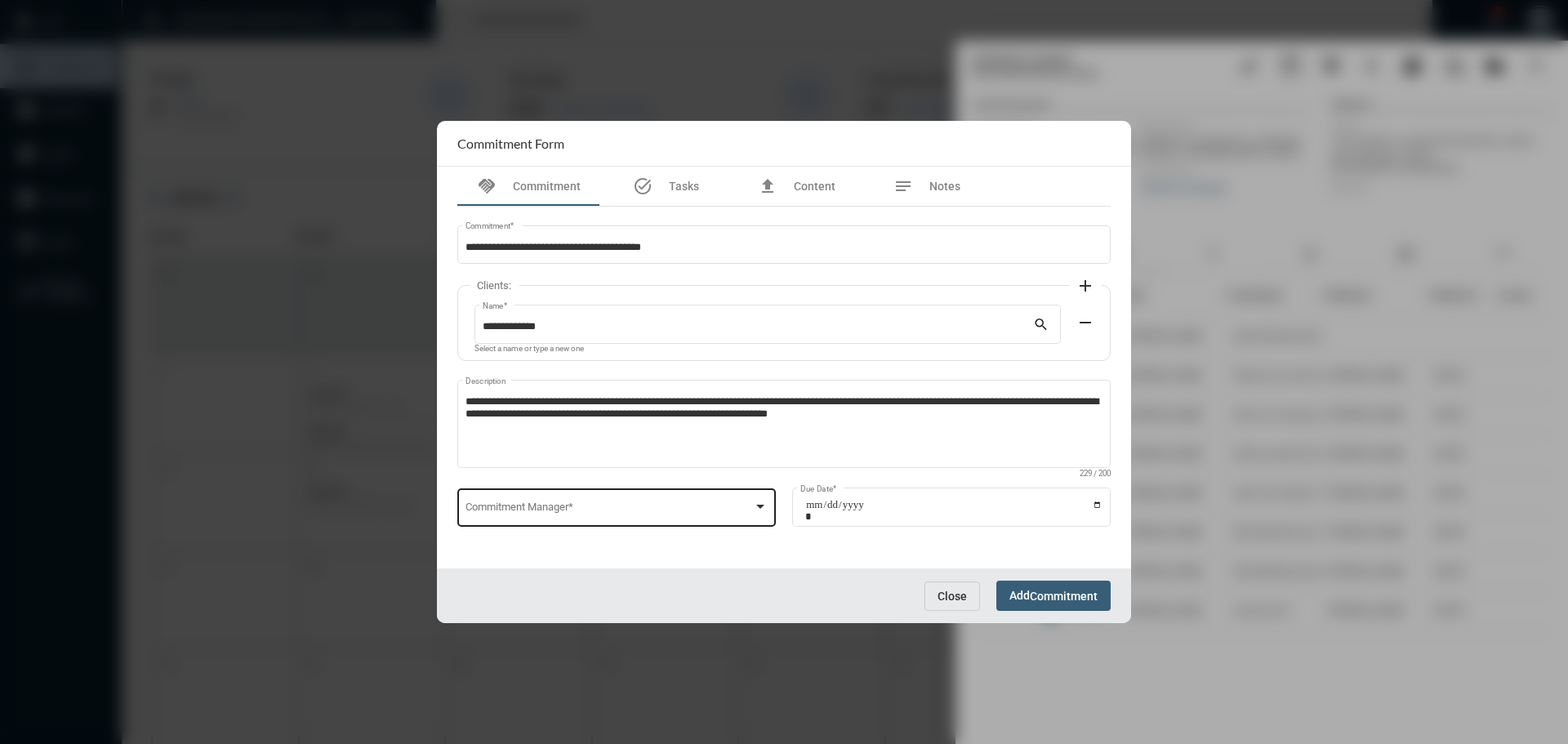
click at [515, 499] on div "Commitment Manager *" at bounding box center [616, 505] width 303 height 42
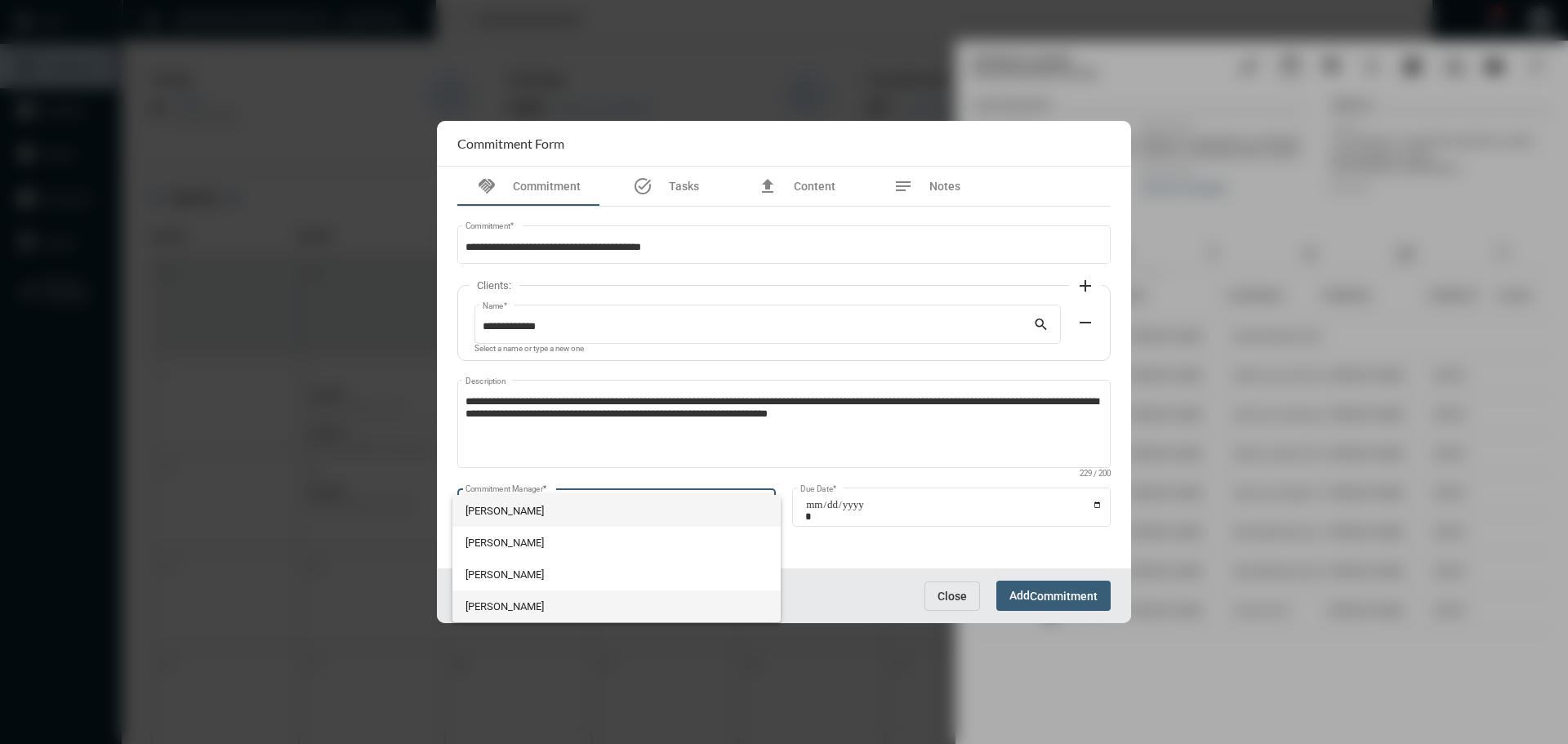
click at [531, 600] on span "Julie Redd" at bounding box center [616, 606] width 303 height 32
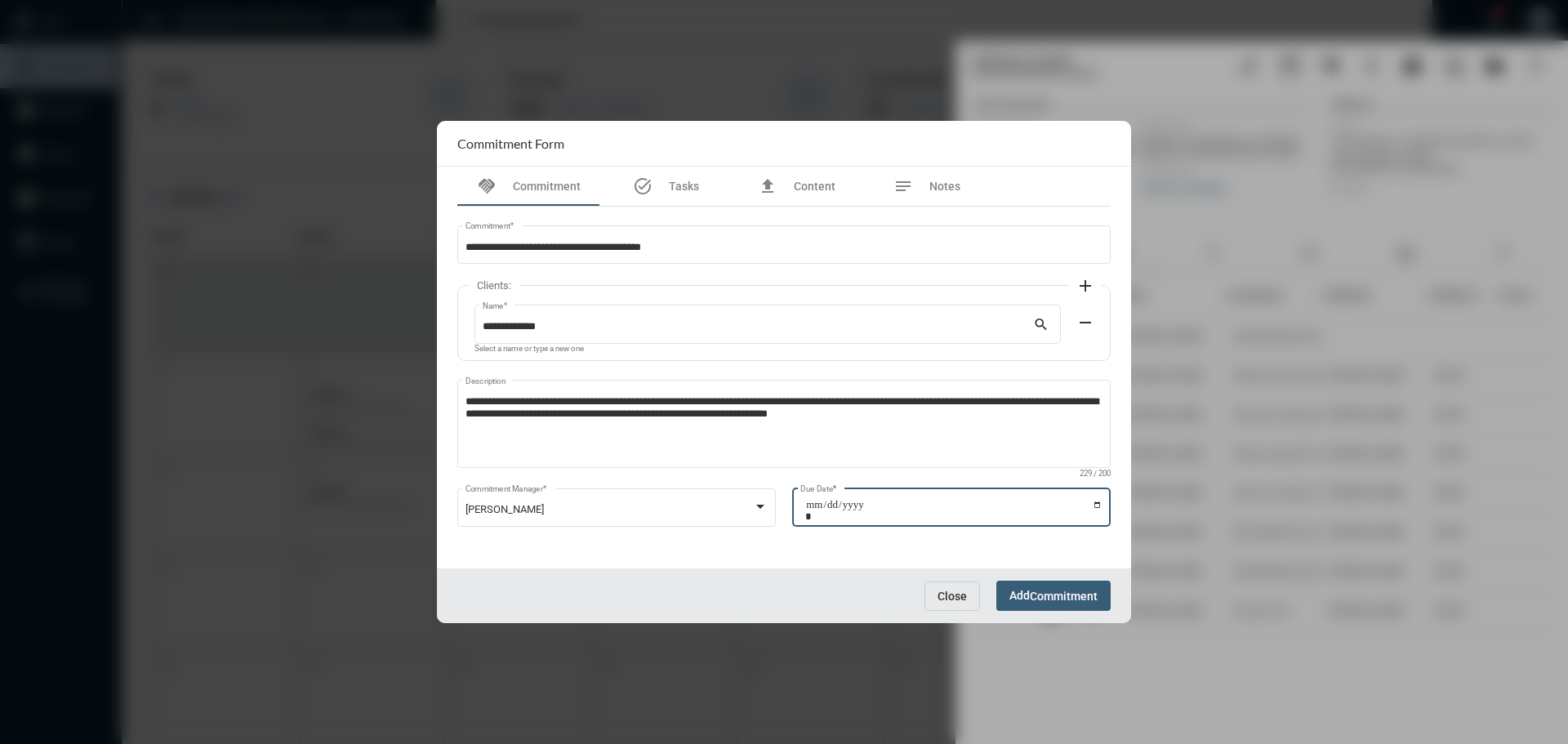
click at [1098, 506] on input "Due Date *" at bounding box center [954, 511] width 297 height 23
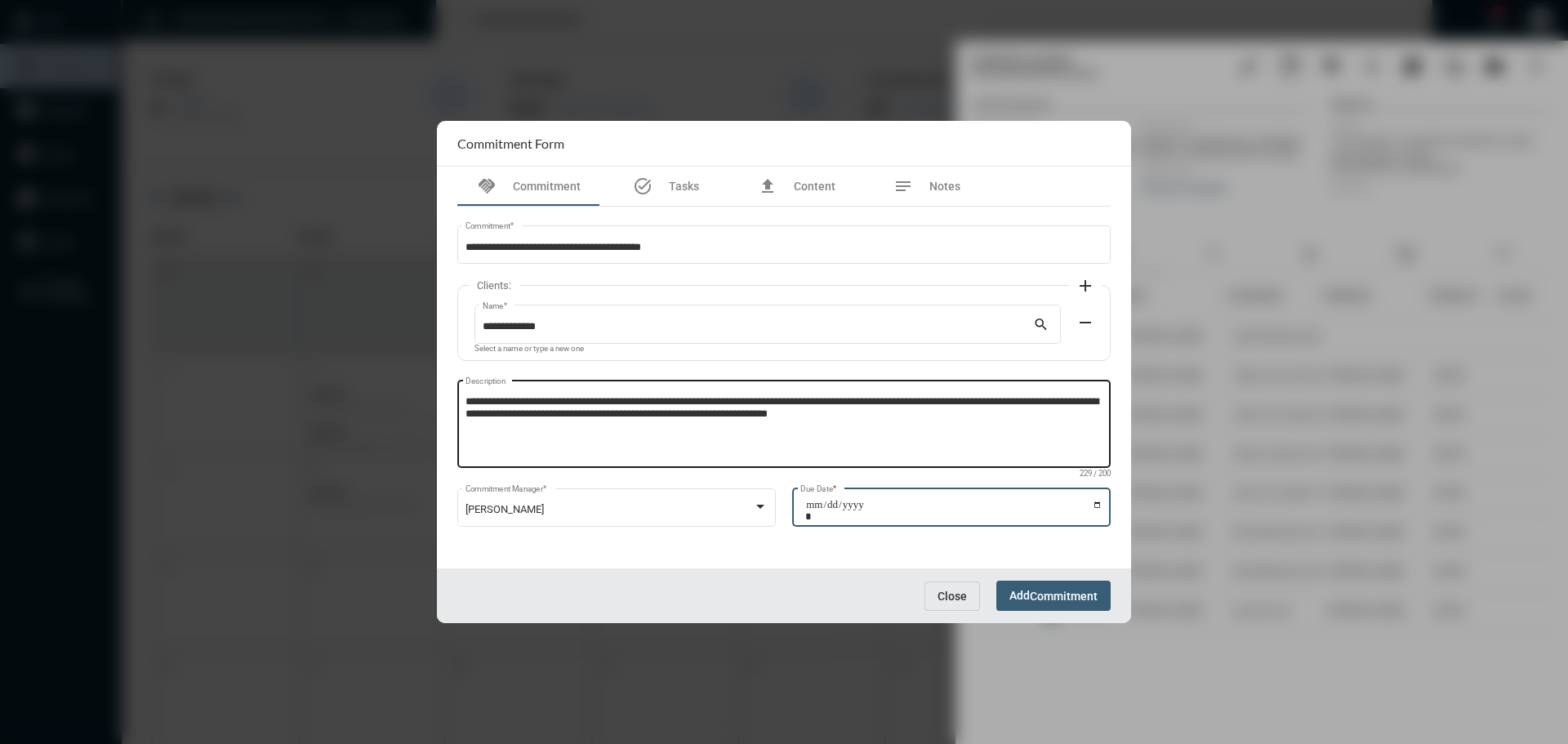
type input "**********"
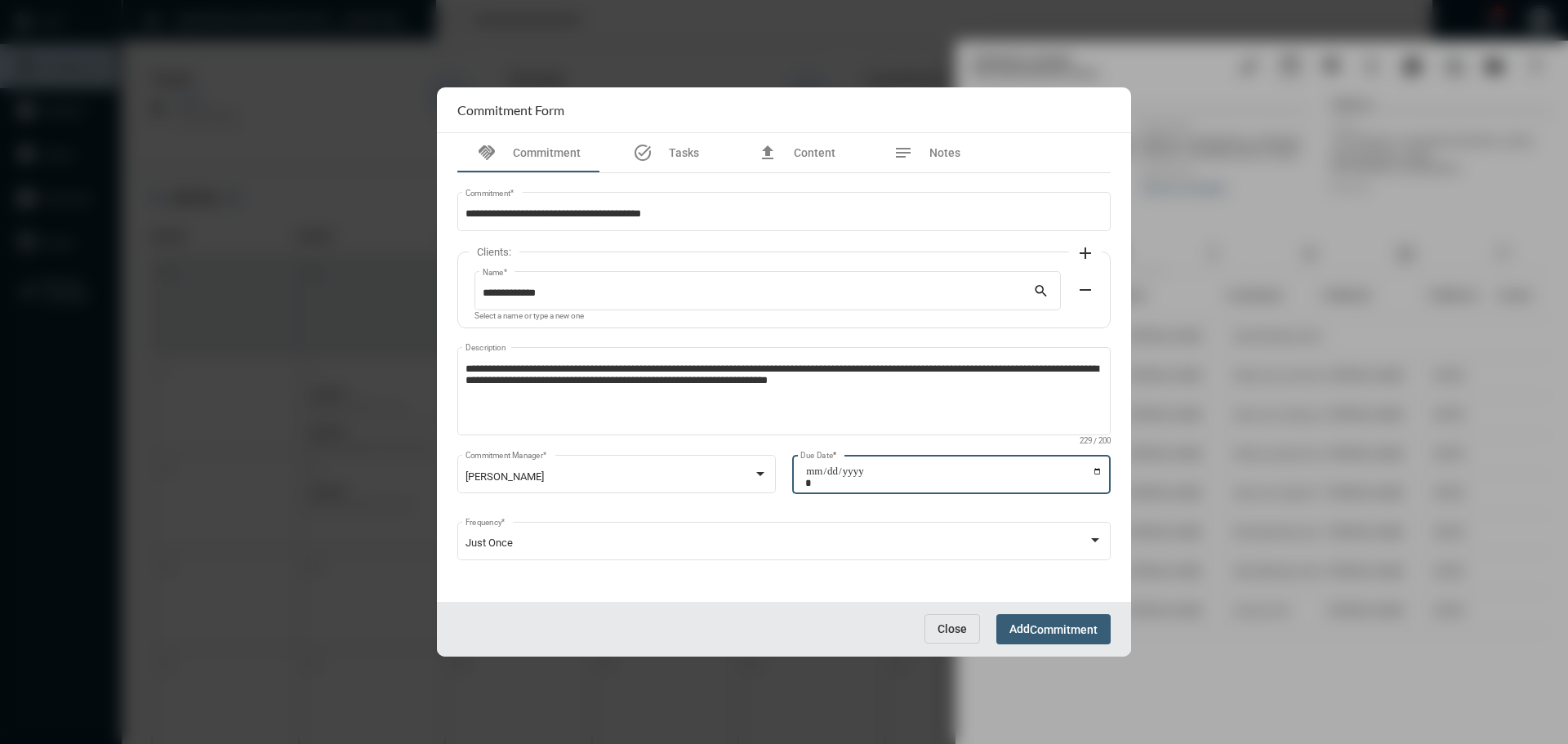
click at [1026, 616] on button "Add Commitment" at bounding box center [1053, 629] width 115 height 30
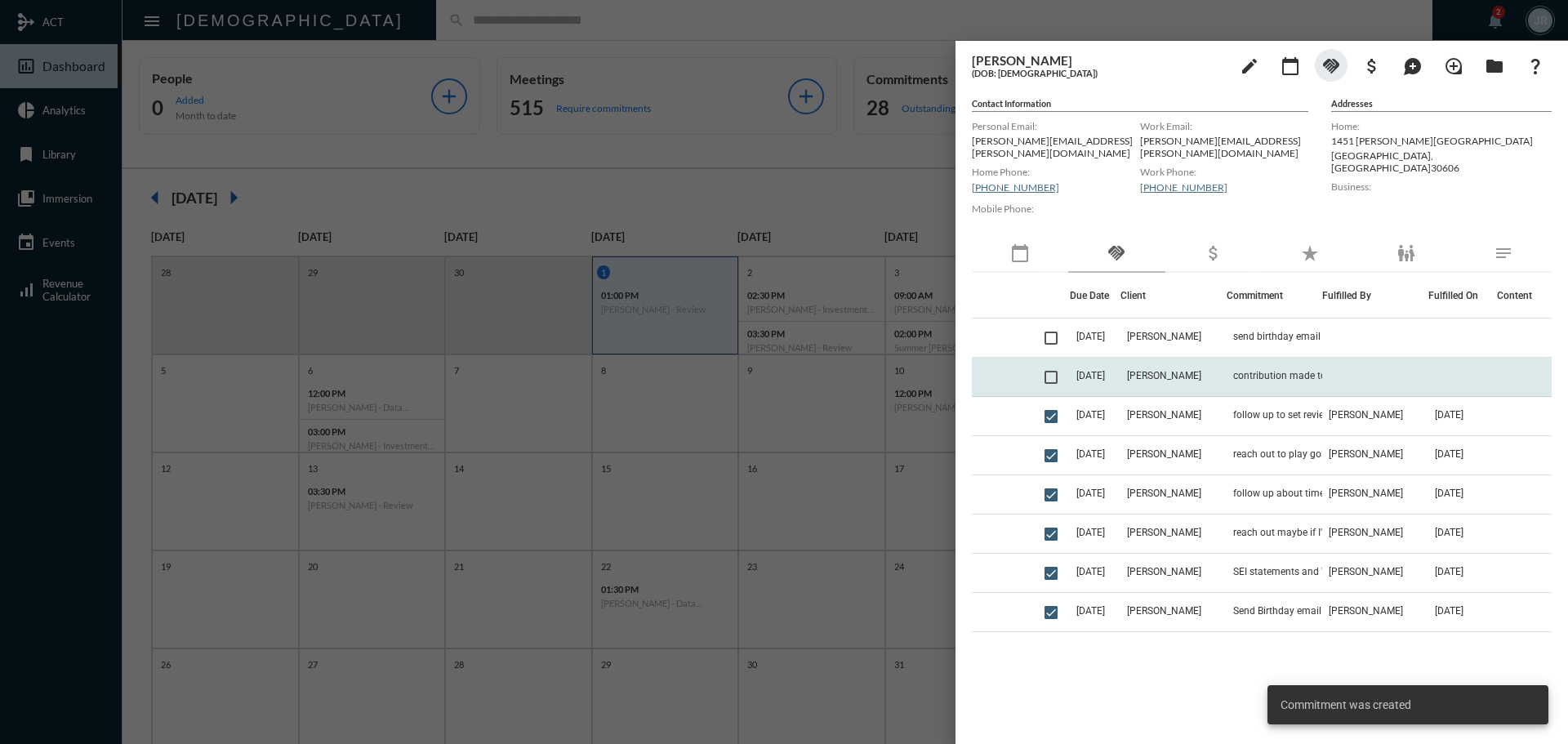
click at [1055, 372] on span at bounding box center [1050, 377] width 13 height 13
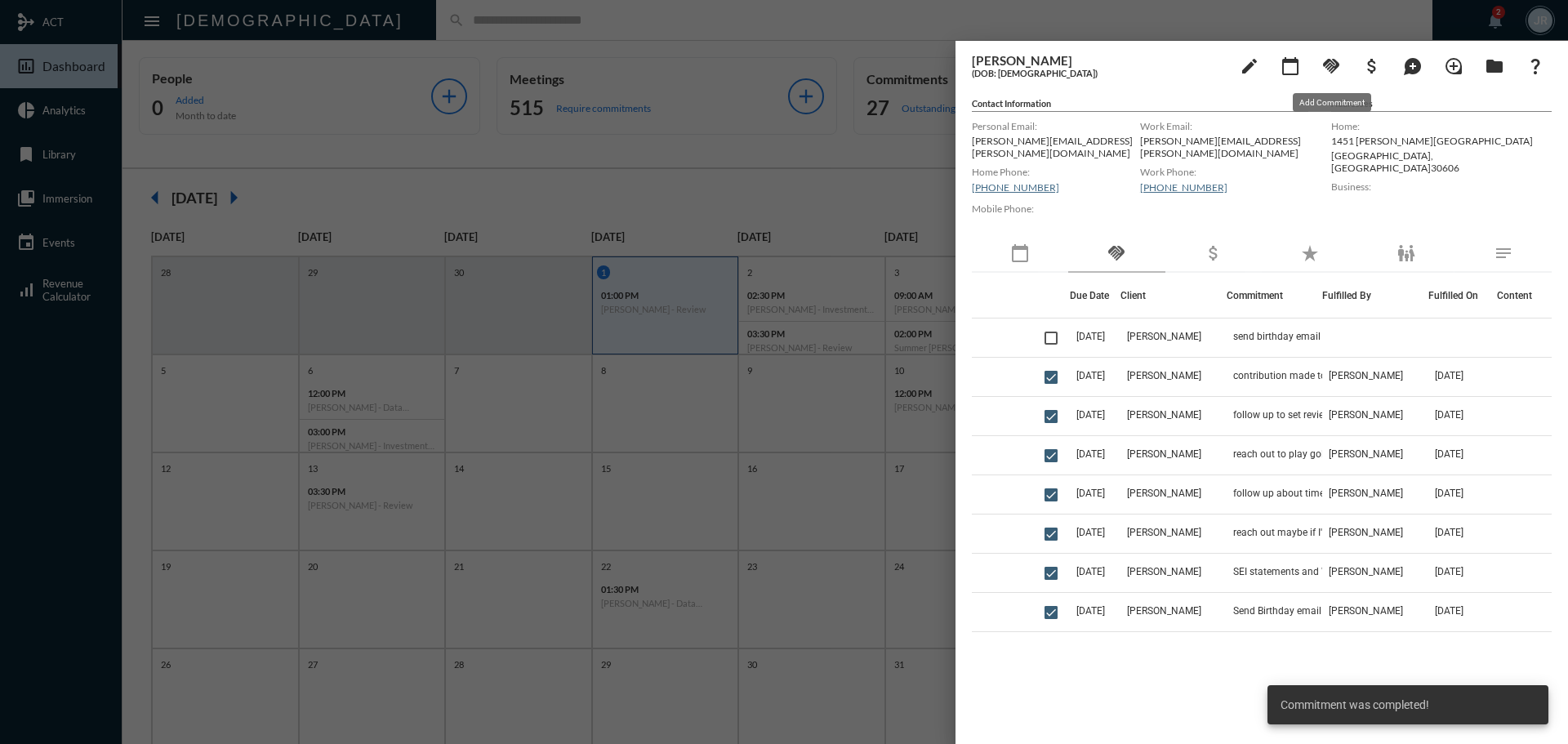
click at [1330, 67] on mat-icon "handshake" at bounding box center [1331, 66] width 20 height 20
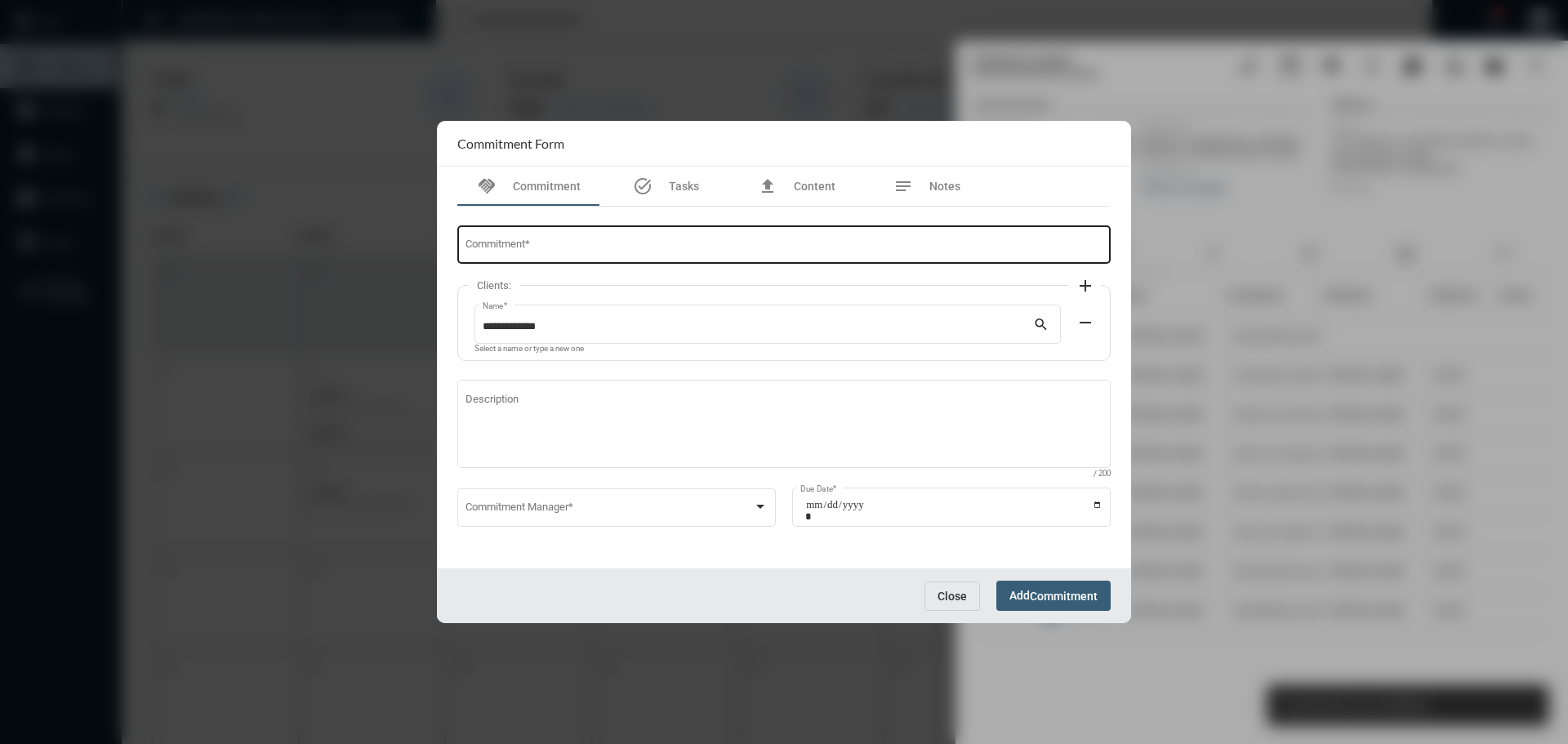
click at [622, 237] on div "Commitment *" at bounding box center [784, 243] width 637 height 42
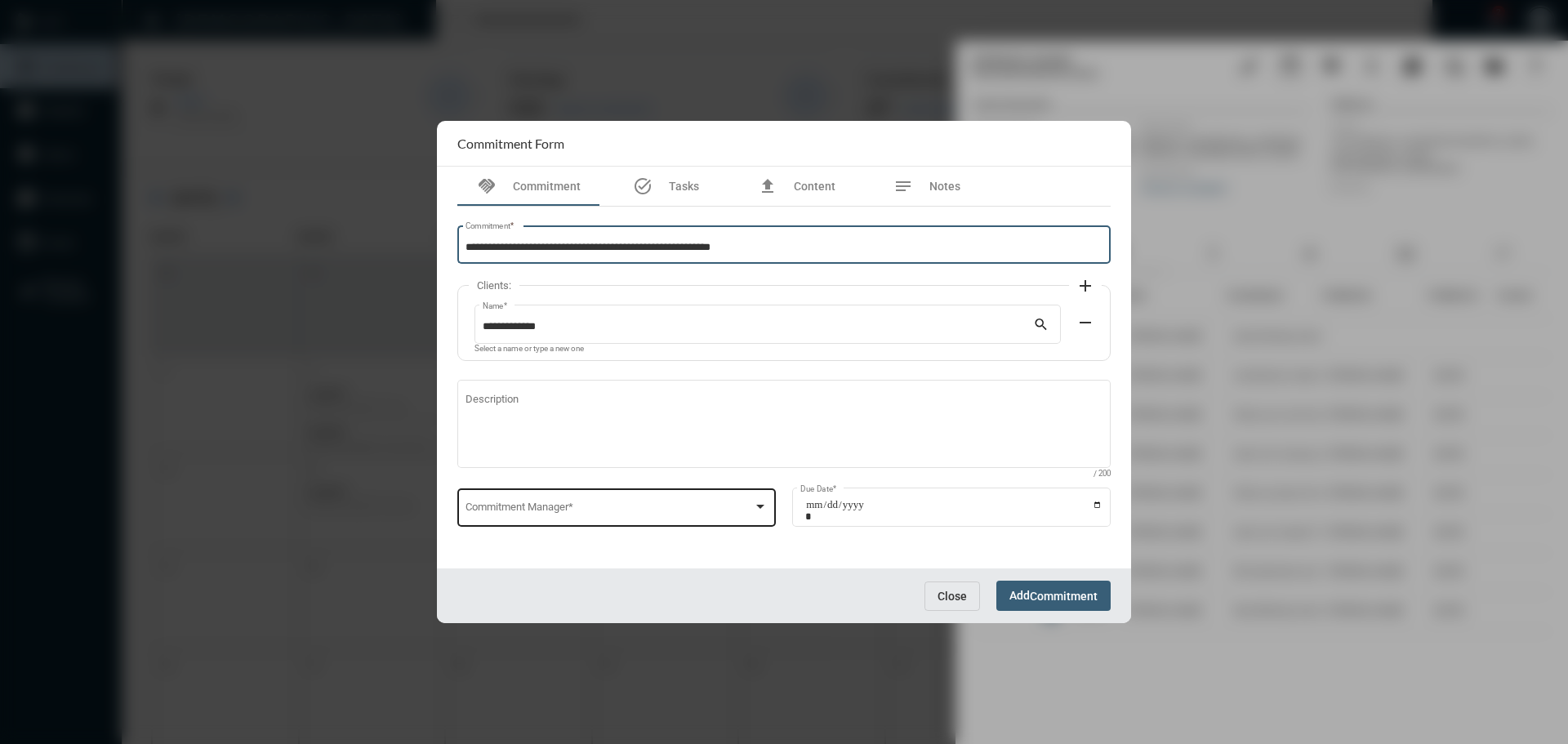
type input "**********"
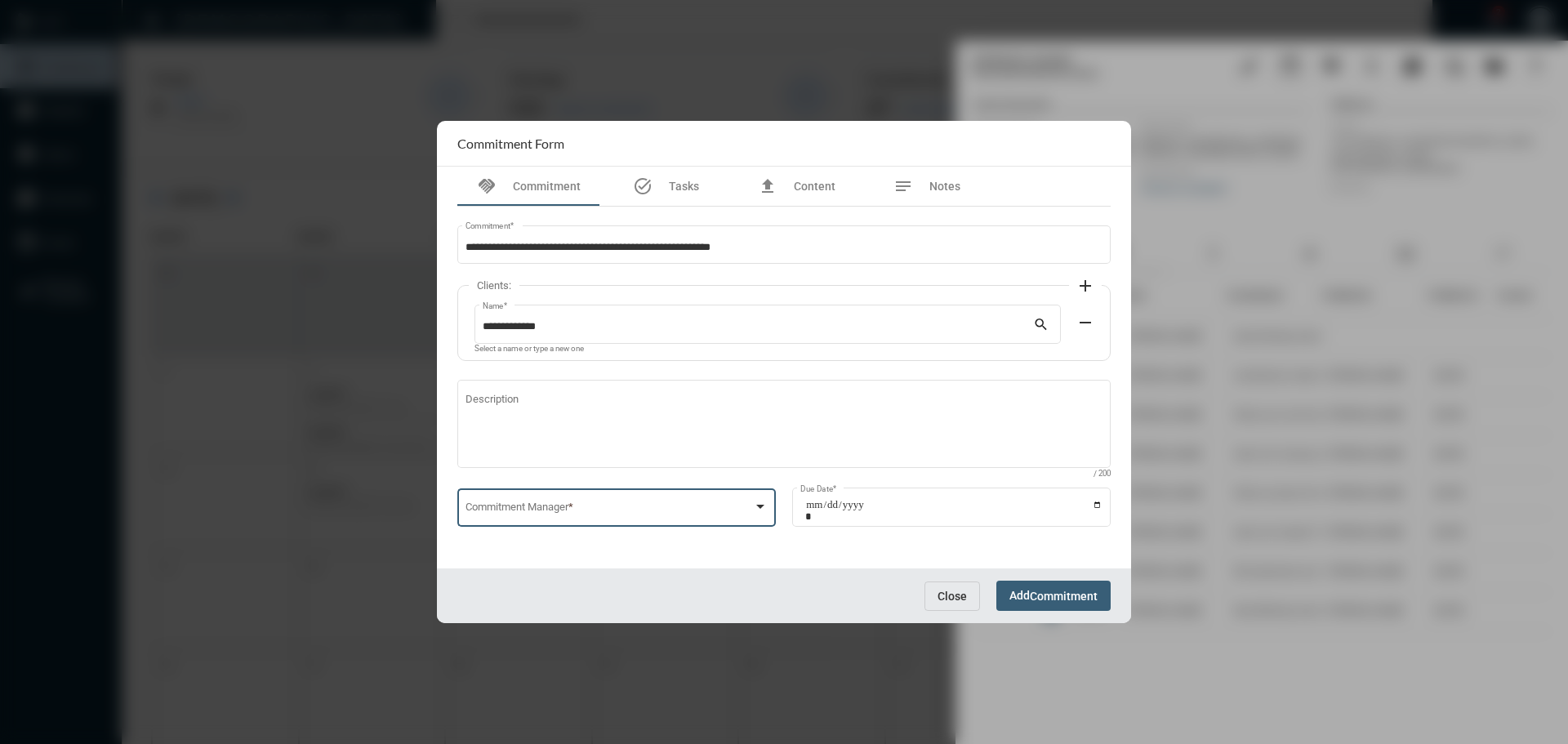
click at [650, 507] on span at bounding box center [609, 510] width 289 height 12
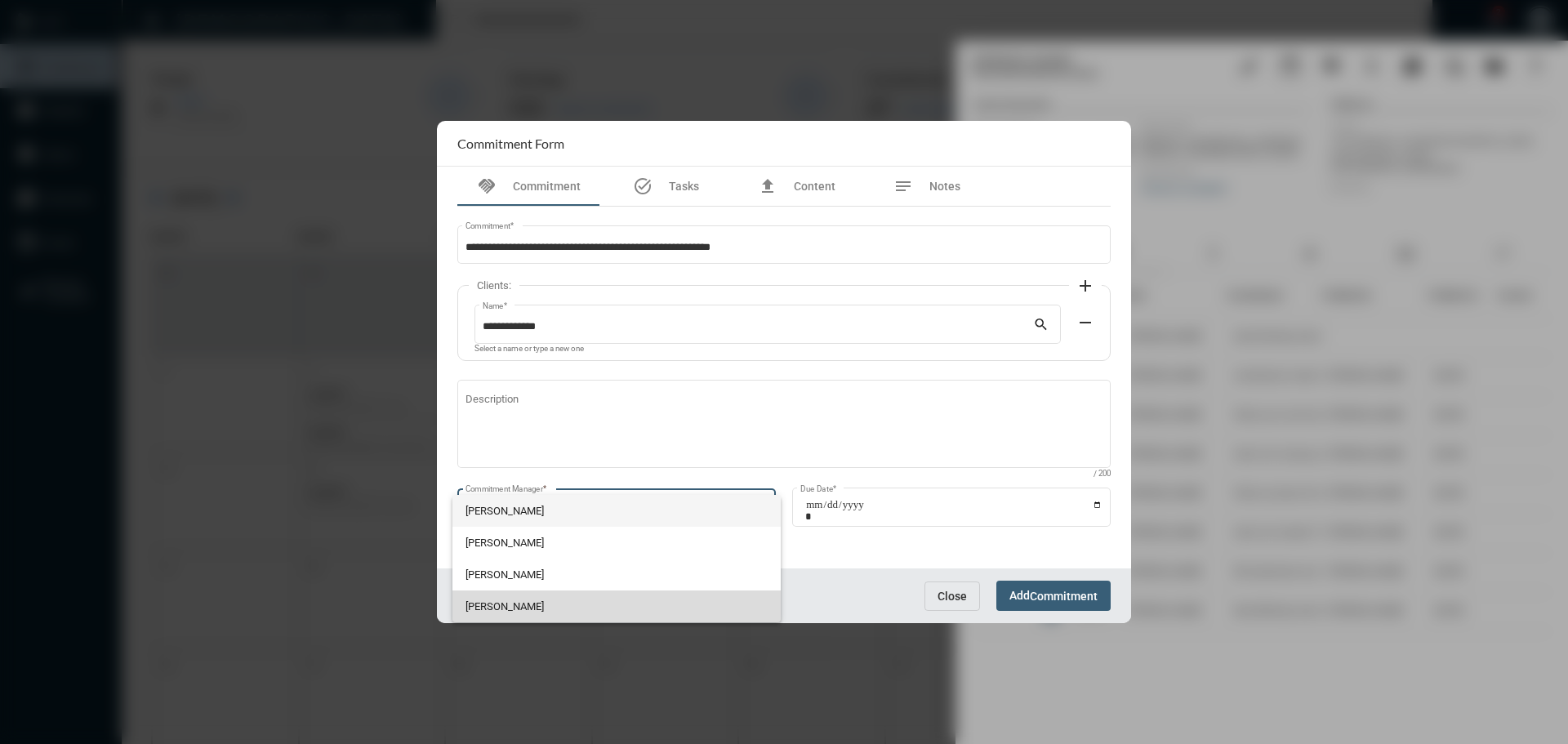
click at [495, 605] on span "Julie Redd" at bounding box center [616, 606] width 303 height 32
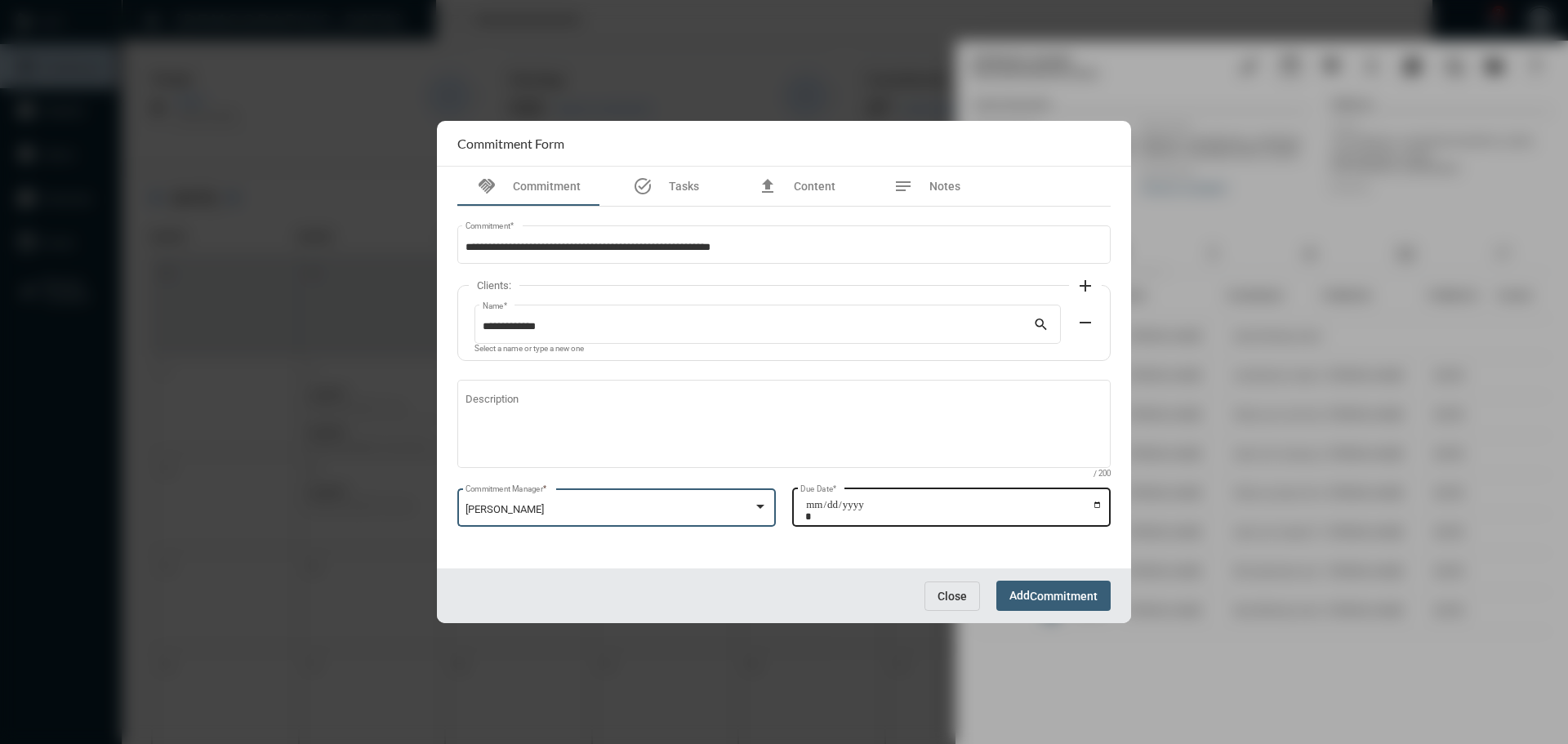
click at [1097, 504] on input "Due Date *" at bounding box center [954, 511] width 297 height 23
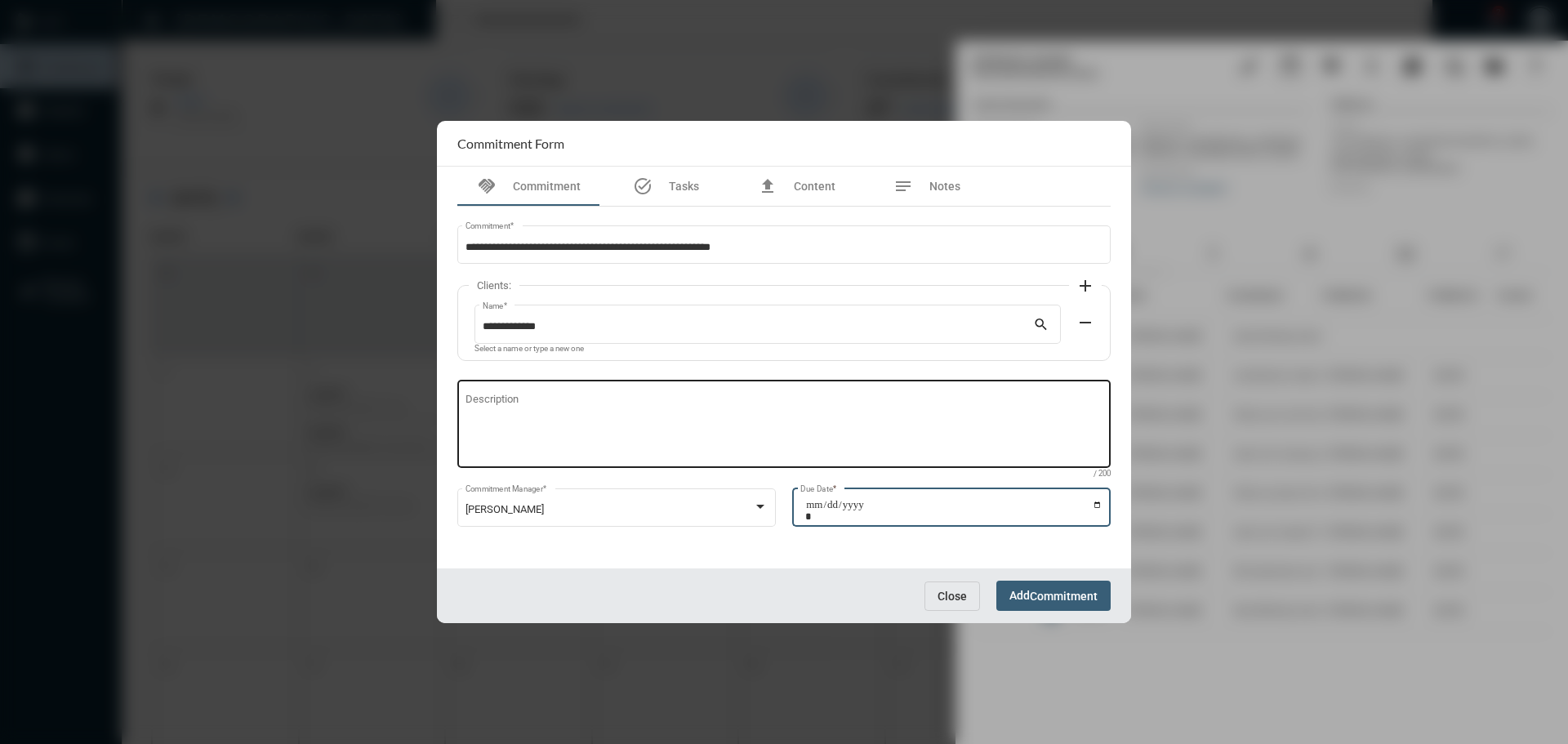
type input "**********"
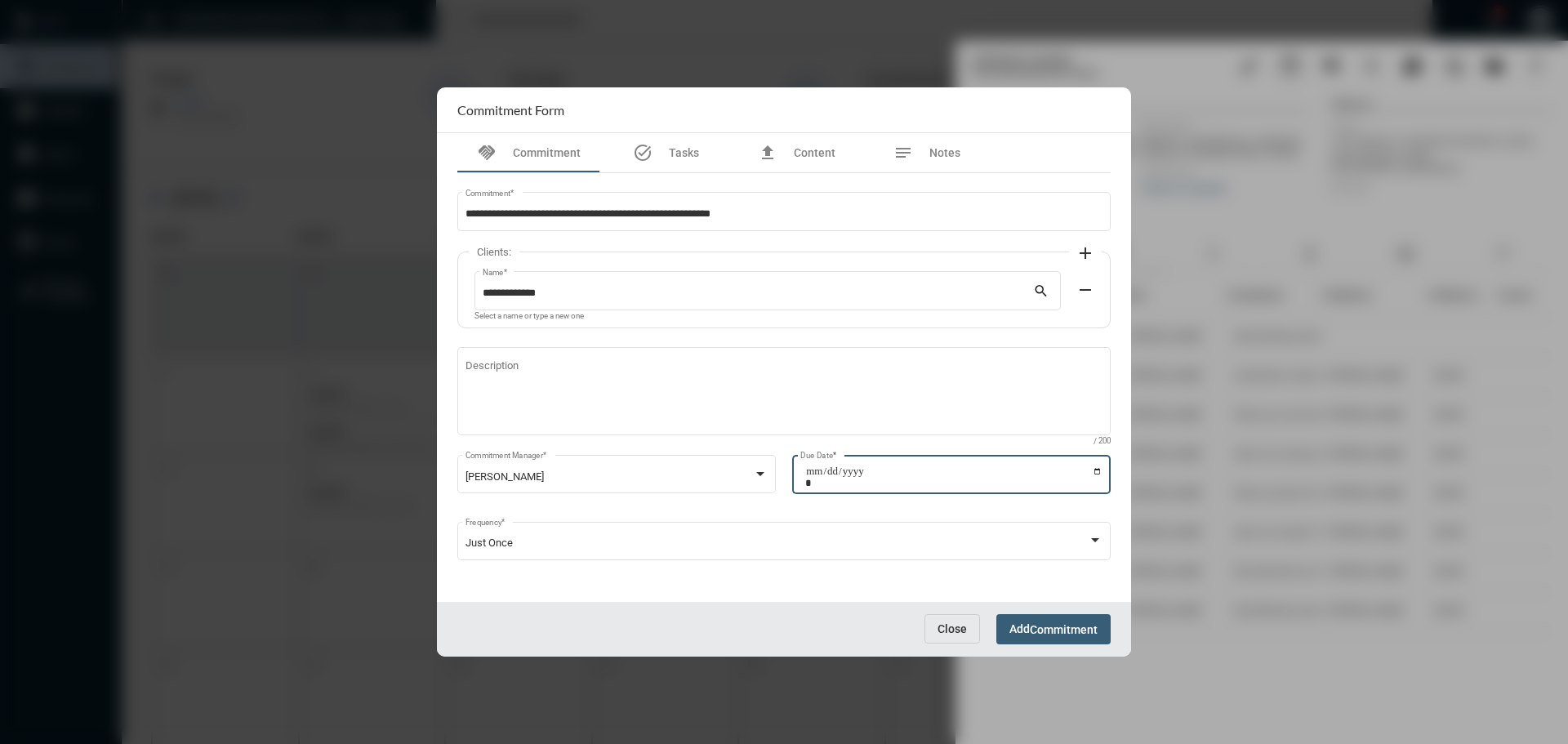
click at [1071, 620] on button "Add Commitment" at bounding box center [1053, 629] width 115 height 30
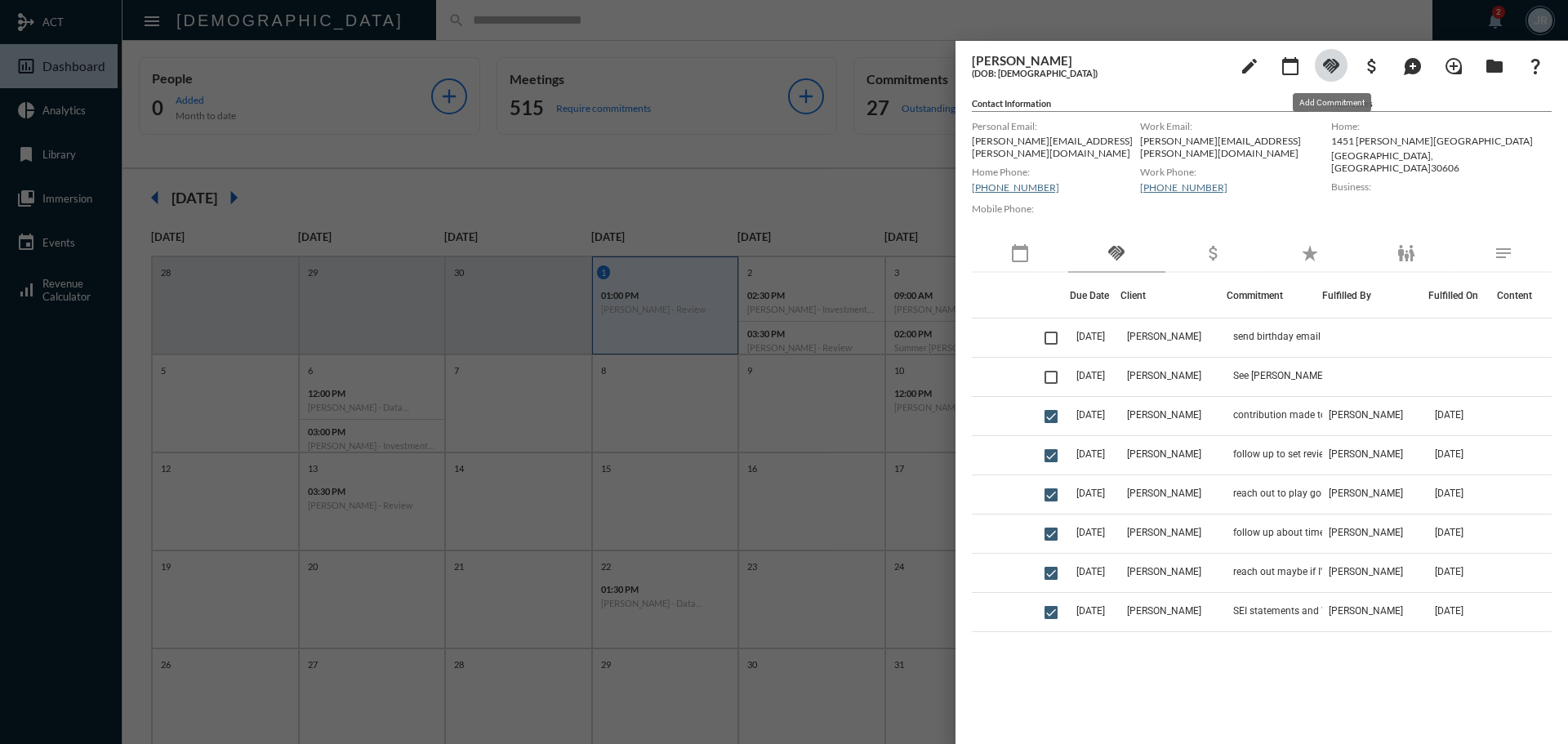
click at [1334, 57] on mat-icon "handshake" at bounding box center [1331, 66] width 20 height 20
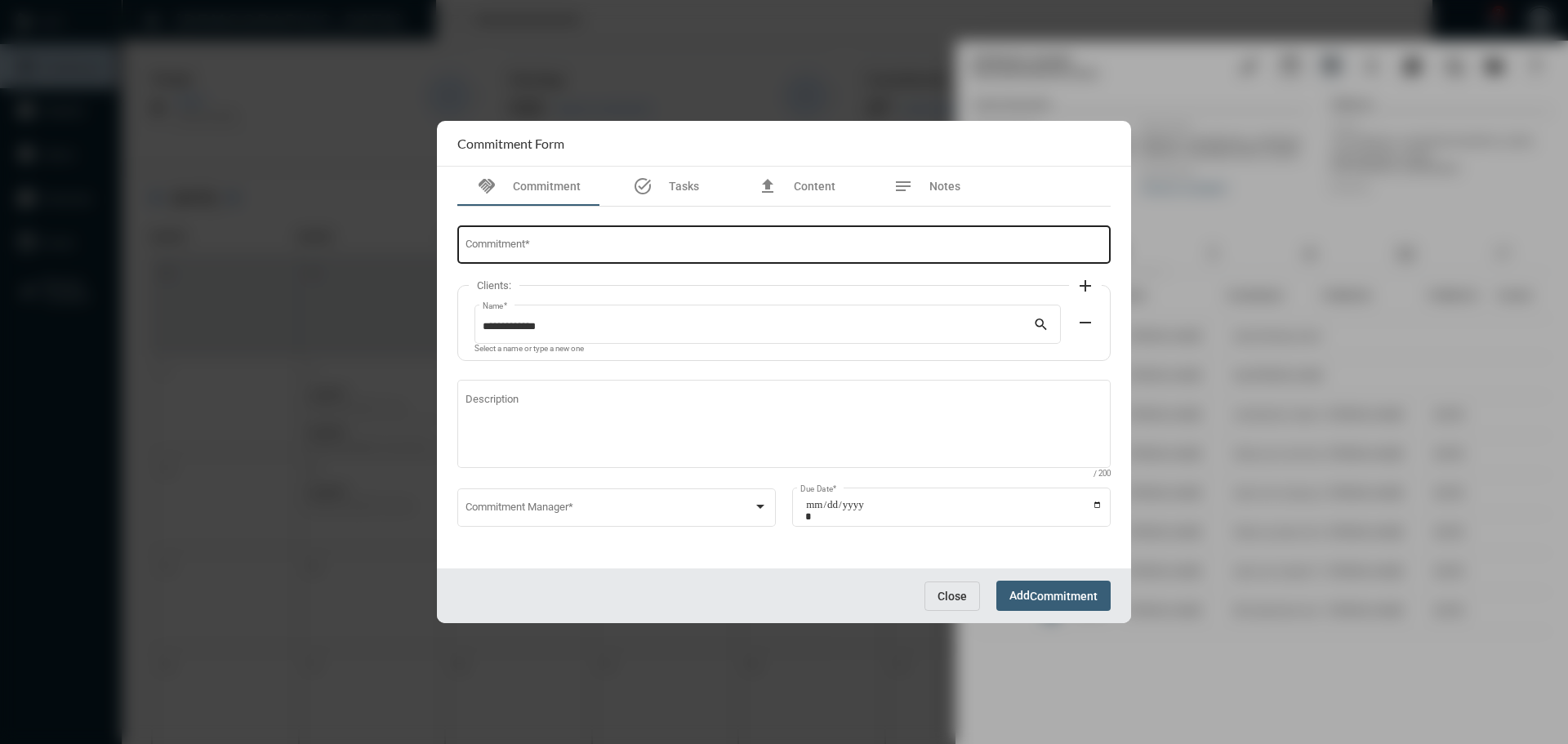
click at [487, 238] on div "Commitment *" at bounding box center [784, 243] width 637 height 42
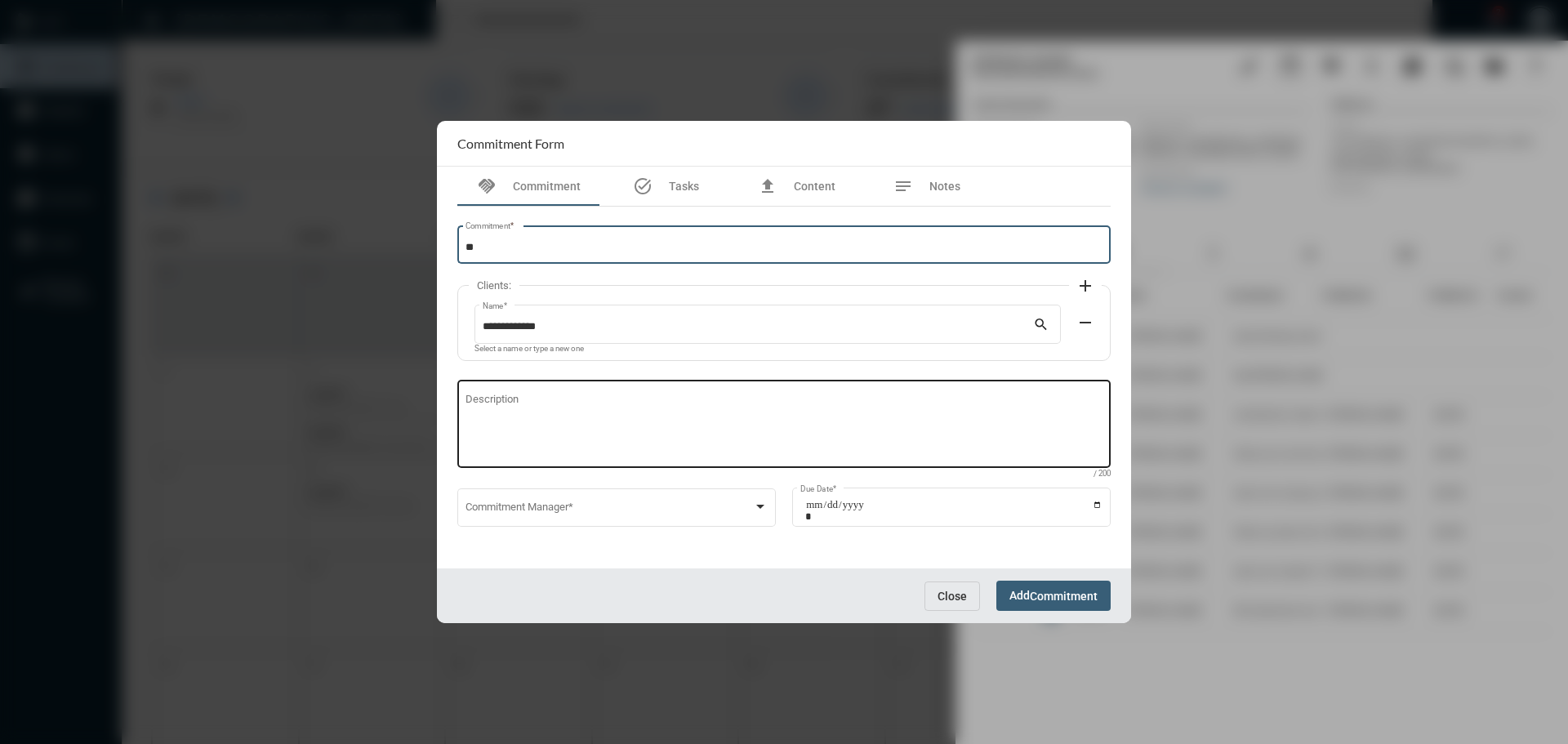
type input "*"
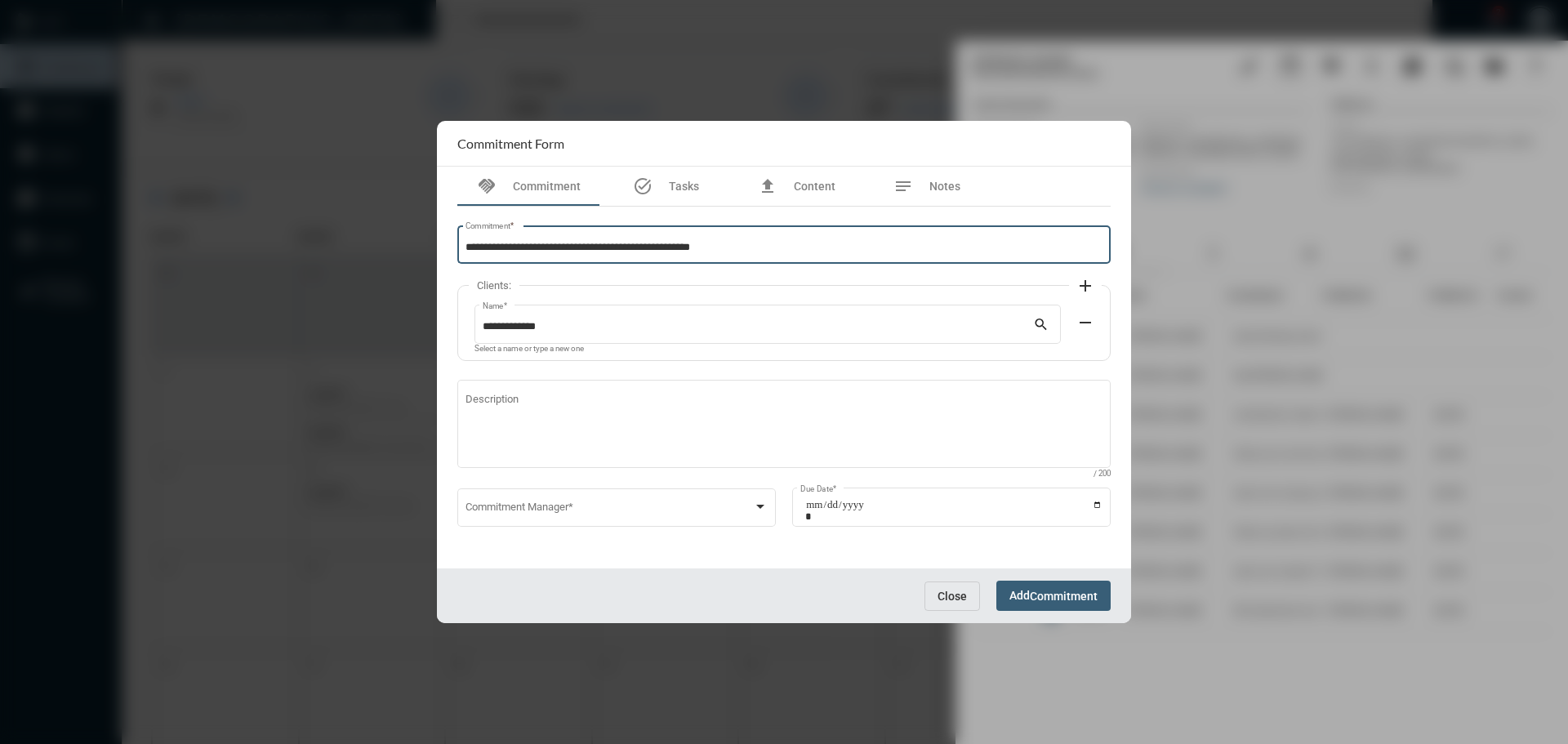
click at [585, 249] on input "**********" at bounding box center [784, 248] width 637 height 12
drag, startPoint x: 585, startPoint y: 249, endPoint x: 818, endPoint y: 250, distance: 233.0
click at [828, 250] on input "**********" at bounding box center [784, 248] width 637 height 12
click at [591, 247] on input "**********" at bounding box center [784, 248] width 637 height 12
type input "**********"
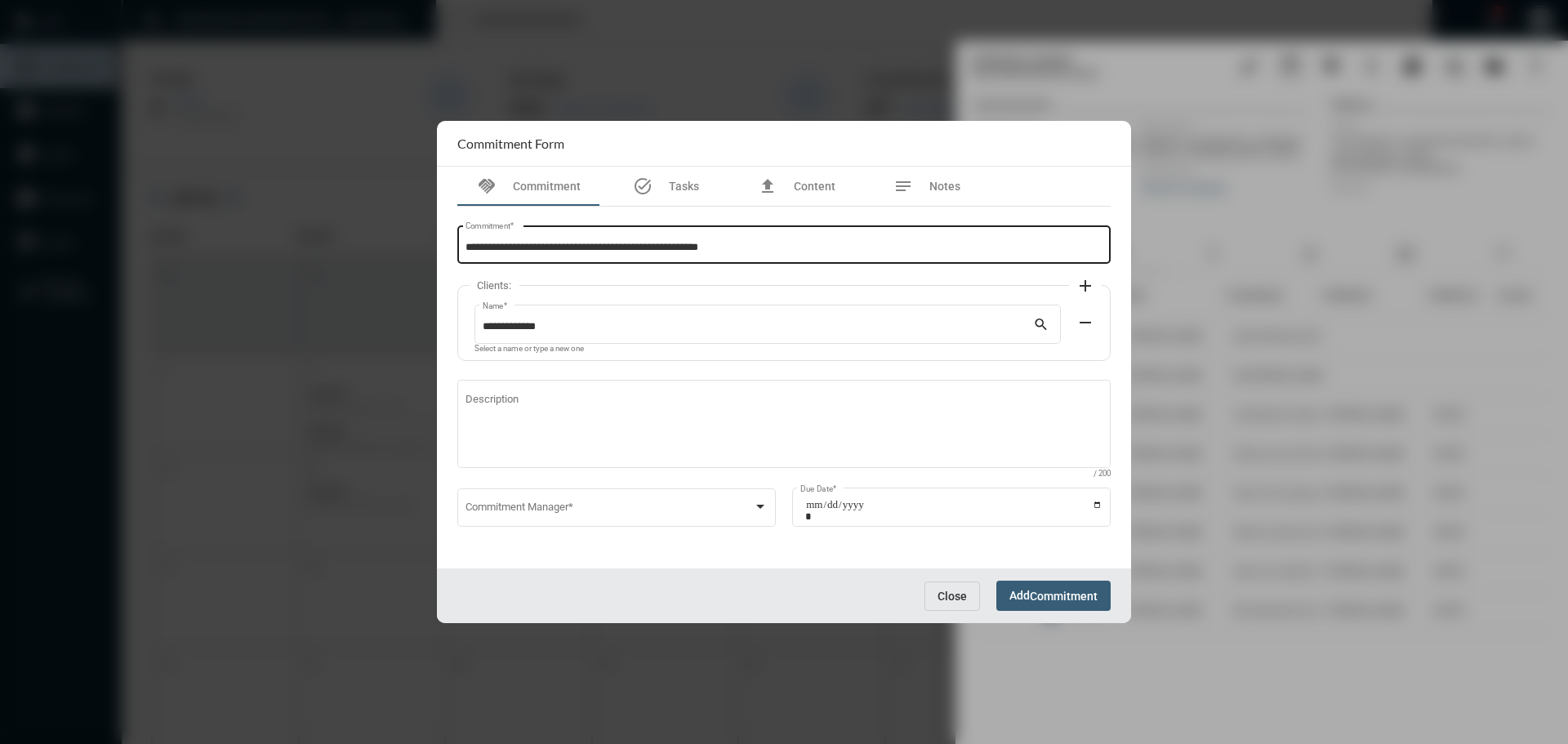
click at [780, 259] on div "**********" at bounding box center [784, 243] width 637 height 42
click at [793, 241] on div "**********" at bounding box center [784, 243] width 637 height 42
click at [750, 252] on input "**********" at bounding box center [784, 248] width 637 height 12
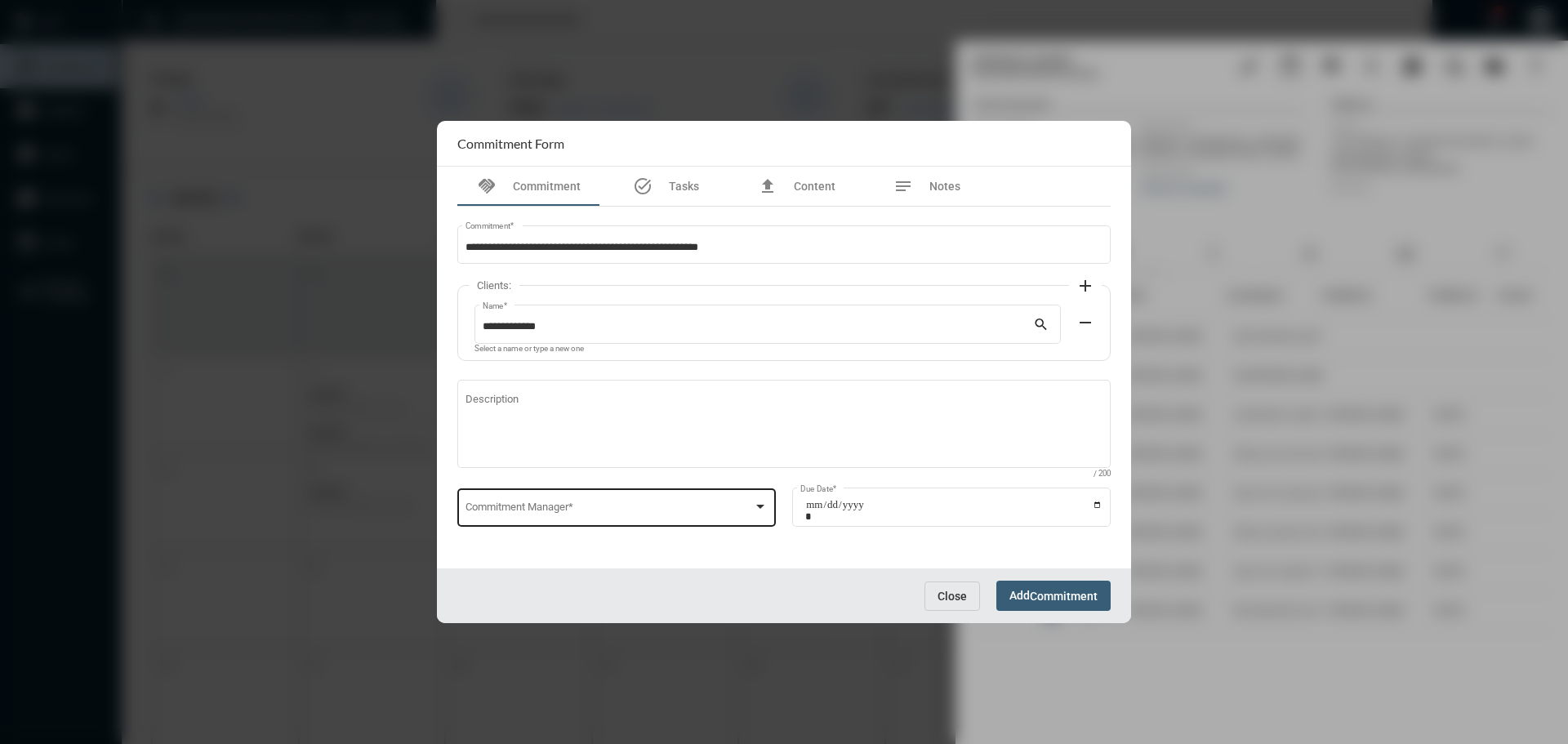
click at [538, 494] on div "Commitment Manager *" at bounding box center [616, 505] width 303 height 42
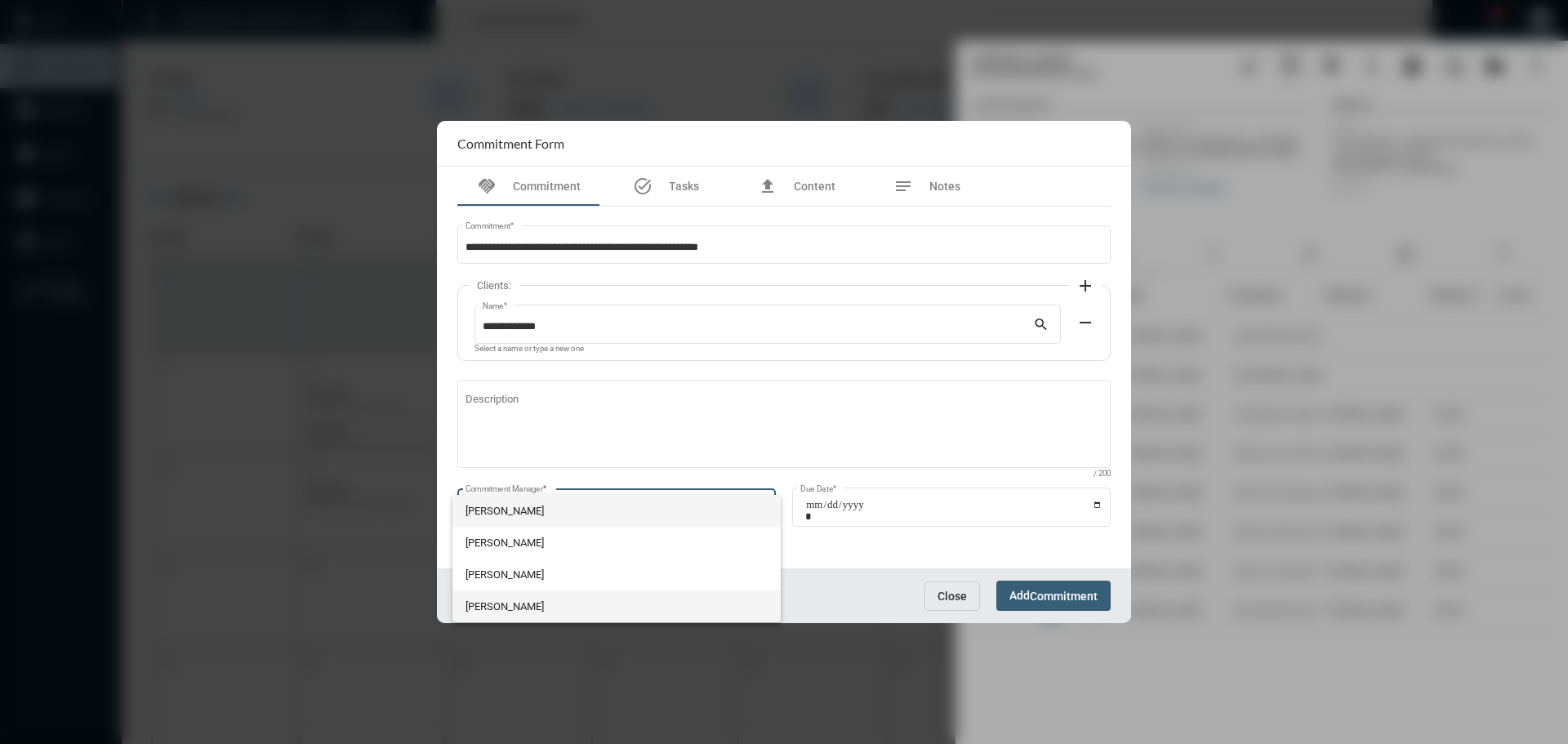
click at [508, 595] on span "Julie Redd" at bounding box center [616, 606] width 303 height 32
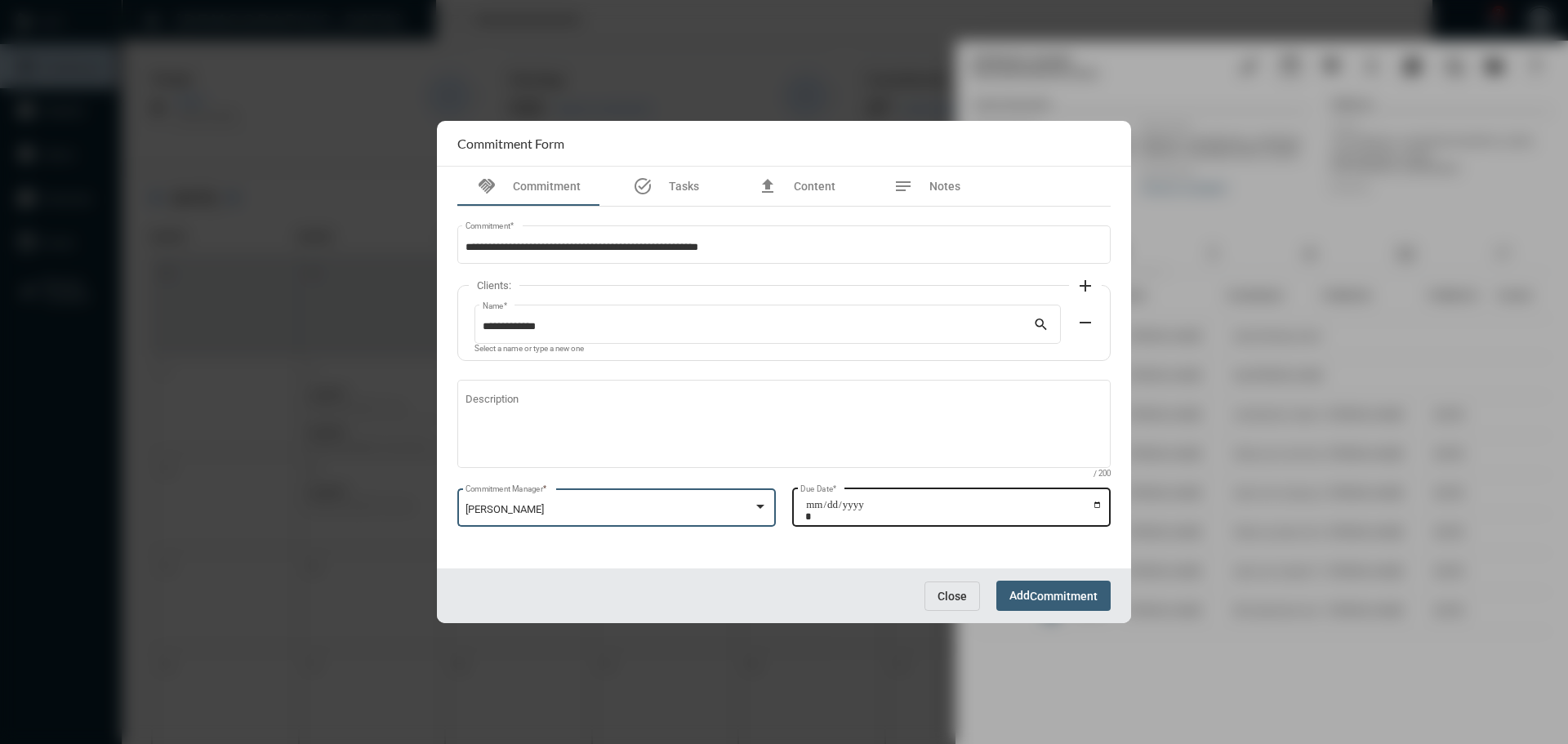
click at [1098, 504] on input "Due Date *" at bounding box center [954, 511] width 297 height 23
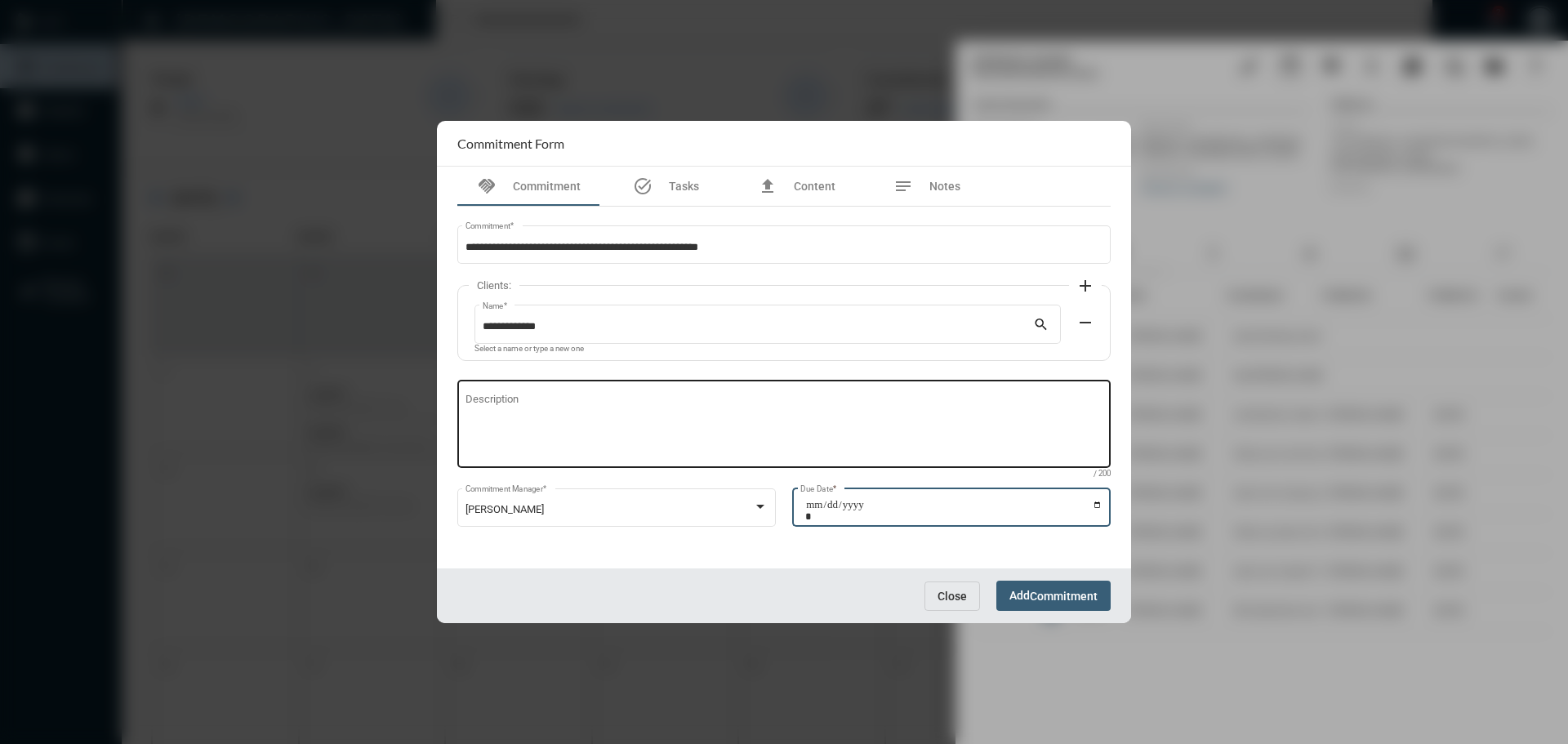
type input "**********"
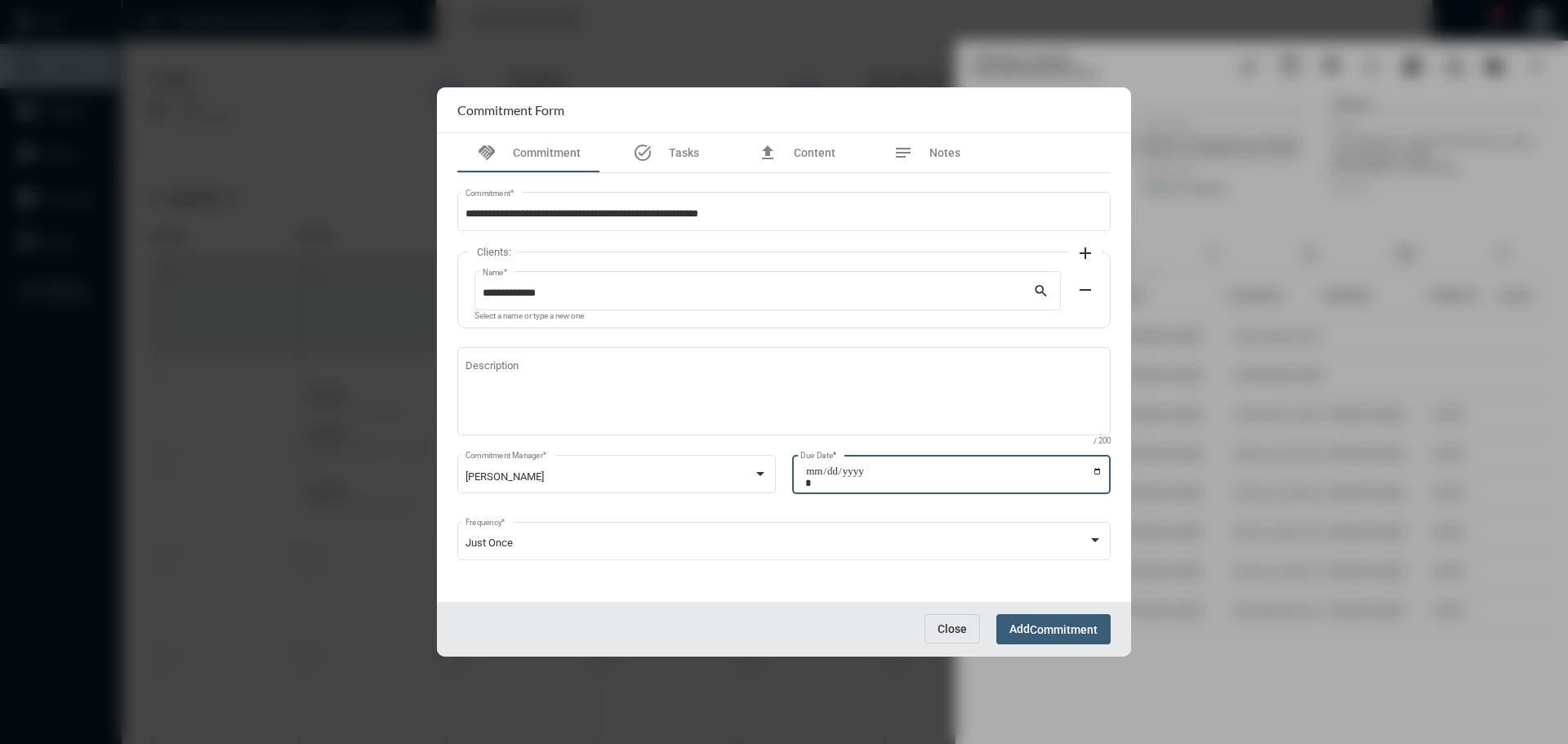
click at [1018, 622] on span "Add Commitment" at bounding box center [1053, 629] width 88 height 13
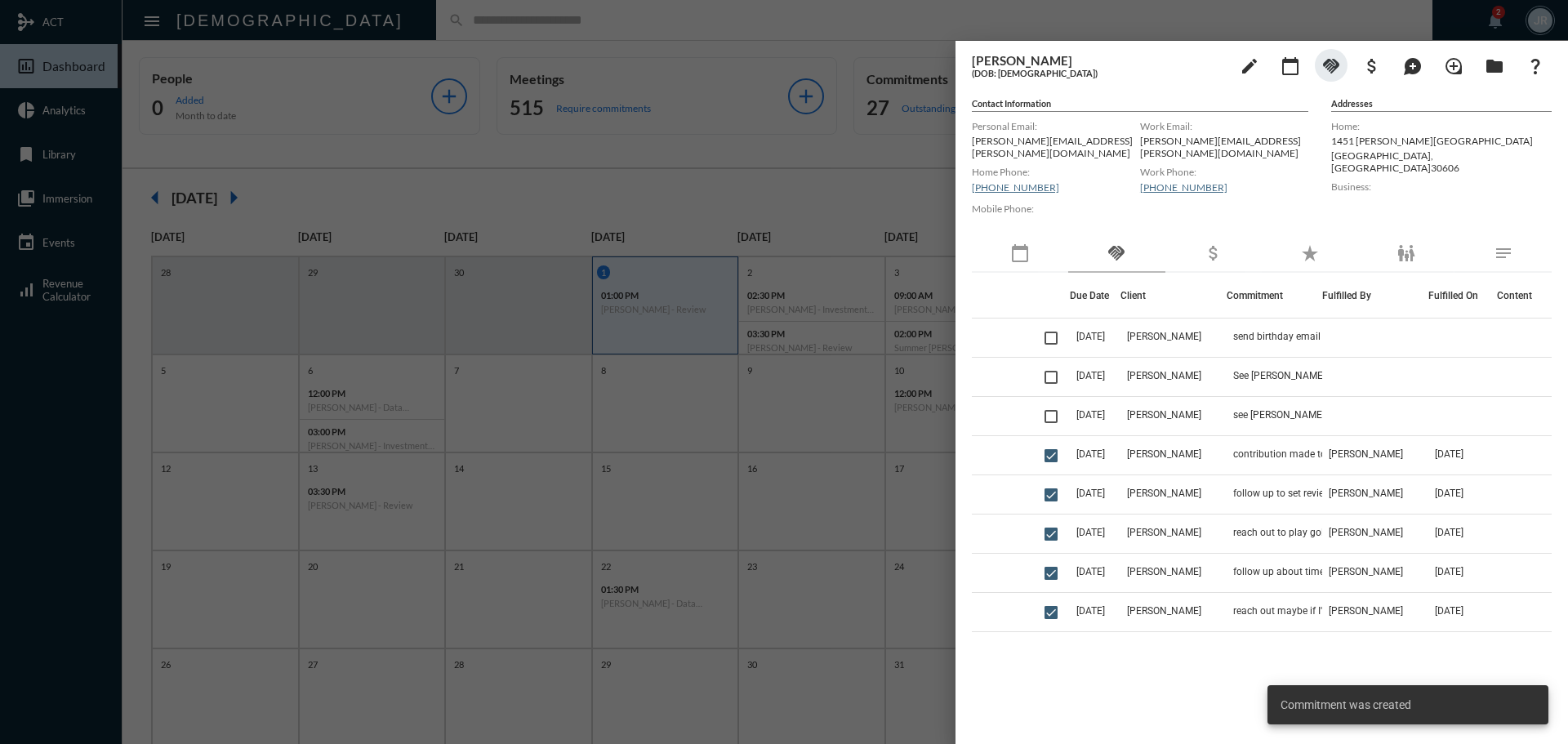
click at [509, 40] on div at bounding box center [784, 372] width 1568 height 744
